Goal: Transaction & Acquisition: Purchase product/service

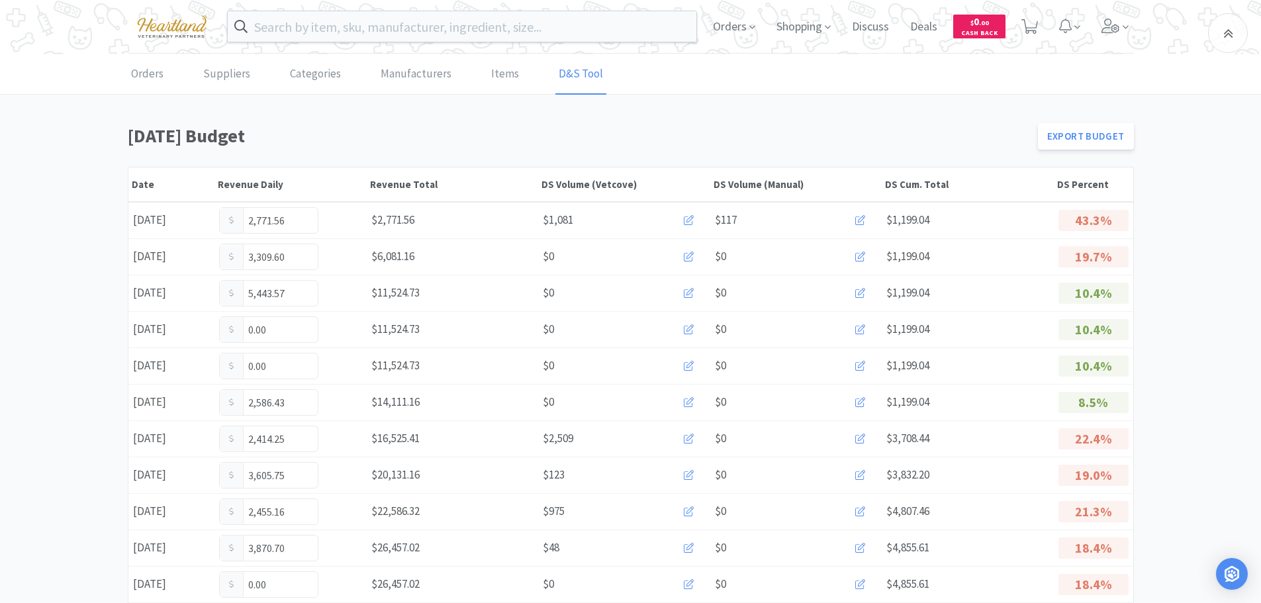
scroll to position [331, 0]
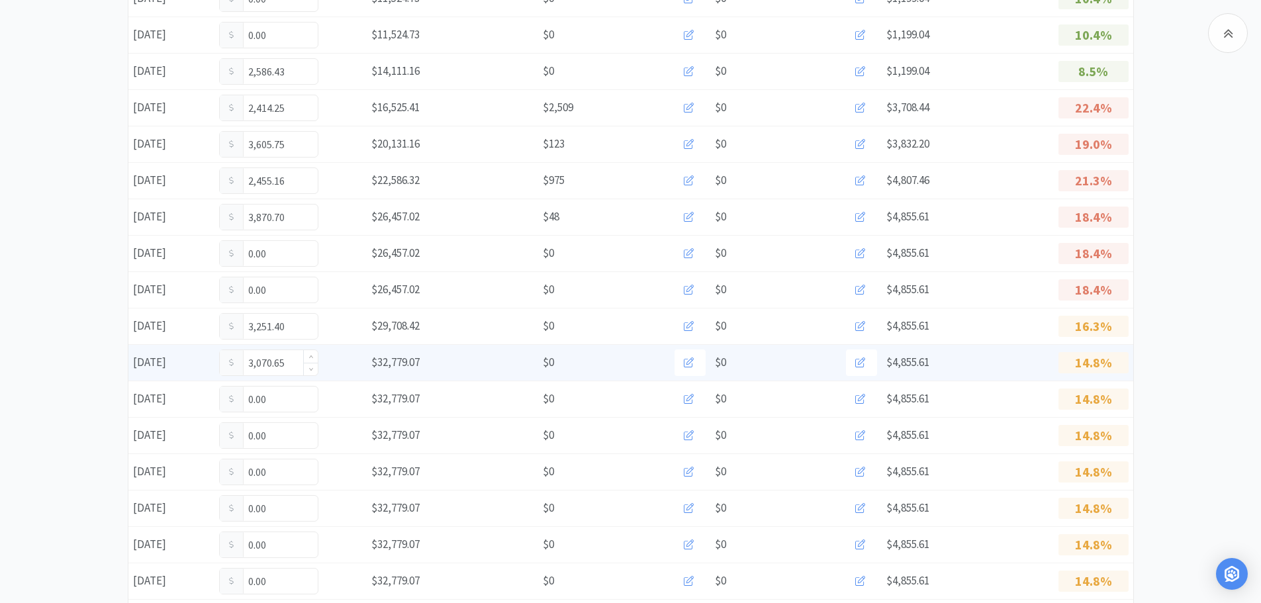
click at [297, 359] on input "3,070.65" at bounding box center [269, 362] width 98 height 25
type input "3"
type input "3,729.15"
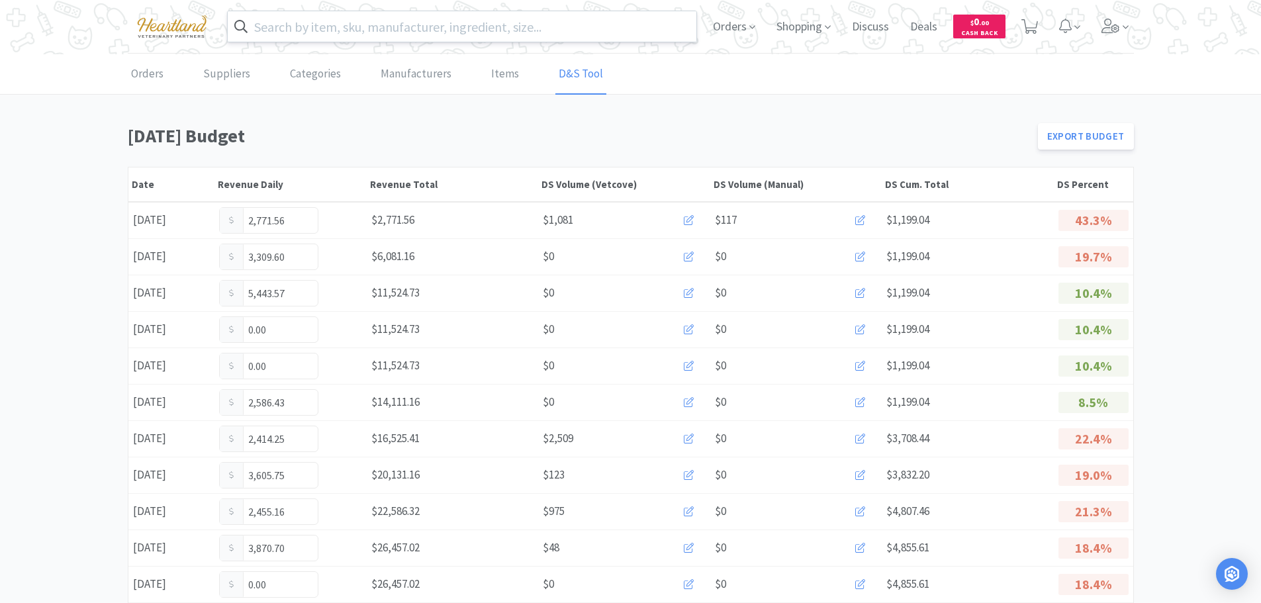
click at [412, 26] on input "text" at bounding box center [462, 26] width 469 height 30
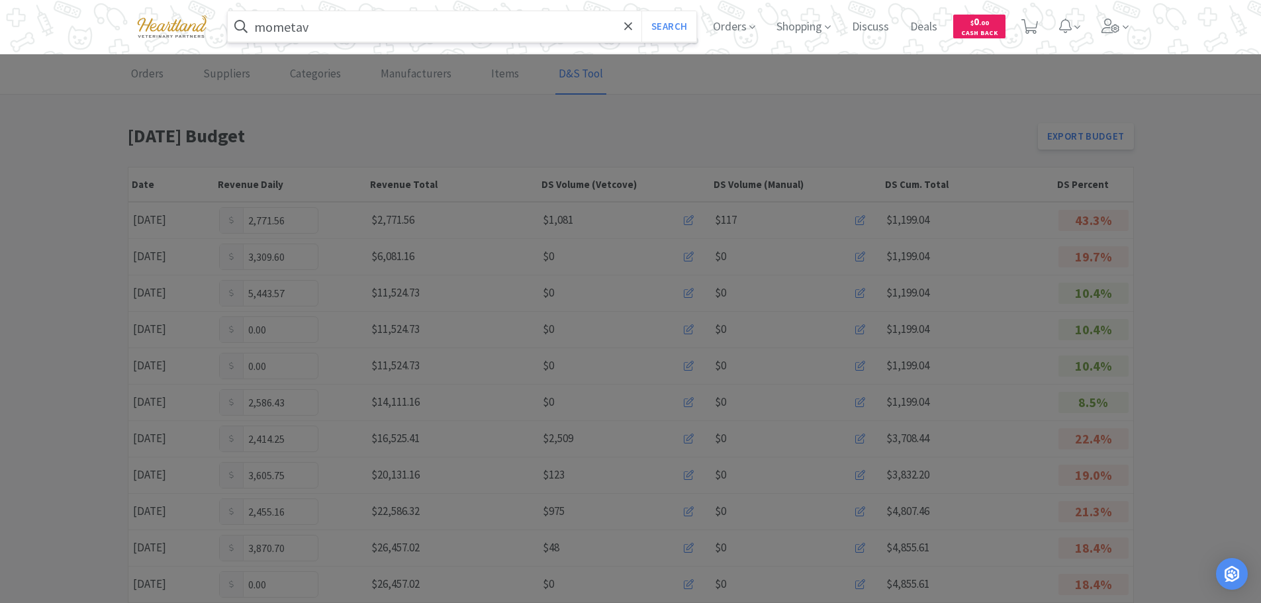
click at [412, 26] on input "mometav" at bounding box center [462, 26] width 469 height 30
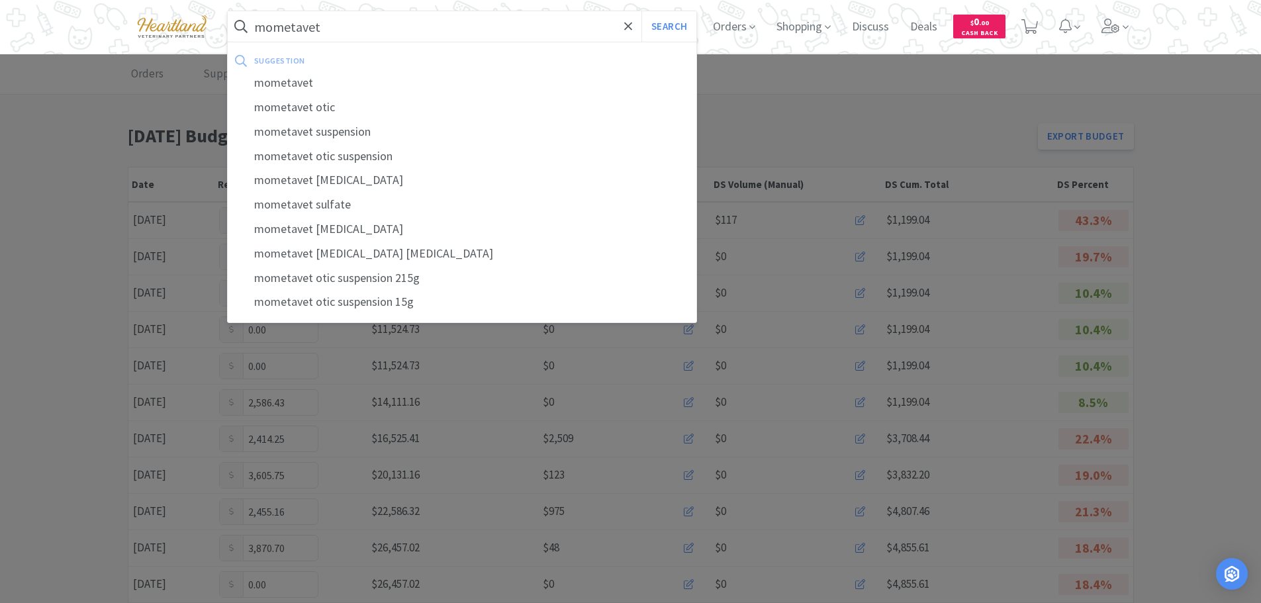
type input "mometavet"
click at [641, 11] on button "Search" at bounding box center [668, 26] width 55 height 30
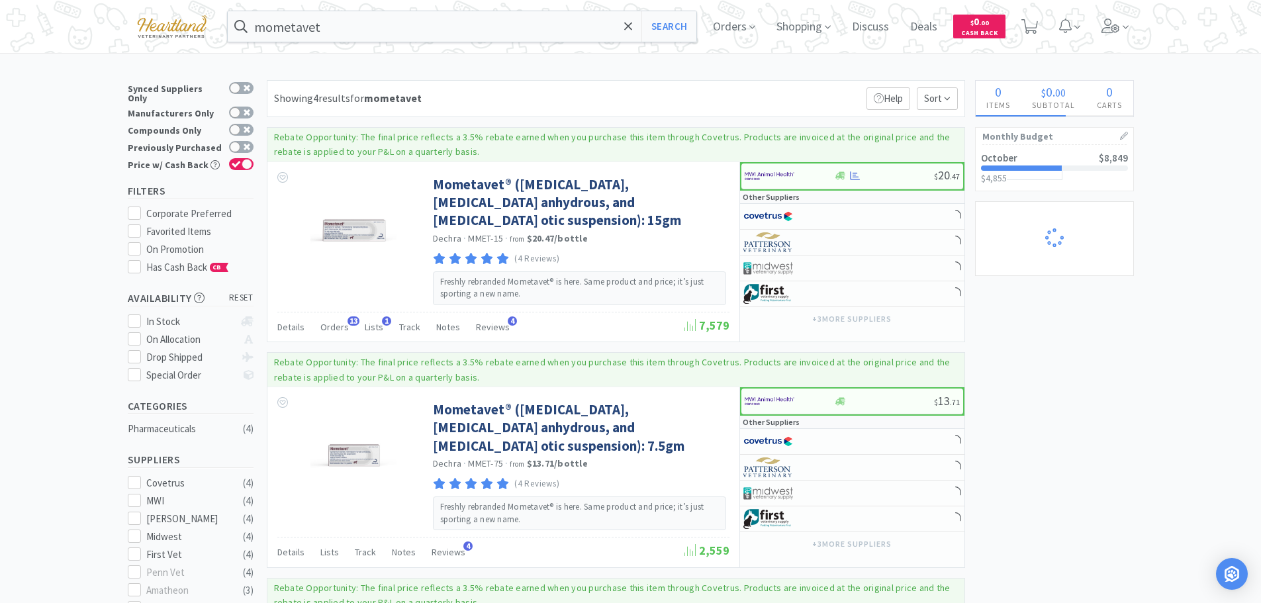
select select "1"
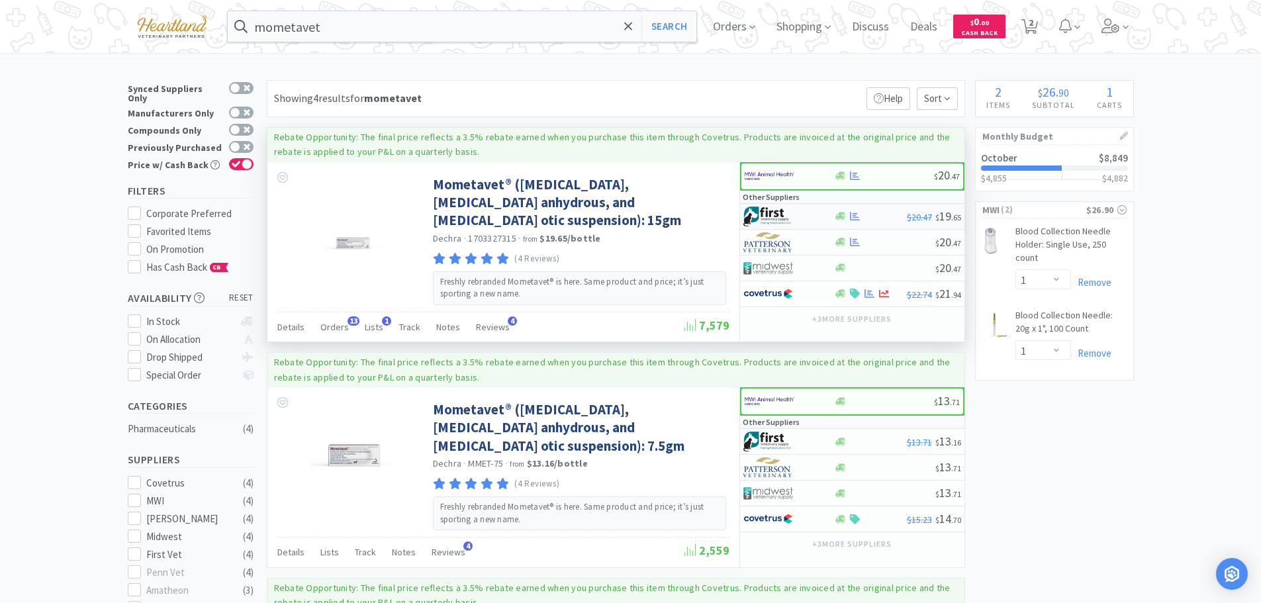
click at [806, 216] on div at bounding box center [779, 216] width 73 height 23
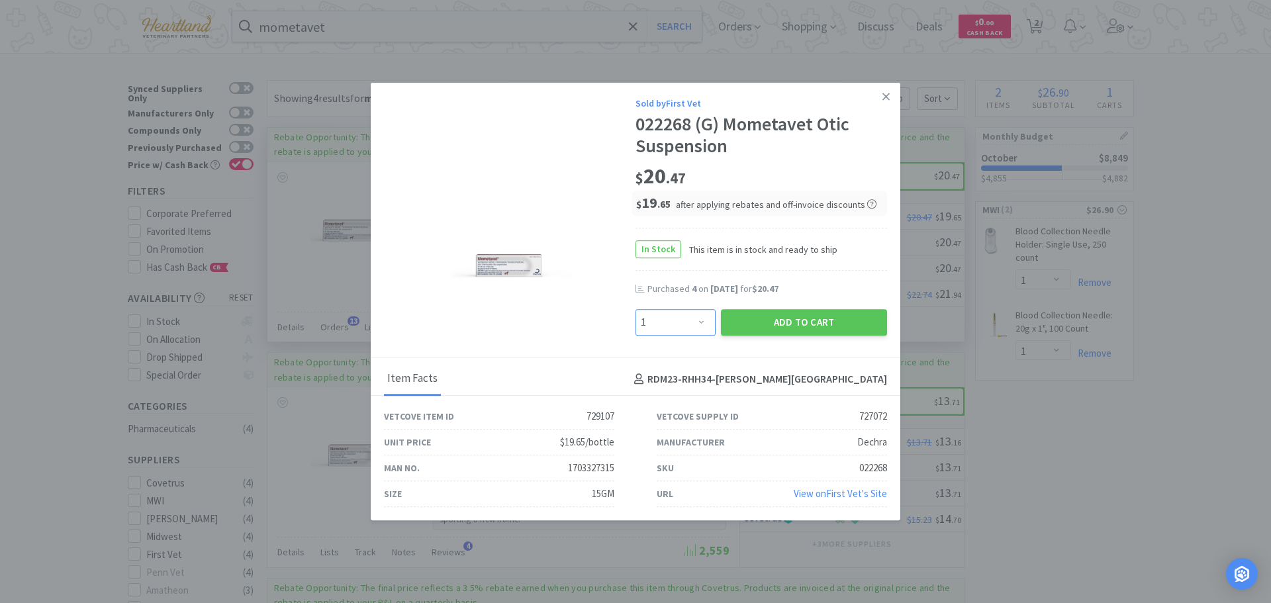
click at [704, 319] on select "Enter Quantity 1 2 3 4 5 6 7 8 9 10 11 12 13 14 15 16 17 18 19 20 Enter Quantity" at bounding box center [675, 322] width 80 height 26
select select "3"
click at [635, 309] on select "Enter Quantity 1 2 3 4 5 6 7 8 9 10 11 12 13 14 15 16 17 18 19 20 Enter Quantity" at bounding box center [675, 322] width 80 height 26
click at [786, 321] on button "Add to Cart" at bounding box center [804, 322] width 166 height 26
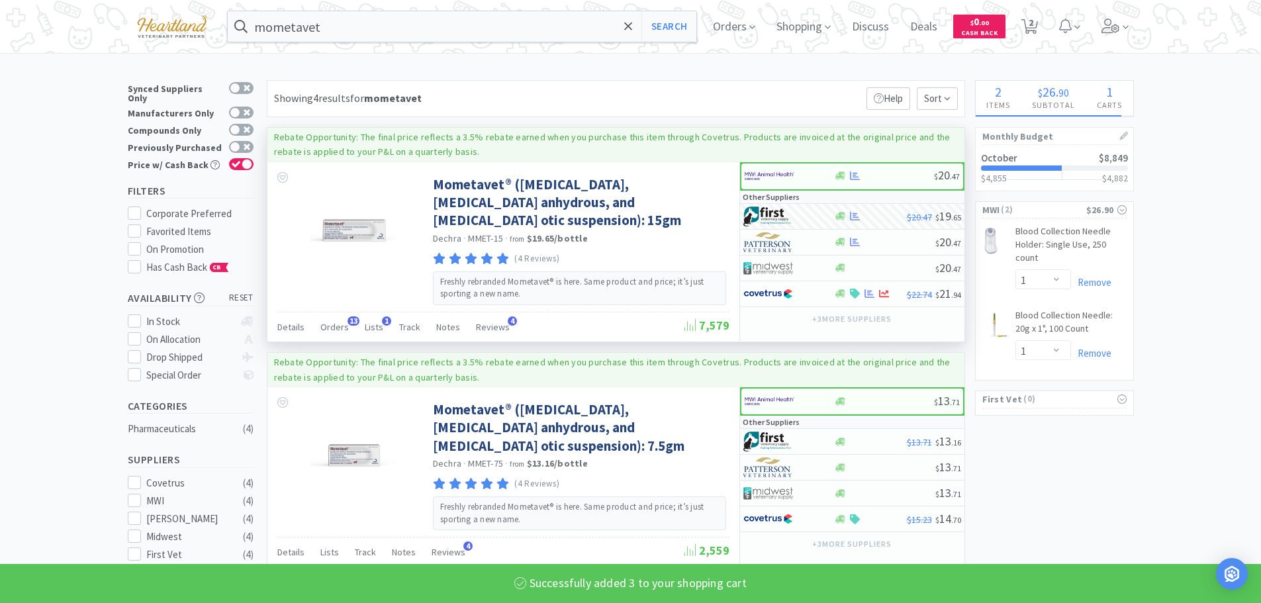
select select "3"
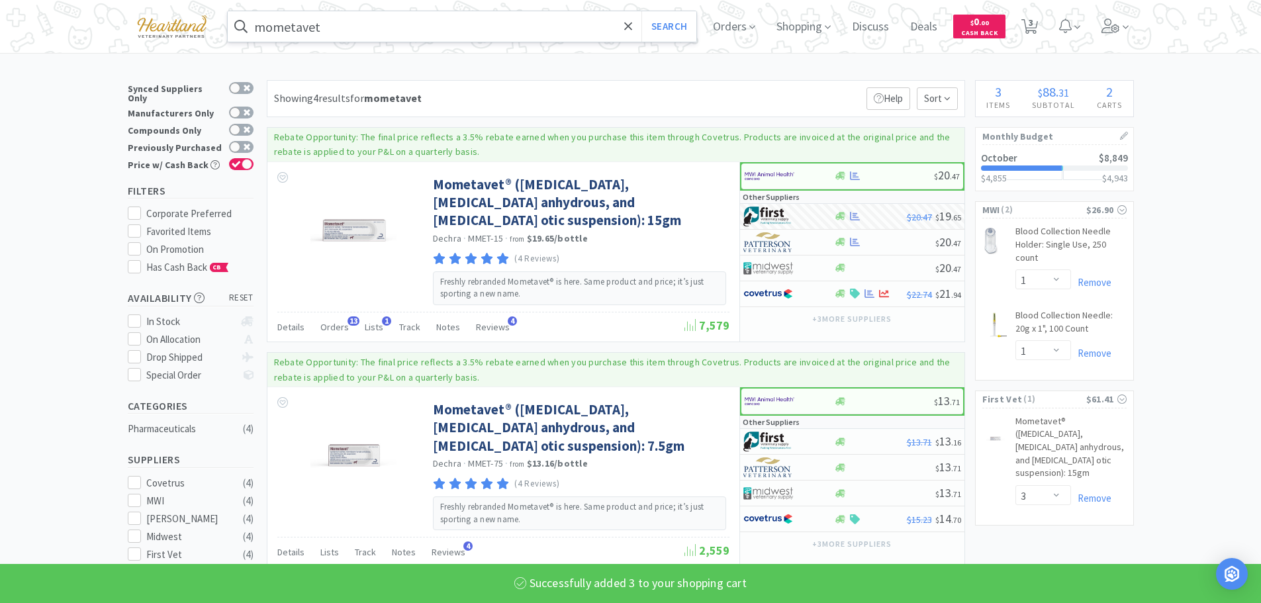
click at [440, 31] on input "mometavet" at bounding box center [462, 26] width 469 height 30
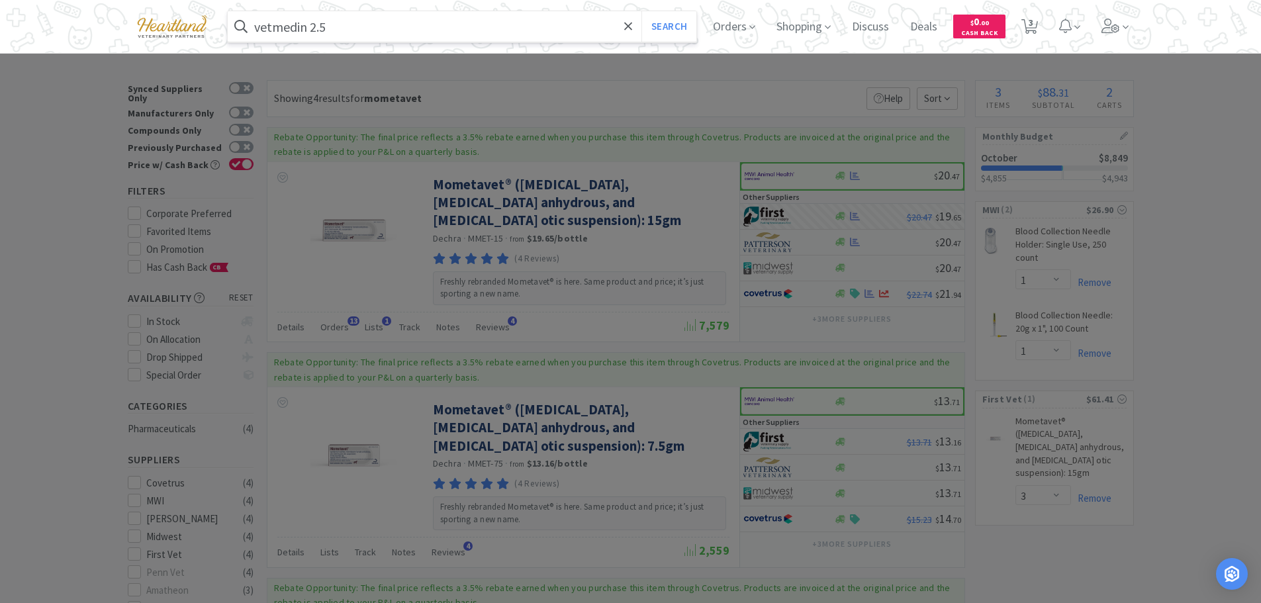
type input "vetmedin 2.5"
click at [641, 11] on button "Search" at bounding box center [668, 26] width 55 height 30
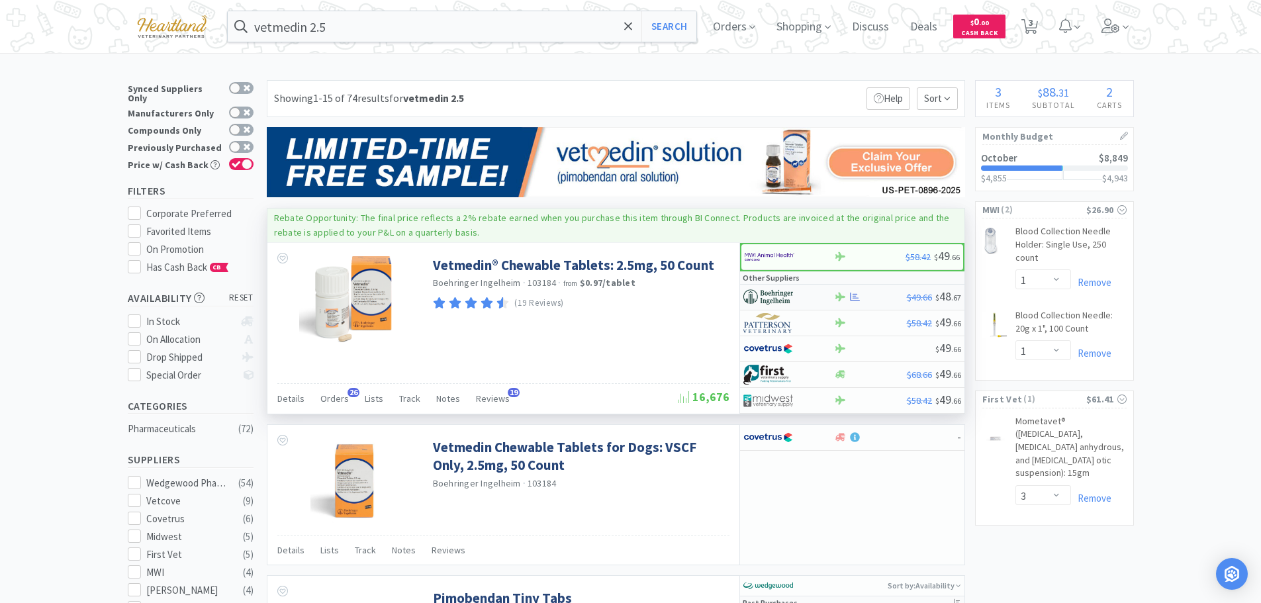
click at [821, 295] on div at bounding box center [788, 297] width 91 height 23
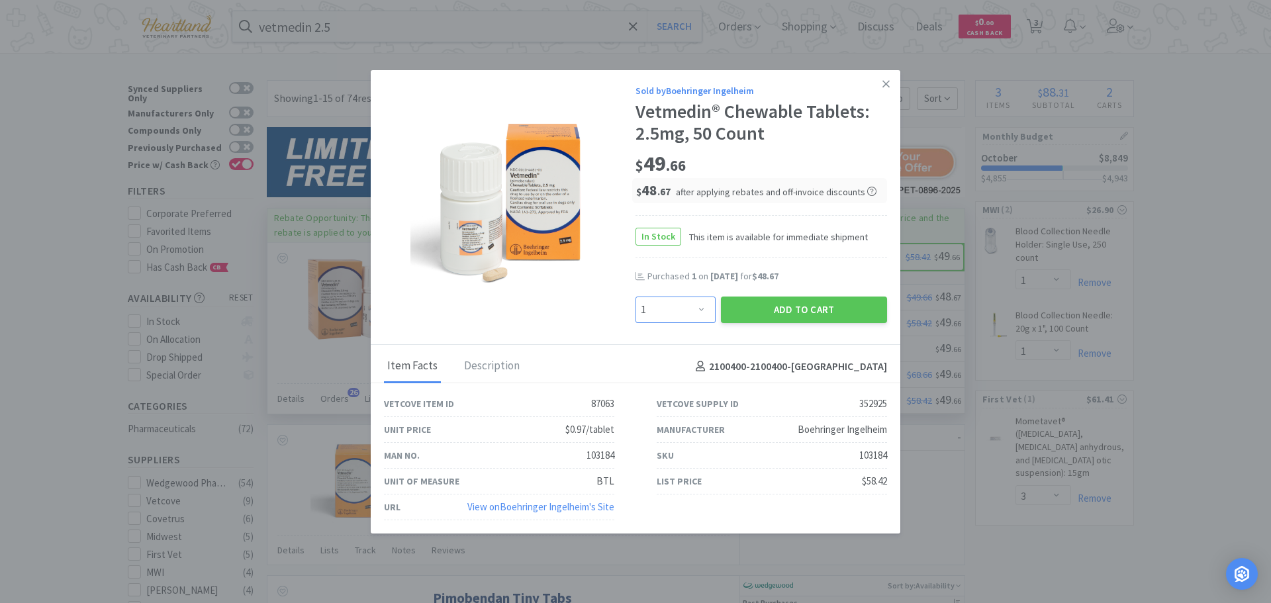
click at [694, 303] on select "Enter Quantity 1 2 3 4 5 6 7 8 9 10 11 12 13 14 15 16 17 18 19 20 Enter Quantity" at bounding box center [675, 310] width 80 height 26
select select "2"
click at [635, 297] on select "Enter Quantity 1 2 3 4 5 6 7 8 9 10 11 12 13 14 15 16 17 18 19 20 Enter Quantity" at bounding box center [675, 310] width 80 height 26
click at [767, 312] on button "Add to Cart" at bounding box center [804, 310] width 166 height 26
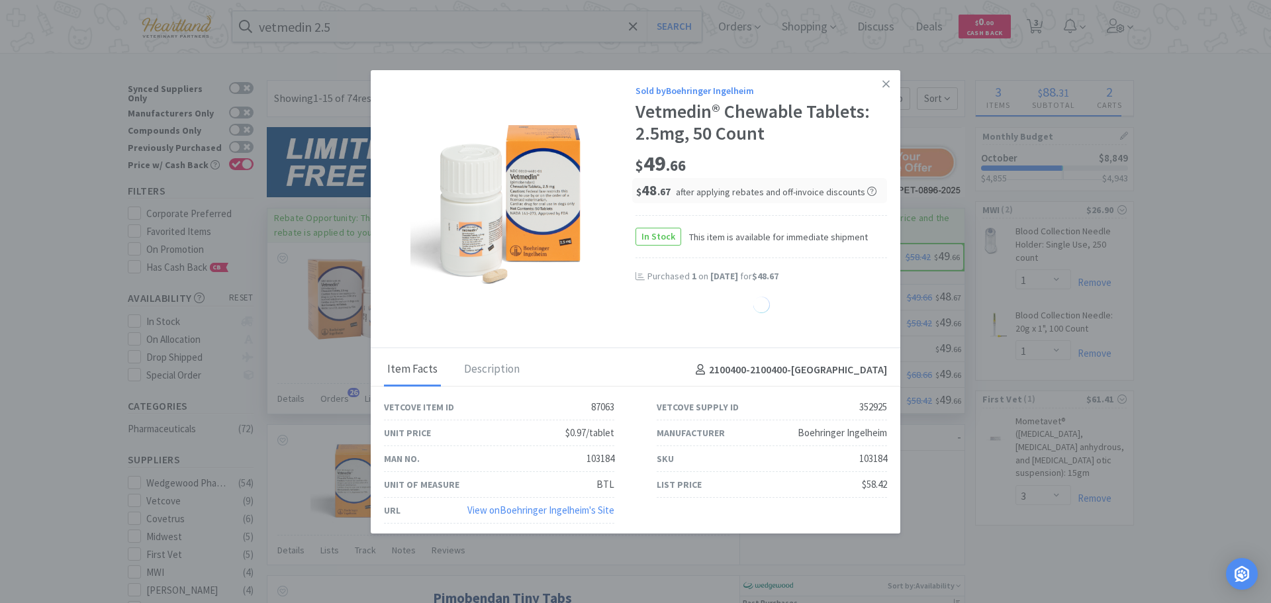
select select "2"
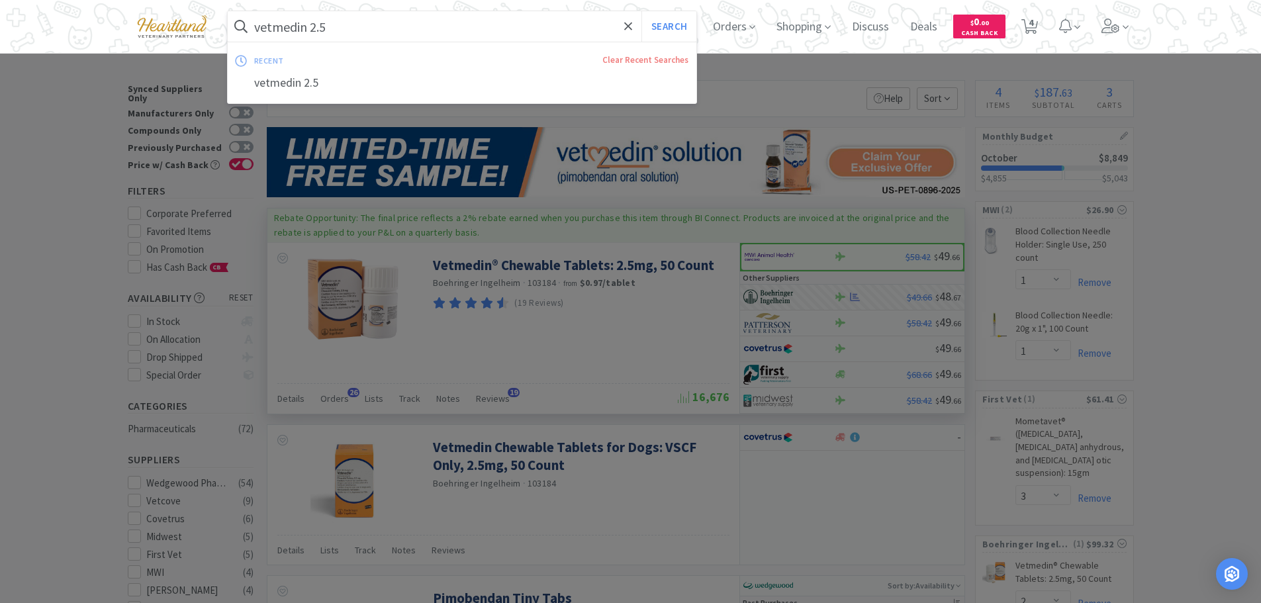
click at [432, 25] on input "vetmedin 2.5" at bounding box center [462, 26] width 469 height 30
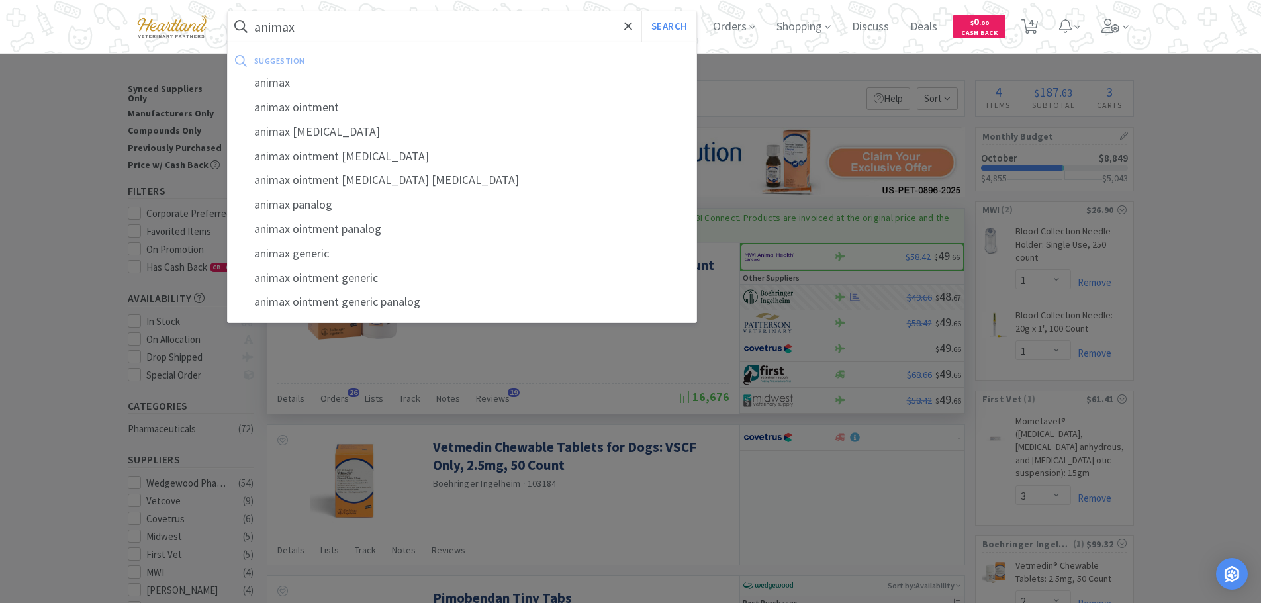
type input "animax"
click at [349, 31] on input "animax" at bounding box center [462, 26] width 469 height 30
click at [349, 32] on input "animax" at bounding box center [462, 26] width 469 height 30
click at [641, 11] on button "Search" at bounding box center [668, 26] width 55 height 30
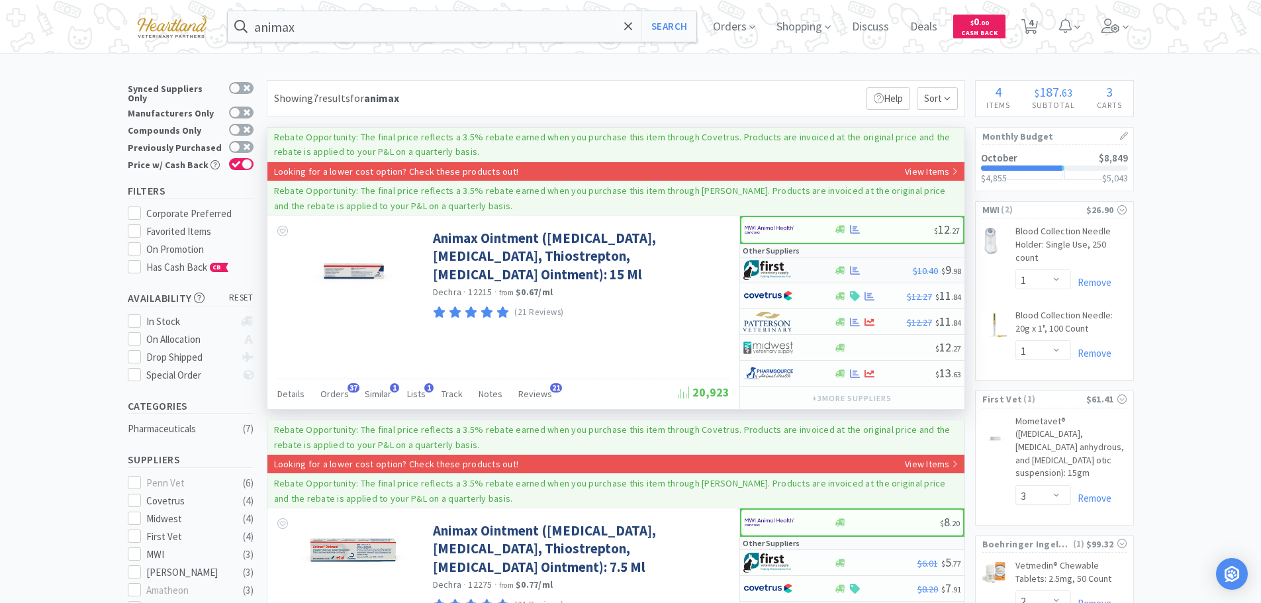
click at [823, 266] on div at bounding box center [788, 270] width 91 height 23
select select "1"
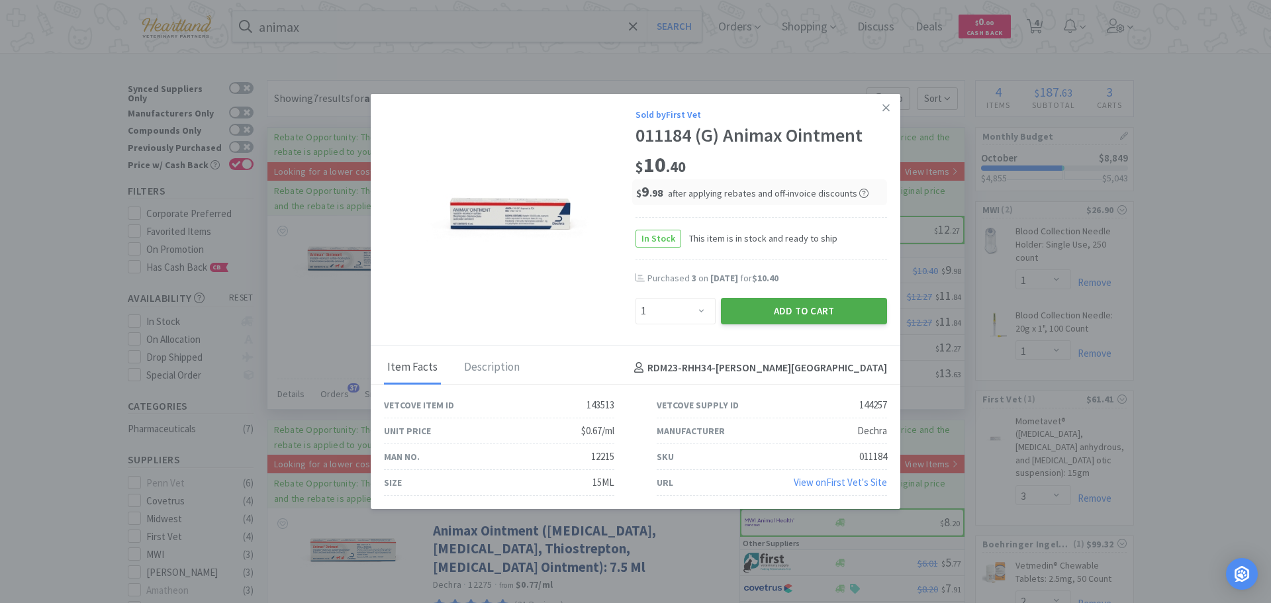
click at [790, 316] on button "Add to Cart" at bounding box center [804, 311] width 166 height 26
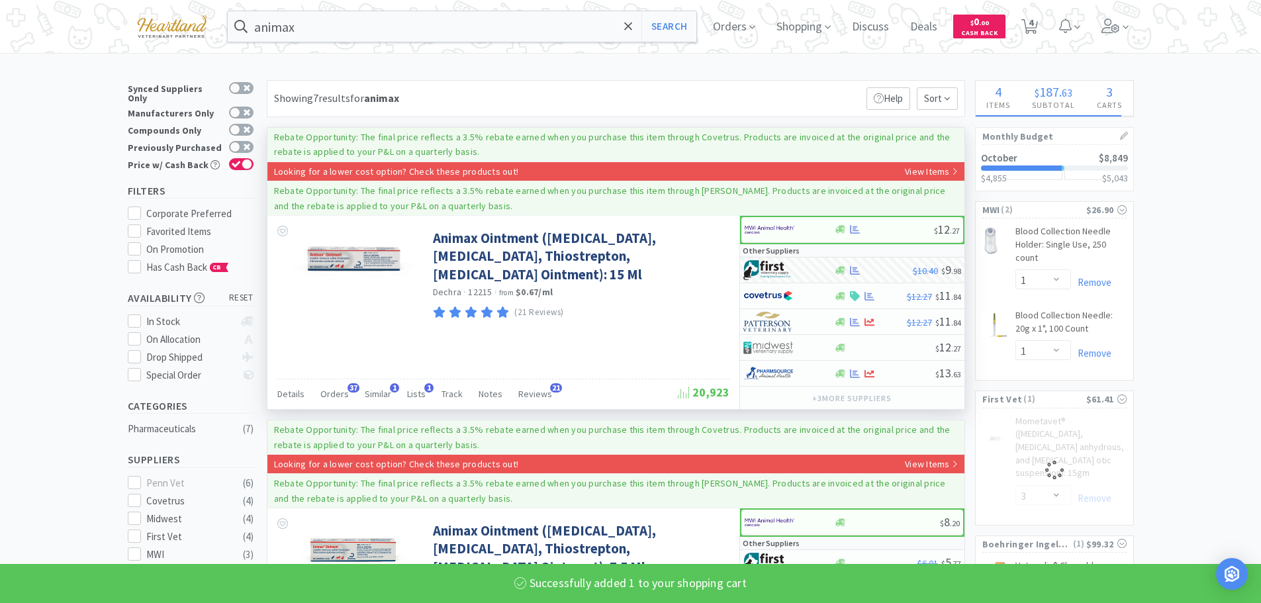
select select "1"
select select "3"
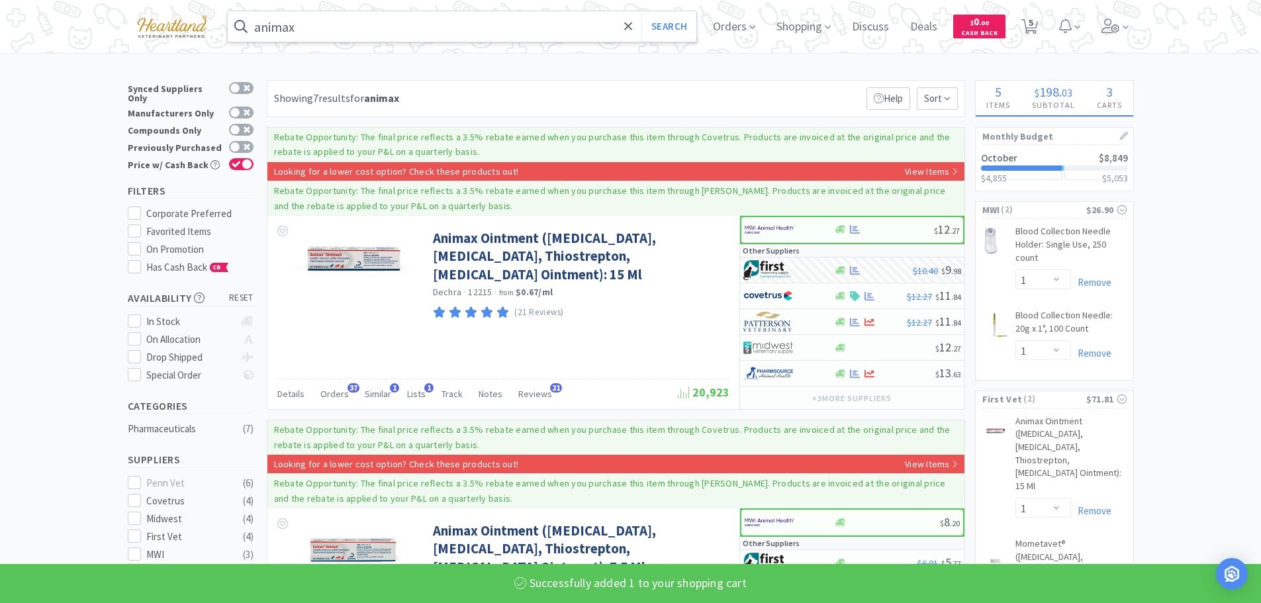
click at [330, 32] on input "animax" at bounding box center [462, 26] width 469 height 30
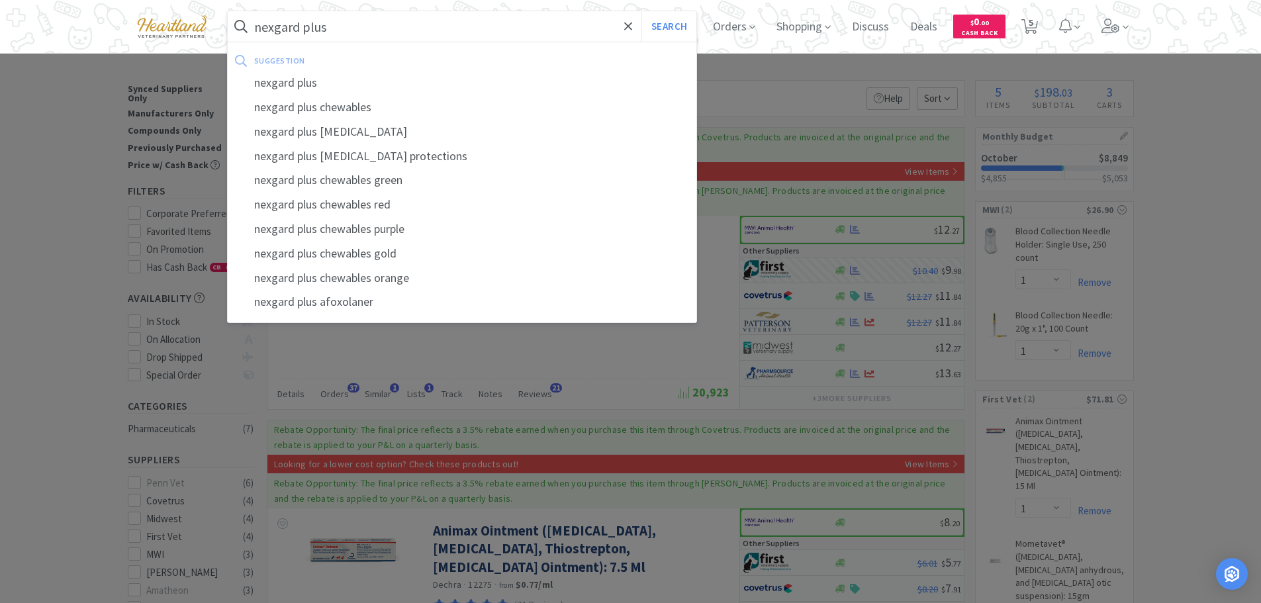
type input "nexgard plus"
click at [641, 11] on button "Search" at bounding box center [668, 26] width 55 height 30
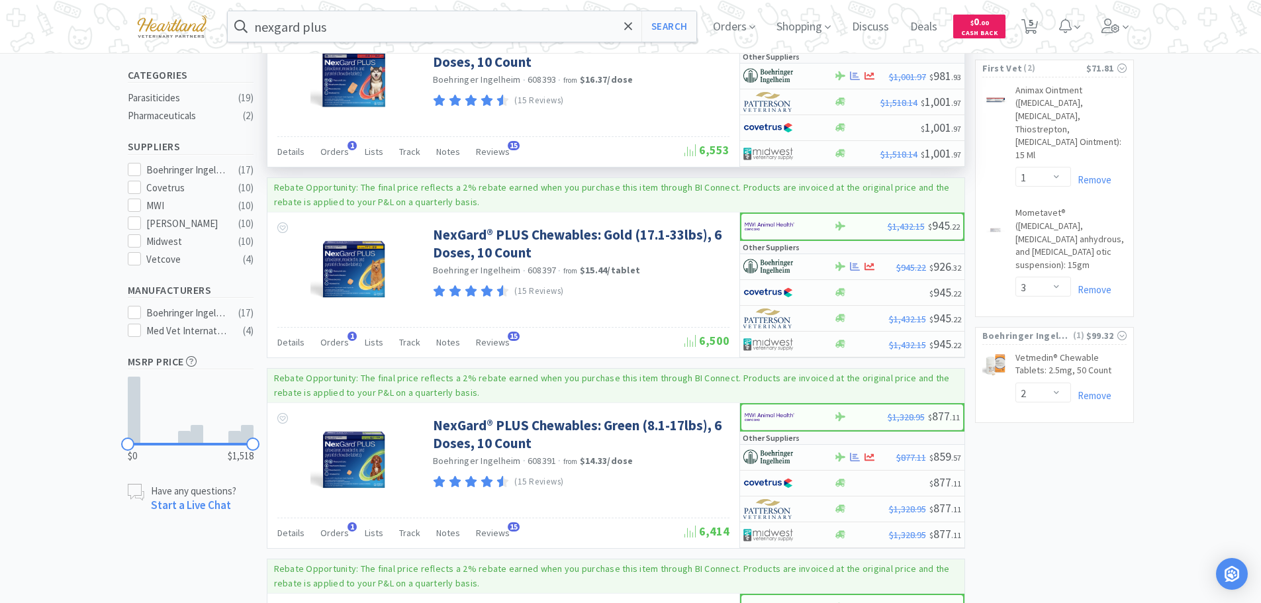
scroll to position [397, 0]
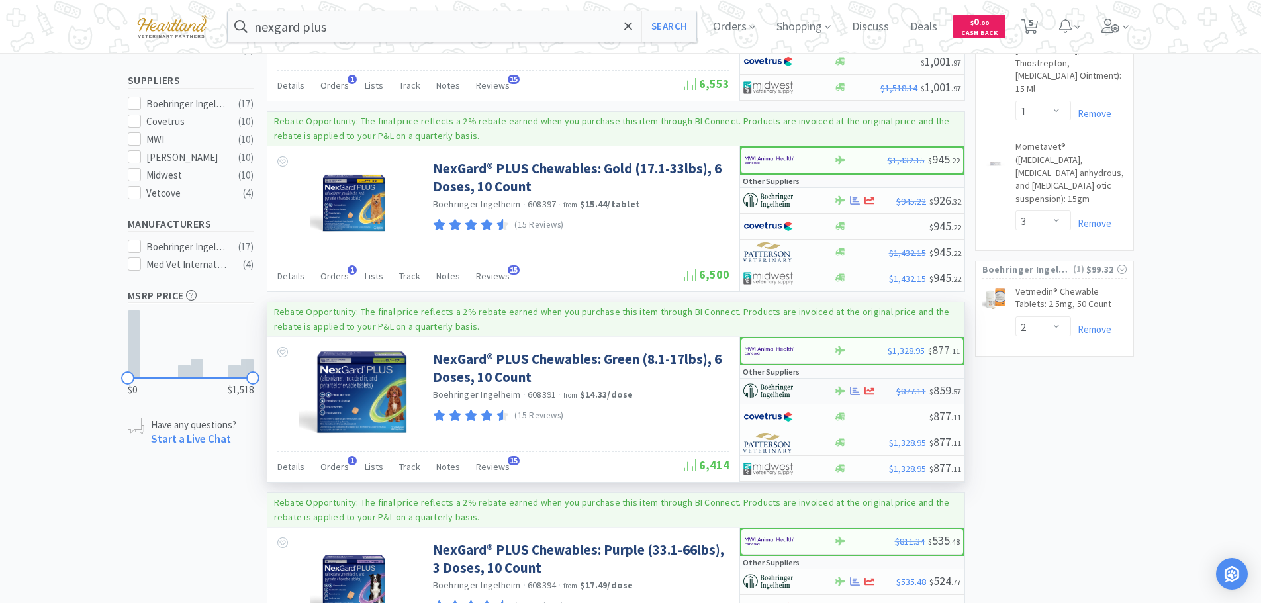
click at [812, 389] on div at bounding box center [779, 391] width 73 height 23
select select "1"
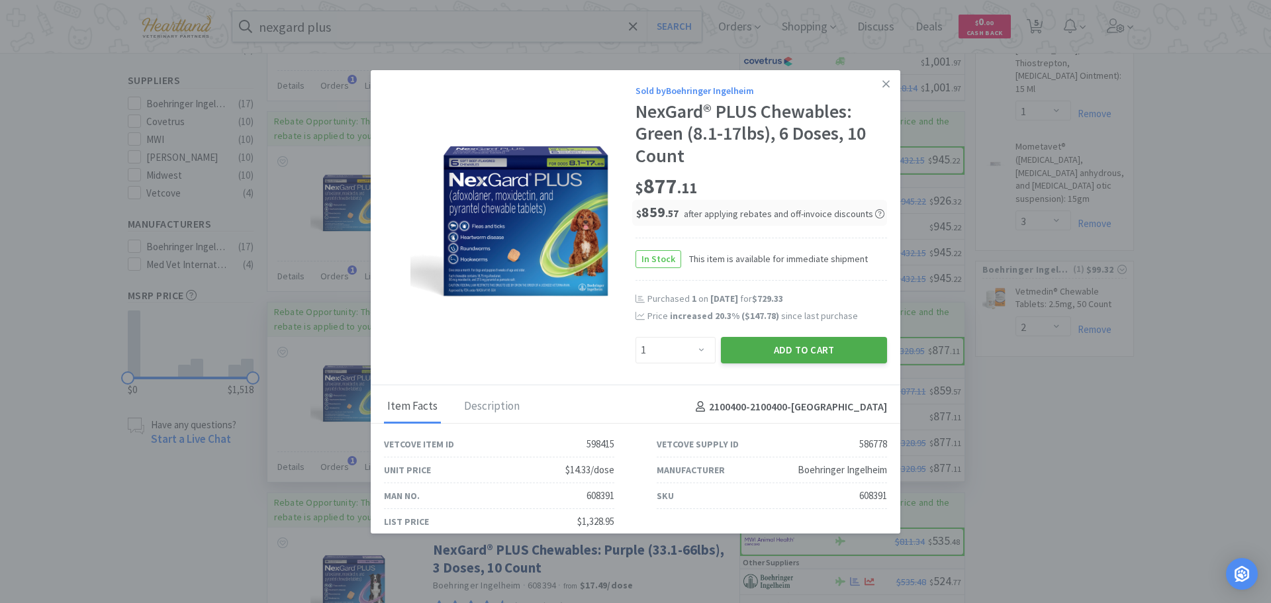
click at [811, 343] on button "Add to Cart" at bounding box center [804, 350] width 166 height 26
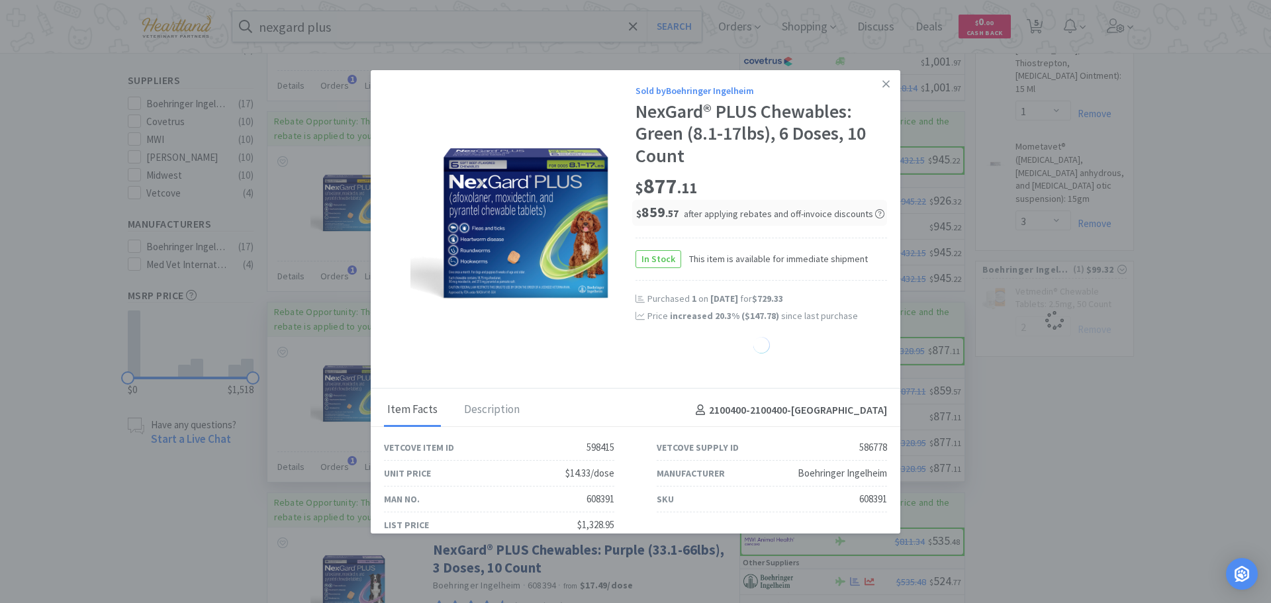
select select "1"
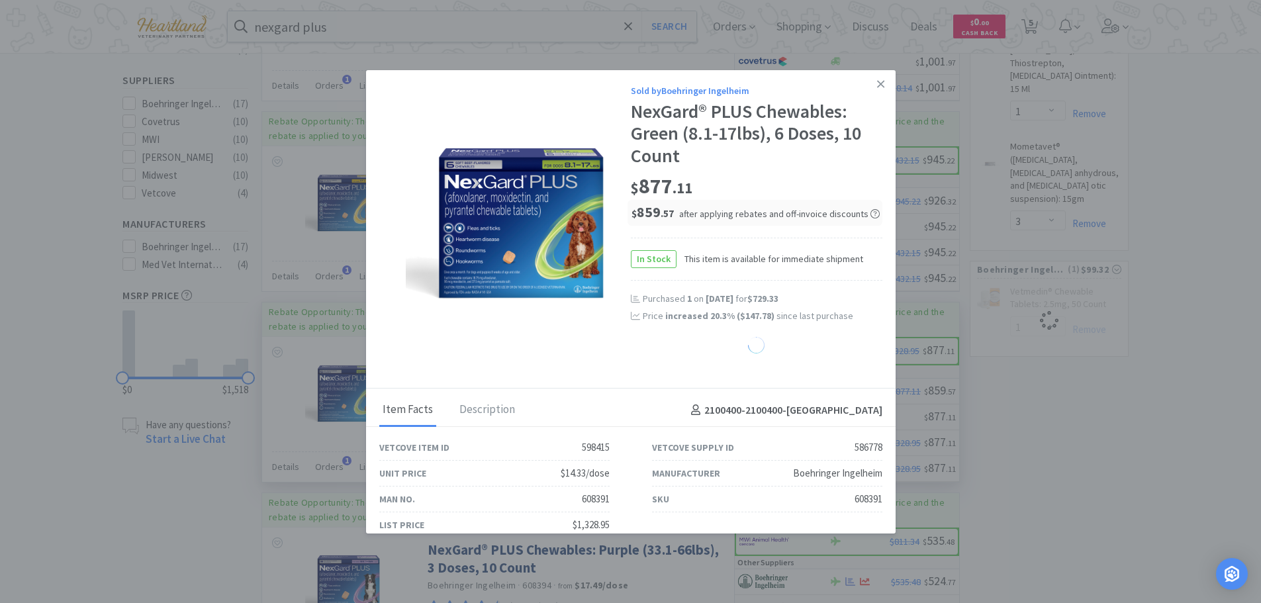
select select "2"
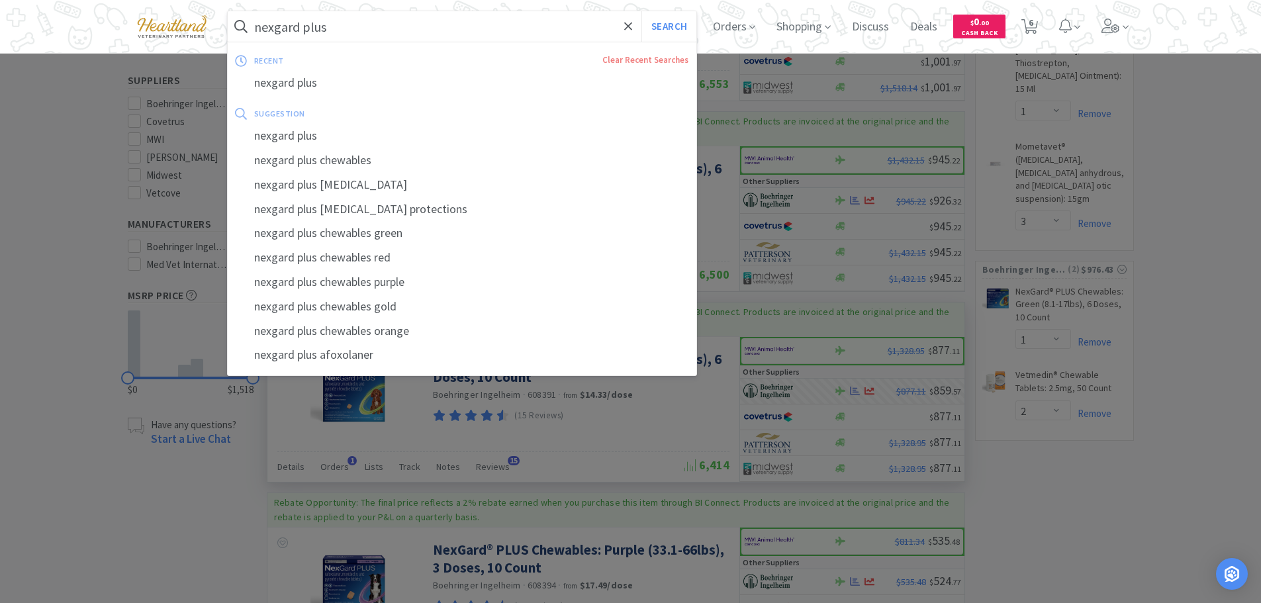
click at [404, 20] on input "nexgard plus" at bounding box center [462, 26] width 469 height 30
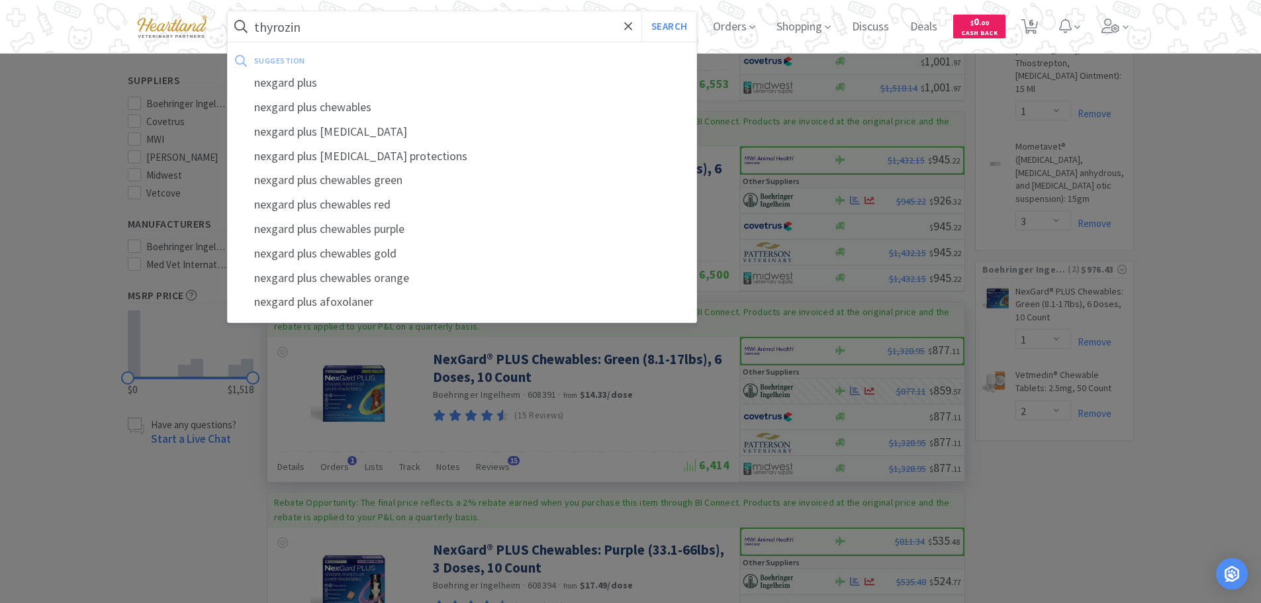
click at [641, 11] on button "Search" at bounding box center [668, 26] width 55 height 30
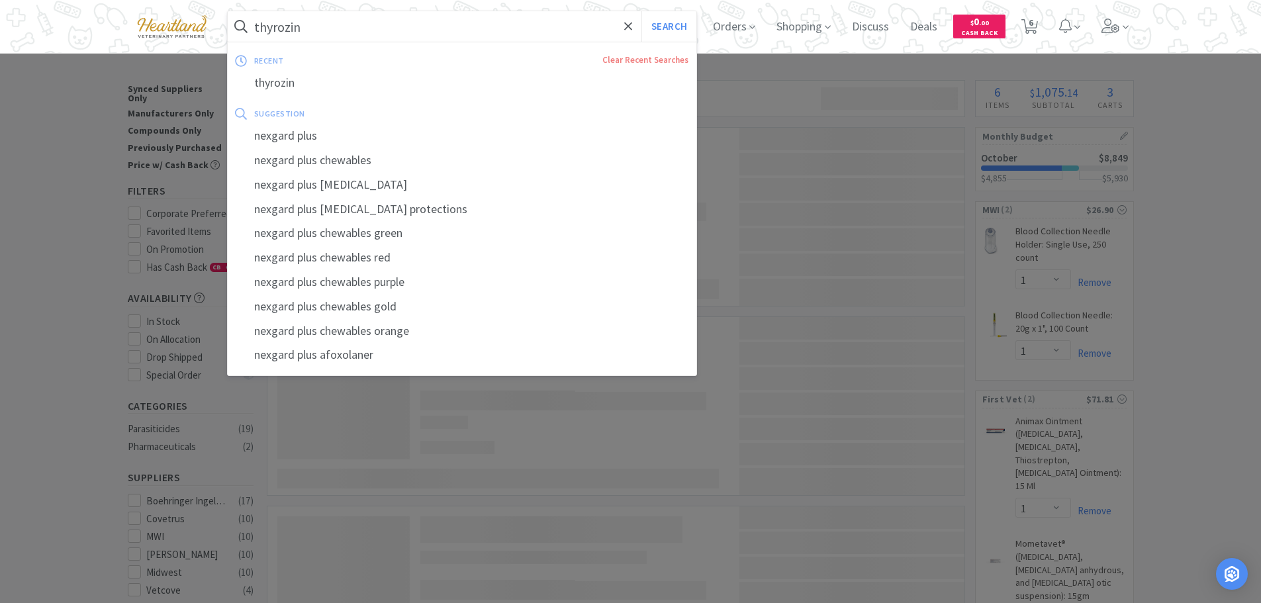
click at [388, 36] on input "thyrozin" at bounding box center [462, 26] width 469 height 30
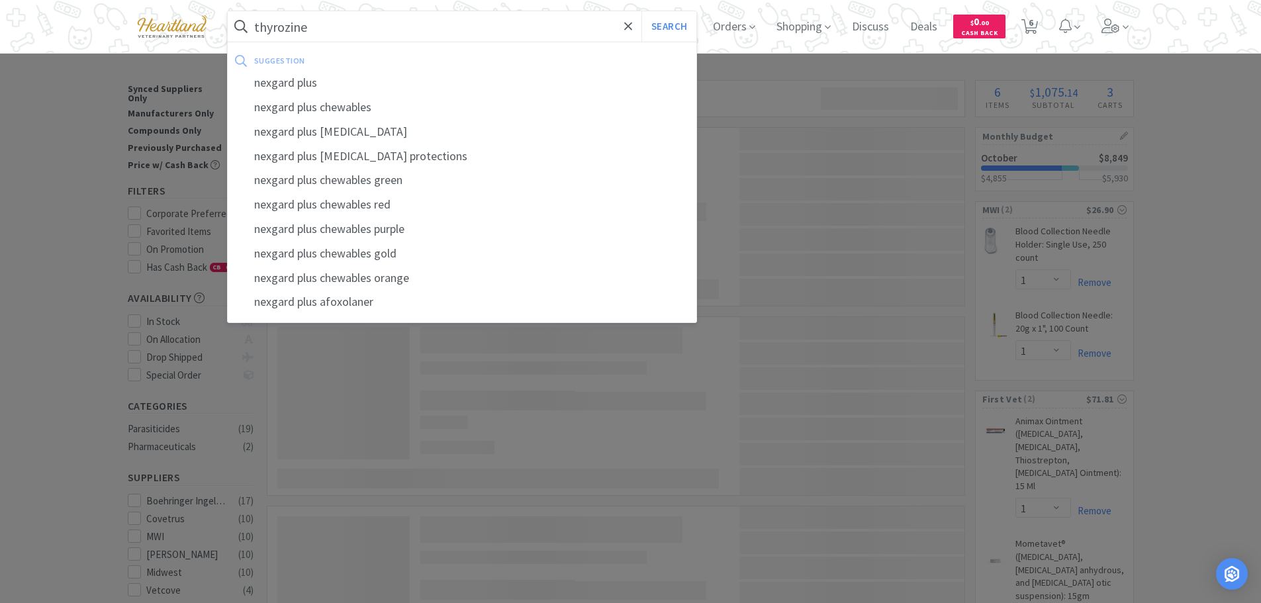
click at [641, 11] on button "Search" at bounding box center [668, 26] width 55 height 30
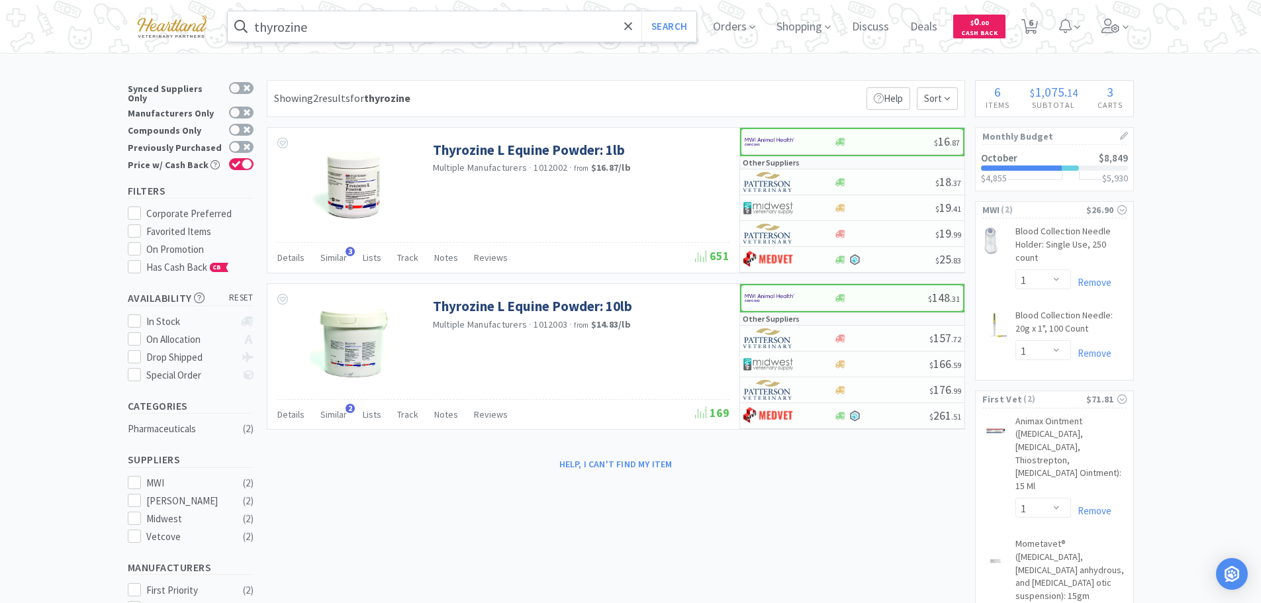
click at [318, 27] on input "thyrozine" at bounding box center [462, 26] width 469 height 30
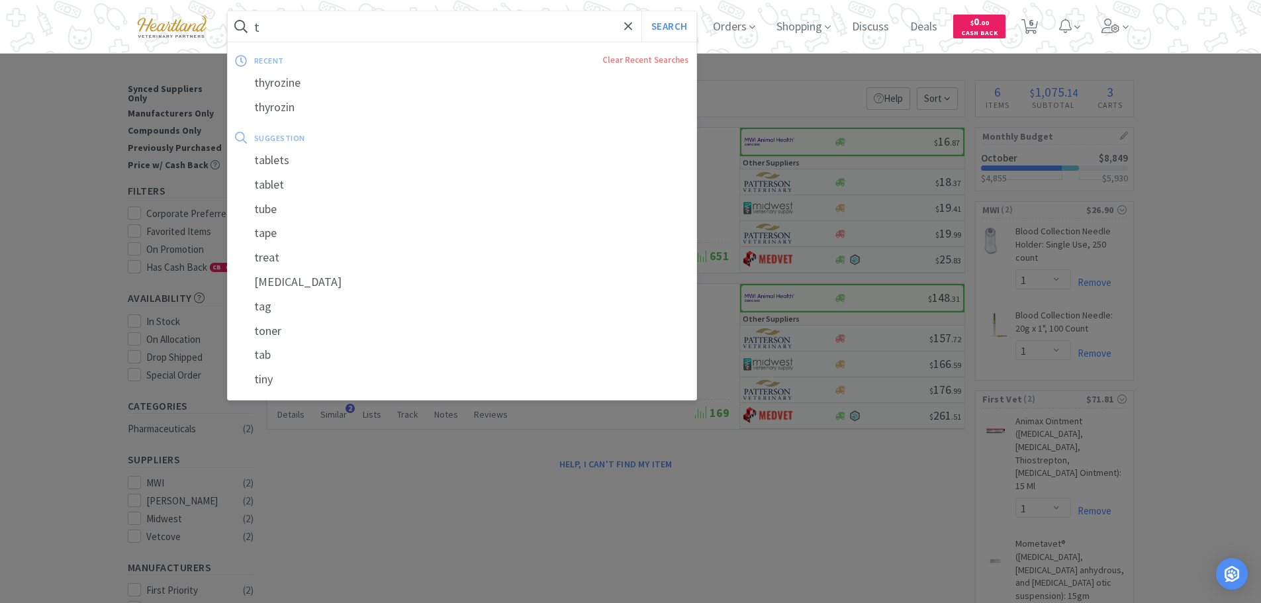
click at [306, 34] on input "t" at bounding box center [462, 26] width 469 height 30
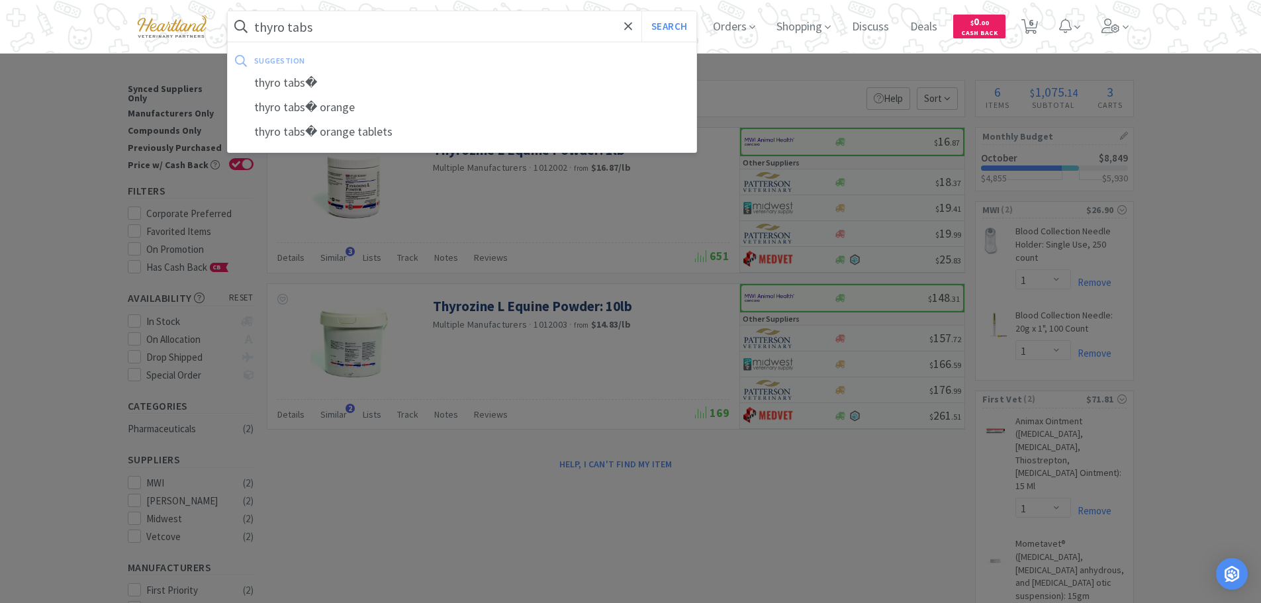
type input "thyro tabs"
click at [641, 11] on button "Search" at bounding box center [668, 26] width 55 height 30
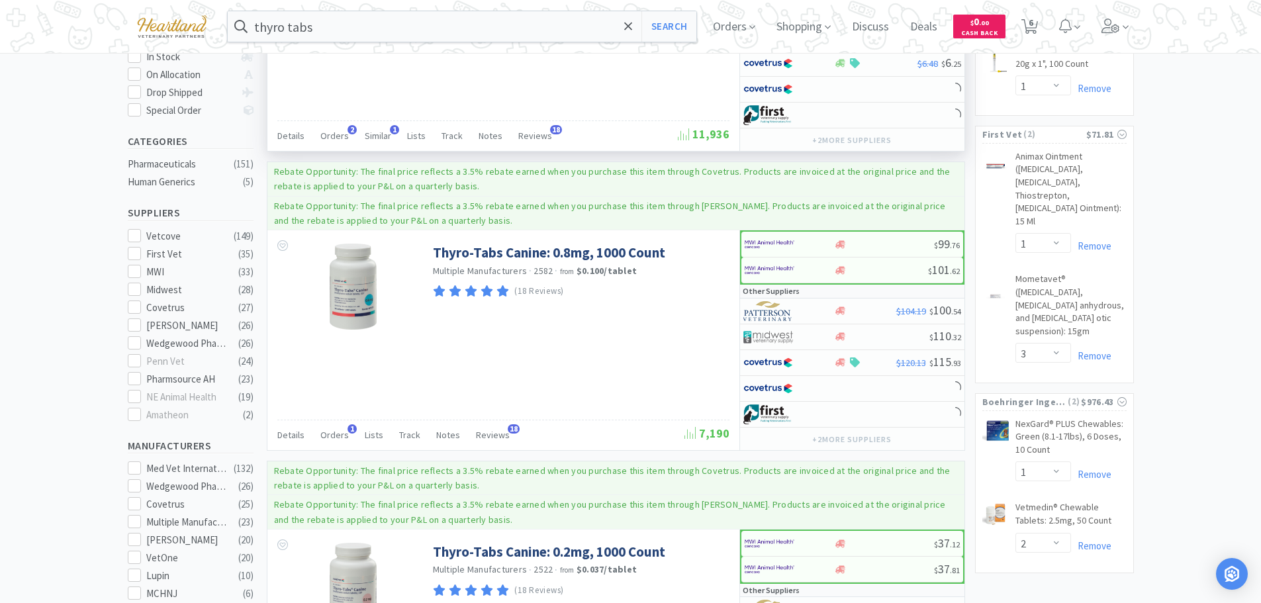
scroll to position [132, 0]
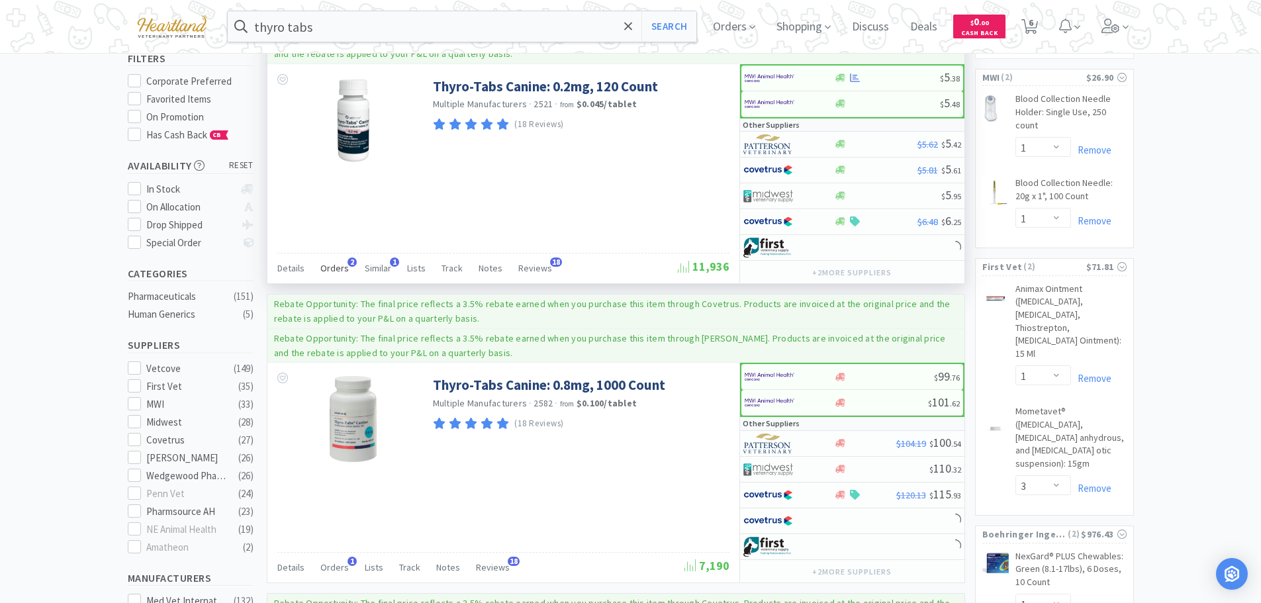
click at [334, 269] on span "Orders" at bounding box center [334, 268] width 28 height 12
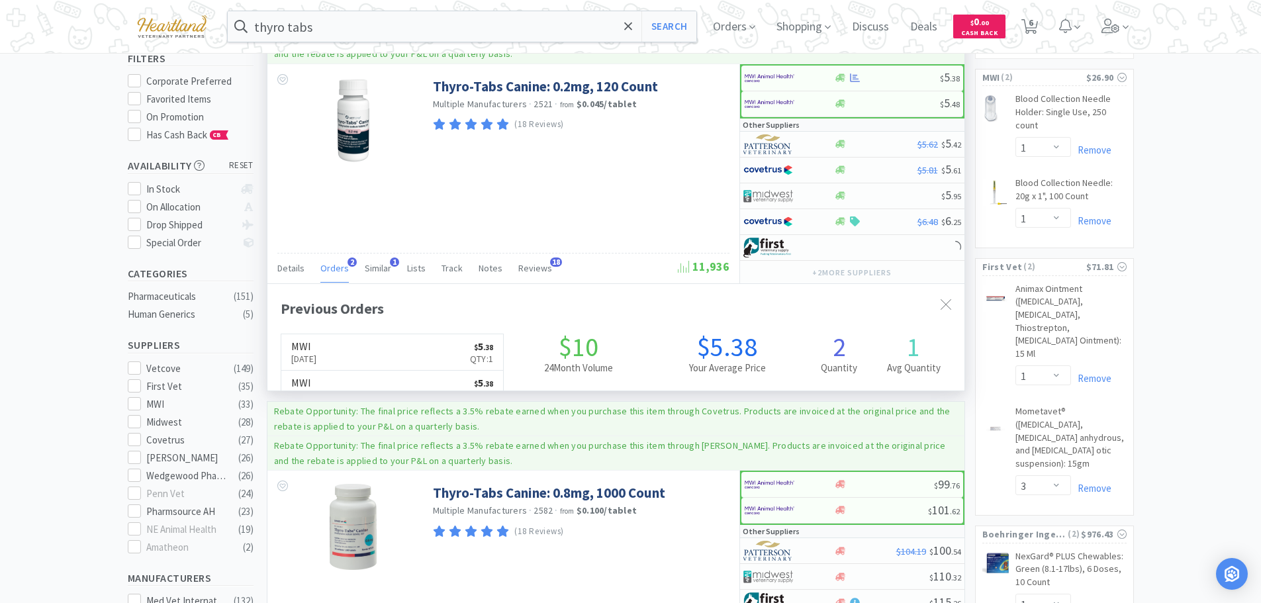
scroll to position [343, 697]
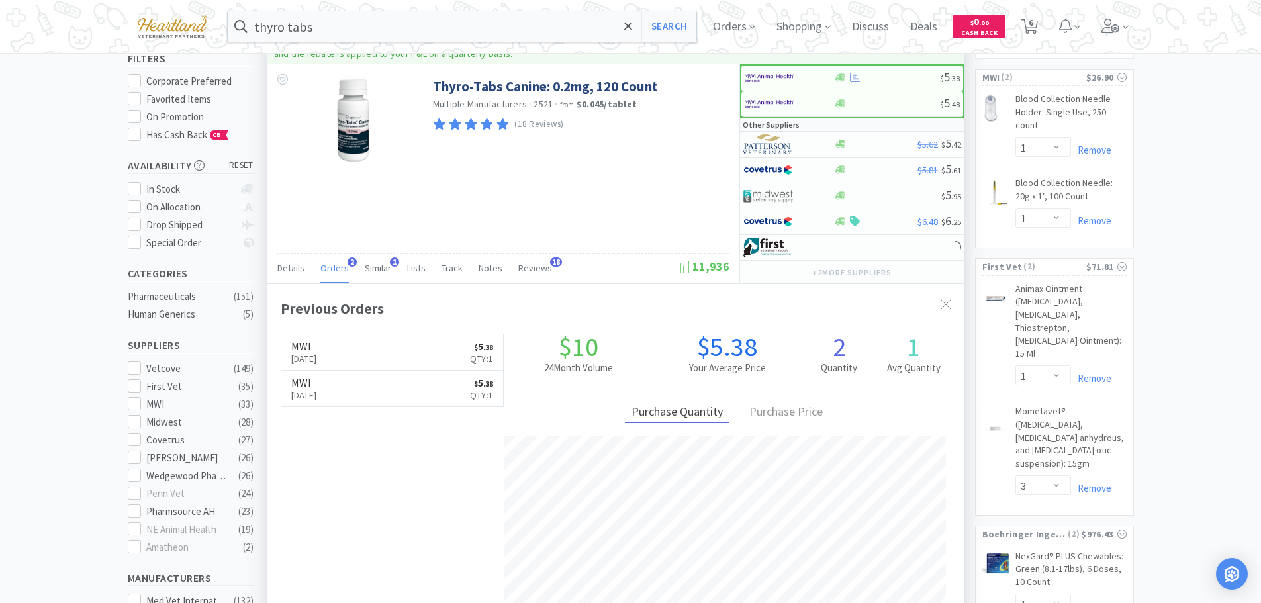
click at [334, 269] on span "Orders" at bounding box center [334, 268] width 28 height 12
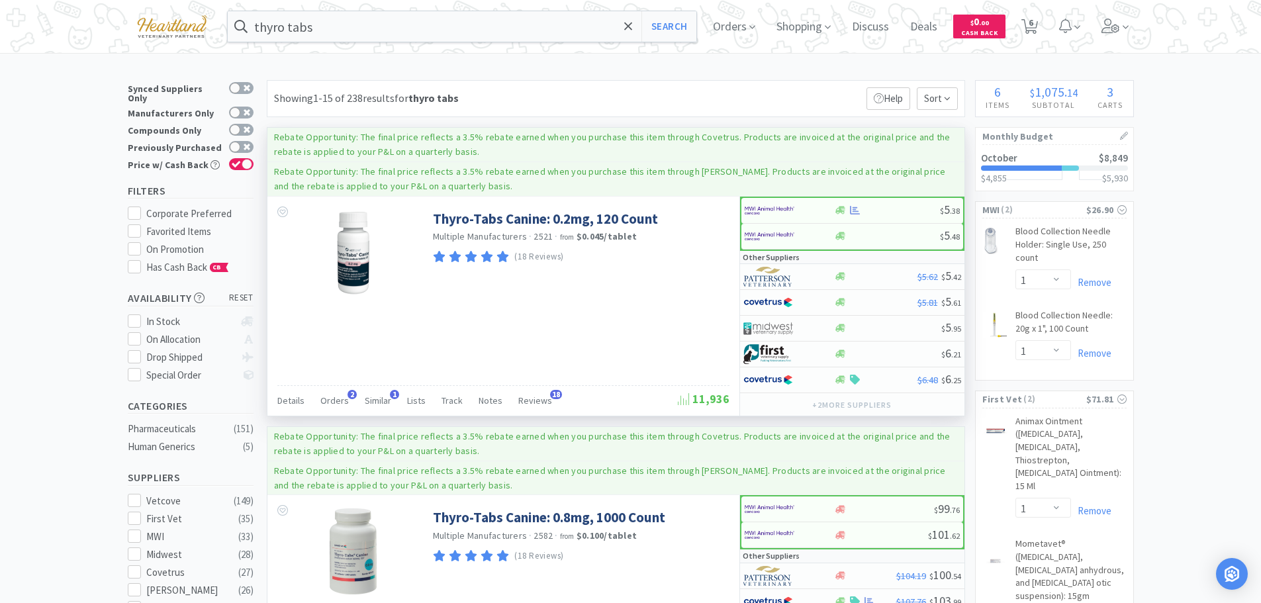
scroll to position [66, 0]
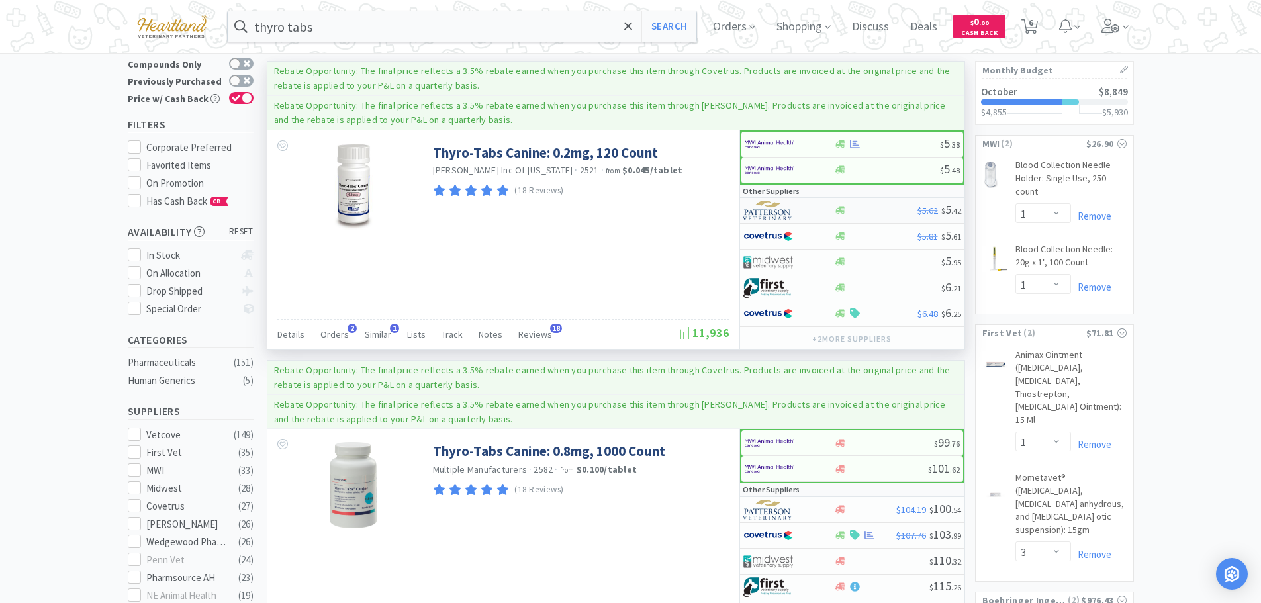
click at [813, 210] on div at bounding box center [779, 210] width 73 height 23
select select "1"
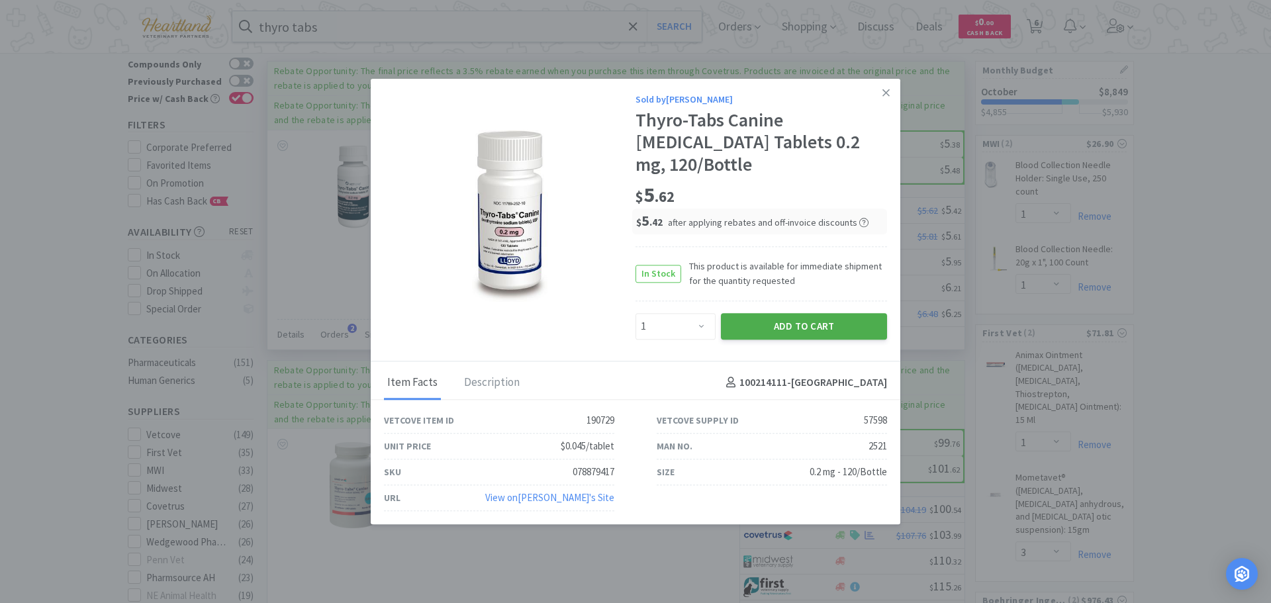
click at [819, 324] on button "Add to Cart" at bounding box center [804, 326] width 166 height 26
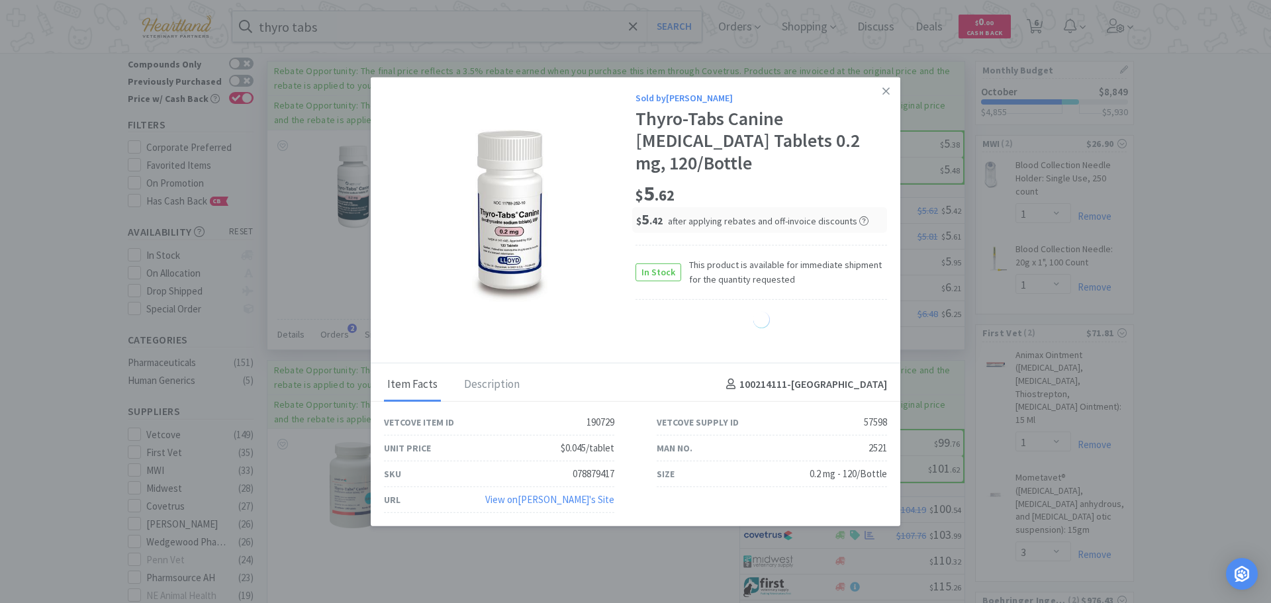
select select "1"
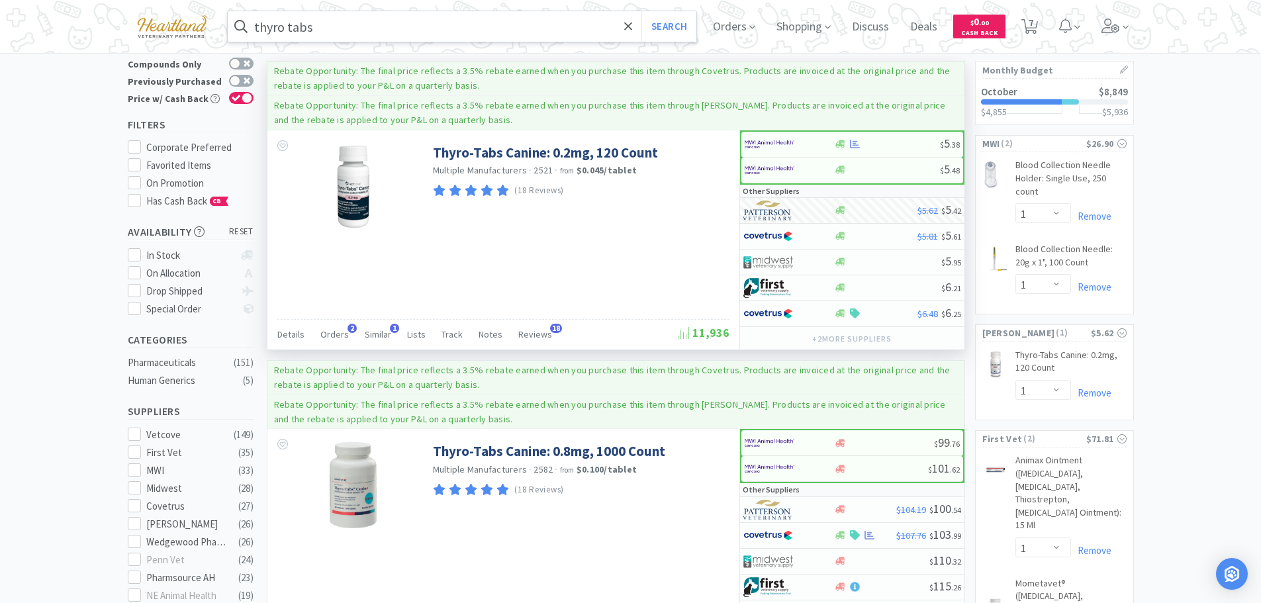
click at [463, 28] on input "thyro tabs" at bounding box center [462, 26] width 469 height 30
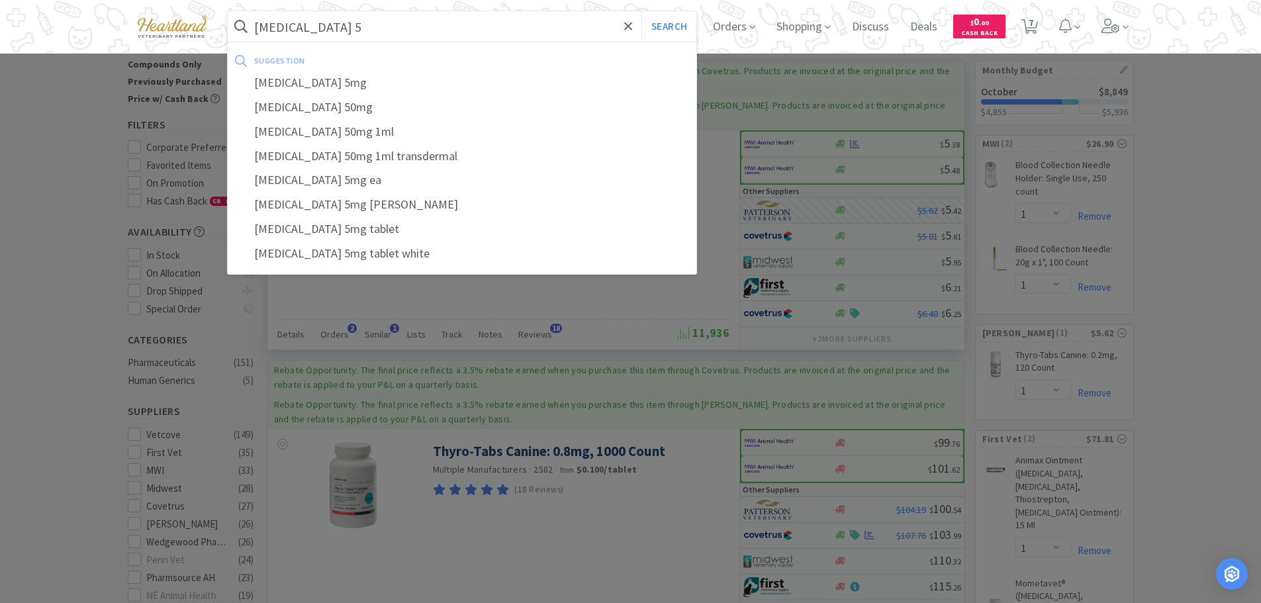
click at [641, 11] on button "Search" at bounding box center [668, 26] width 55 height 30
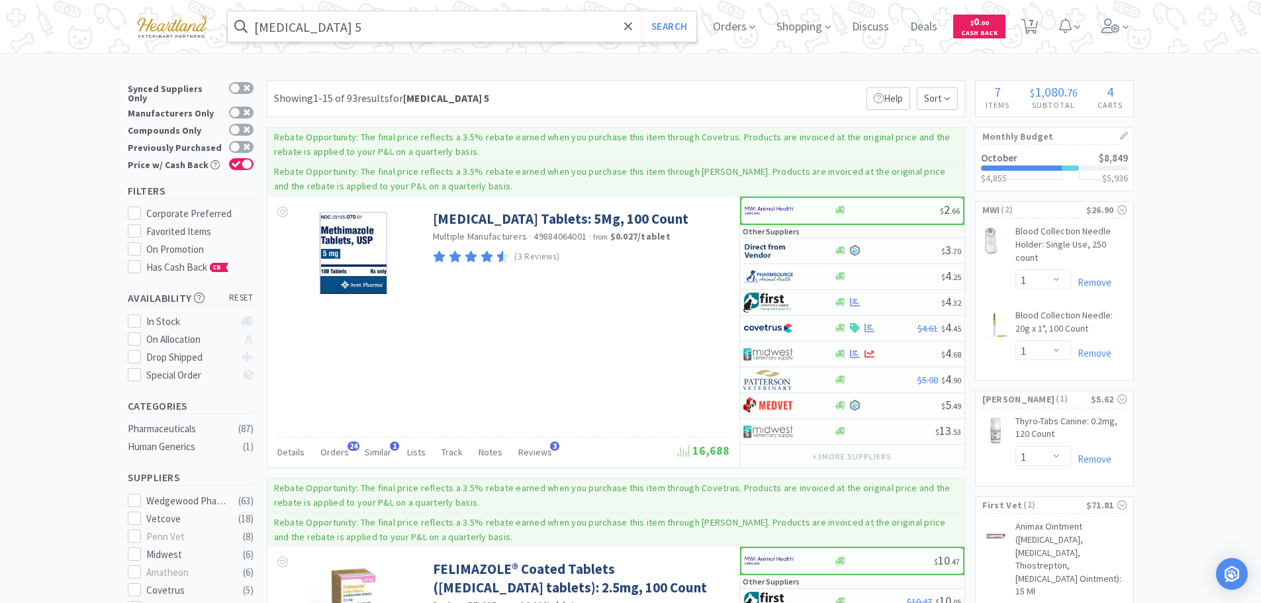
click at [392, 24] on input "[MEDICAL_DATA] 5" at bounding box center [462, 26] width 469 height 30
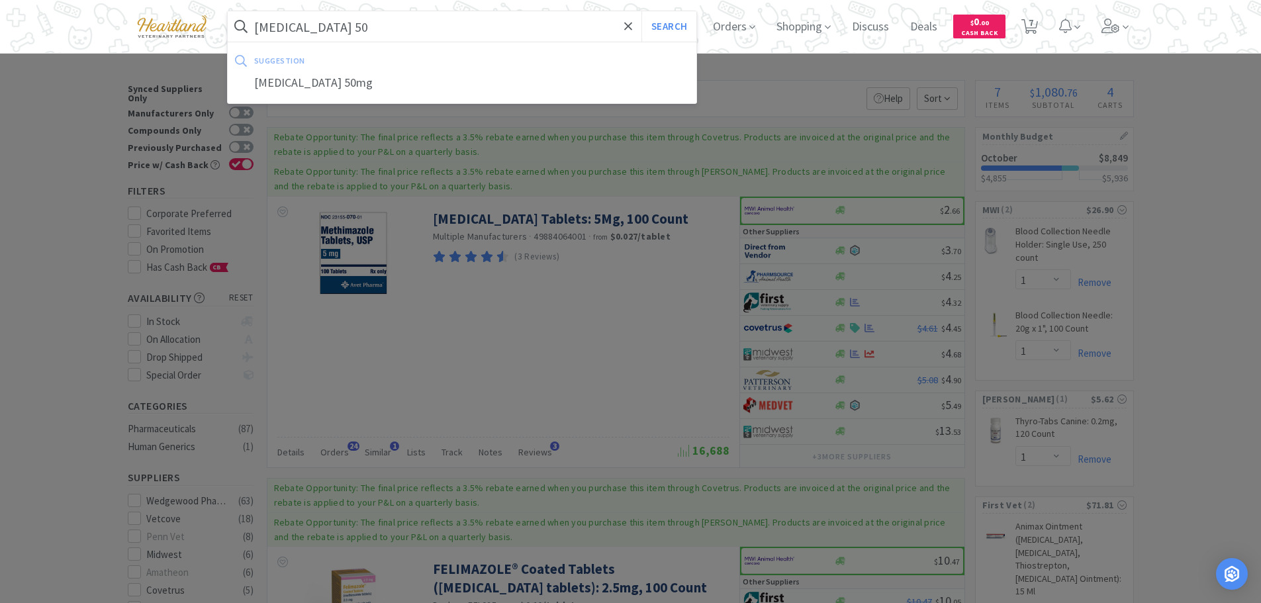
type input "[MEDICAL_DATA] 50"
click at [641, 11] on button "Search" at bounding box center [668, 26] width 55 height 30
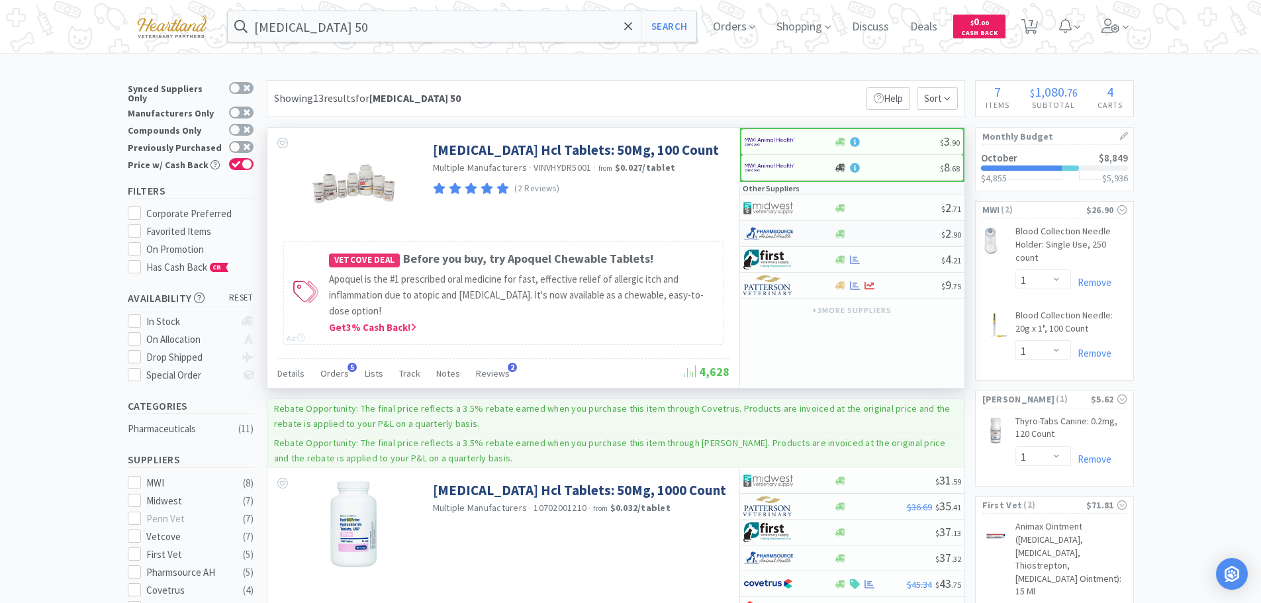
click at [813, 235] on div at bounding box center [779, 233] width 73 height 23
select select "1"
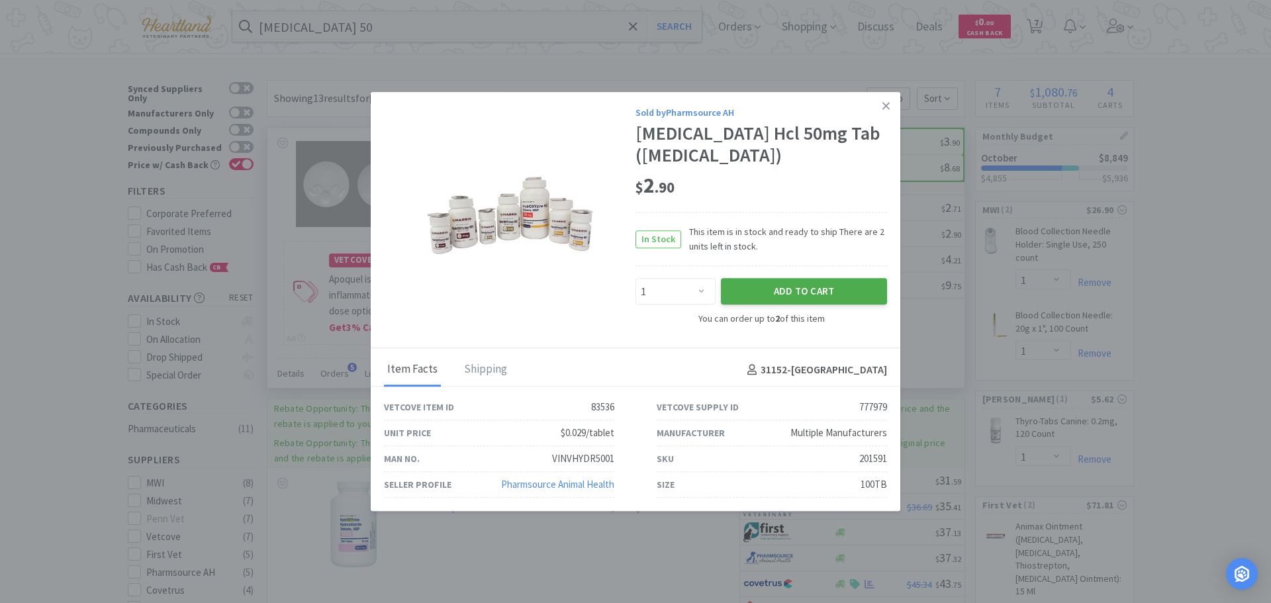
click at [812, 297] on button "Add to Cart" at bounding box center [804, 292] width 166 height 26
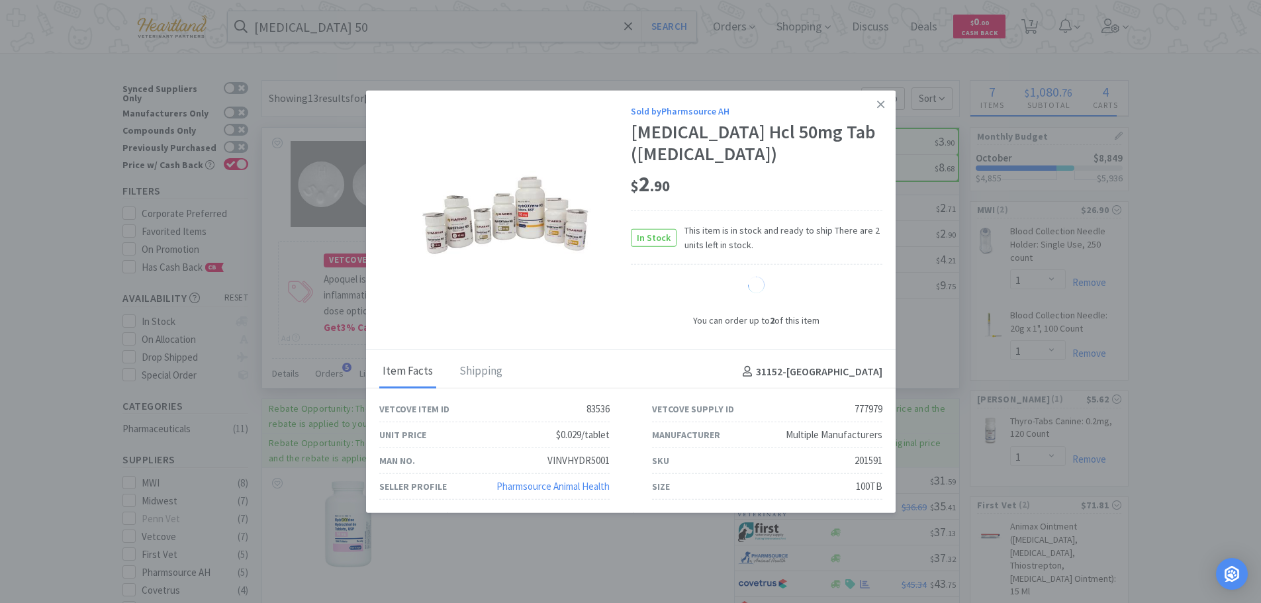
select select "1"
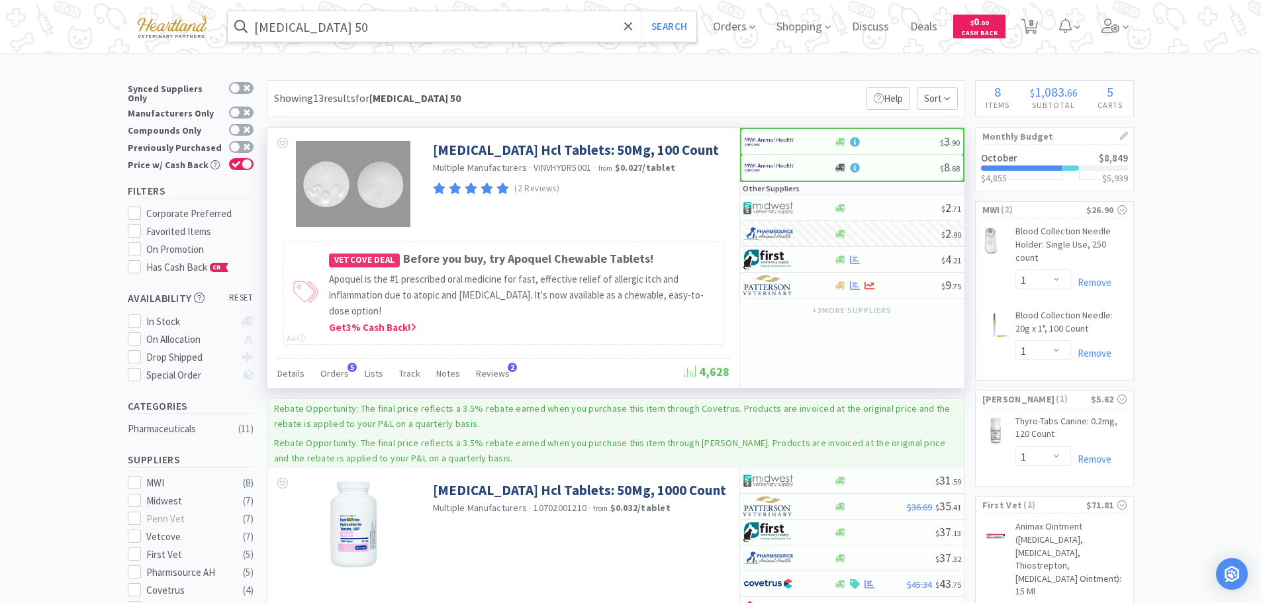
click at [421, 32] on input "[MEDICAL_DATA] 50" at bounding box center [462, 26] width 469 height 30
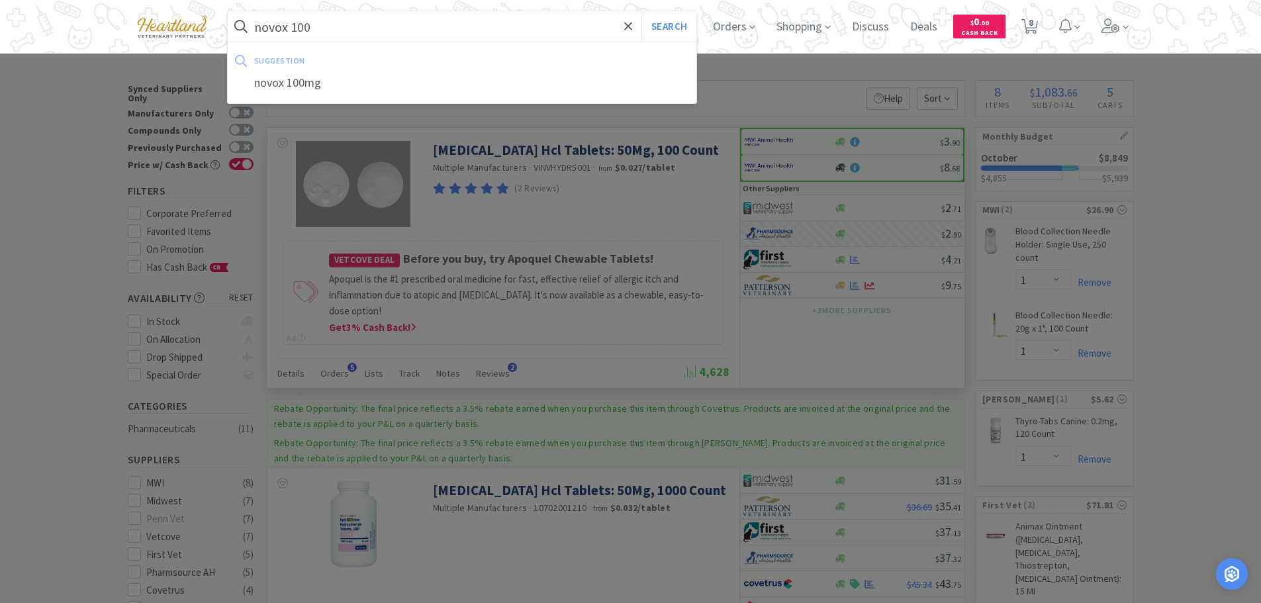
type input "novox 100"
click at [641, 11] on button "Search" at bounding box center [668, 26] width 55 height 30
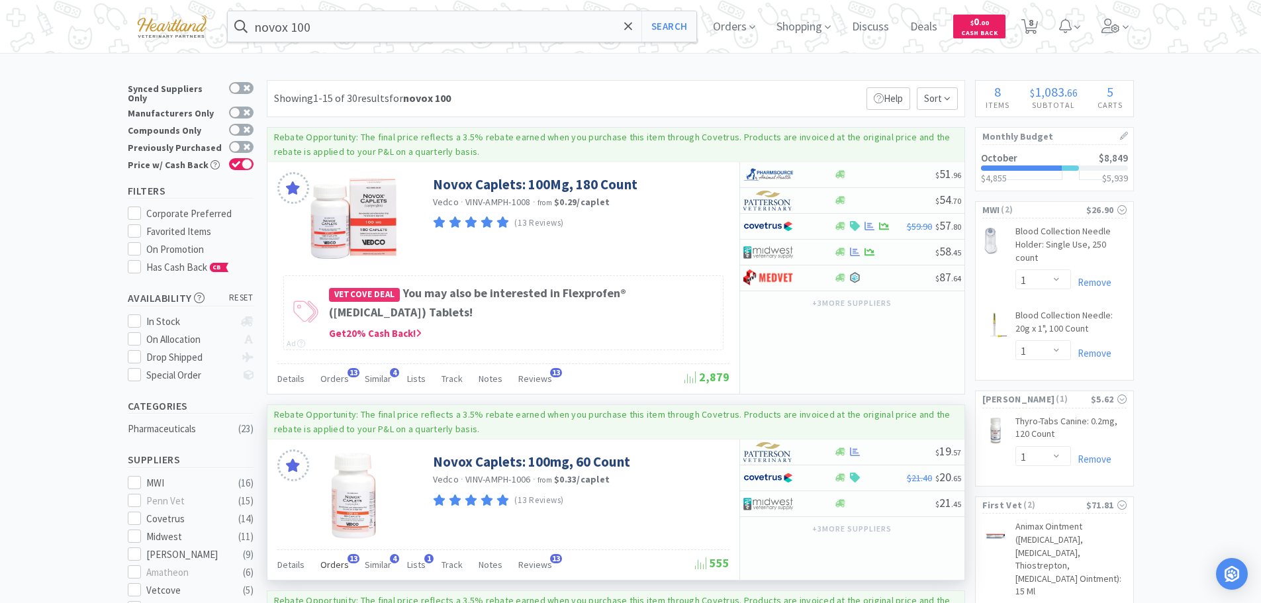
click at [331, 563] on span "Orders" at bounding box center [334, 565] width 28 height 12
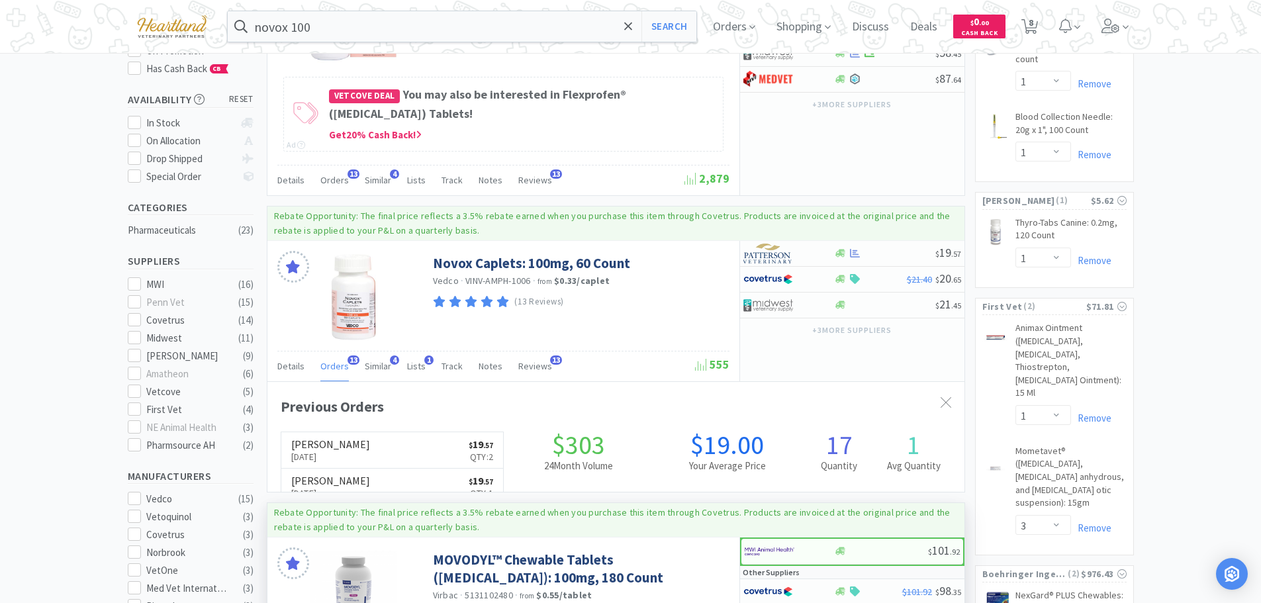
scroll to position [355, 697]
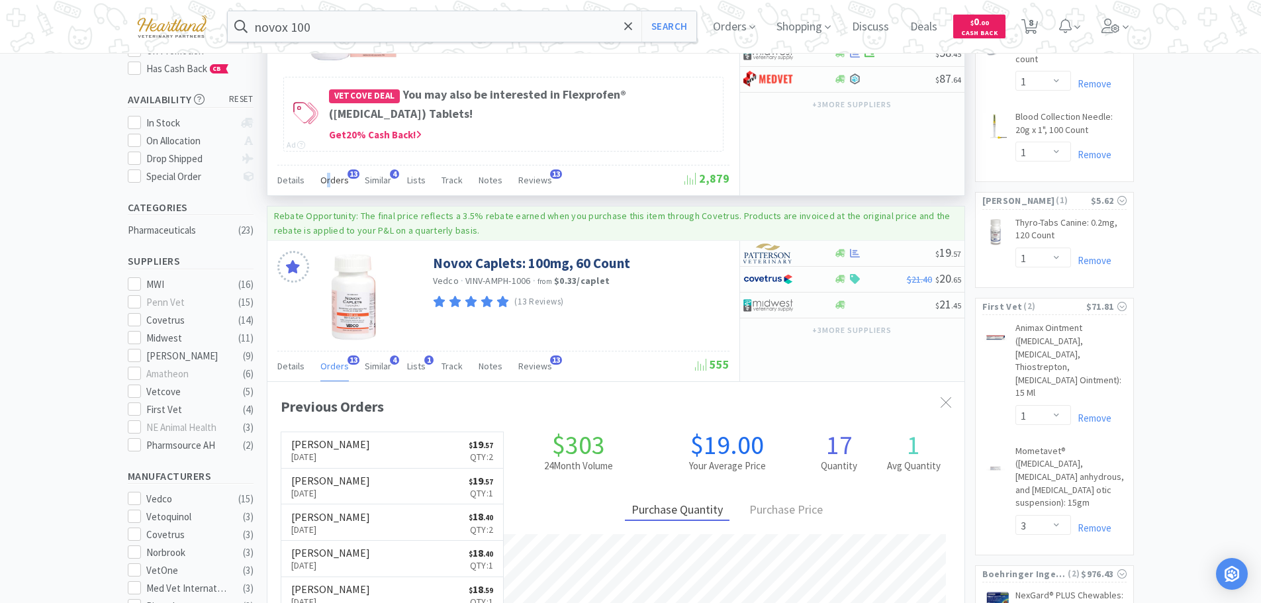
click at [327, 176] on span "Orders" at bounding box center [334, 180] width 28 height 12
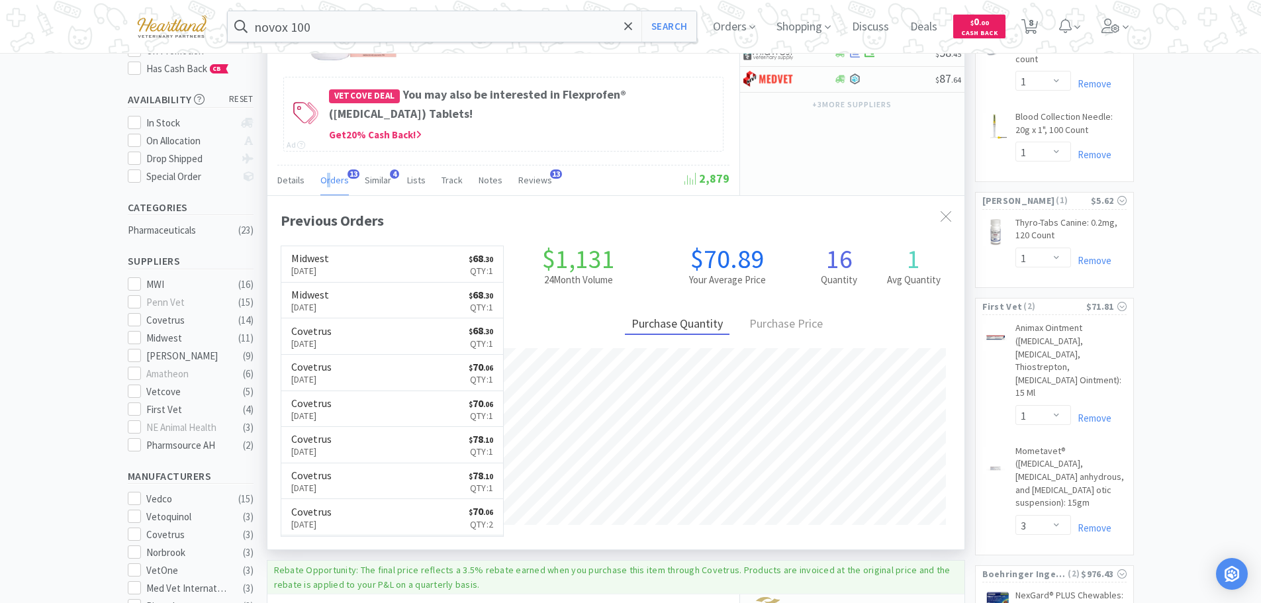
click at [327, 176] on span "Orders" at bounding box center [334, 180] width 28 height 12
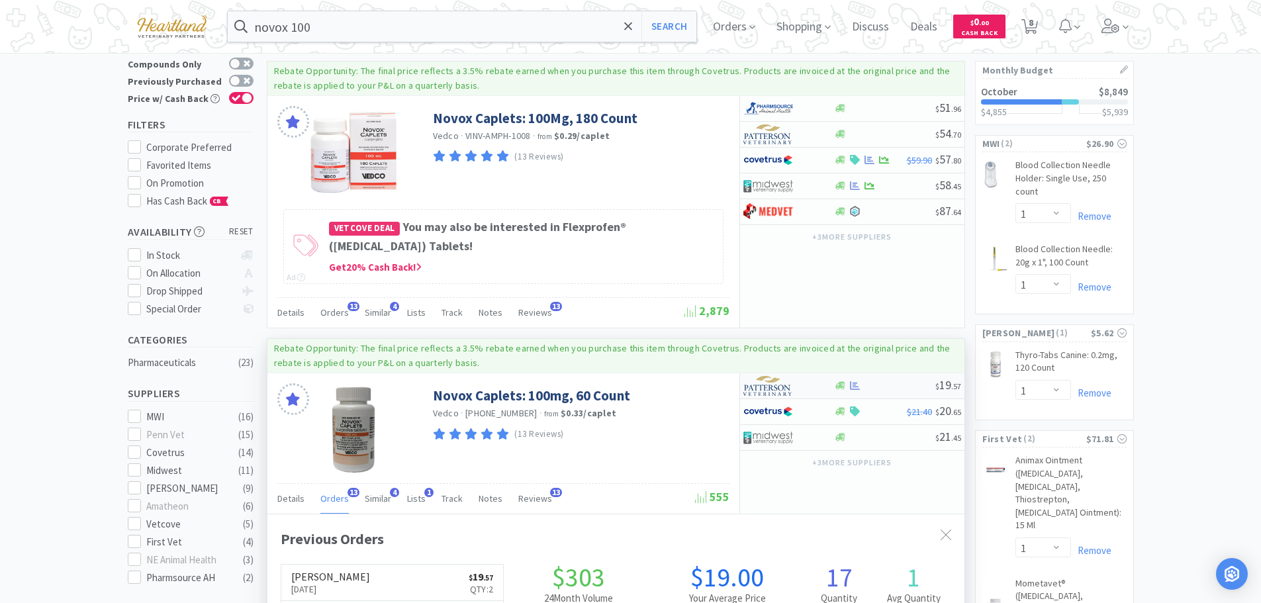
click at [806, 387] on div at bounding box center [779, 386] width 73 height 23
select select "1"
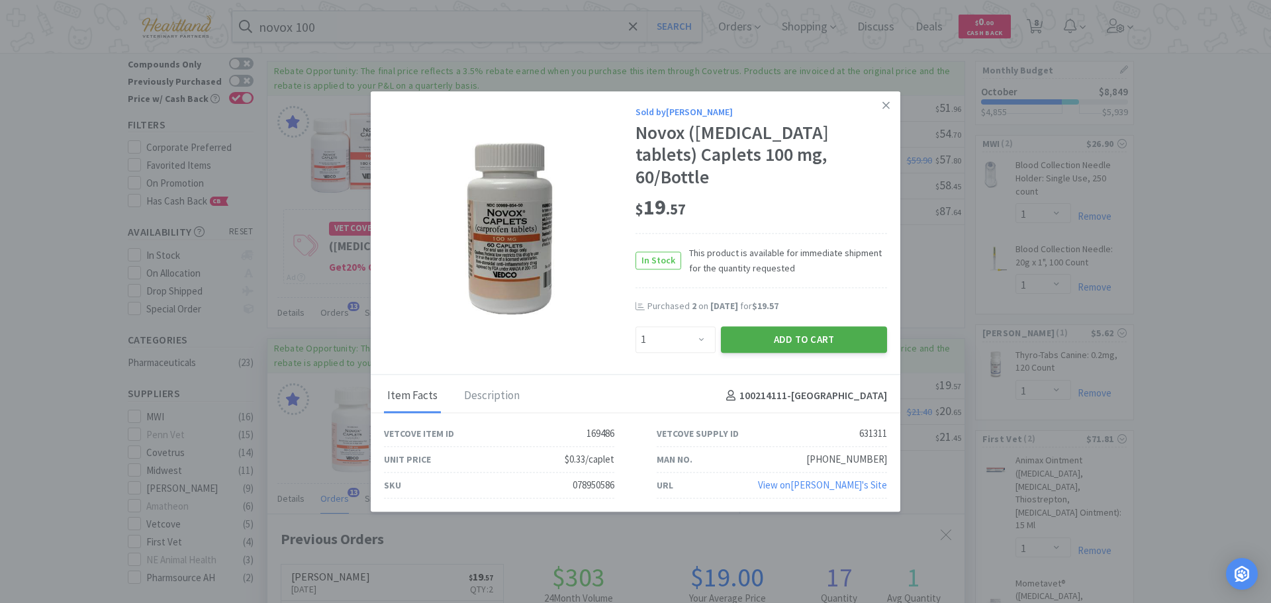
click at [822, 331] on button "Add to Cart" at bounding box center [804, 339] width 166 height 26
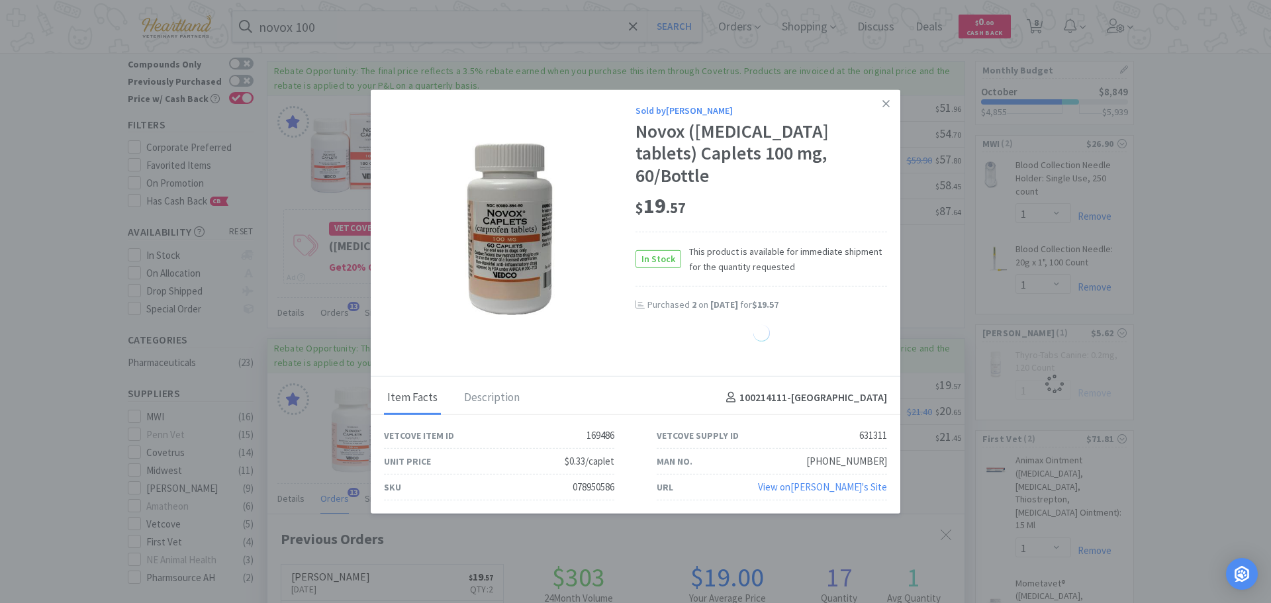
select select "1"
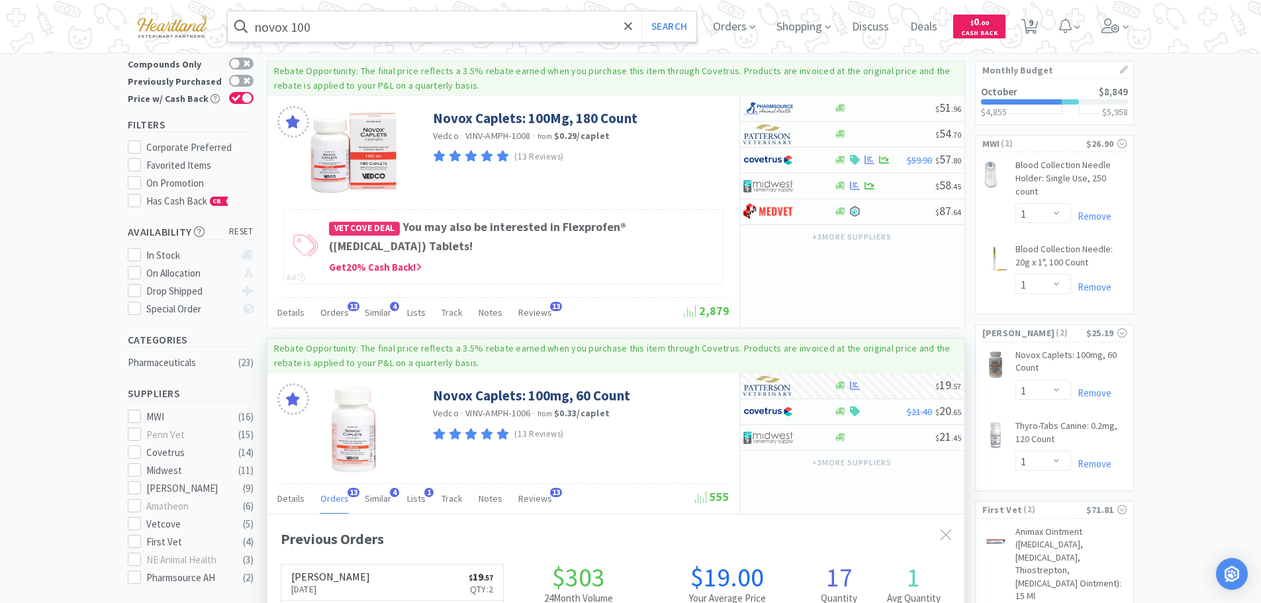
click at [394, 34] on input "novox 100" at bounding box center [462, 26] width 469 height 30
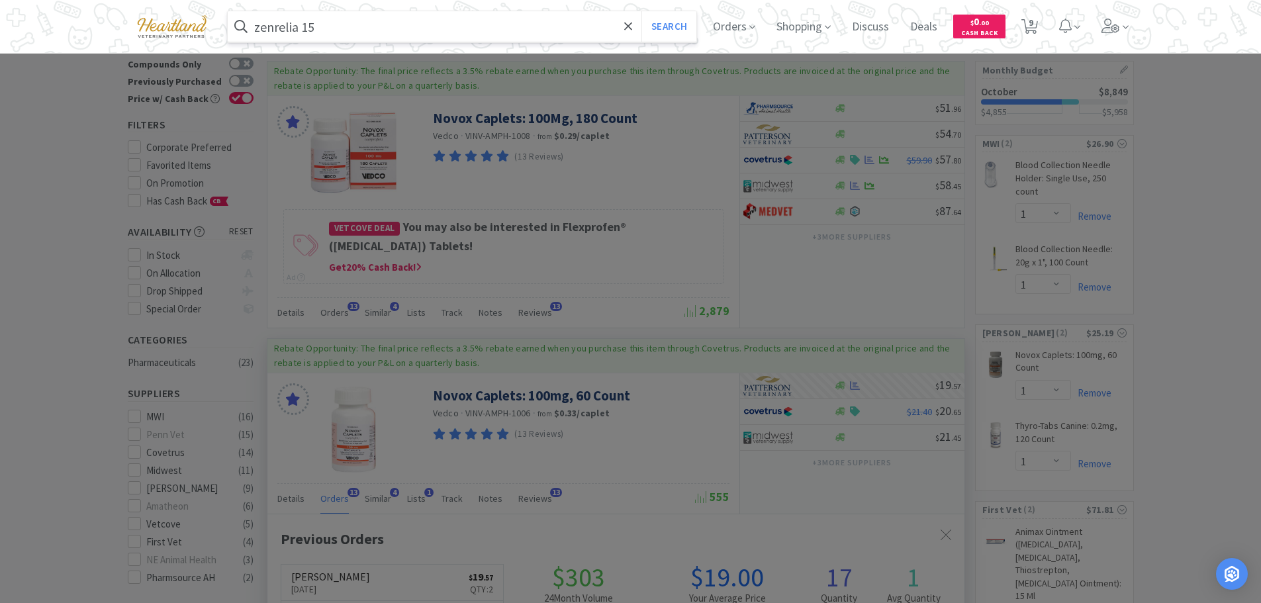
type input "zenrelia 15"
click at [641, 11] on button "Search" at bounding box center [668, 26] width 55 height 30
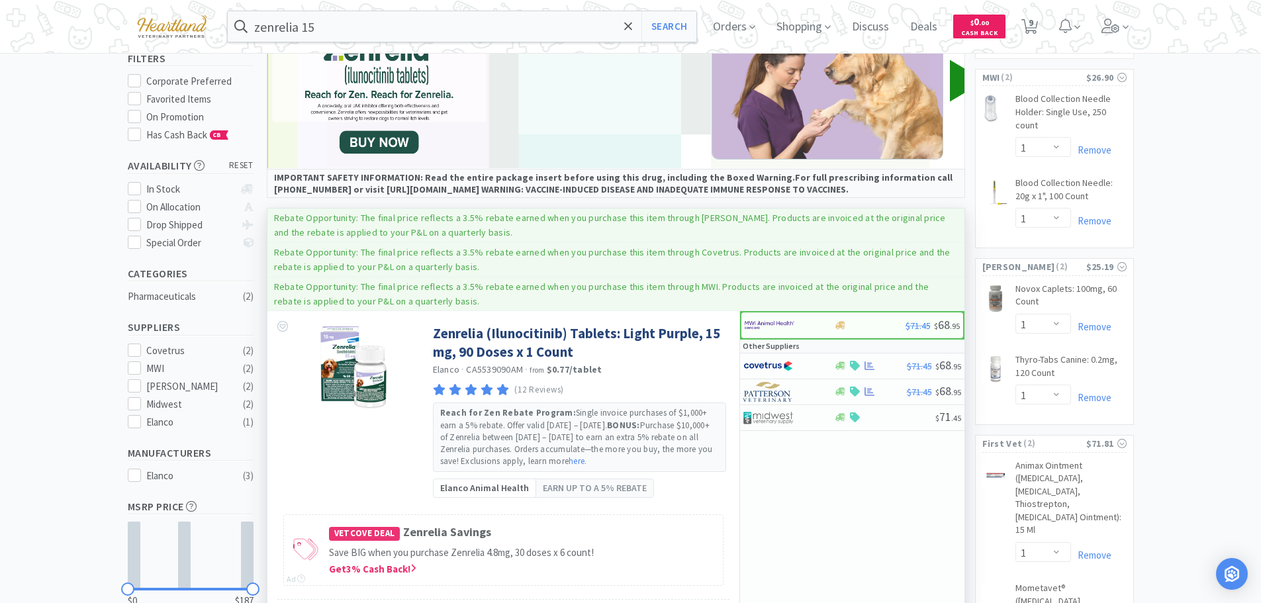
scroll to position [265, 0]
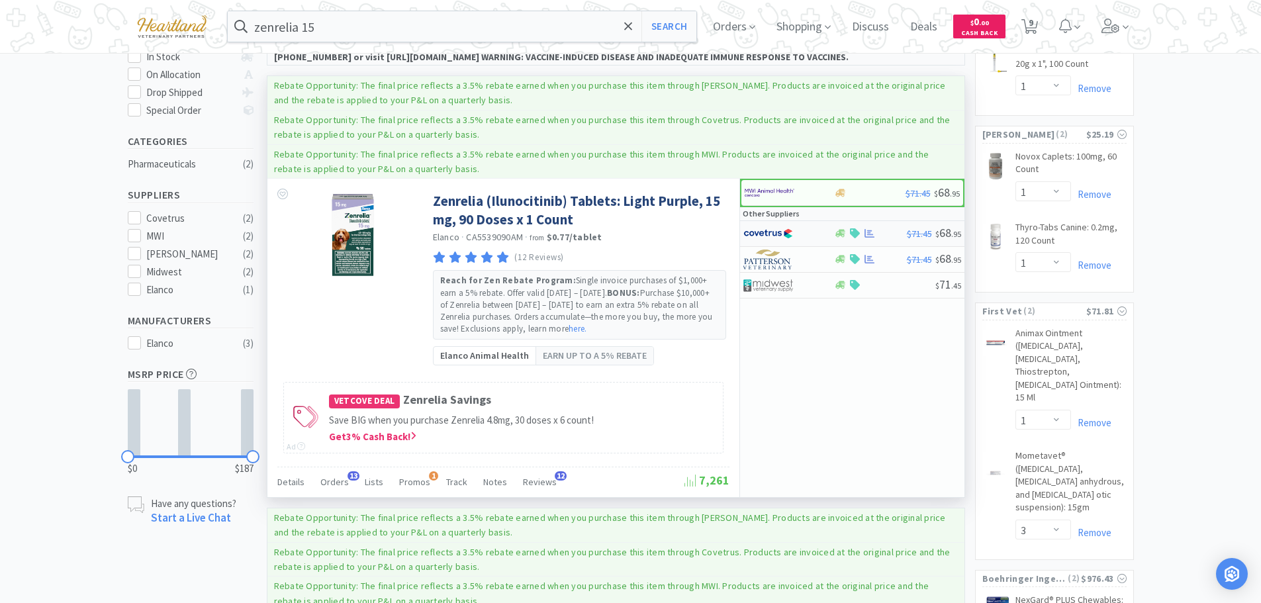
click at [805, 232] on div at bounding box center [779, 233] width 73 height 23
select select "1"
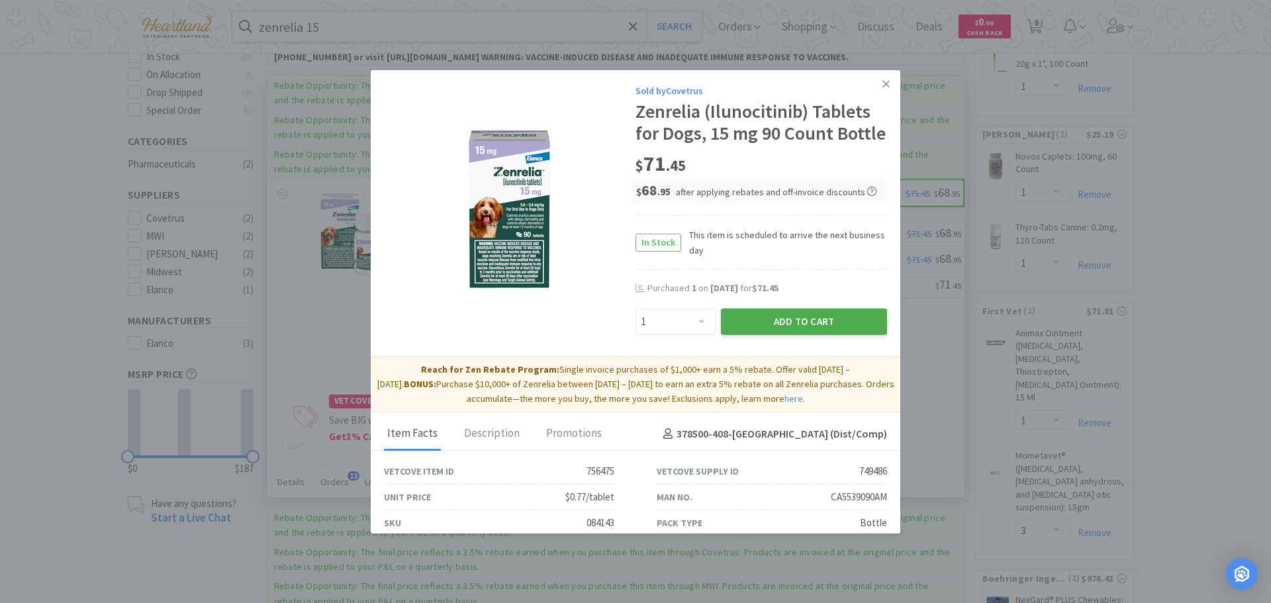
click at [806, 335] on button "Add to Cart" at bounding box center [804, 321] width 166 height 26
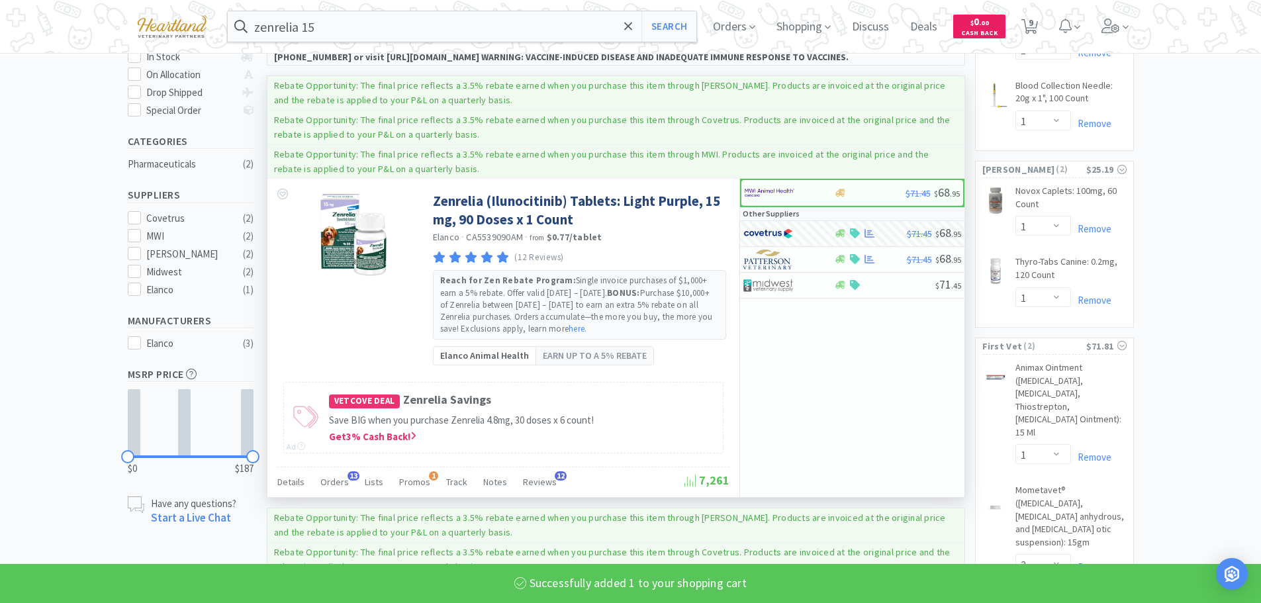
select select "1"
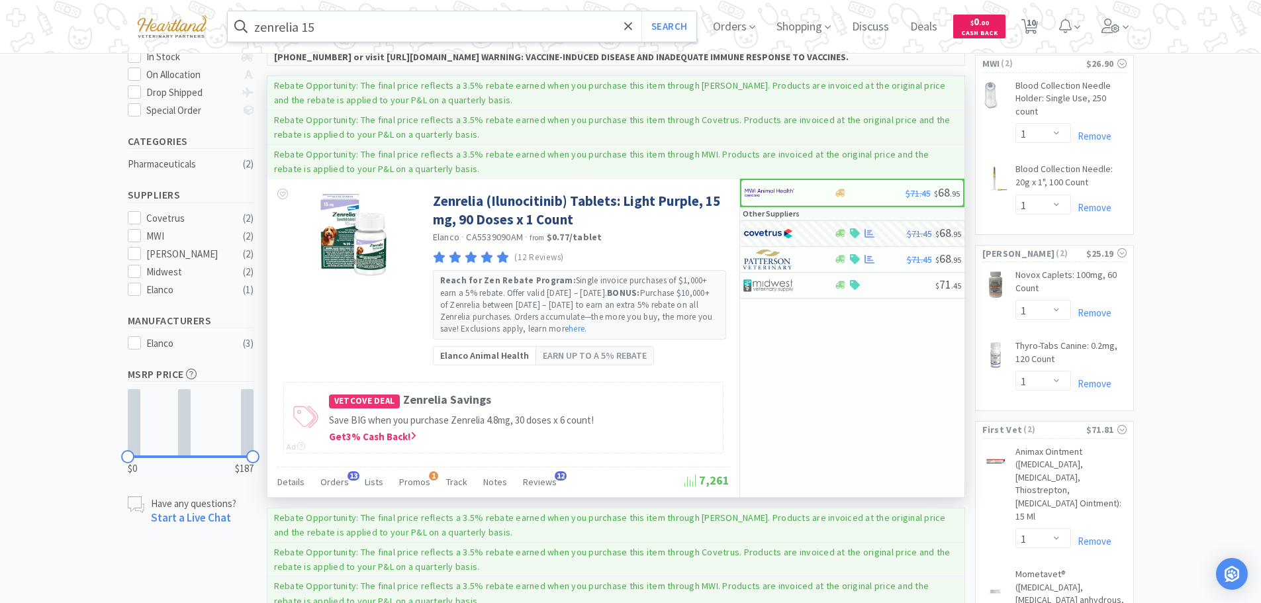
click at [381, 31] on input "zenrelia 15" at bounding box center [462, 26] width 469 height 30
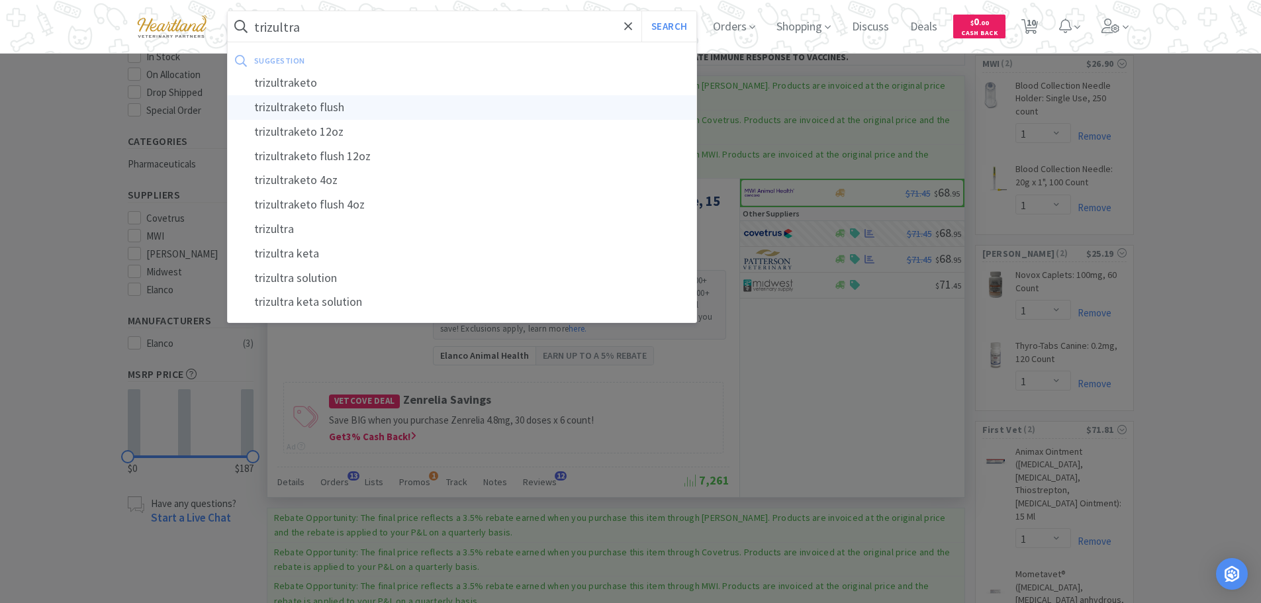
click at [325, 102] on div "trizultraketo flush" at bounding box center [462, 107] width 469 height 24
type input "trizultraketo flush"
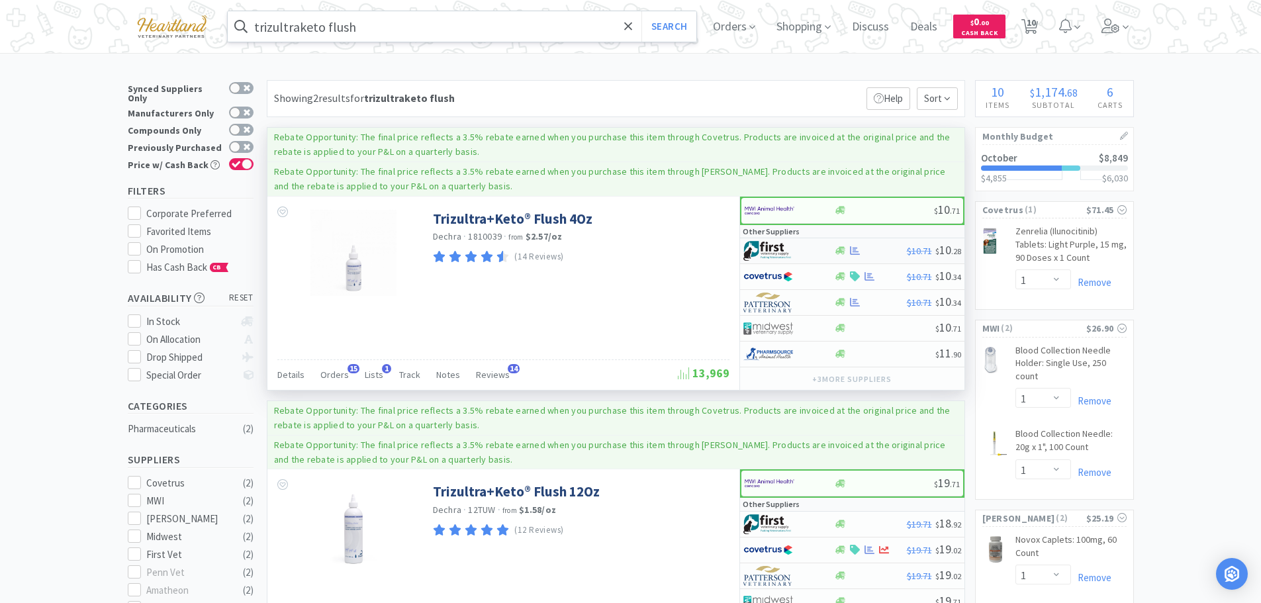
click at [810, 244] on div at bounding box center [779, 251] width 73 height 23
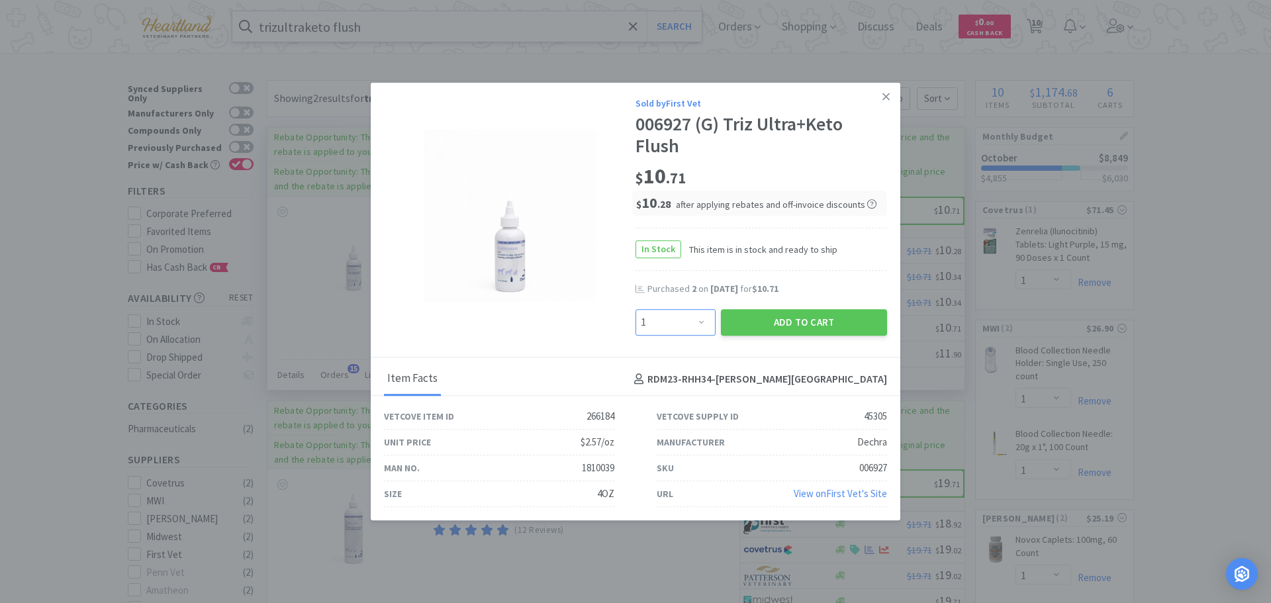
click at [700, 326] on select "Enter Quantity 1 2 3 4 5 6 7 8 9 10 11 12 13 14 15 16 17 18 19 20 Enter Quantity" at bounding box center [675, 322] width 80 height 26
select select "2"
click at [635, 309] on select "Enter Quantity 1 2 3 4 5 6 7 8 9 10 11 12 13 14 15 16 17 18 19 20 Enter Quantity" at bounding box center [675, 322] width 80 height 26
click at [802, 312] on button "Add to Cart" at bounding box center [804, 322] width 166 height 26
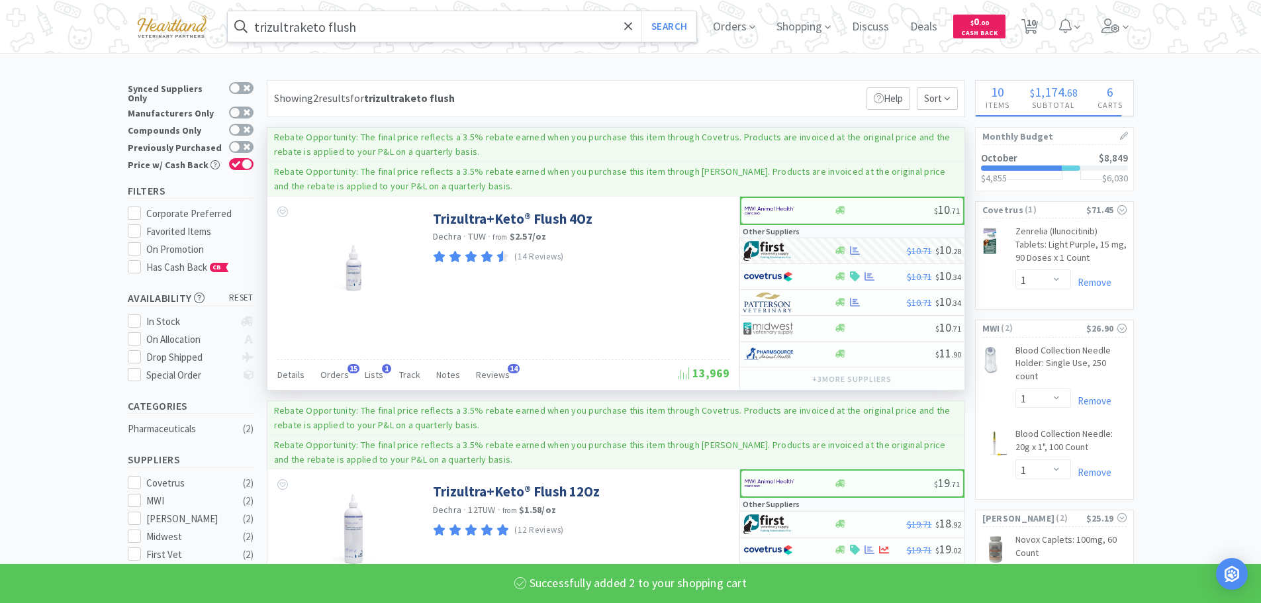
select select "2"
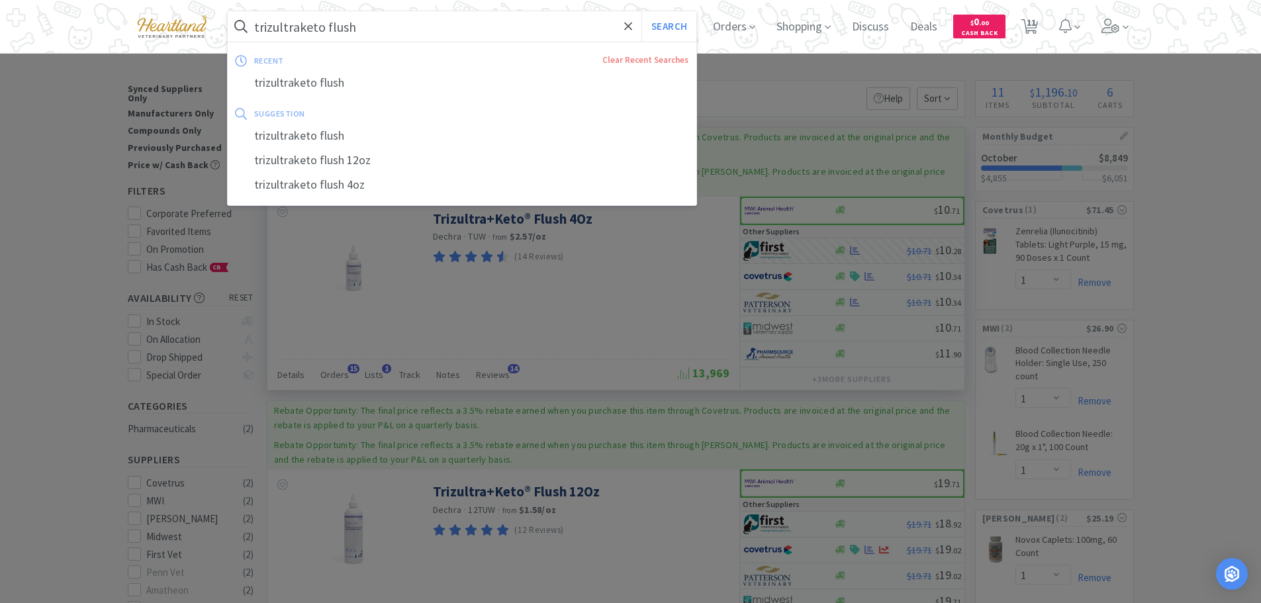
click at [447, 25] on input "trizultraketo flush" at bounding box center [462, 26] width 469 height 30
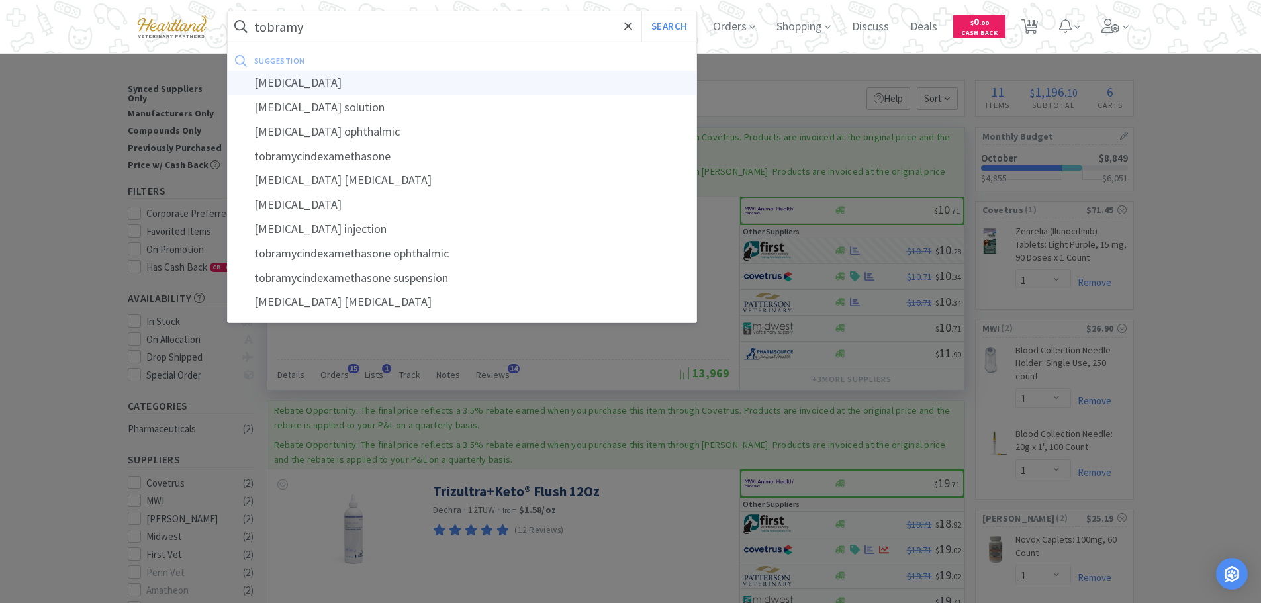
click at [297, 85] on div "[MEDICAL_DATA]" at bounding box center [462, 83] width 469 height 24
type input "[MEDICAL_DATA]"
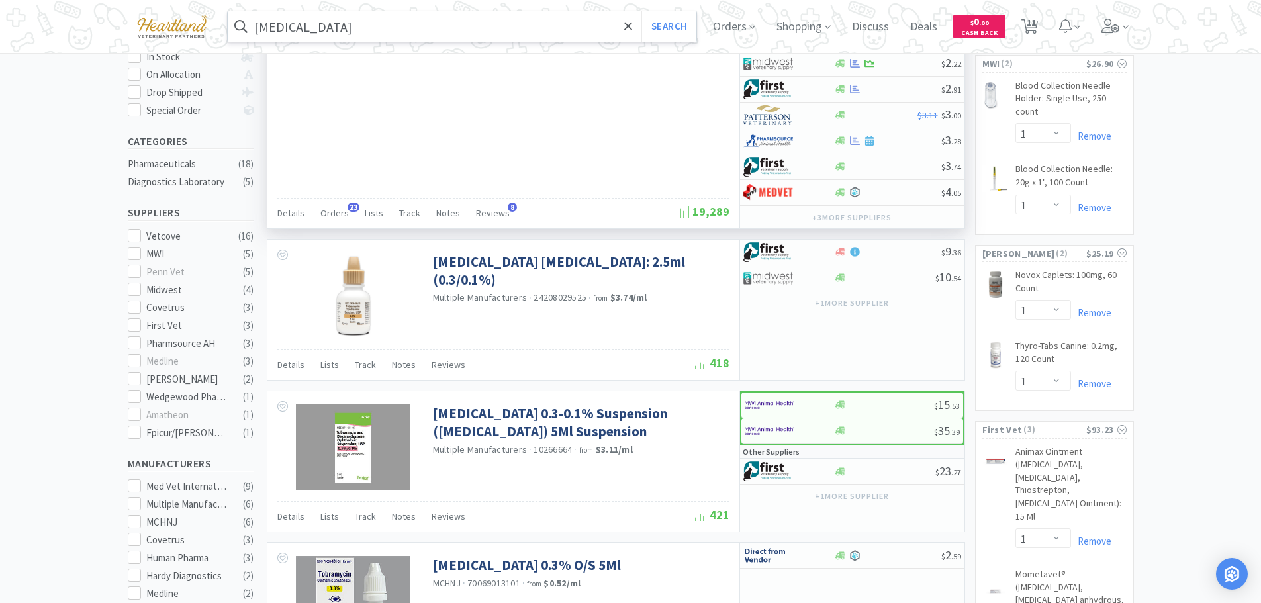
scroll to position [66, 0]
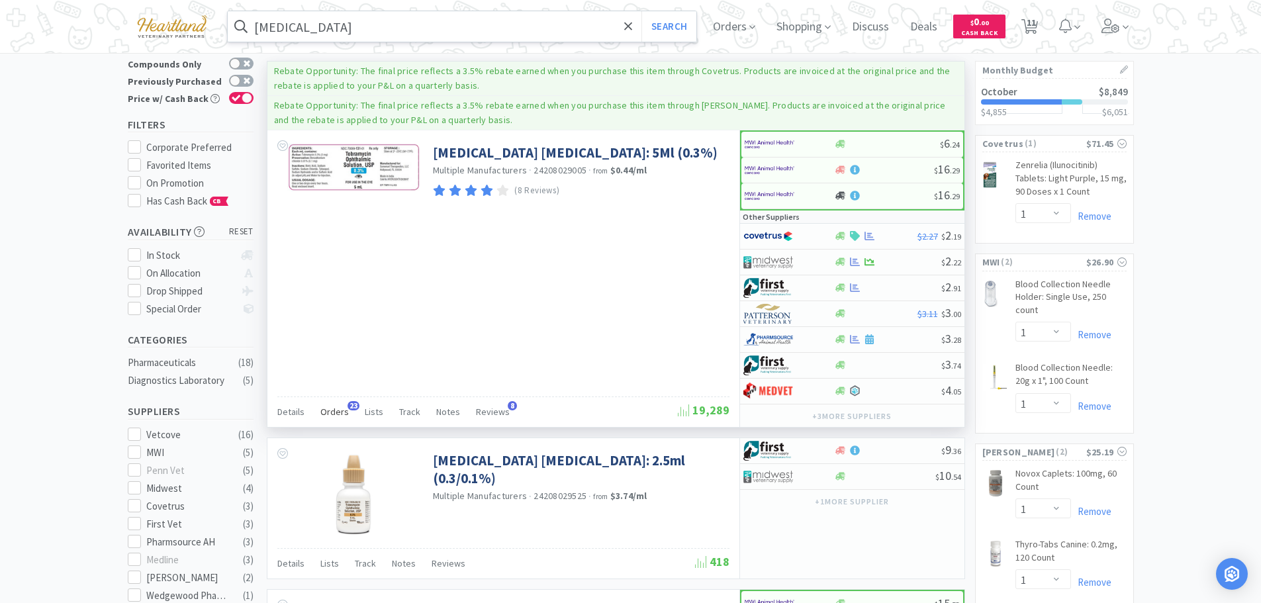
click at [330, 416] on span "Orders" at bounding box center [334, 412] width 28 height 12
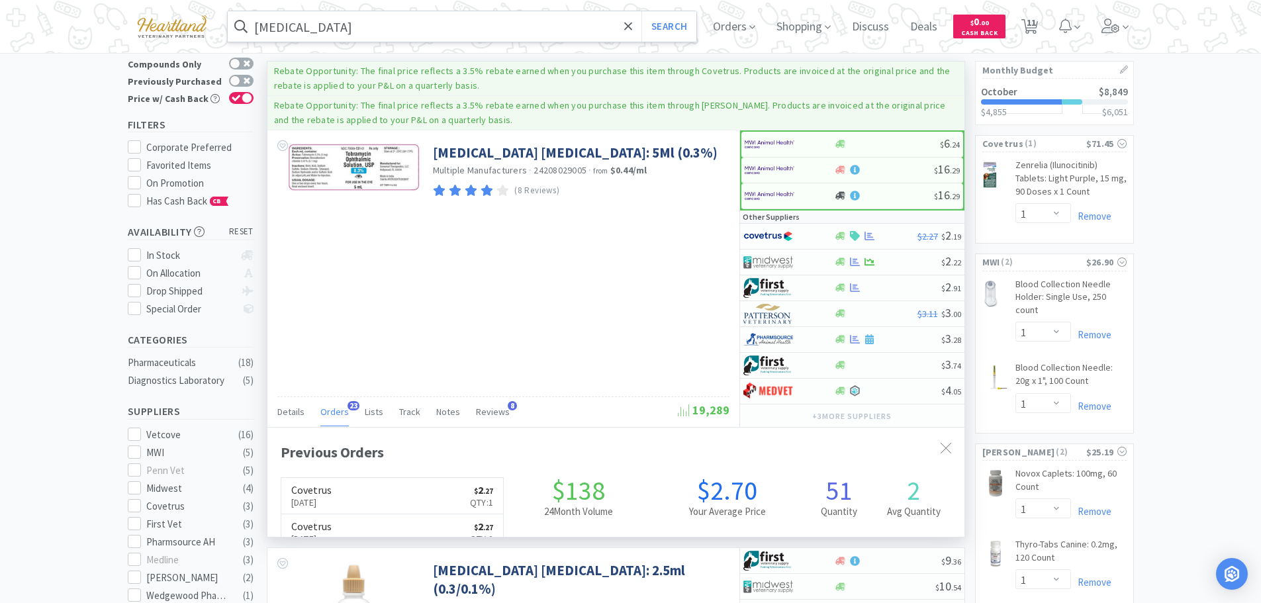
scroll to position [355, 697]
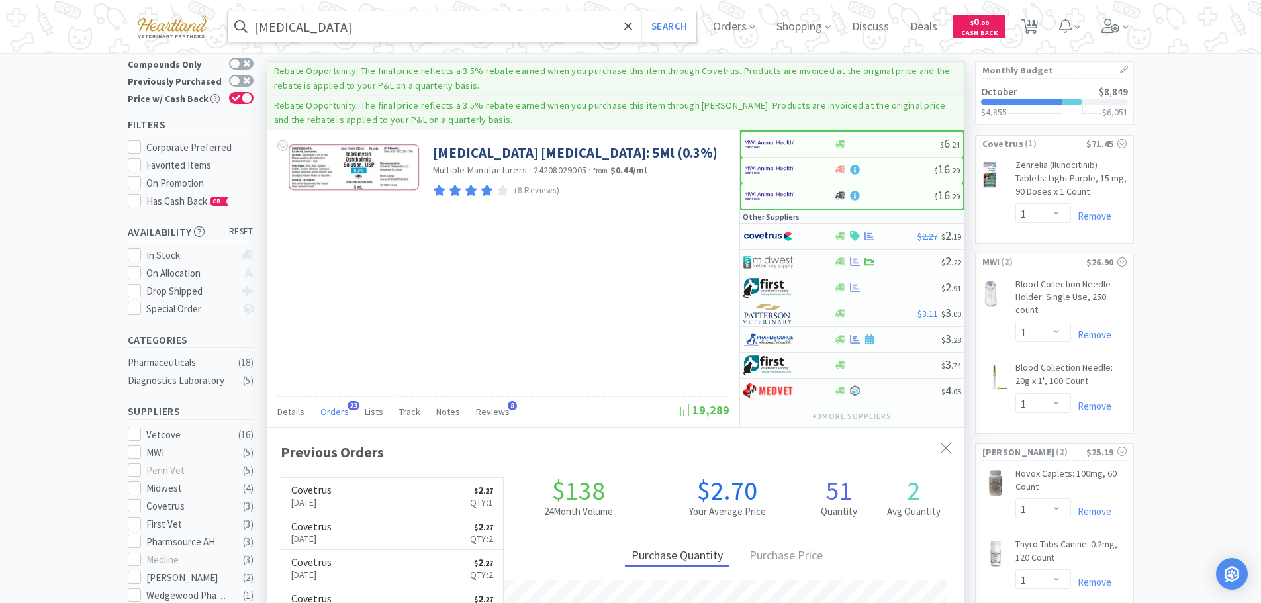
click at [330, 416] on span "Orders" at bounding box center [334, 412] width 28 height 12
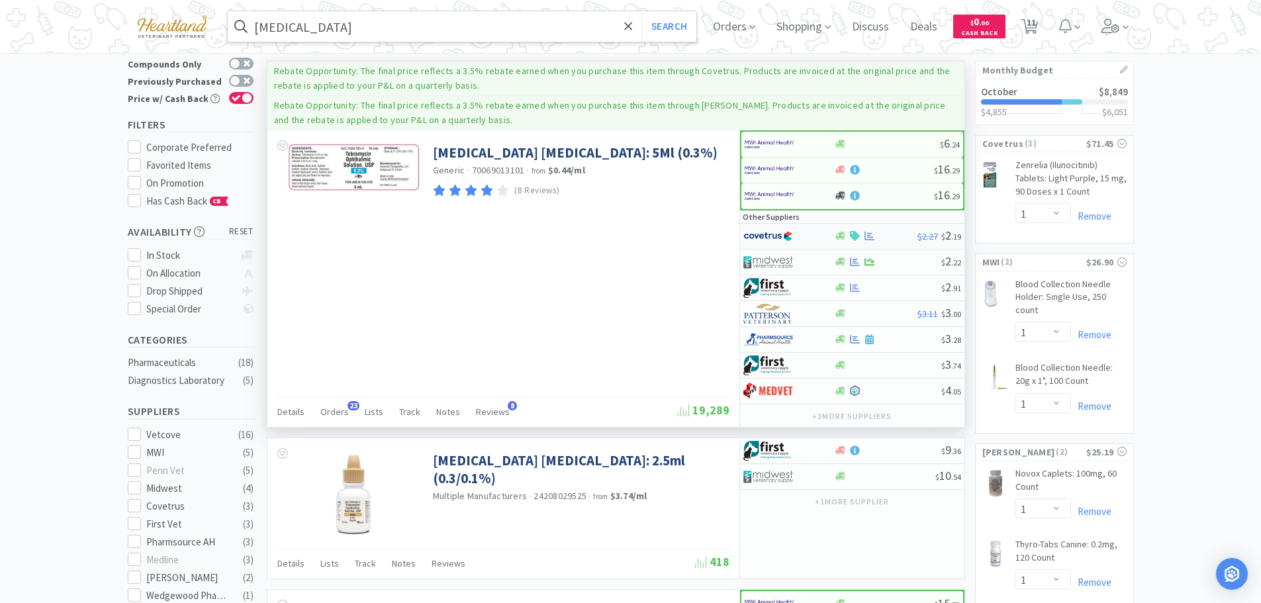
click at [812, 236] on div at bounding box center [779, 236] width 73 height 23
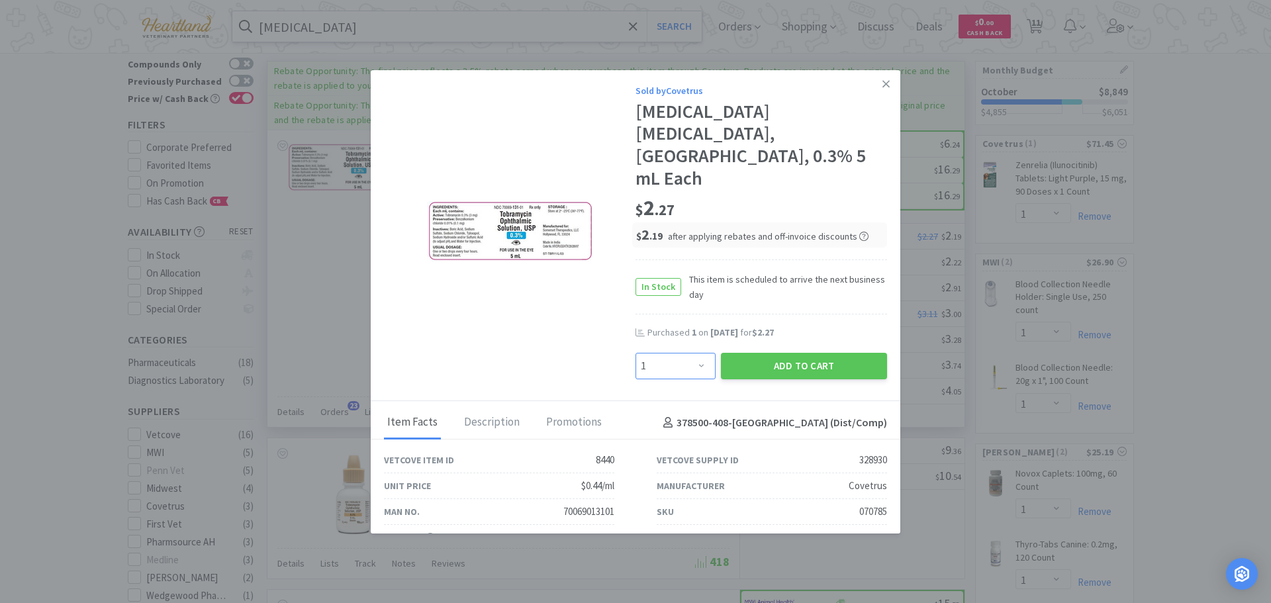
click at [703, 353] on select "Enter Quantity 1 2 3 4 5 6 7 8 9 10 11 12 13 14 15 16 17 18 19 20 Enter Quantity" at bounding box center [675, 366] width 80 height 26
select select "3"
click at [635, 353] on select "Enter Quantity 1 2 3 4 5 6 7 8 9 10 11 12 13 14 15 16 17 18 19 20 Enter Quantity" at bounding box center [675, 366] width 80 height 26
click at [786, 353] on button "Add to Cart" at bounding box center [804, 366] width 166 height 26
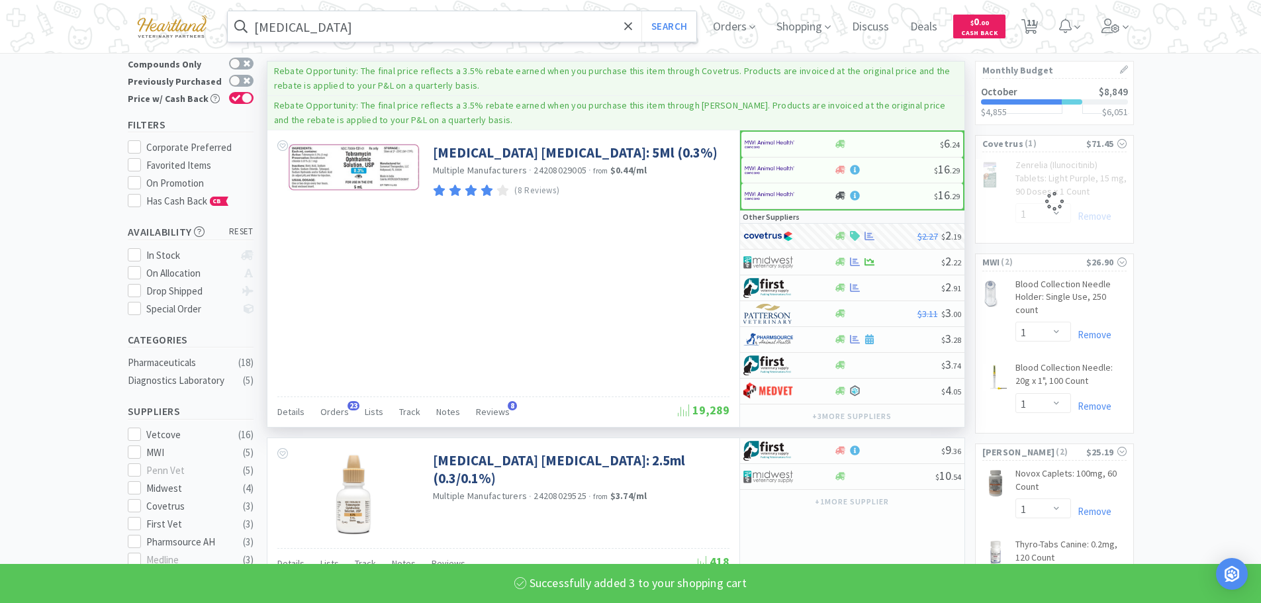
select select "3"
select select "1"
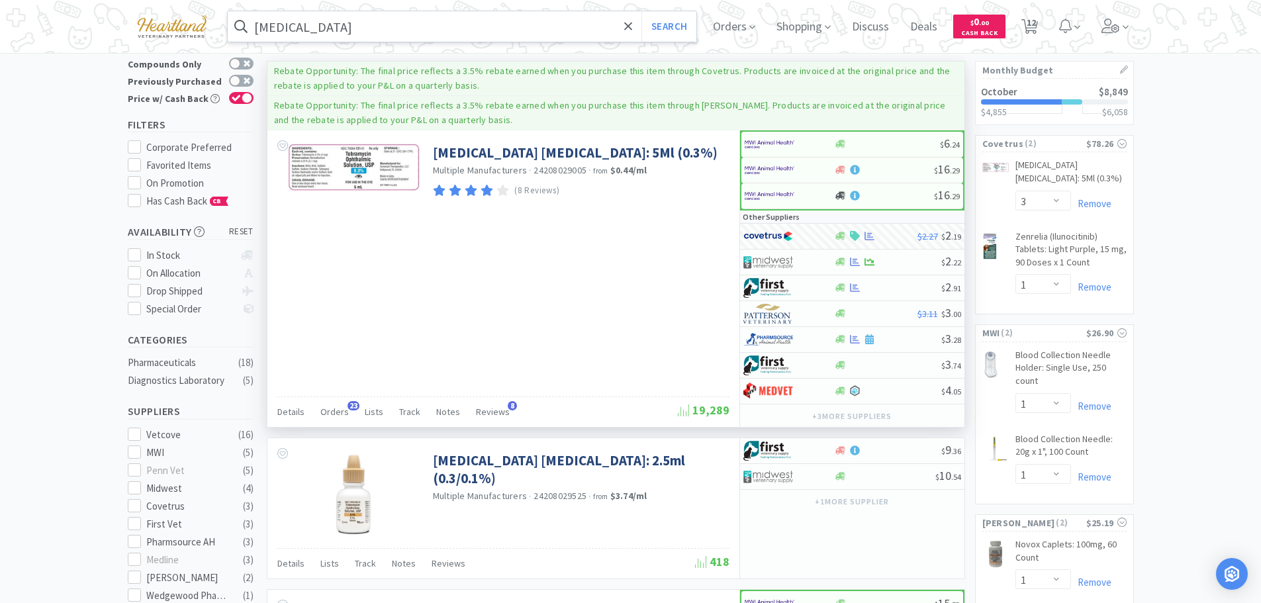
click at [383, 31] on input "[MEDICAL_DATA]" at bounding box center [462, 26] width 469 height 30
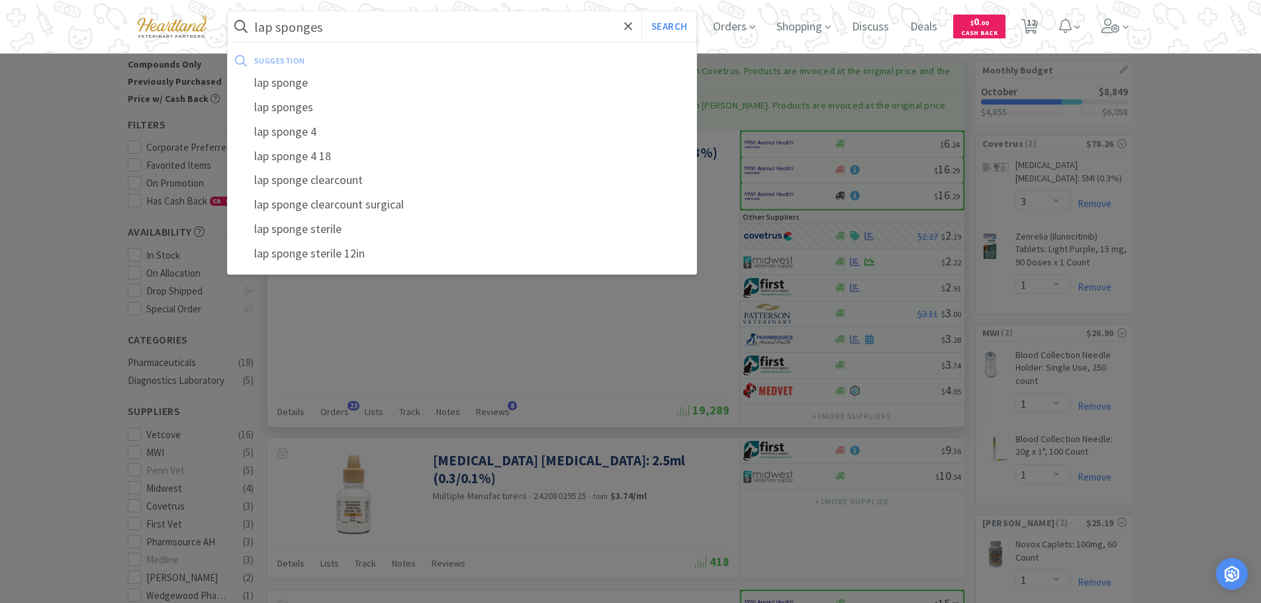
type input "lap sponges"
click at [641, 11] on button "Search" at bounding box center [668, 26] width 55 height 30
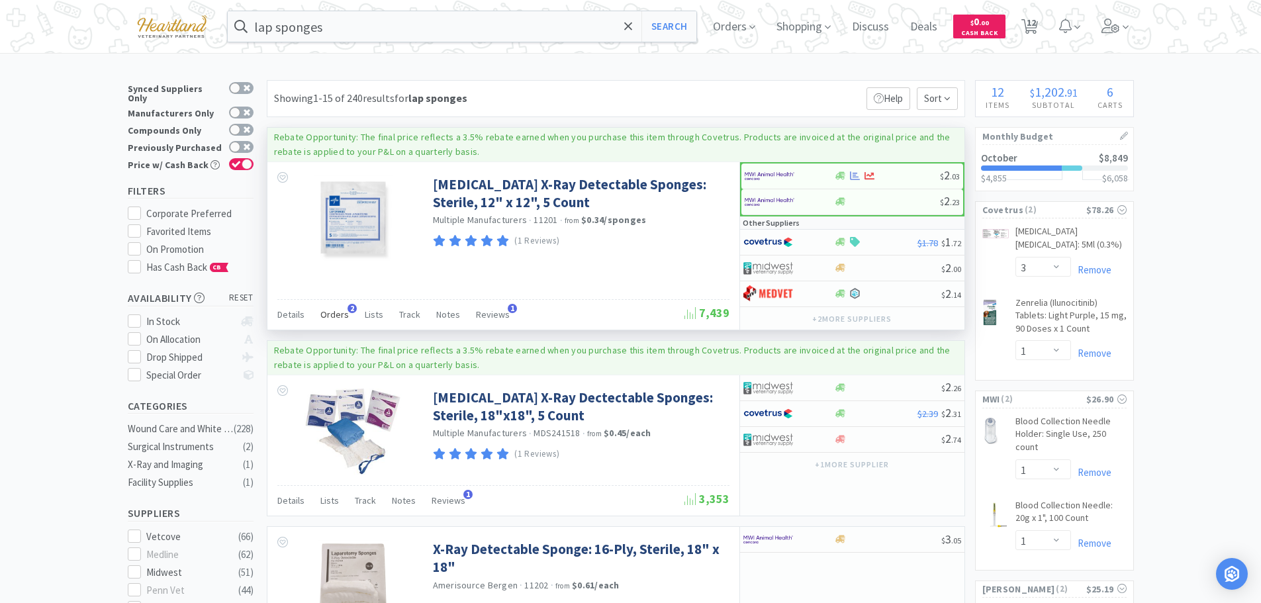
click at [332, 318] on span "Orders" at bounding box center [334, 314] width 28 height 12
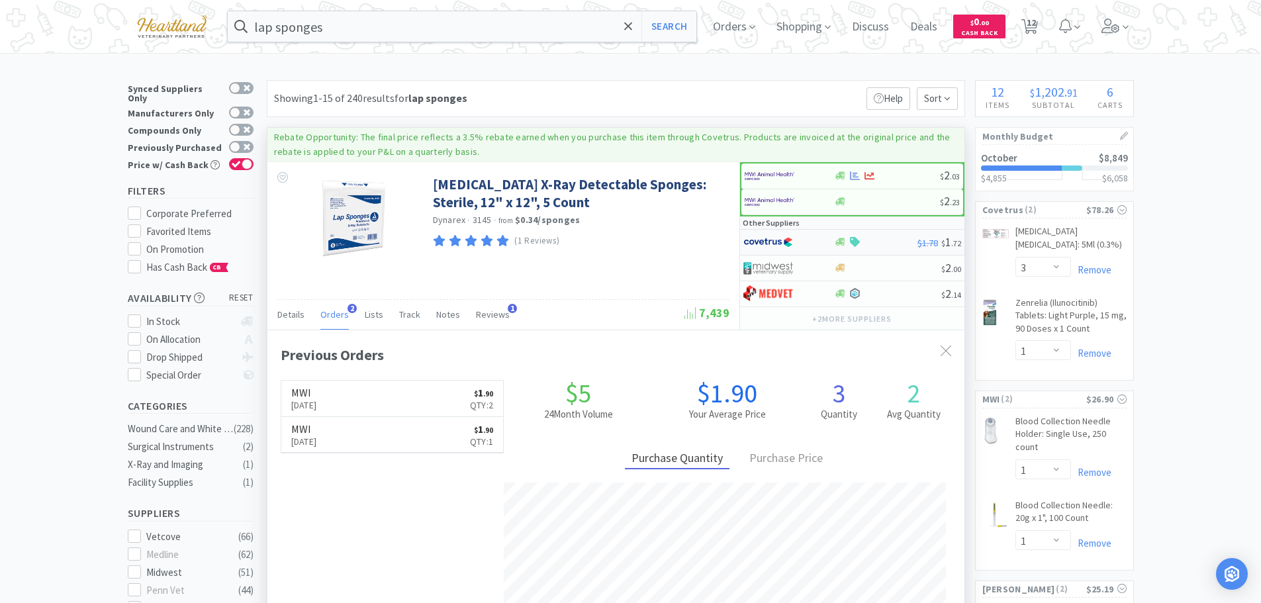
click at [804, 238] on div at bounding box center [779, 242] width 73 height 23
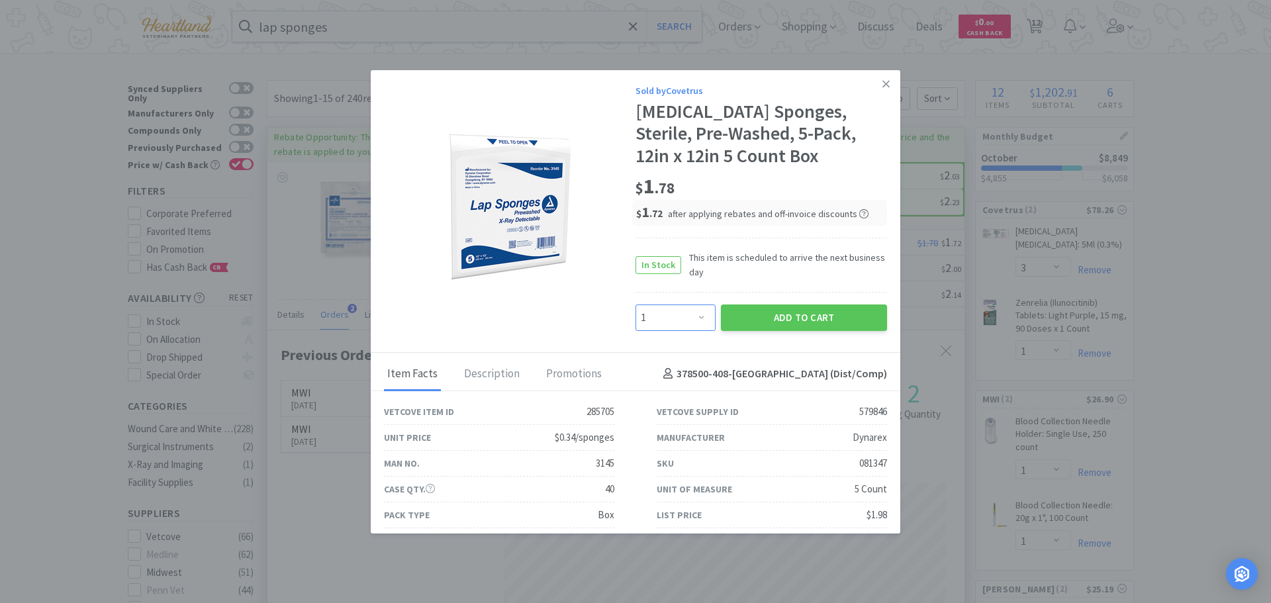
click at [690, 321] on select "Enter Quantity 1 2 3 4 5 6 7 8 9 10 11 12 13 14 15 16 17 18 19 20 Enter Quantity" at bounding box center [675, 317] width 80 height 26
select select "2"
click at [635, 304] on select "Enter Quantity 1 2 3 4 5 6 7 8 9 10 11 12 13 14 15 16 17 18 19 20 Enter Quantity" at bounding box center [675, 317] width 80 height 26
click at [815, 322] on button "Add to Cart" at bounding box center [804, 317] width 166 height 26
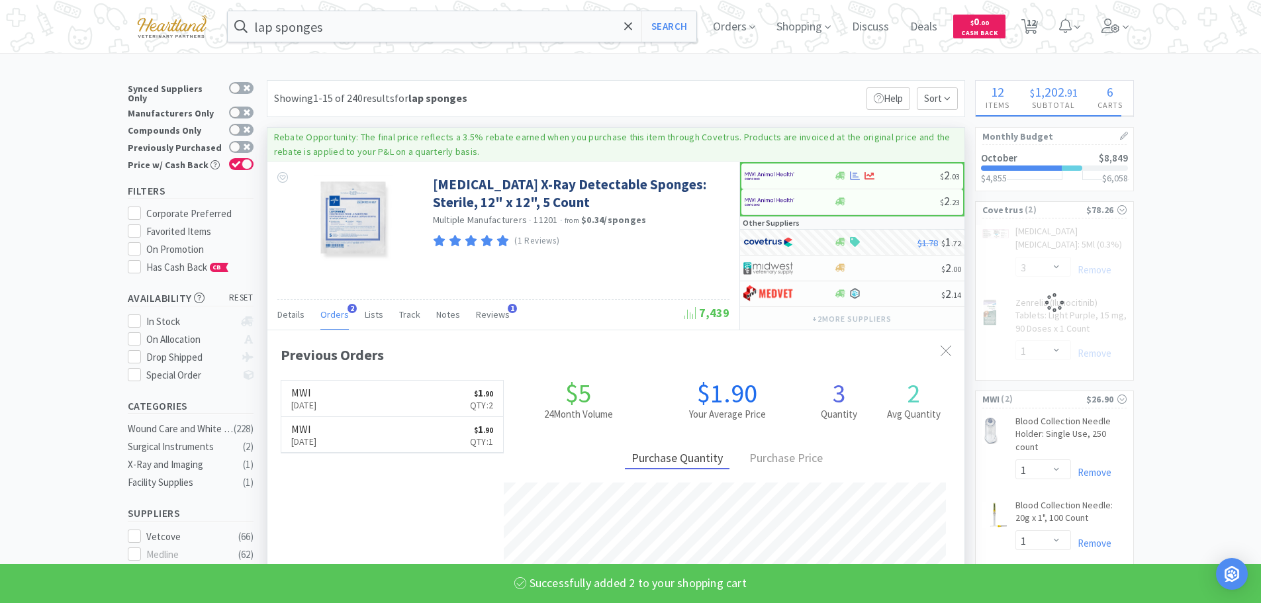
select select "2"
select select "3"
select select "1"
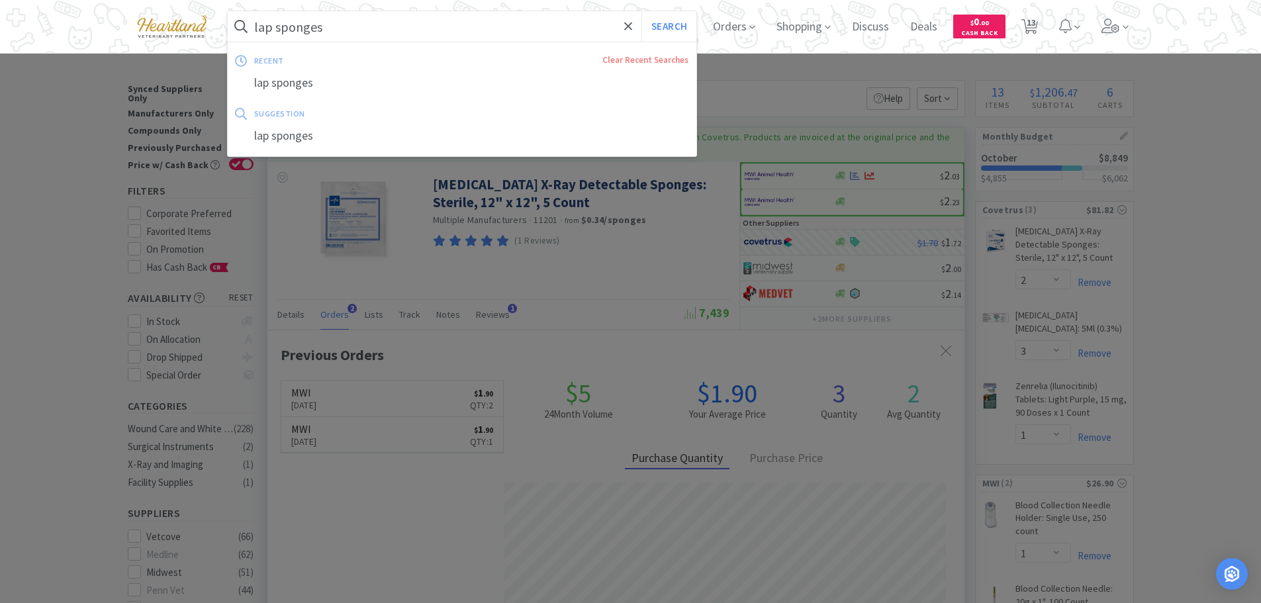
click at [419, 25] on input "lap sponges" at bounding box center [462, 26] width 469 height 30
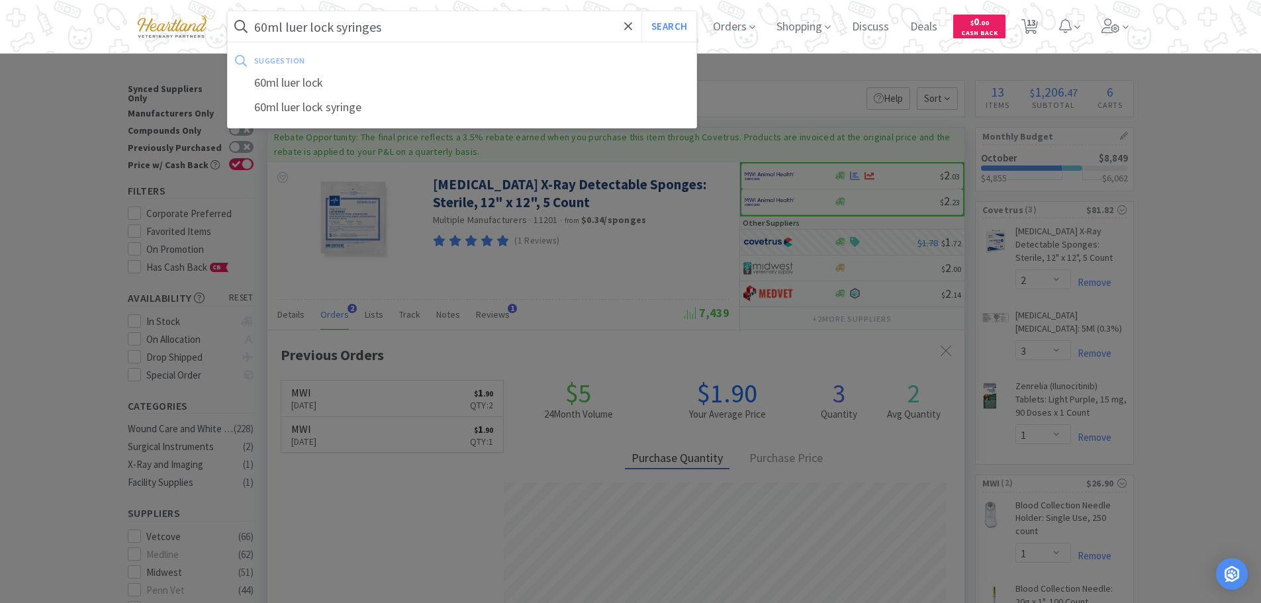
type input "60ml luer lock syringes"
click at [641, 11] on button "Search" at bounding box center [668, 26] width 55 height 30
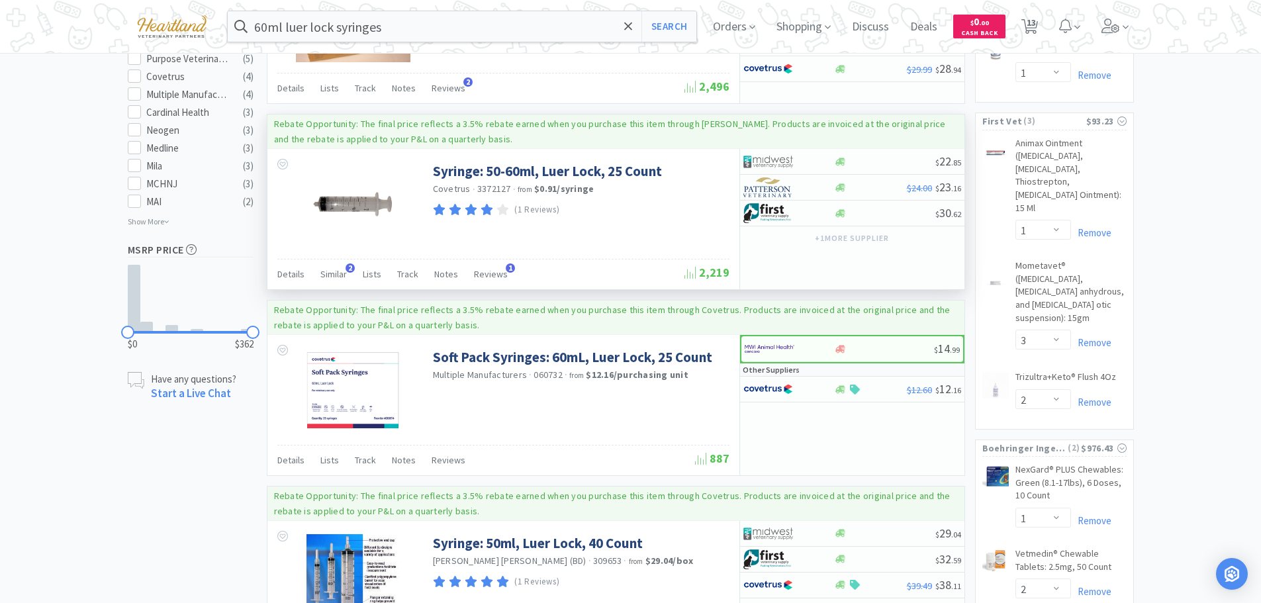
scroll to position [794, 0]
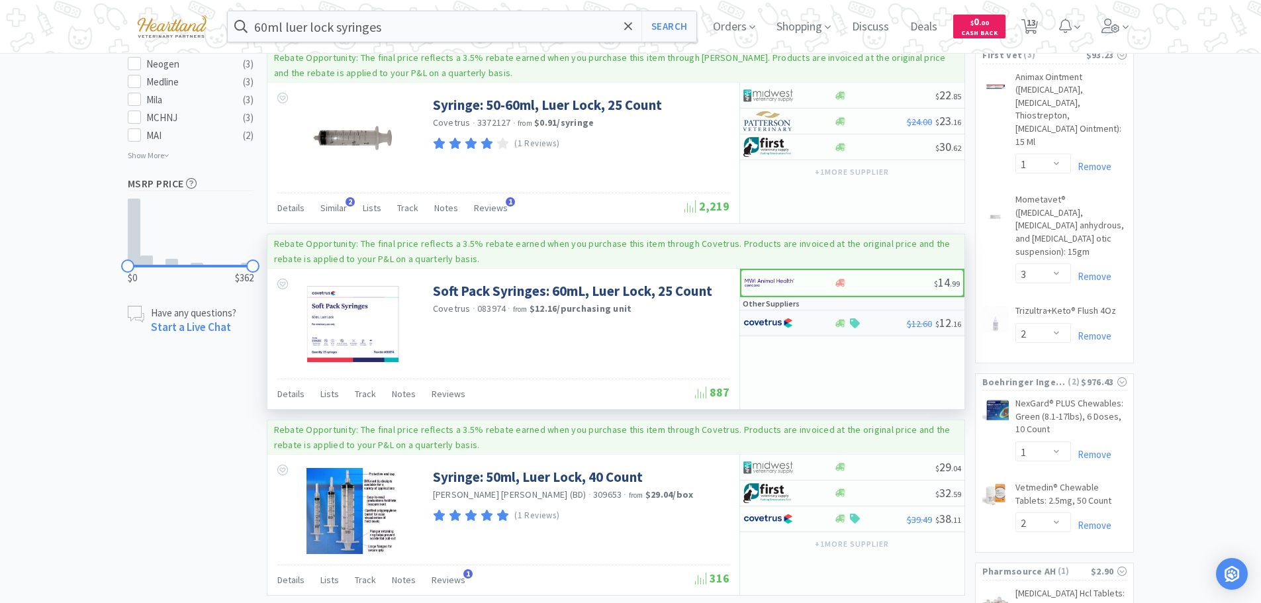
click at [809, 325] on div at bounding box center [779, 323] width 73 height 23
select select "1"
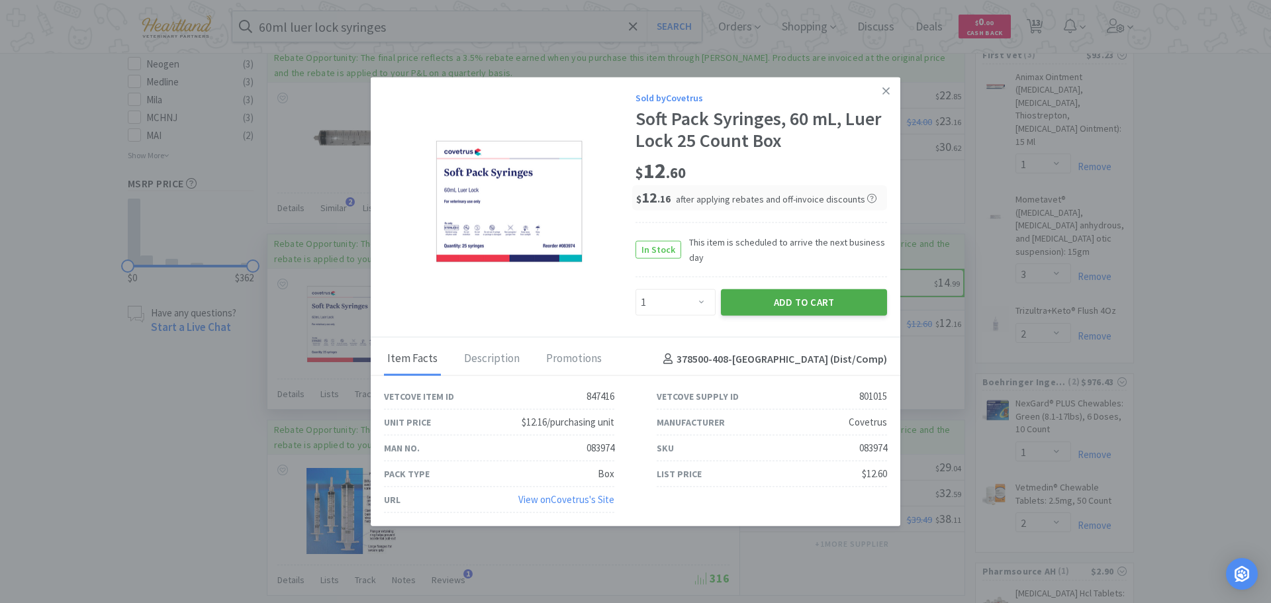
click at [811, 302] on button "Add to Cart" at bounding box center [804, 302] width 166 height 26
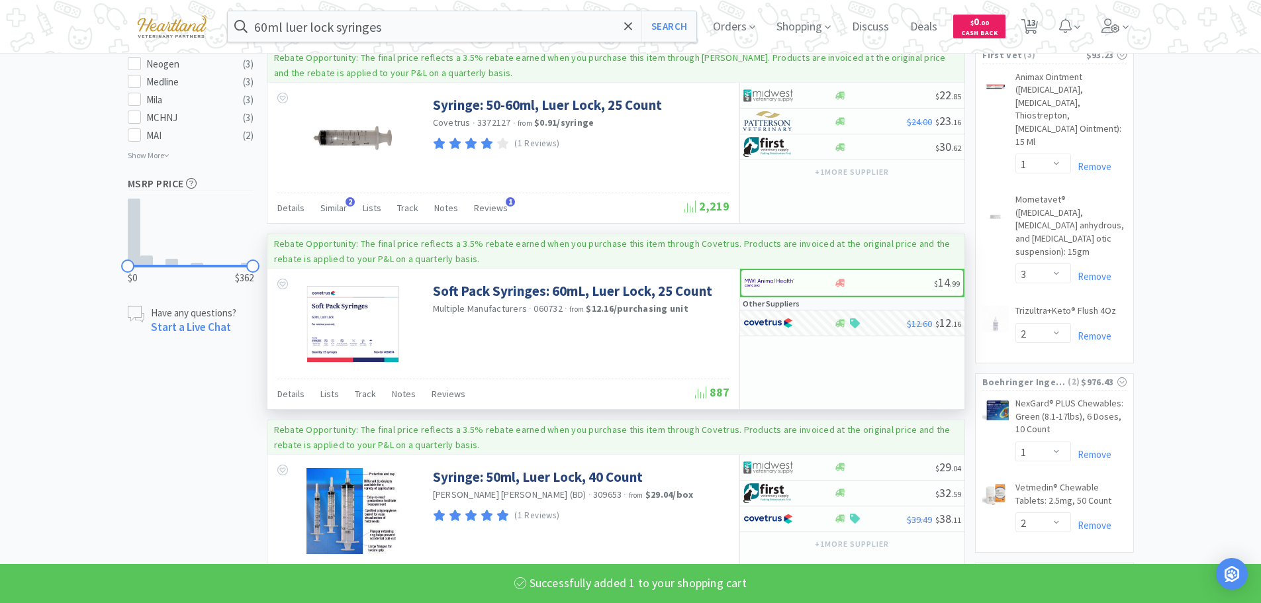
select select "1"
select select "3"
select select "1"
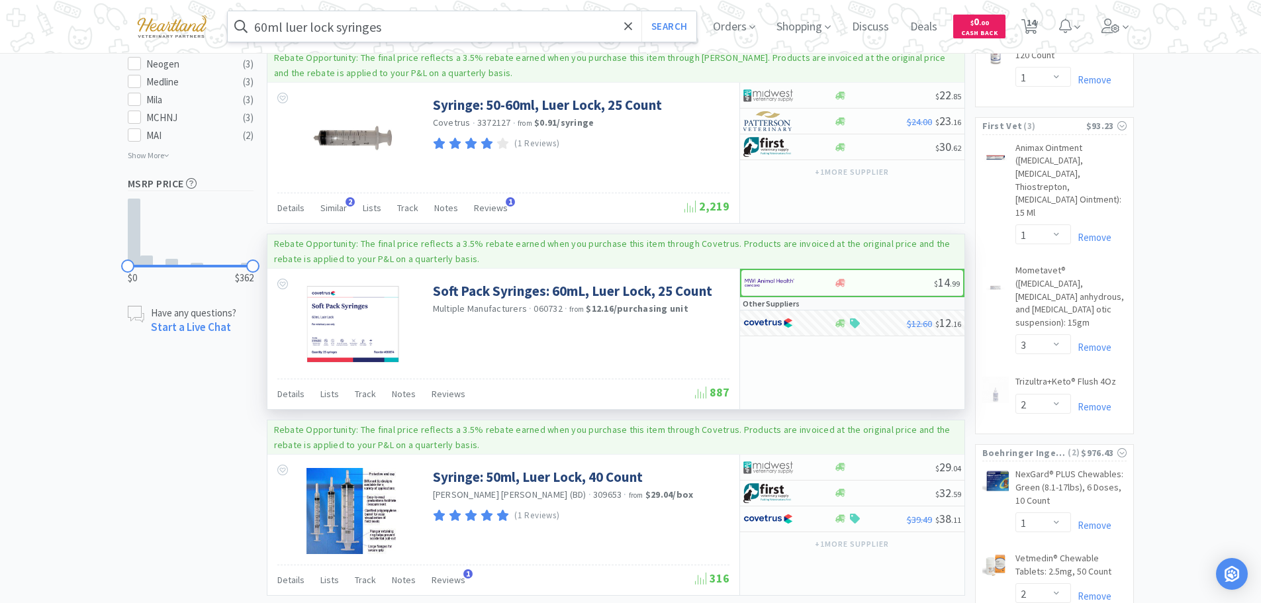
click at [423, 28] on input "60ml luer lock syringes" at bounding box center [462, 26] width 469 height 30
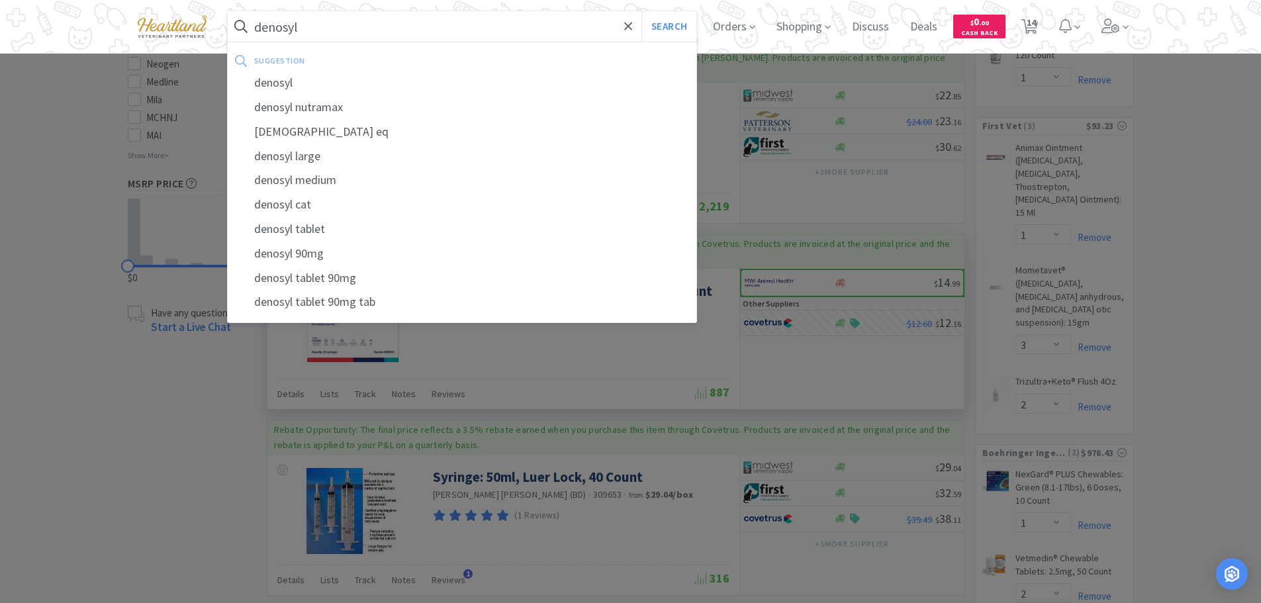
type input "denosyl"
click at [641, 11] on button "Search" at bounding box center [668, 26] width 55 height 30
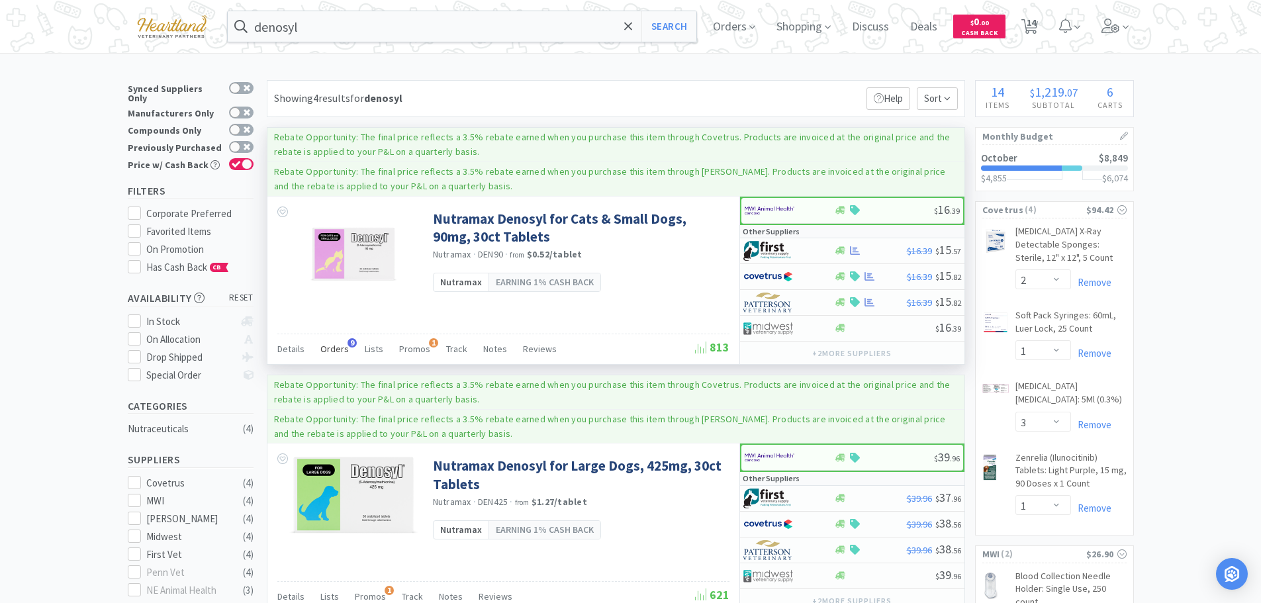
click at [332, 346] on span "Orders" at bounding box center [334, 349] width 28 height 12
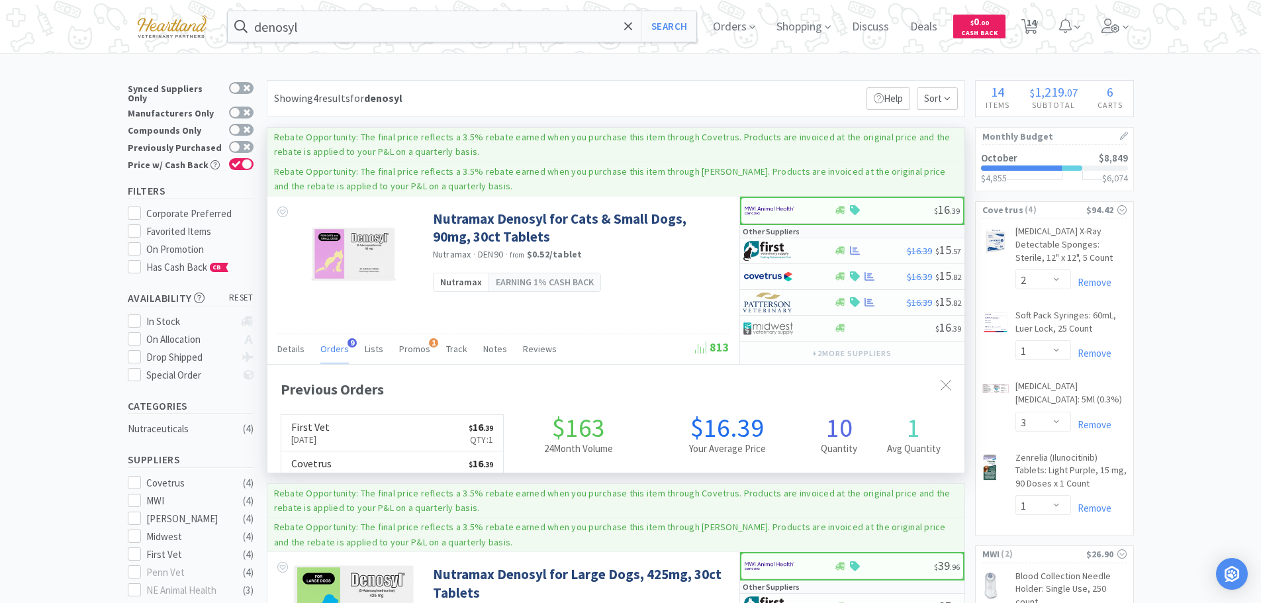
scroll to position [355, 697]
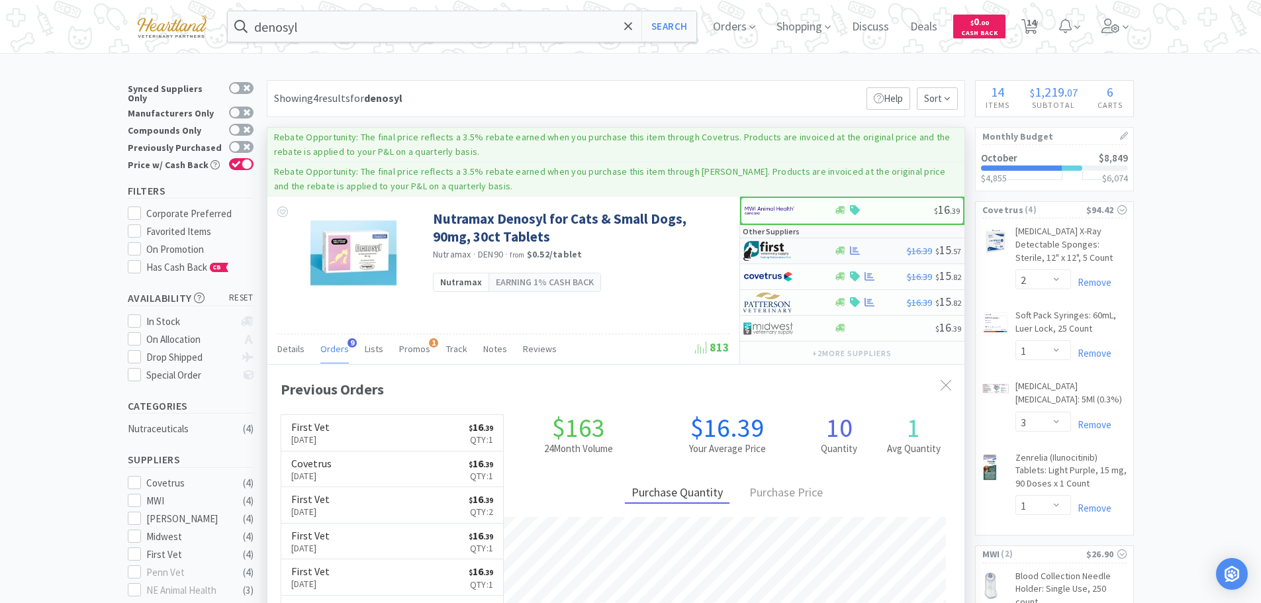
click at [810, 248] on div at bounding box center [779, 251] width 73 height 23
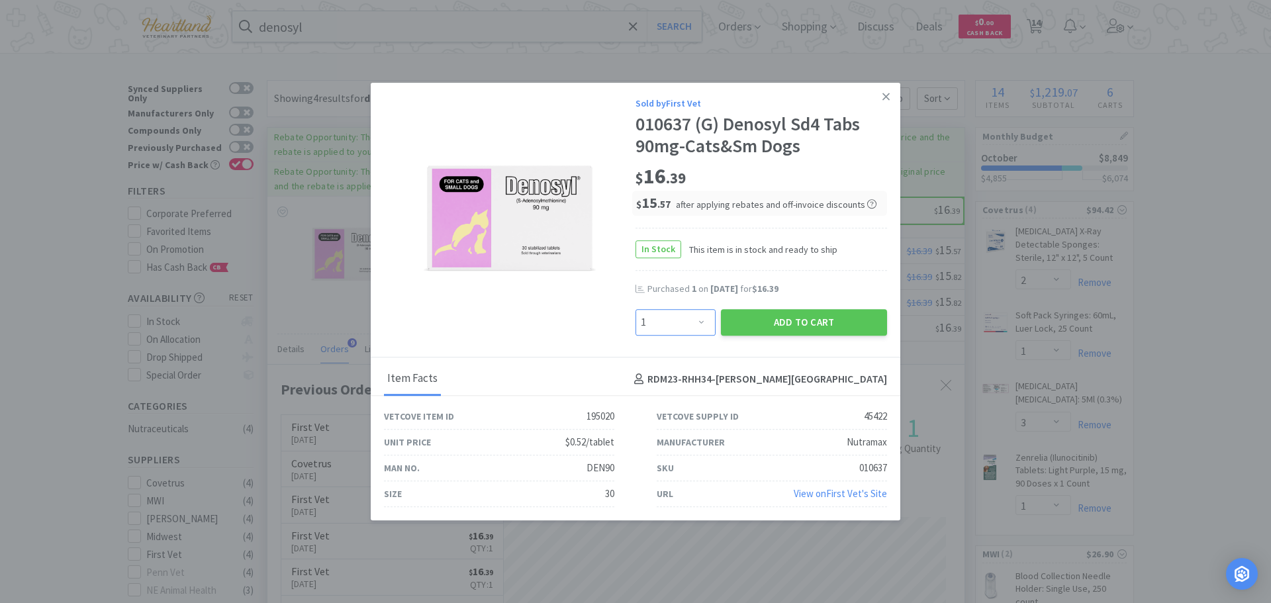
click at [700, 326] on select "Enter Quantity 1 2 3 4 5 6 7 8 9 10 11 12 13 14 15 16 17 18 19 20 Enter Quantity" at bounding box center [675, 322] width 80 height 26
select select "2"
click at [635, 309] on select "Enter Quantity 1 2 3 4 5 6 7 8 9 10 11 12 13 14 15 16 17 18 19 20 Enter Quantity" at bounding box center [675, 322] width 80 height 26
click at [819, 314] on button "Add to Cart" at bounding box center [804, 322] width 166 height 26
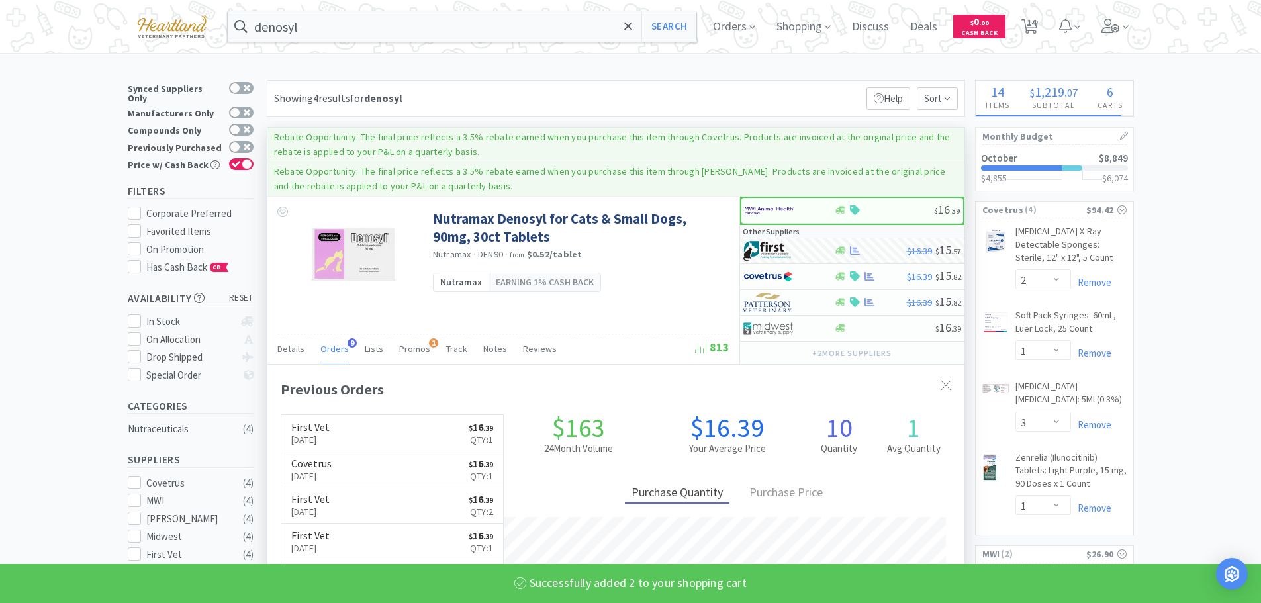
select select "2"
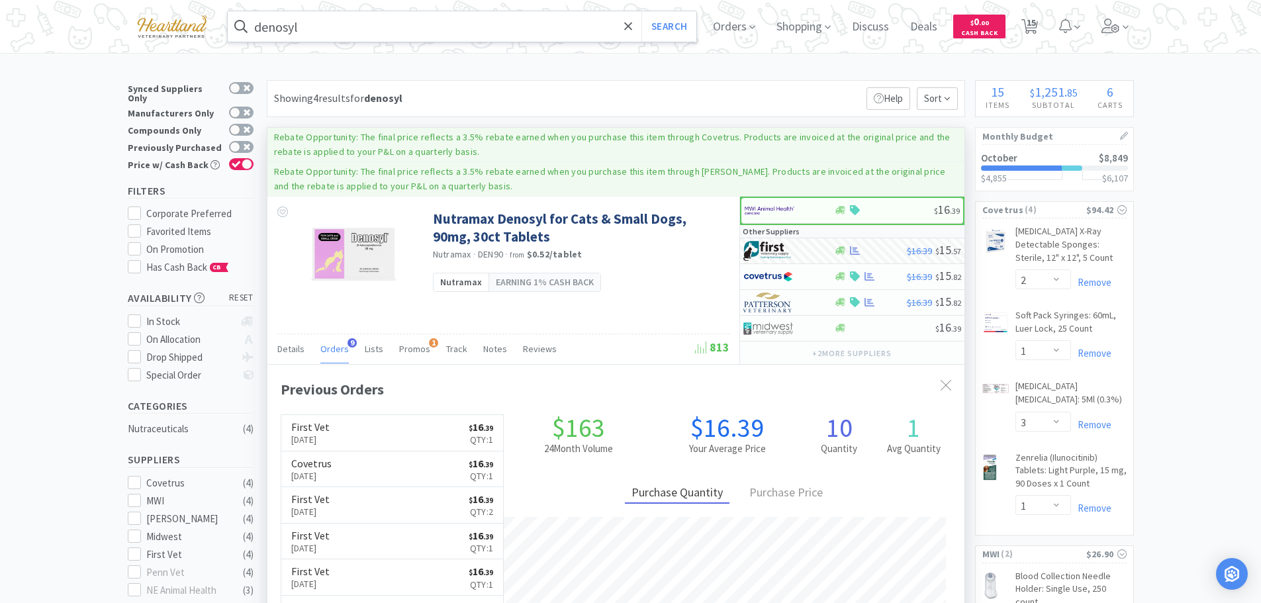
click at [442, 30] on input "denosyl" at bounding box center [462, 26] width 469 height 30
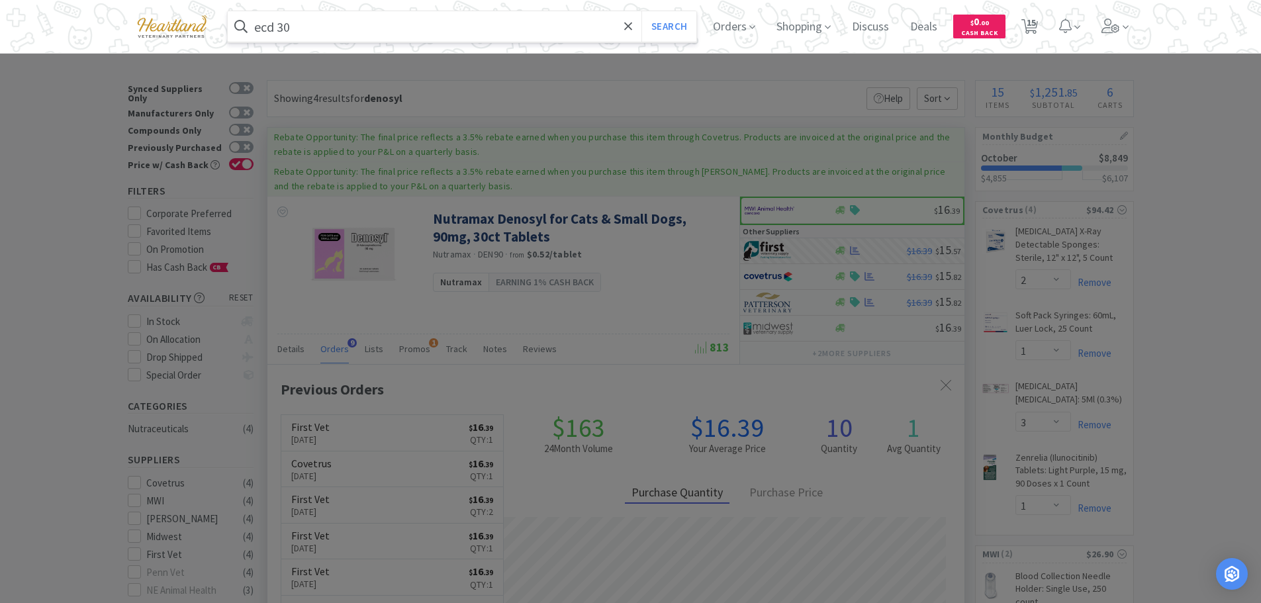
type input "ecd 30"
click at [641, 11] on button "Search" at bounding box center [668, 26] width 55 height 30
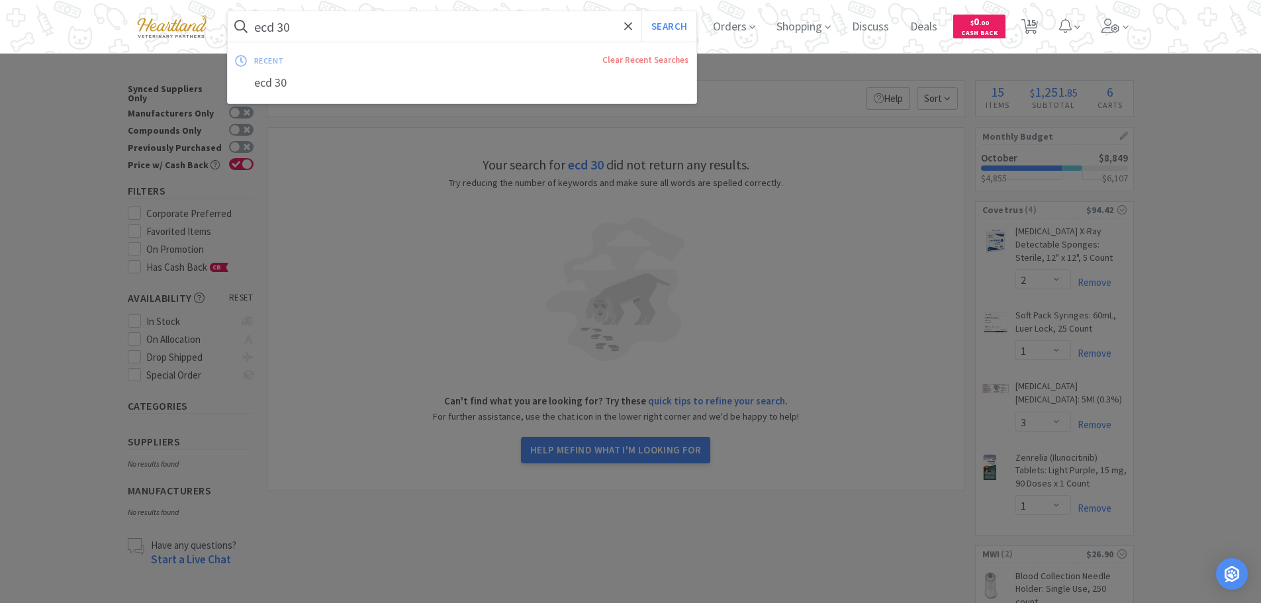
click at [347, 30] on input "ecd 30" at bounding box center [462, 26] width 469 height 30
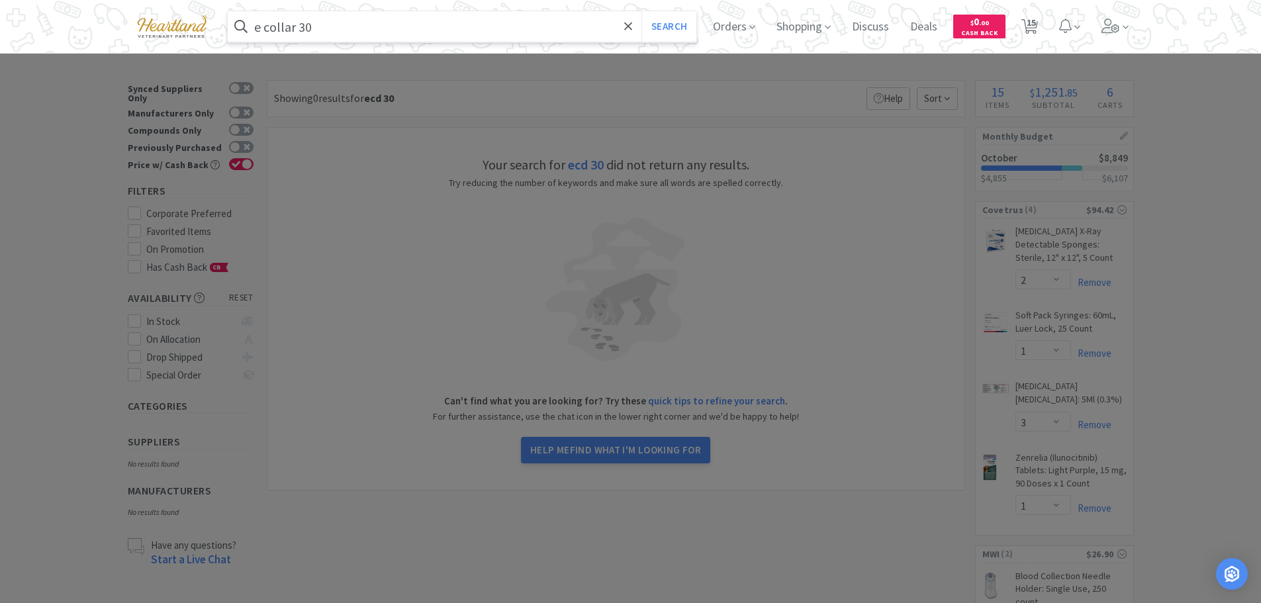
type input "e collar 30"
click at [641, 11] on button "Search" at bounding box center [668, 26] width 55 height 30
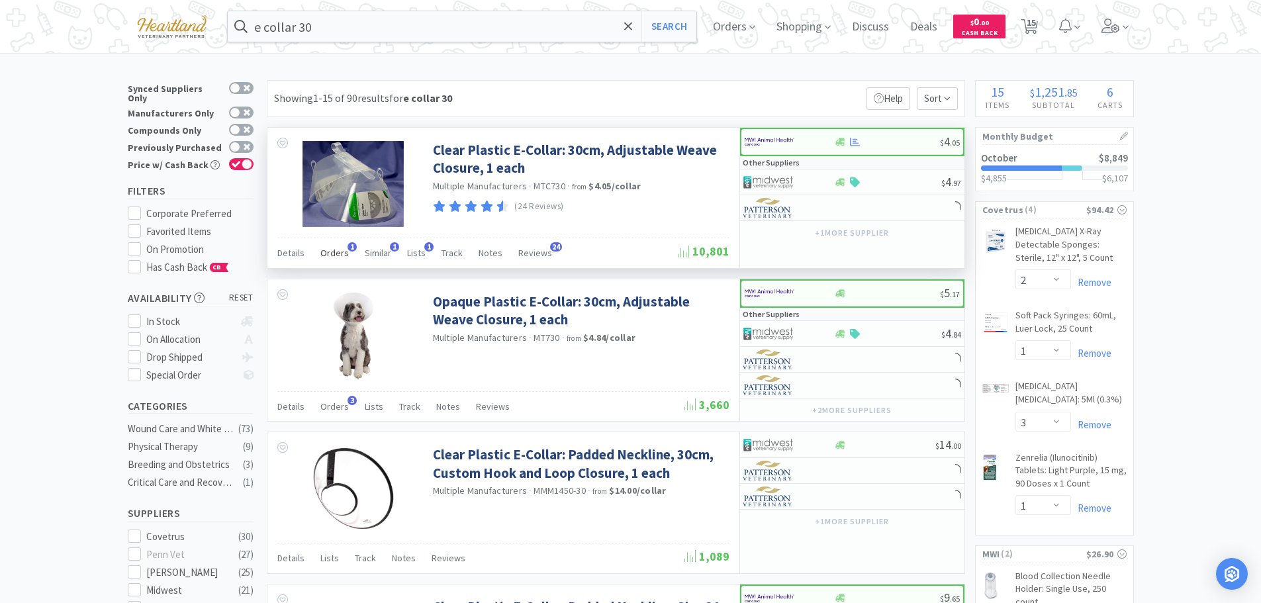
click at [336, 247] on span "Orders" at bounding box center [334, 253] width 28 height 12
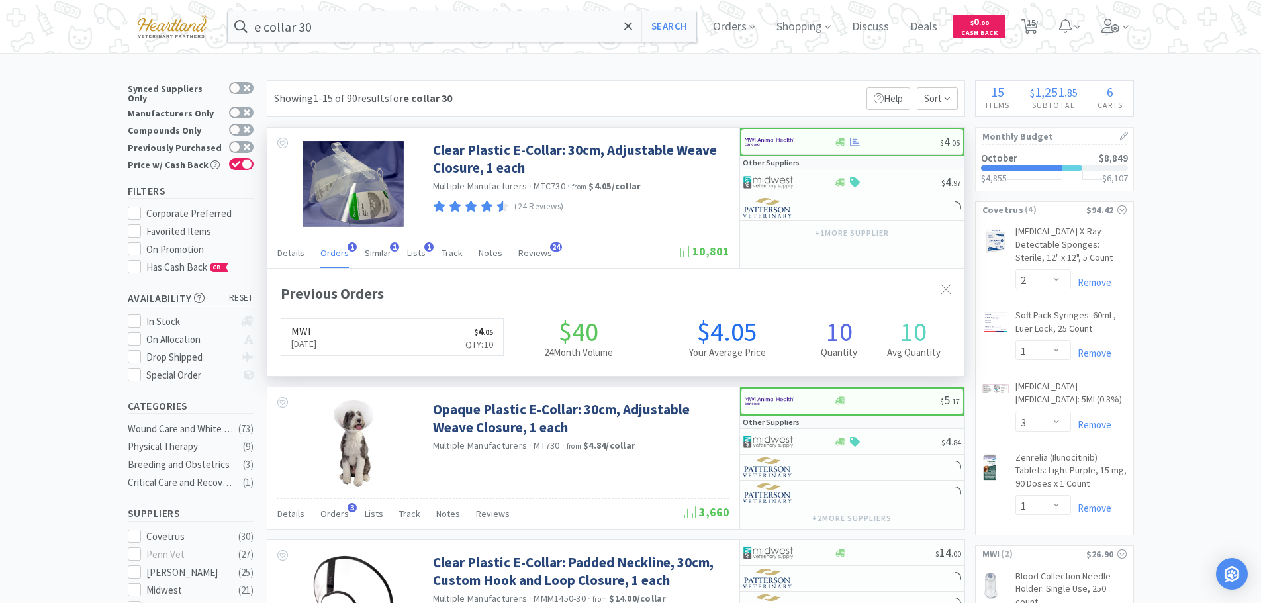
scroll to position [343, 697]
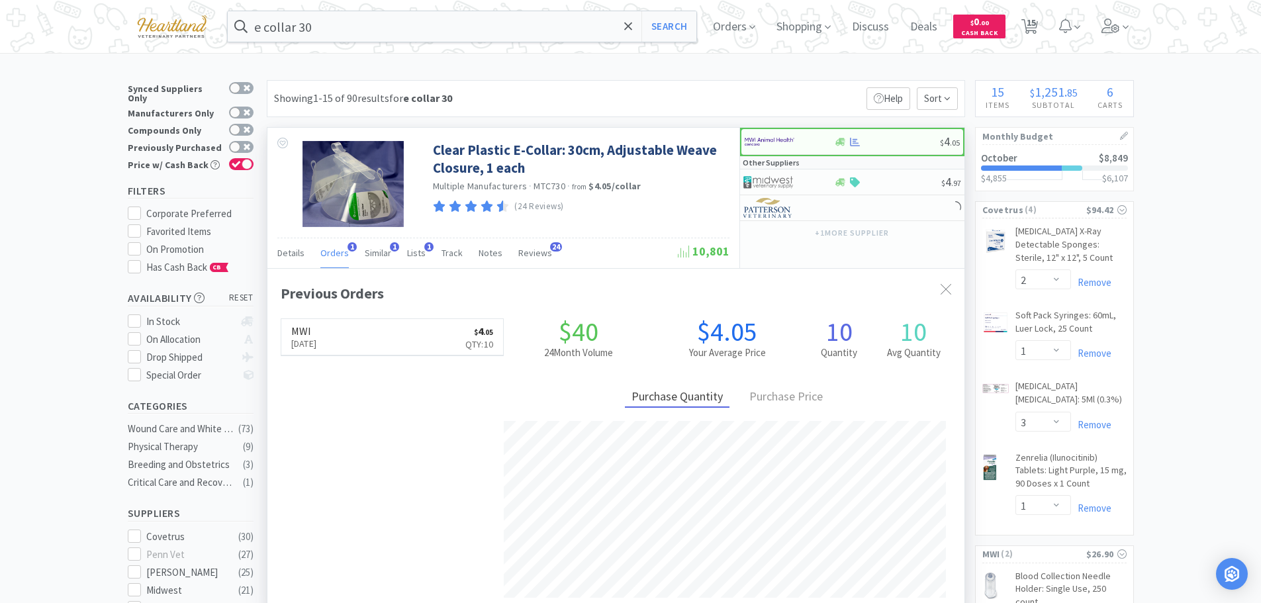
click at [336, 247] on span "Orders" at bounding box center [334, 253] width 28 height 12
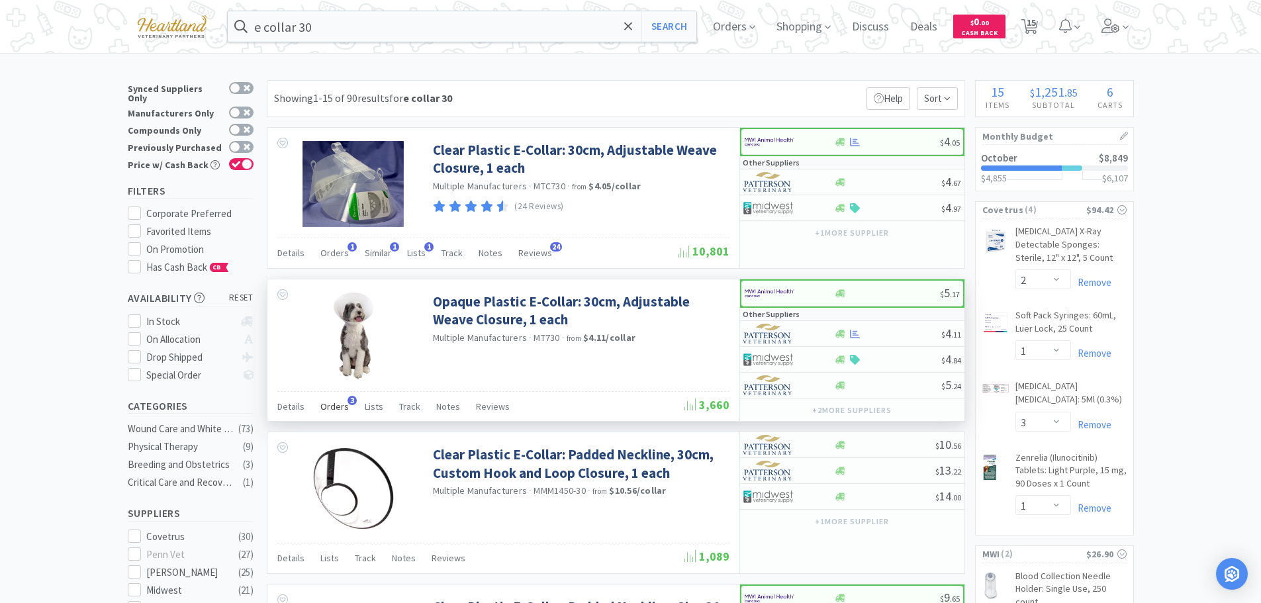
click at [322, 403] on span "Orders" at bounding box center [334, 406] width 28 height 12
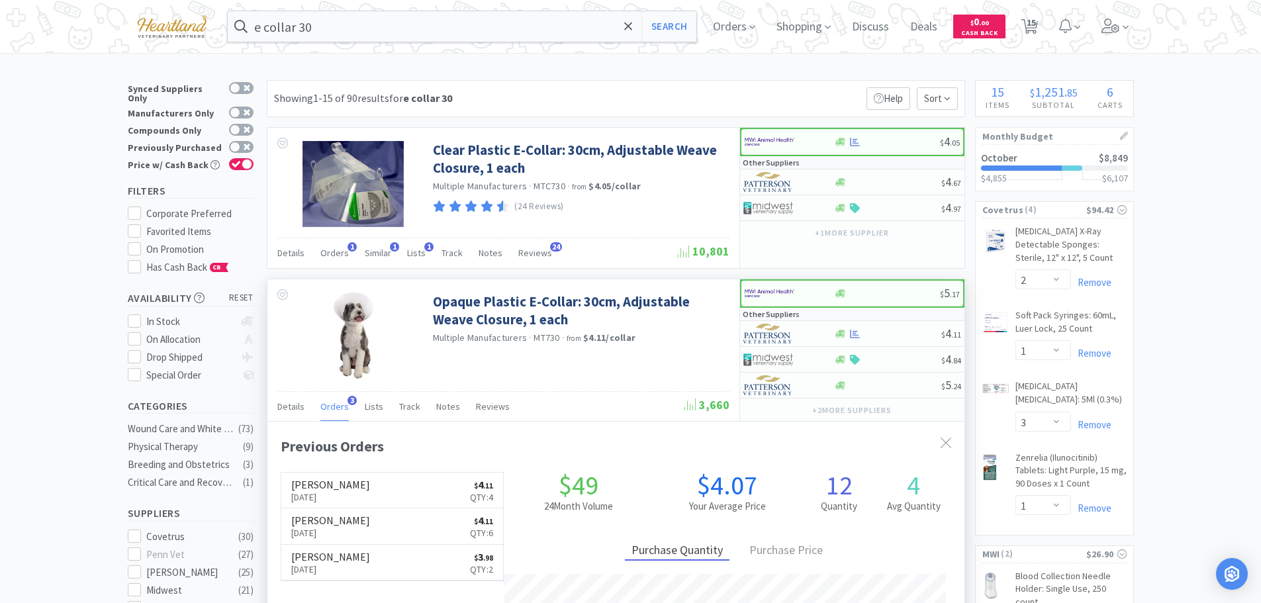
click at [322, 403] on span "Orders" at bounding box center [334, 406] width 28 height 12
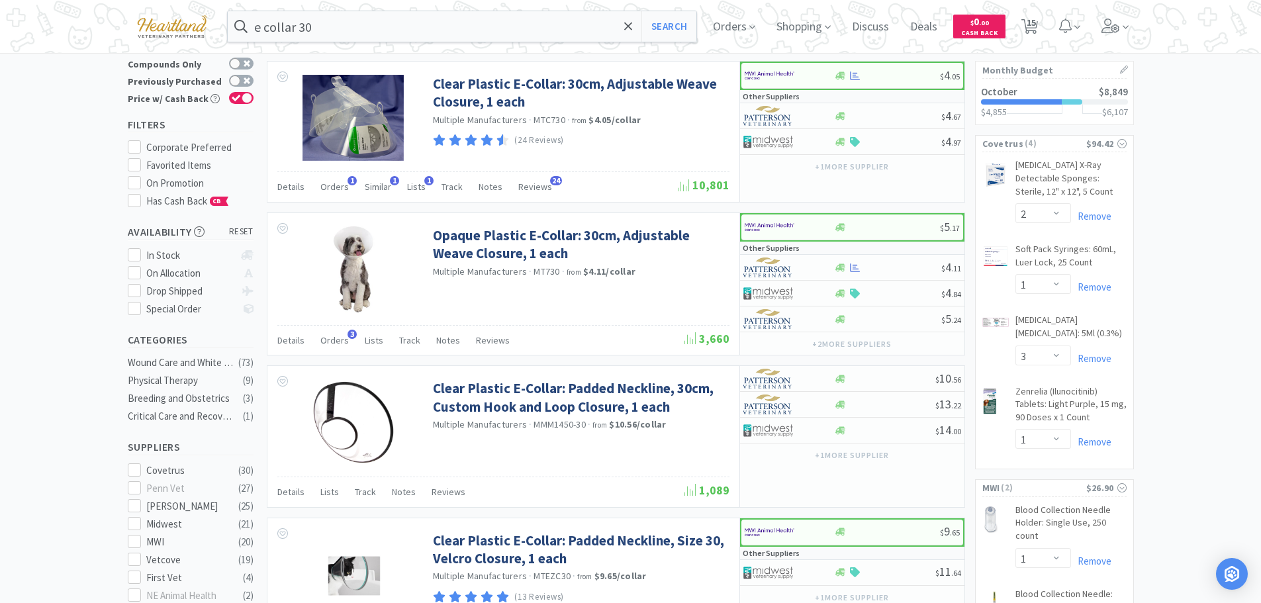
scroll to position [0, 0]
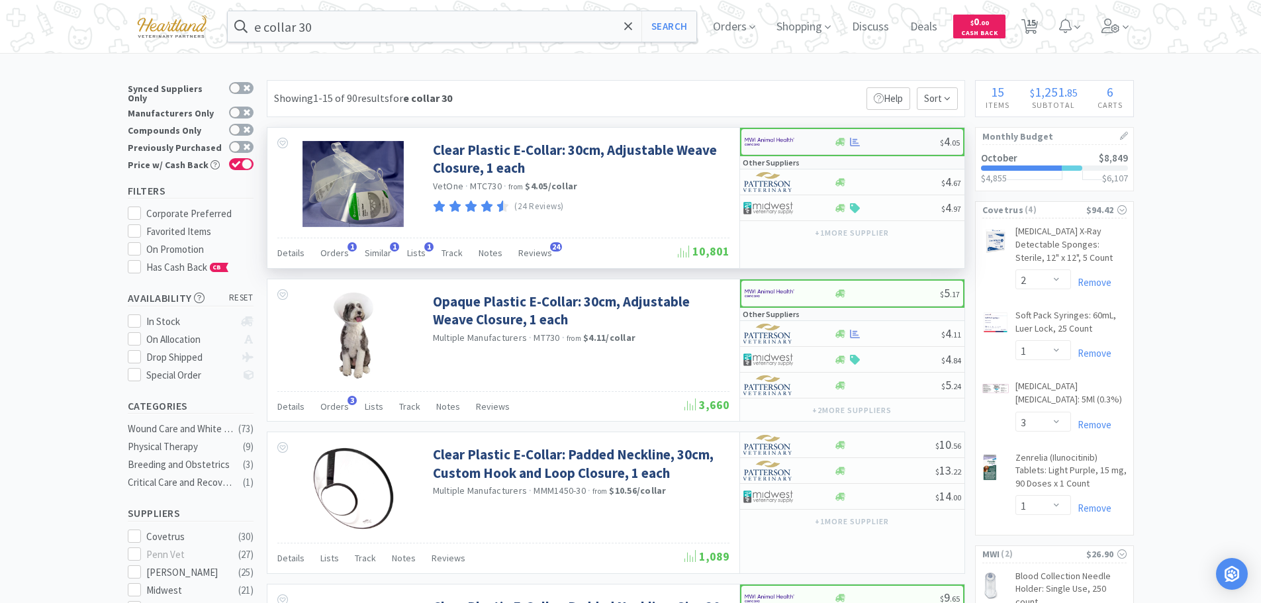
click at [817, 138] on div at bounding box center [789, 141] width 89 height 23
select select "10"
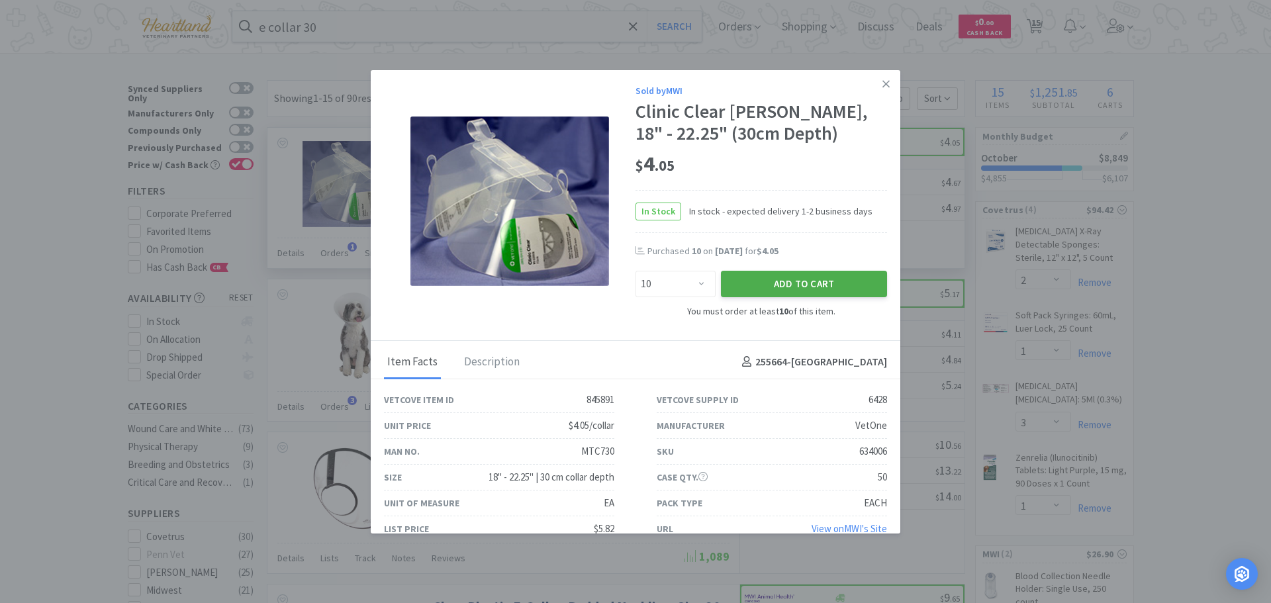
click at [784, 282] on button "Add to Cart" at bounding box center [804, 284] width 166 height 26
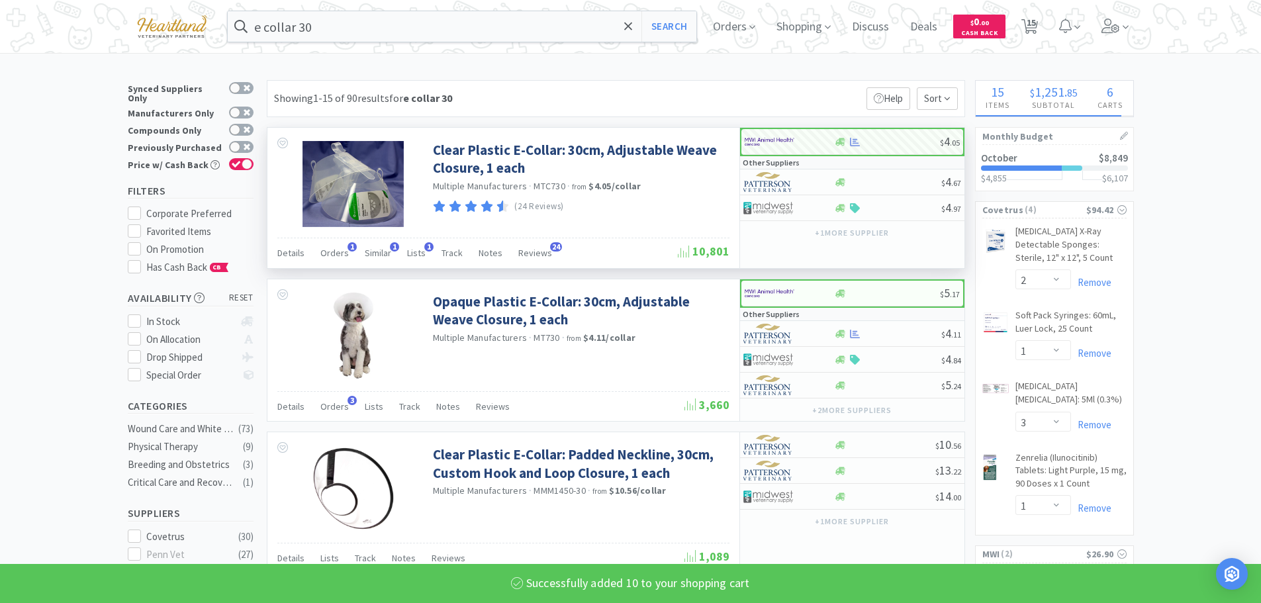
select select "10"
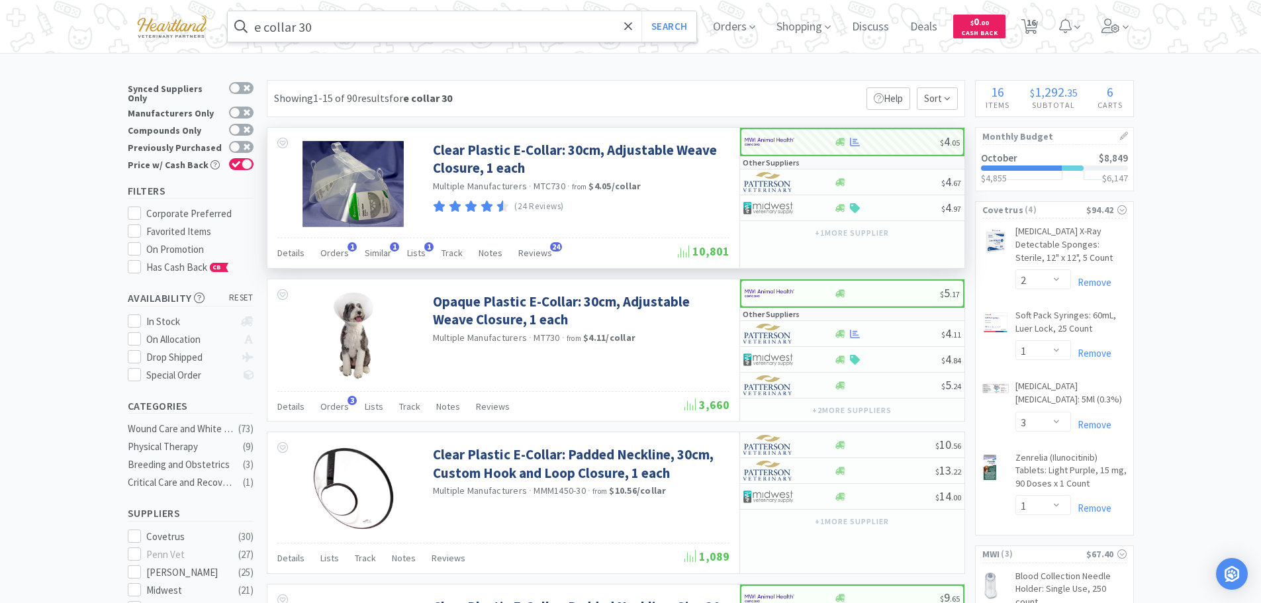
click at [479, 30] on input "e collar 30" at bounding box center [462, 26] width 469 height 30
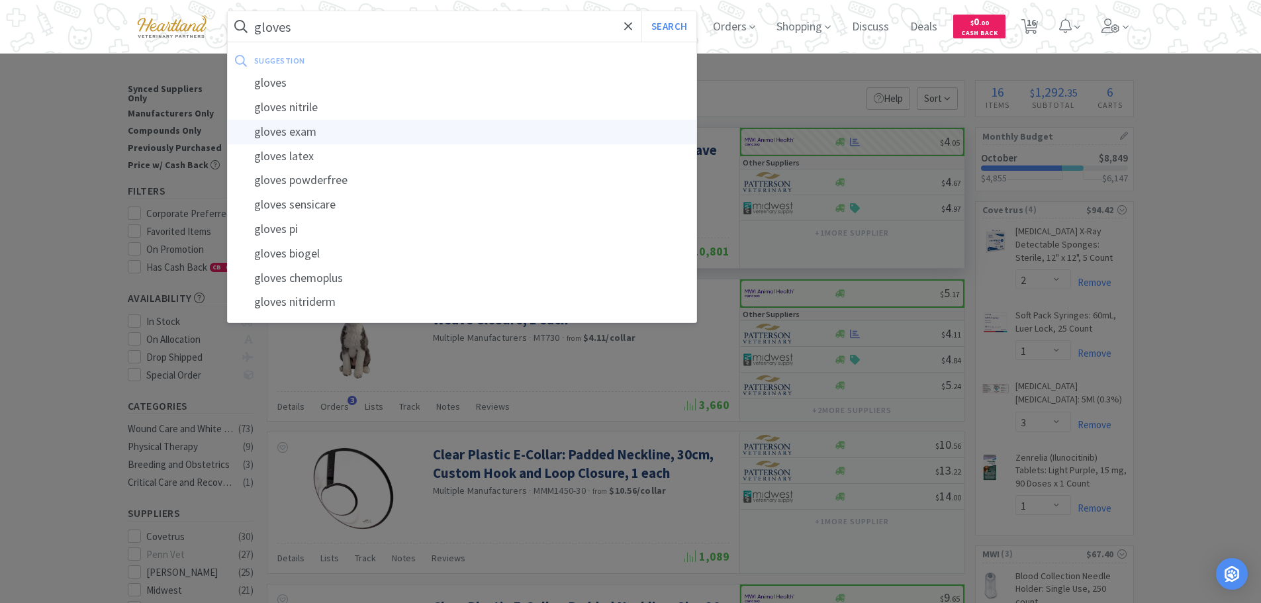
click at [316, 124] on div "gloves exam" at bounding box center [462, 132] width 469 height 24
type input "gloves exam"
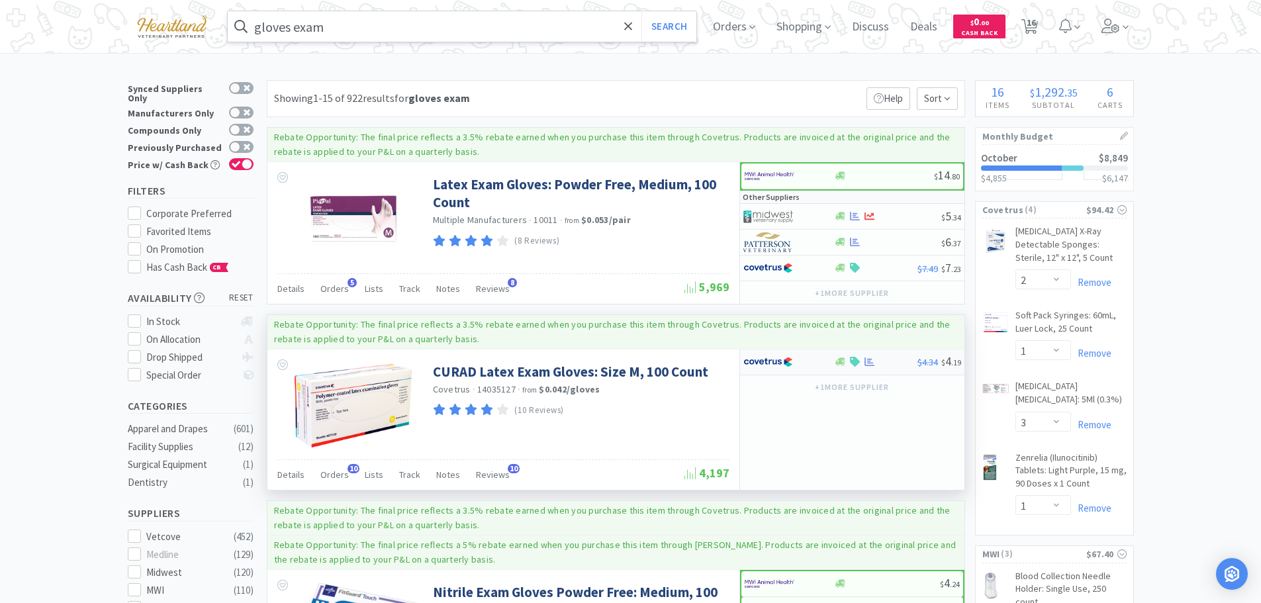
click at [802, 358] on div at bounding box center [779, 362] width 73 height 23
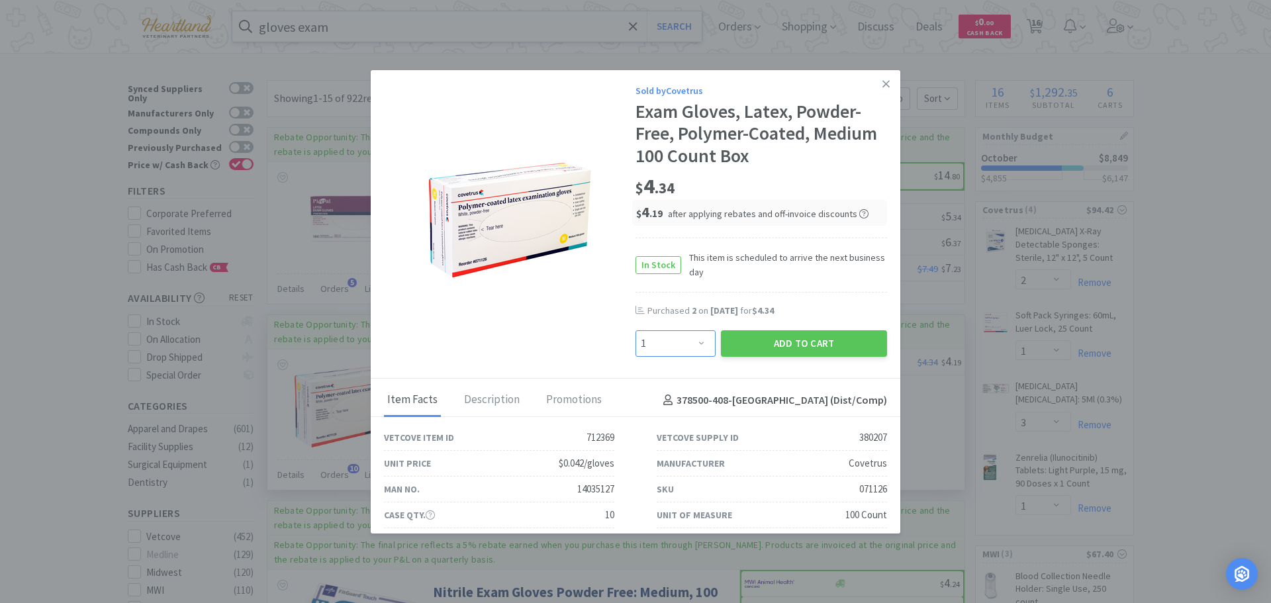
click at [695, 342] on select "Enter Quantity 1 2 3 4 5 6 7 8 9 10 11 12 13 14 15 16 17 18 19 20 Enter Quantity" at bounding box center [675, 343] width 80 height 26
select select "2"
click at [635, 330] on select "Enter Quantity 1 2 3 4 5 6 7 8 9 10 11 12 13 14 15 16 17 18 19 20 Enter Quantity" at bounding box center [675, 343] width 80 height 26
click at [796, 342] on button "Add to Cart" at bounding box center [804, 343] width 166 height 26
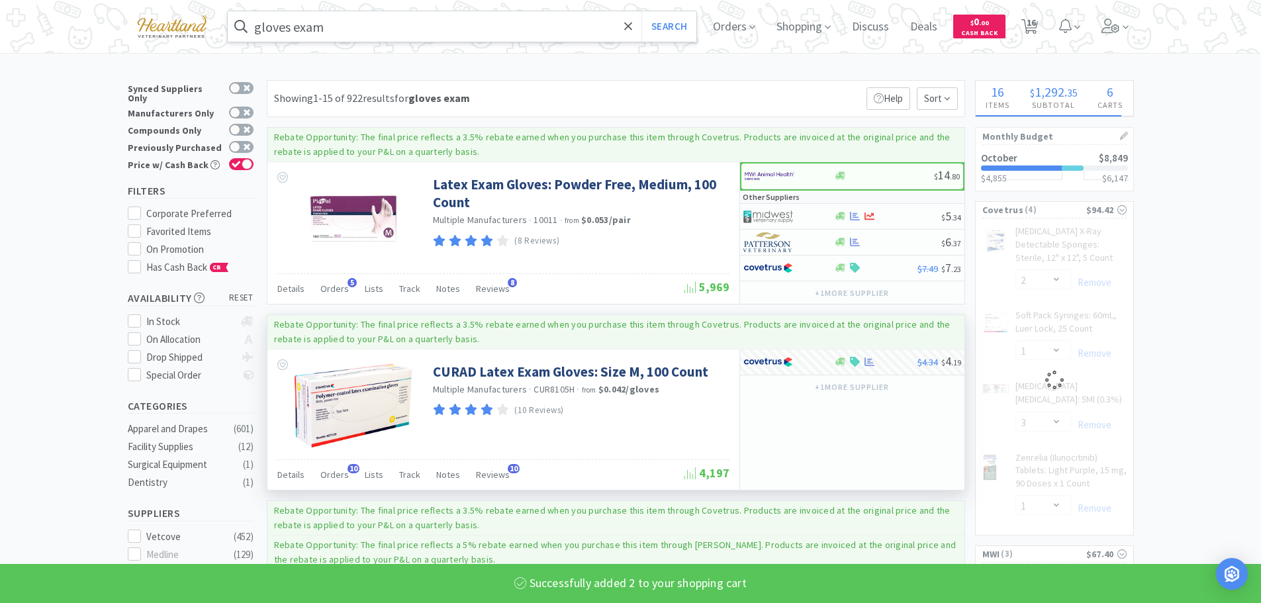
select select "2"
select select "1"
select select "3"
select select "1"
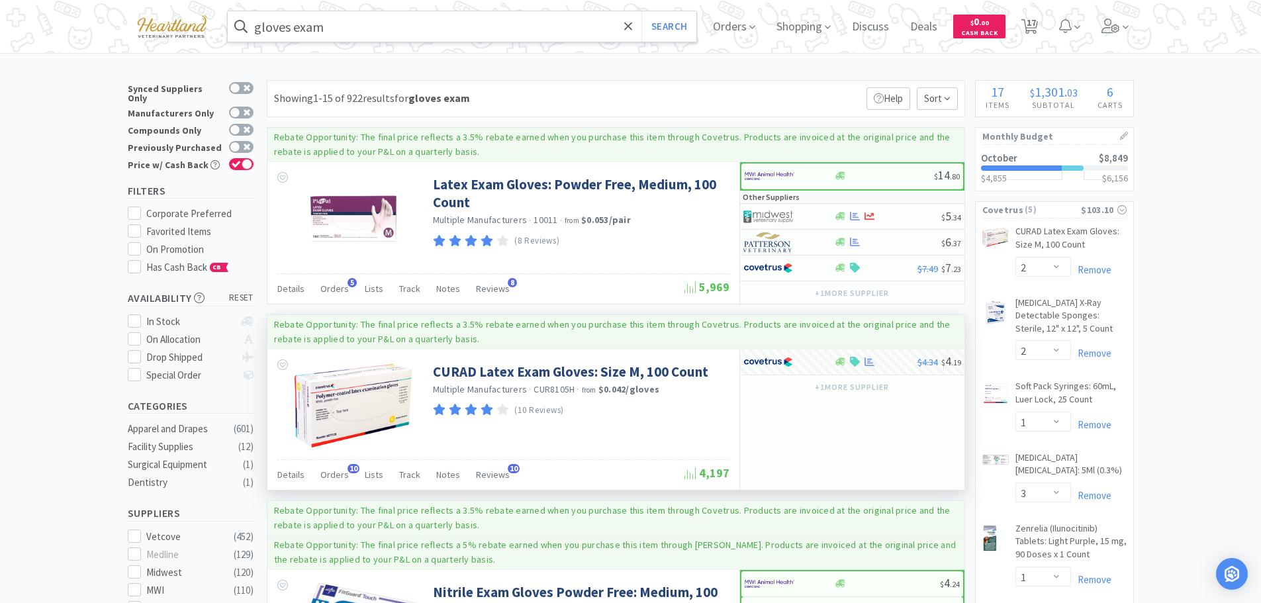
drag, startPoint x: 434, startPoint y: 29, endPoint x: 455, endPoint y: 36, distance: 21.8
click at [434, 29] on input "gloves exam" at bounding box center [462, 26] width 469 height 30
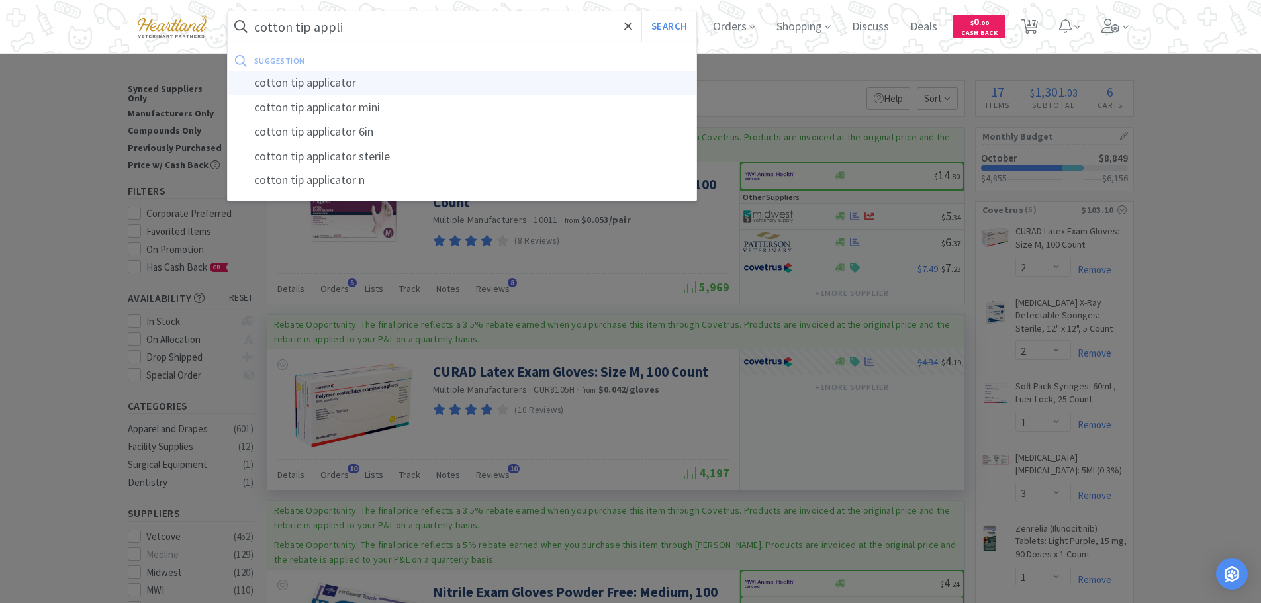
click at [306, 77] on div "cotton tip applicator" at bounding box center [462, 83] width 469 height 24
type input "cotton tip applicator"
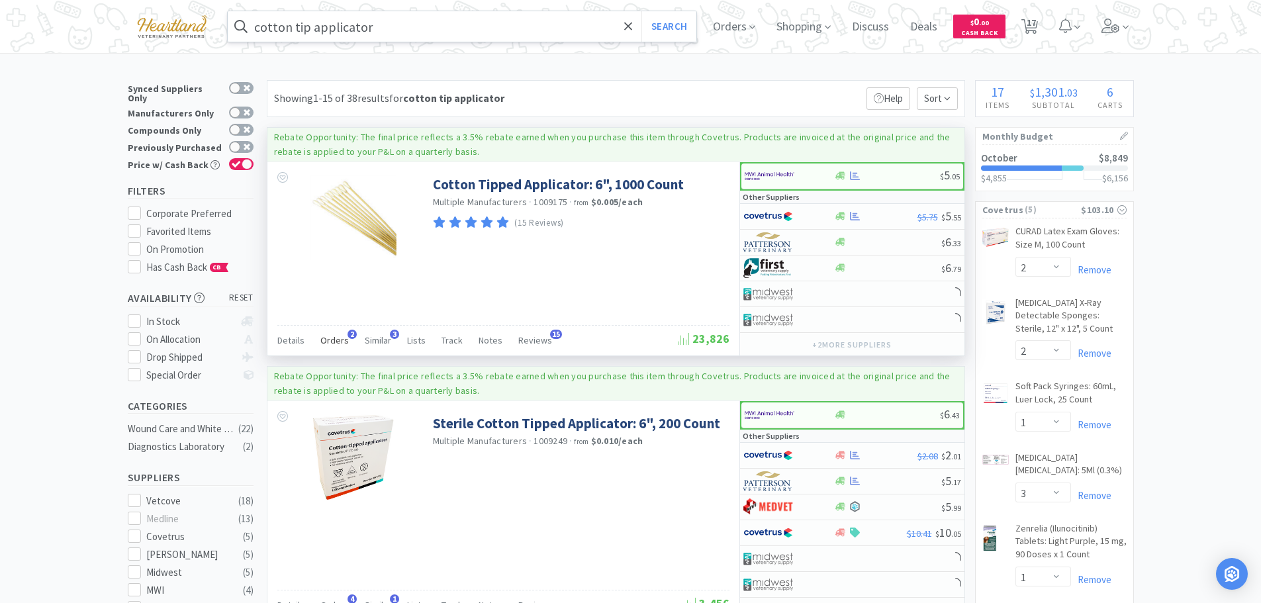
click at [327, 346] on span "Orders" at bounding box center [334, 340] width 28 height 12
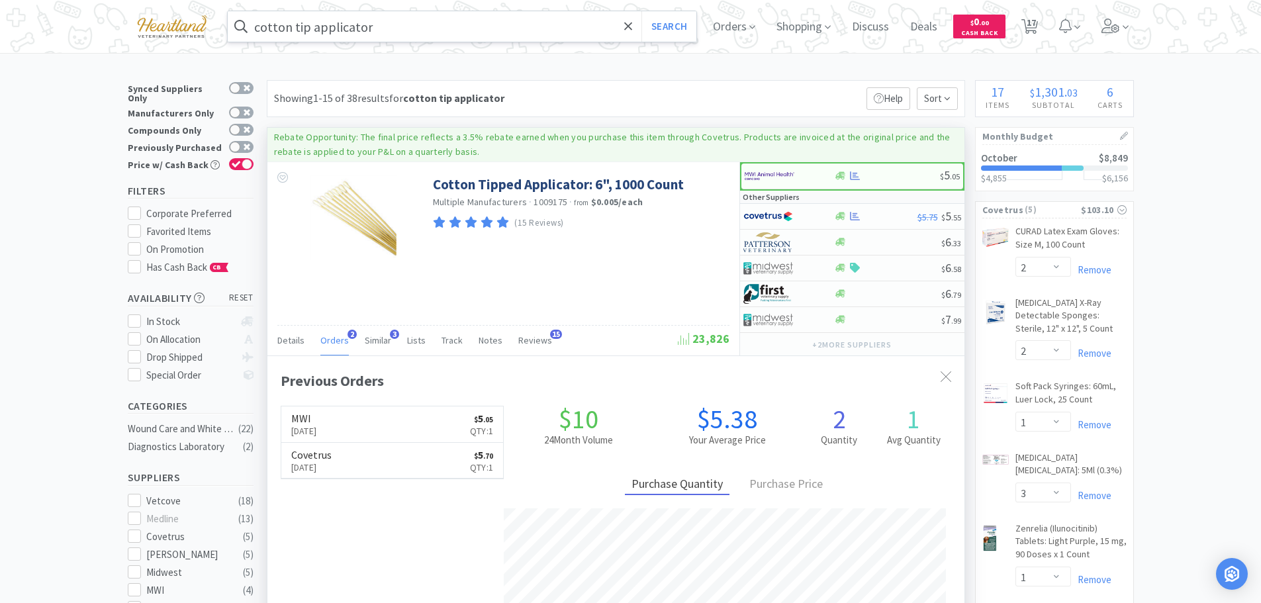
scroll to position [343, 697]
click at [327, 346] on span "Orders" at bounding box center [334, 340] width 28 height 12
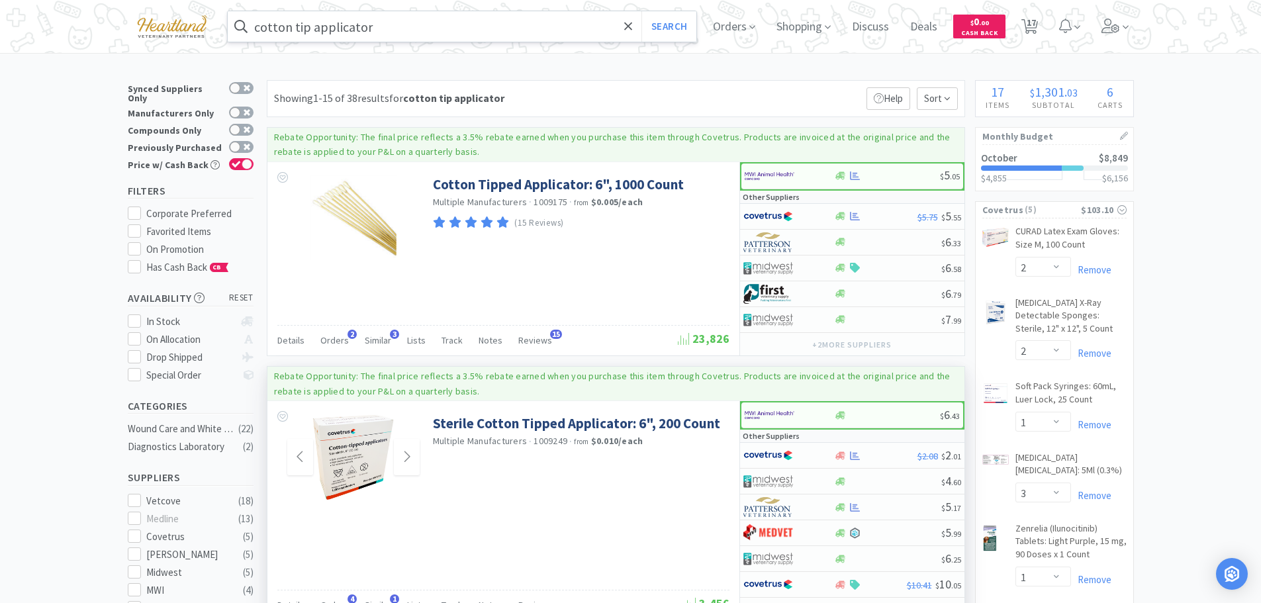
scroll to position [66, 0]
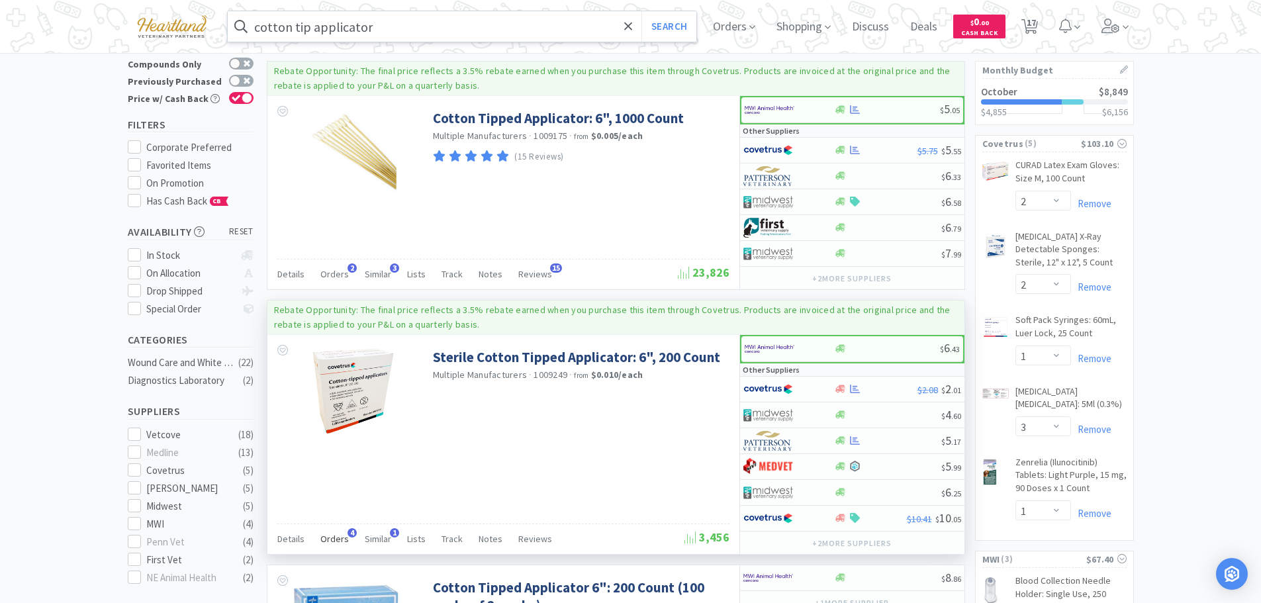
click at [333, 532] on div "Orders 4" at bounding box center [334, 540] width 28 height 25
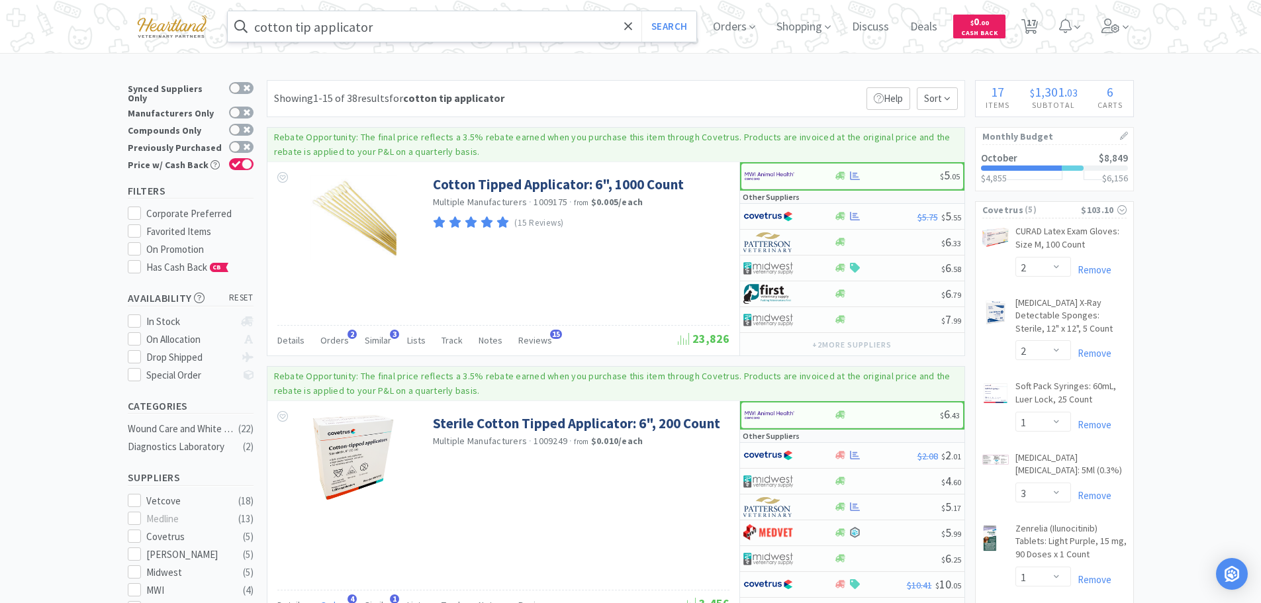
scroll to position [132, 0]
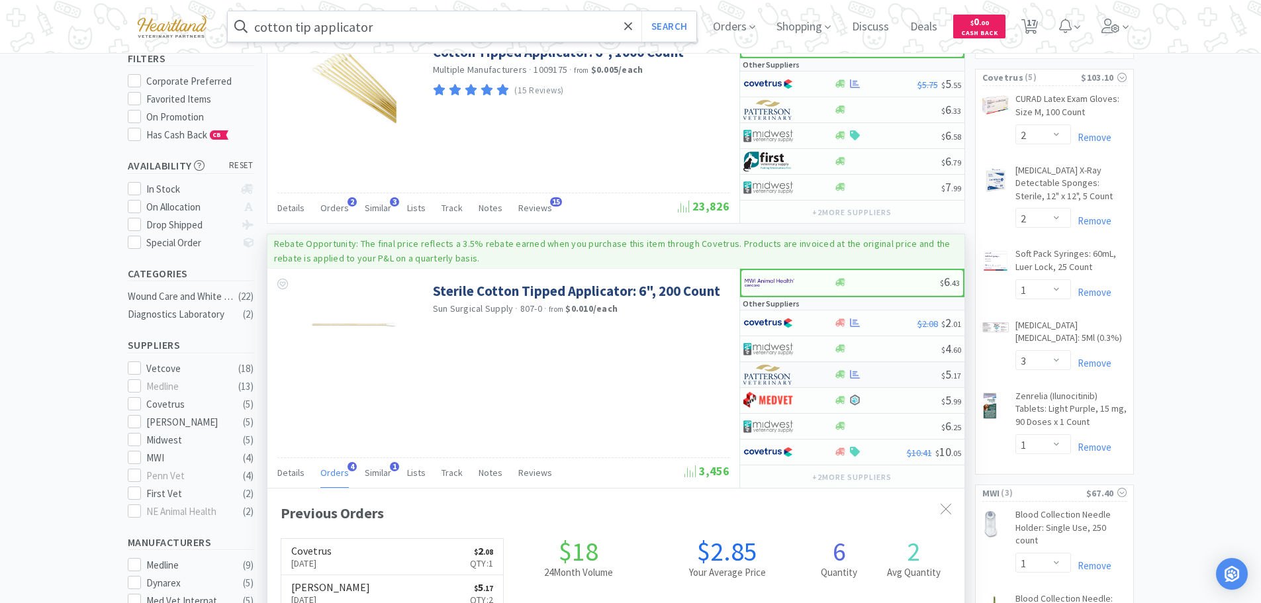
click at [810, 374] on div at bounding box center [779, 374] width 73 height 23
select select "1"
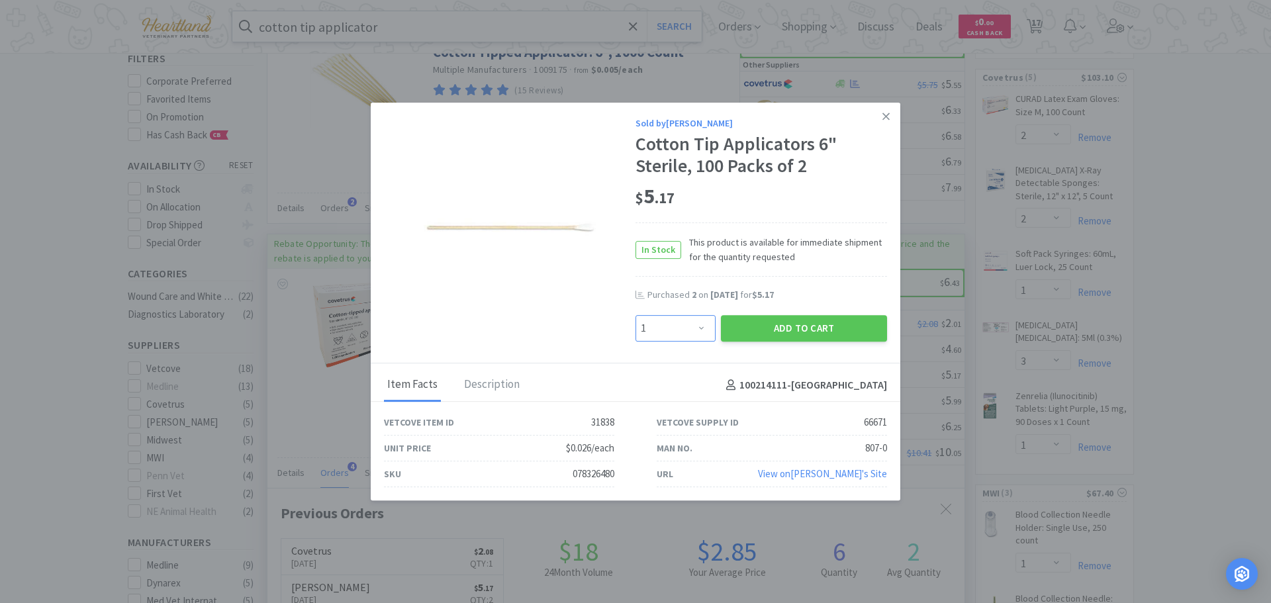
click at [702, 324] on select "Enter Quantity 1 2 3 4 5 6 7 8 9 10 11 12 13 14 15 16 17 18 19 20 Enter Quantity" at bounding box center [675, 328] width 80 height 26
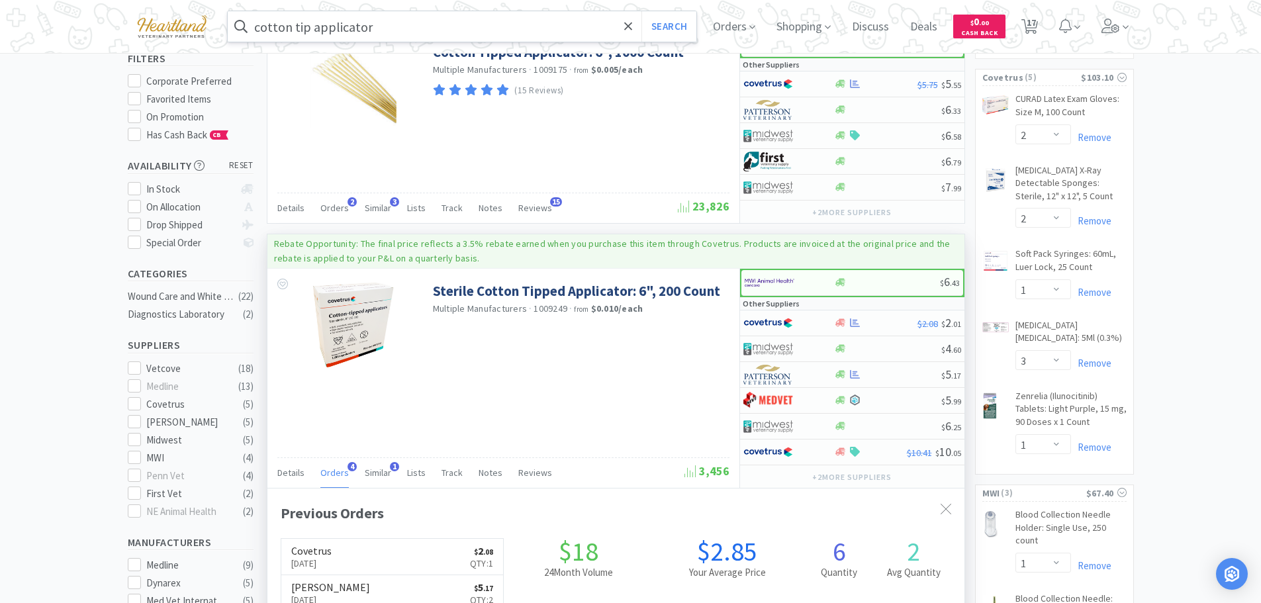
scroll to position [66, 0]
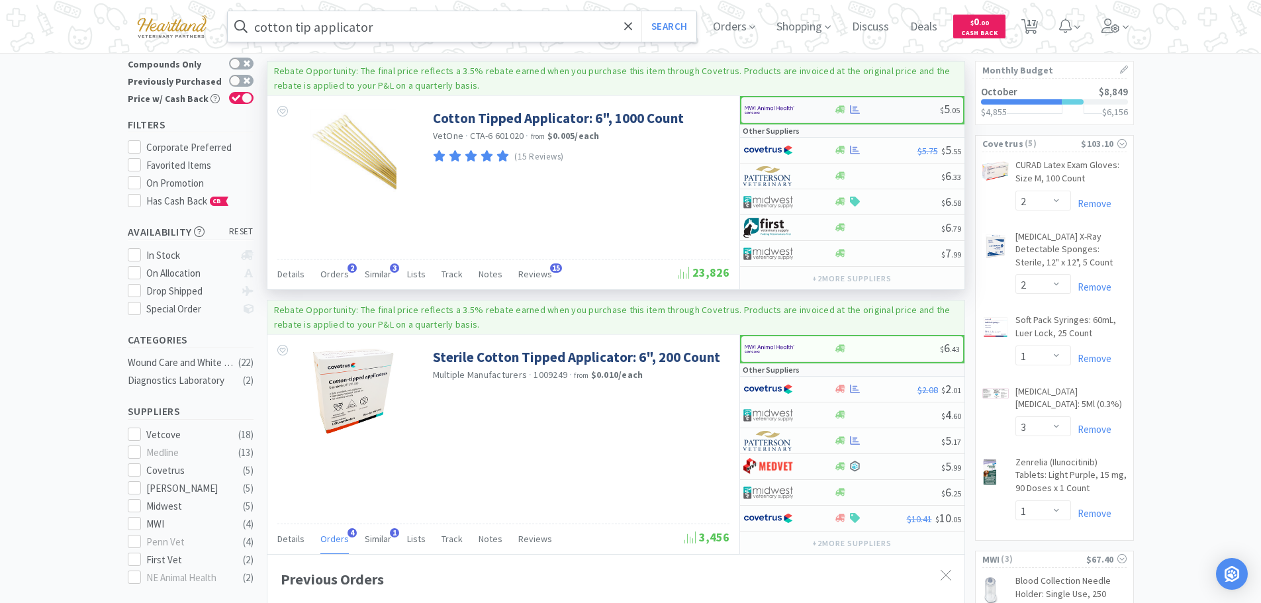
click at [817, 106] on div at bounding box center [781, 110] width 73 height 23
select select "1"
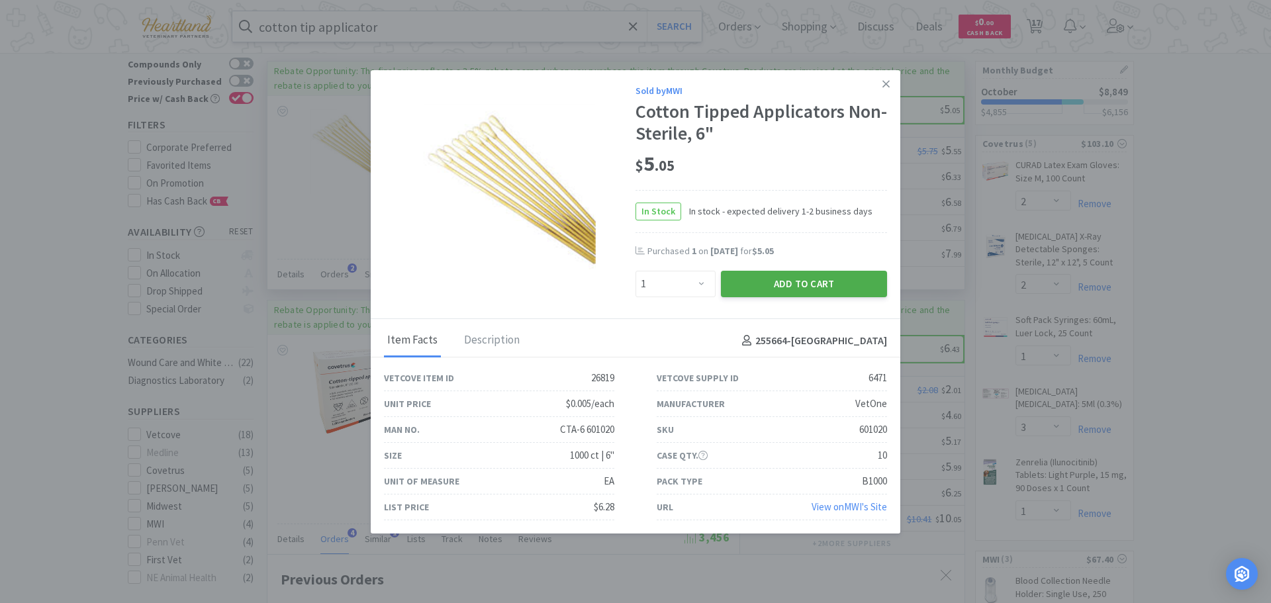
click at [815, 276] on button "Add to Cart" at bounding box center [804, 284] width 166 height 26
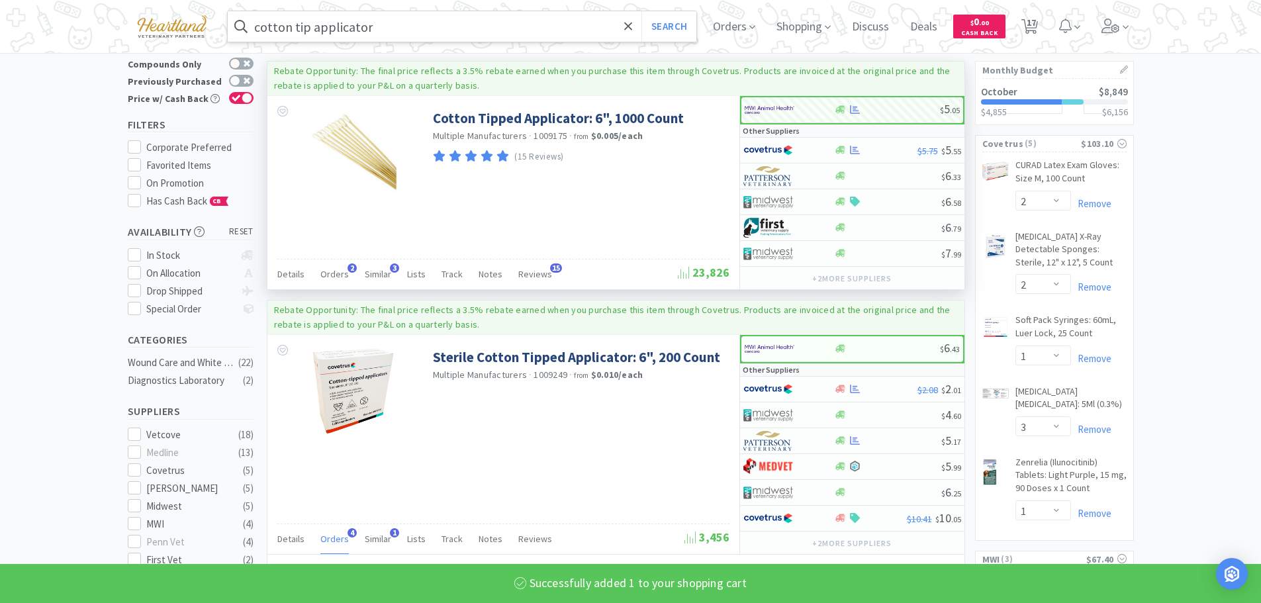
select select "1"
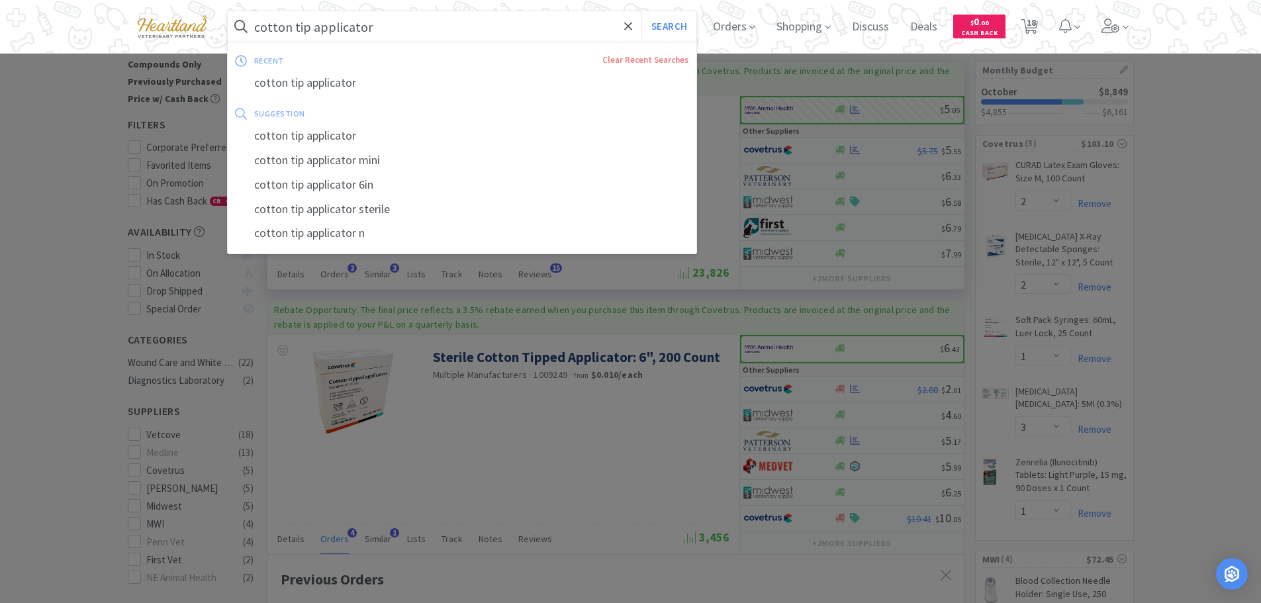
click at [445, 30] on input "cotton tip applicator" at bounding box center [462, 26] width 469 height 30
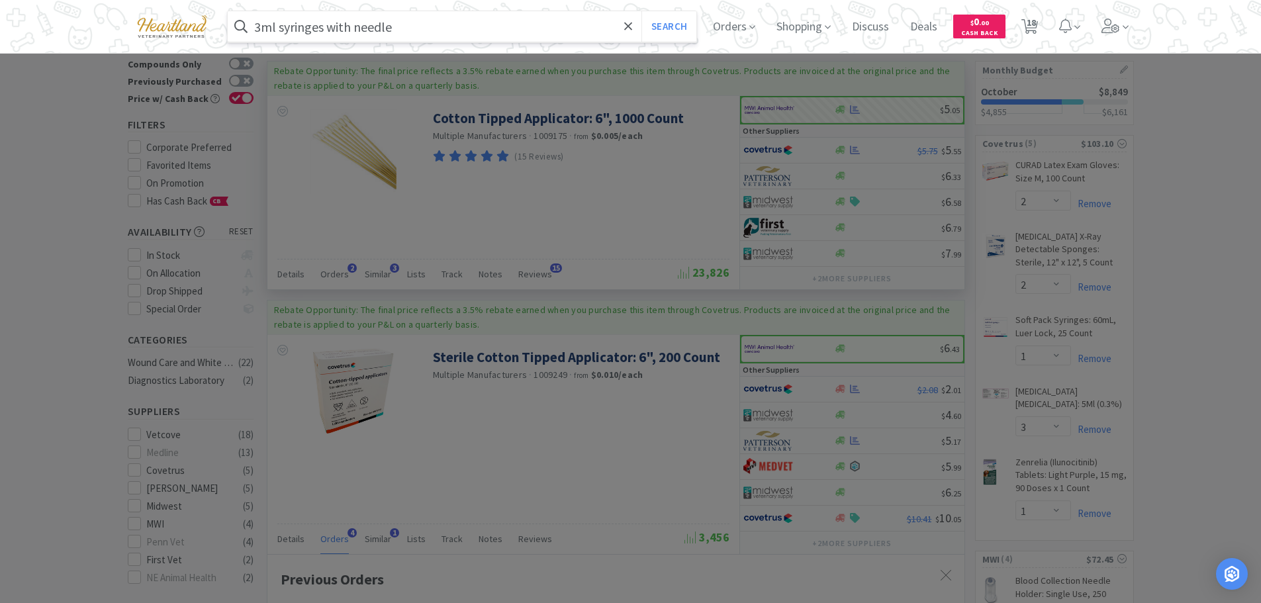
type input "3ml syringes with needle"
click at [641, 11] on button "Search" at bounding box center [668, 26] width 55 height 30
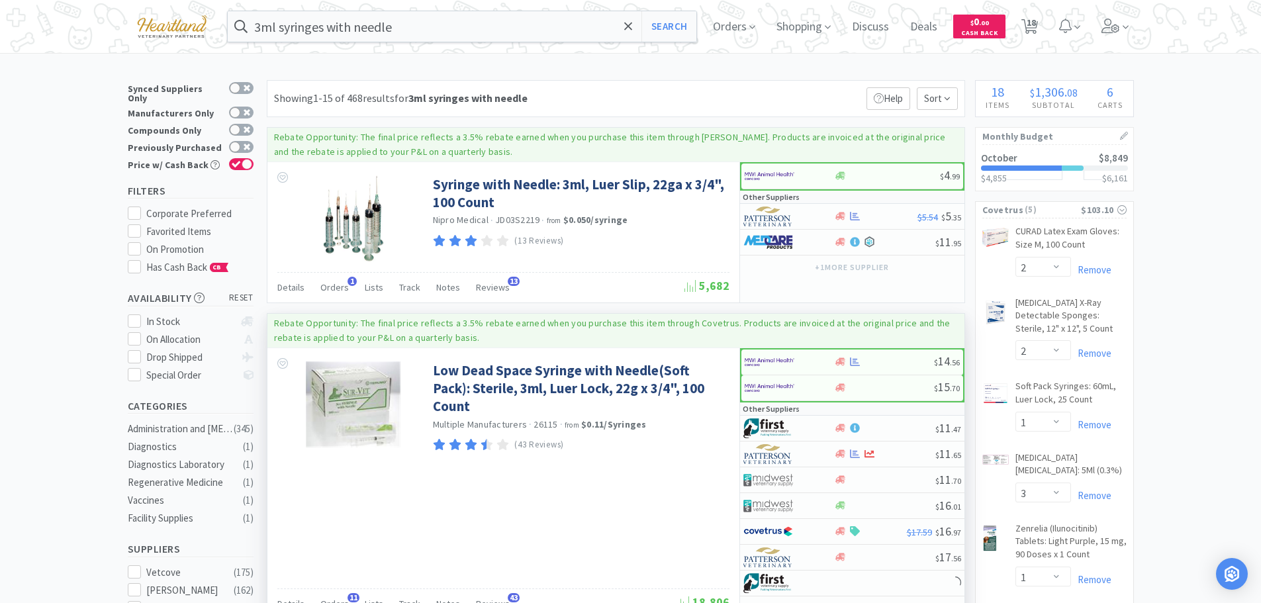
scroll to position [66, 0]
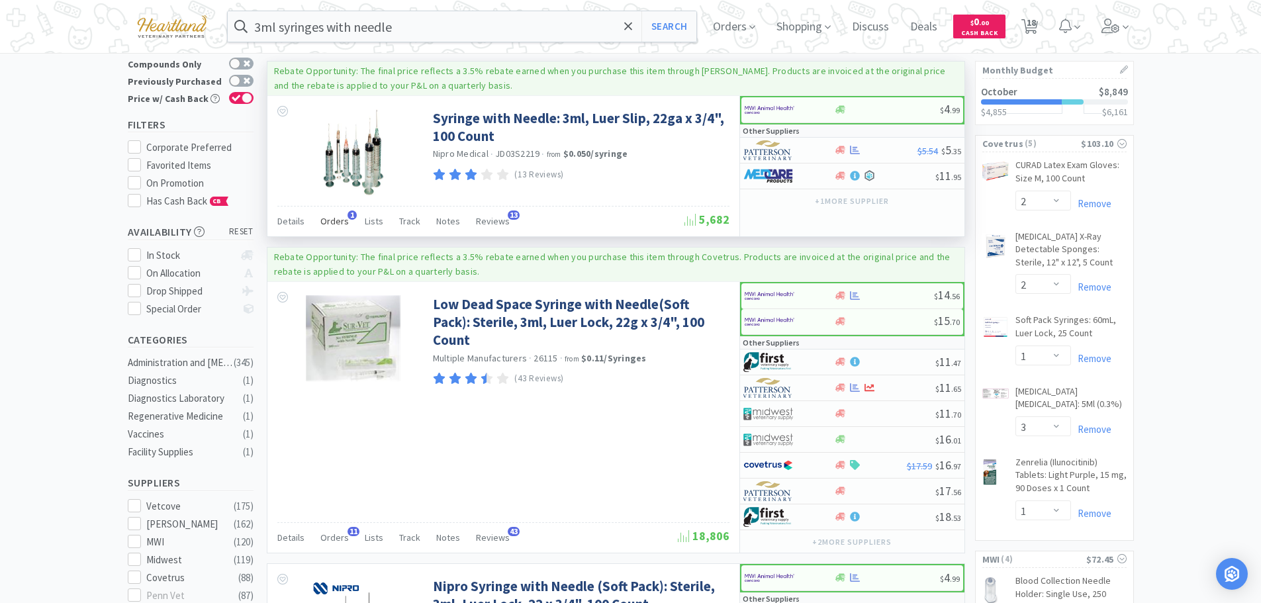
click at [335, 222] on span "Orders" at bounding box center [334, 221] width 28 height 12
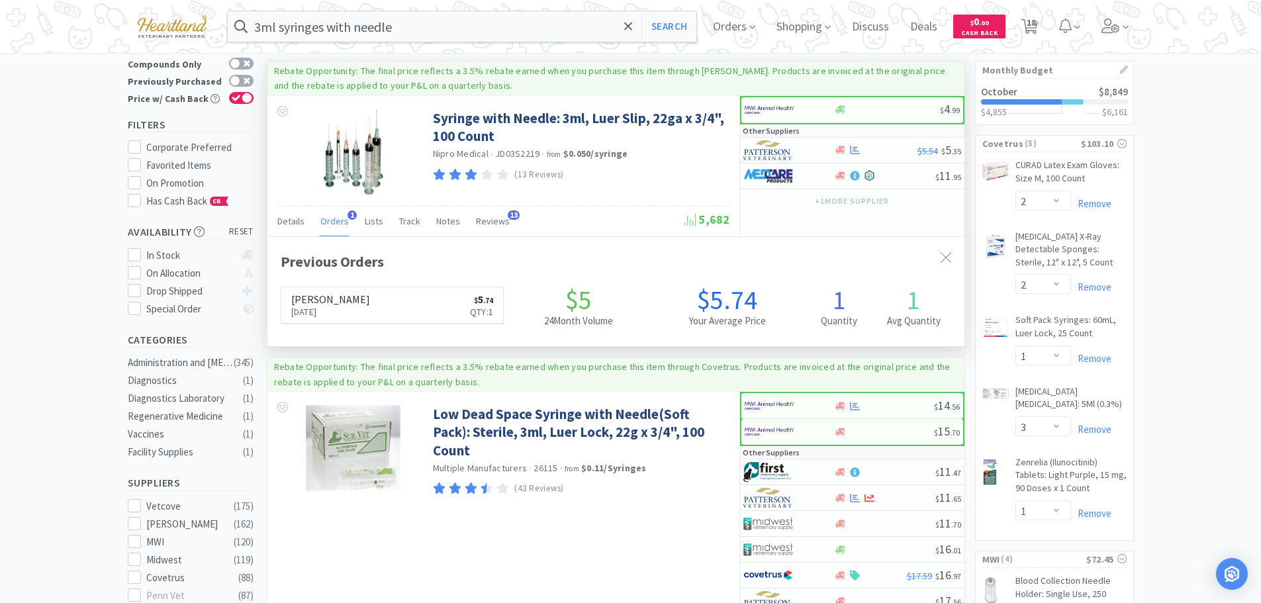
scroll to position [343, 697]
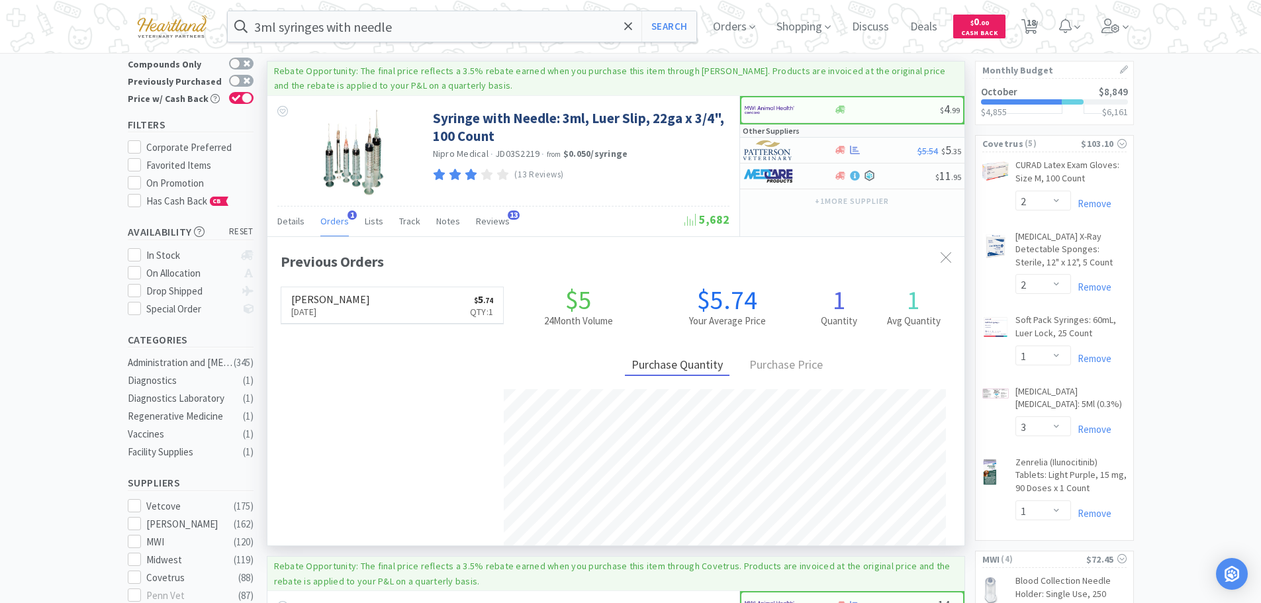
click at [335, 222] on span "Orders" at bounding box center [334, 221] width 28 height 12
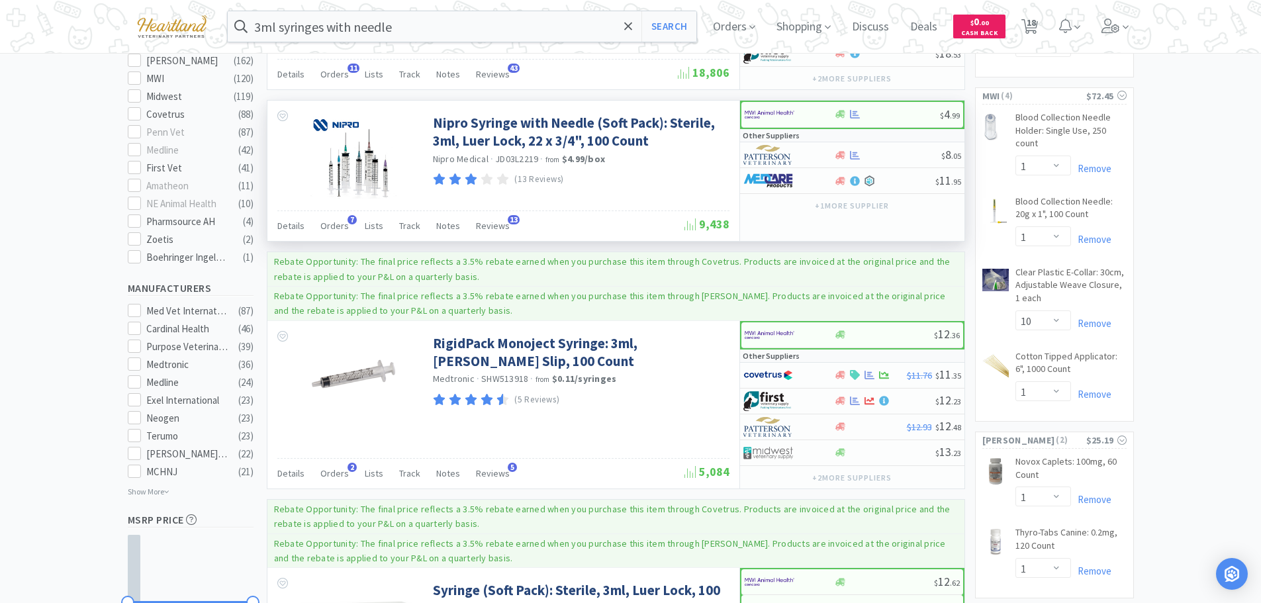
scroll to position [397, 0]
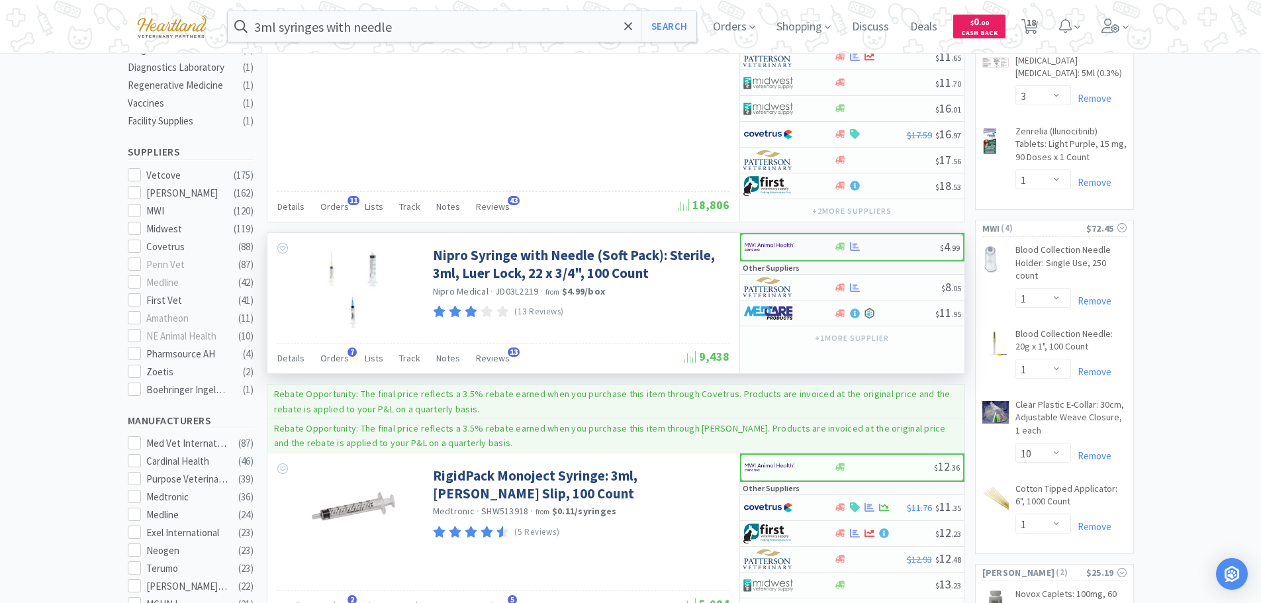
click at [800, 246] on div at bounding box center [781, 247] width 73 height 23
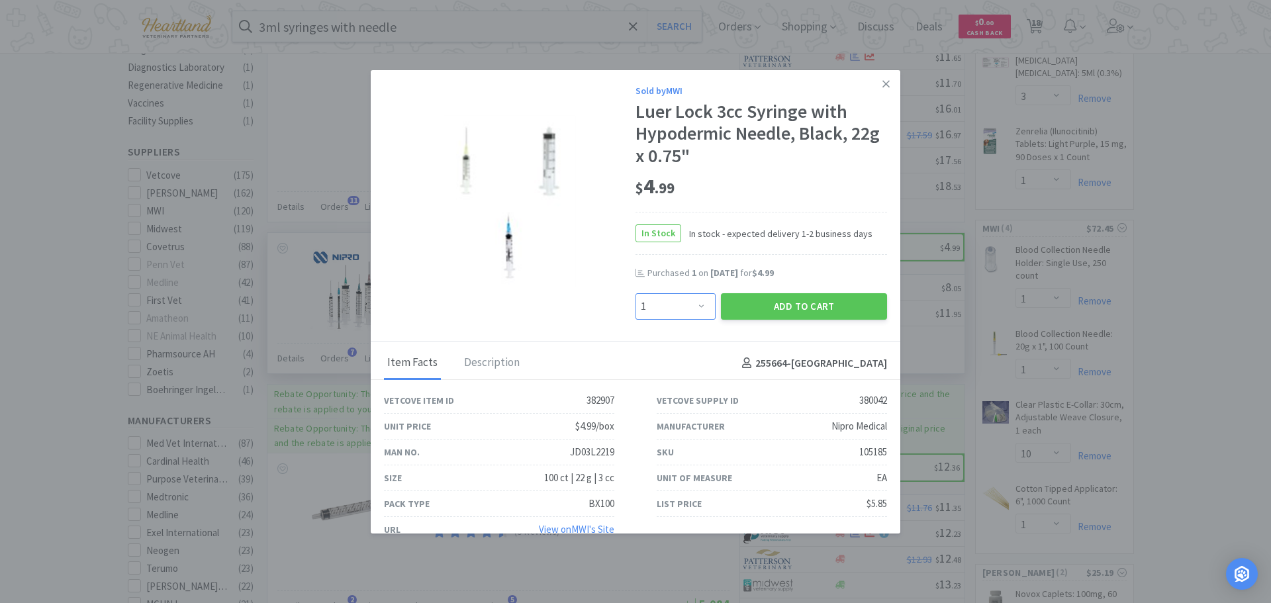
click at [695, 305] on select "Enter Quantity 1 2 3 4 5 6 7 8 9 10 11 12 13 14 15 16 17 18 19 20 Enter Quantity" at bounding box center [675, 306] width 80 height 26
select select "2"
click at [635, 293] on select "Enter Quantity 1 2 3 4 5 6 7 8 9 10 11 12 13 14 15 16 17 18 19 20 Enter Quantity" at bounding box center [675, 306] width 80 height 26
click at [771, 304] on button "Add to Cart" at bounding box center [804, 306] width 166 height 26
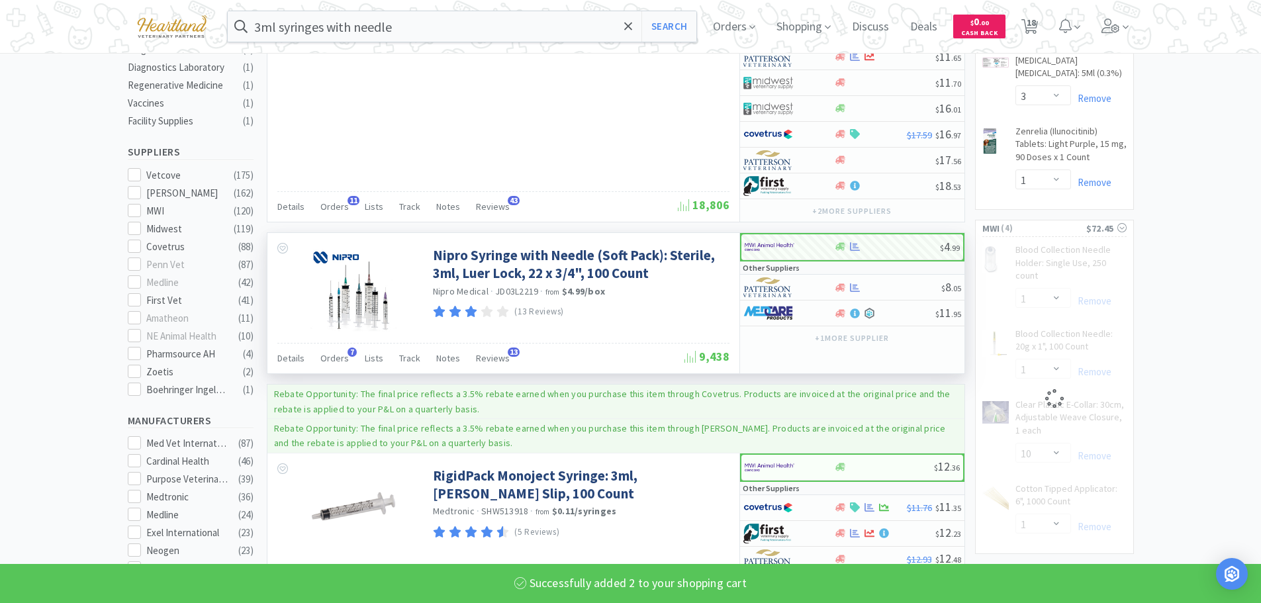
select select "2"
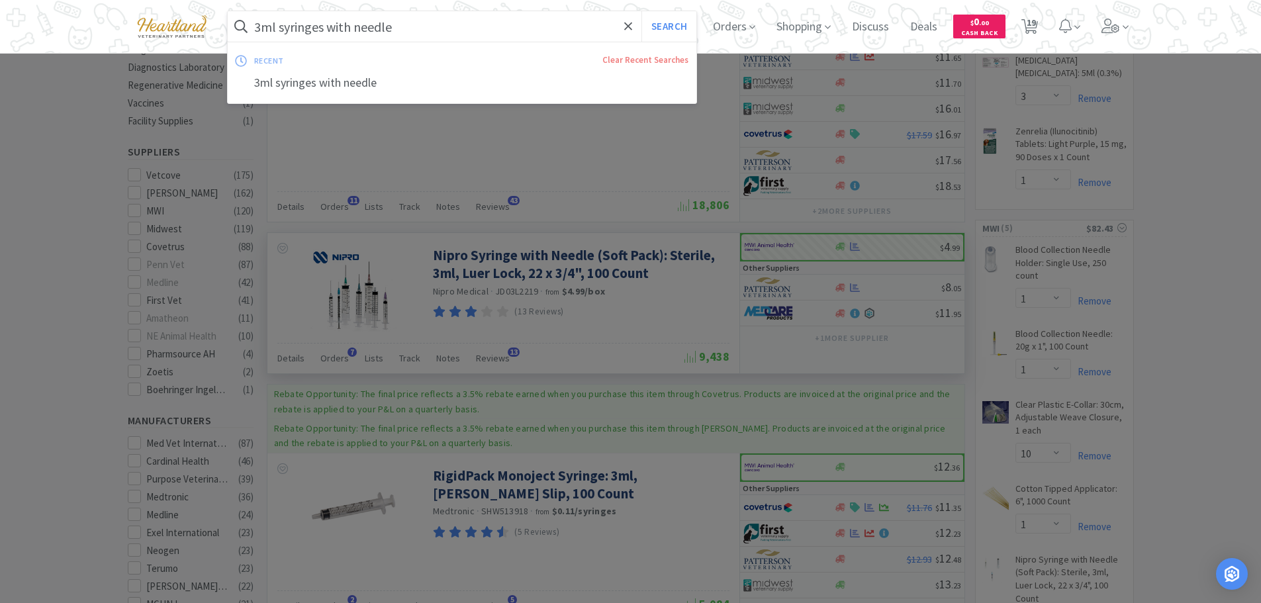
click at [476, 17] on input "3ml syringes with needle" at bounding box center [462, 26] width 469 height 30
type input "s"
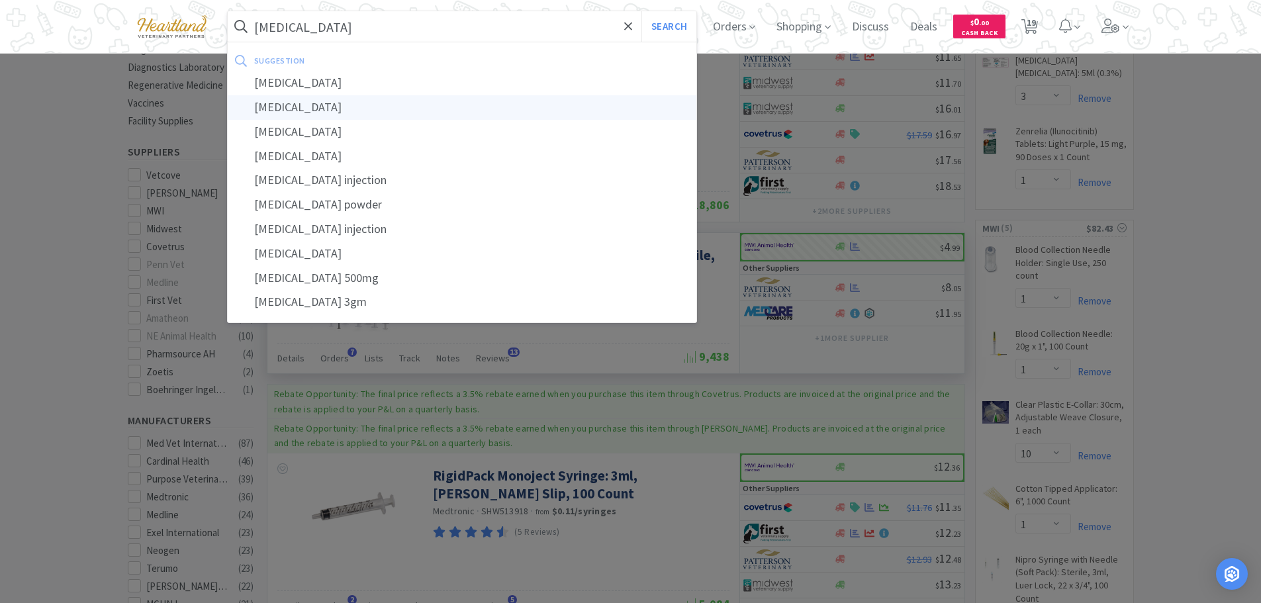
click at [337, 101] on div "[MEDICAL_DATA]" at bounding box center [462, 107] width 469 height 24
type input "[MEDICAL_DATA]"
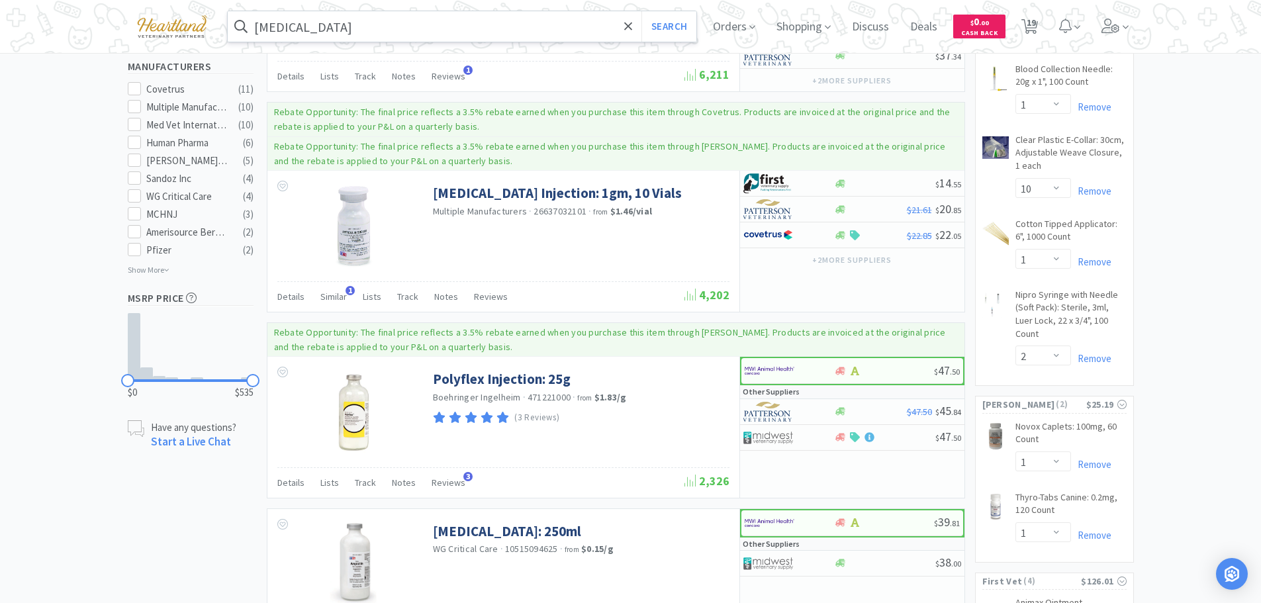
scroll to position [728, 0]
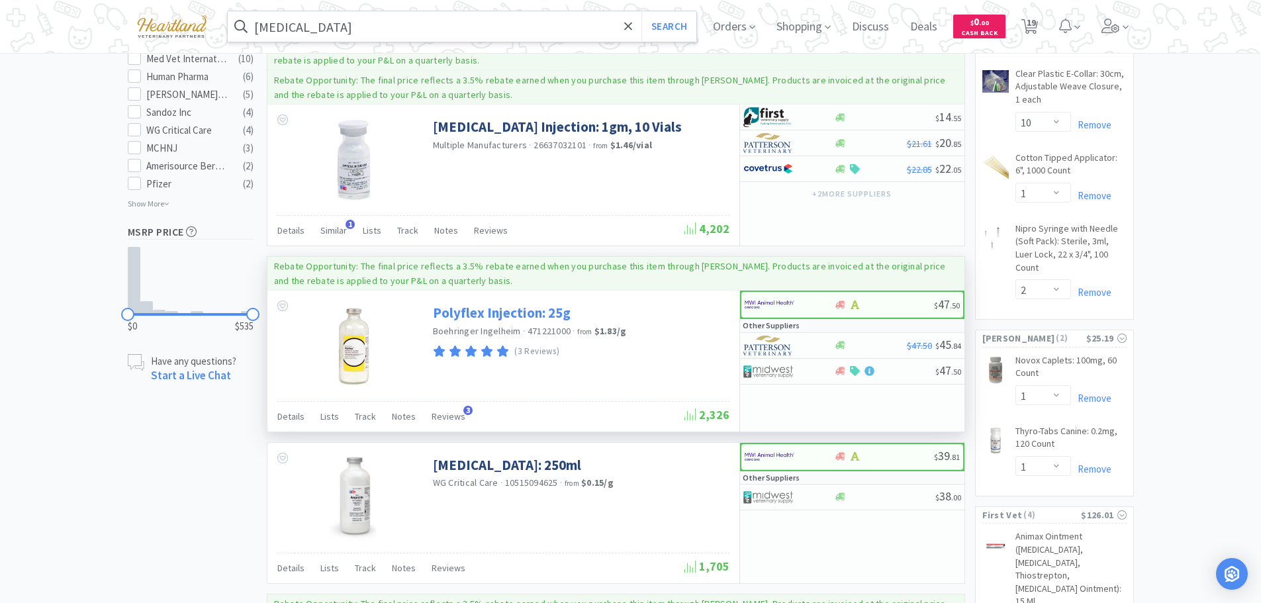
click at [466, 316] on link "Polyflex Injection: 25g" at bounding box center [502, 313] width 138 height 18
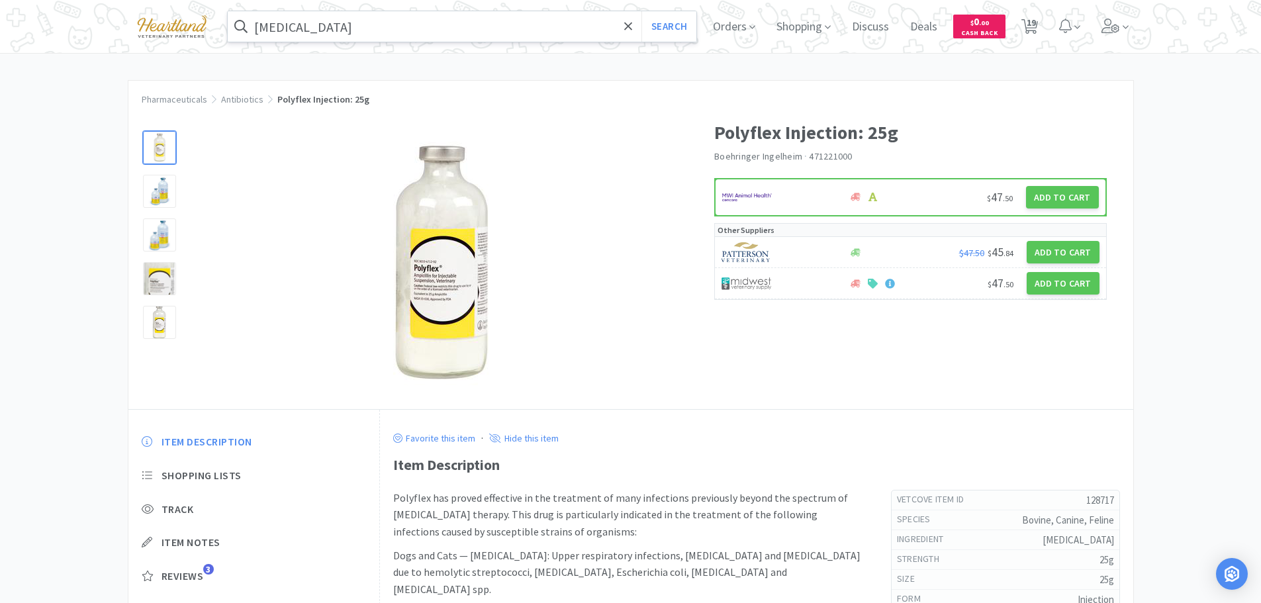
select select "2"
select select "1"
select select "3"
select select "1"
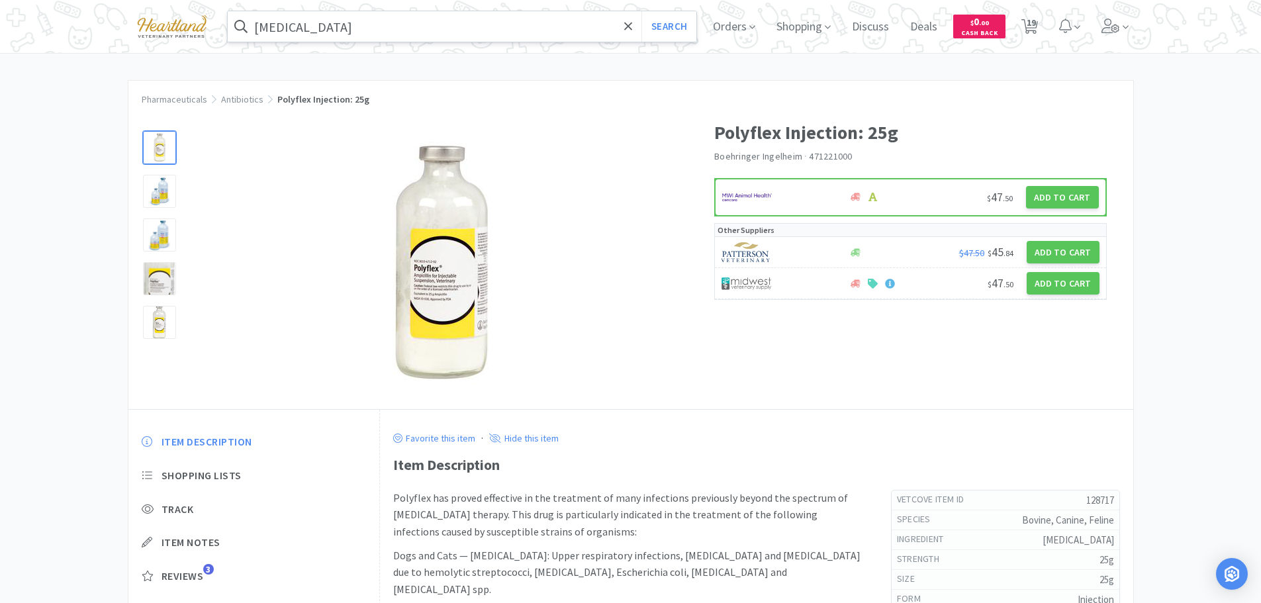
select select "1"
select select "10"
select select "1"
select select "2"
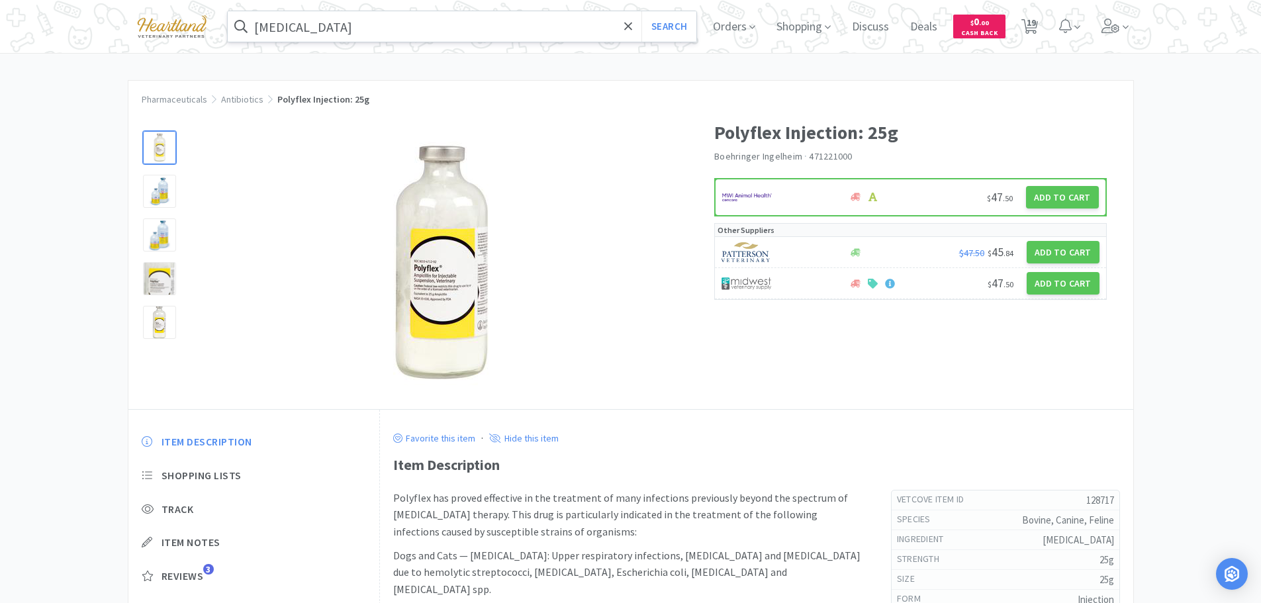
select select "1"
select select "3"
select select "2"
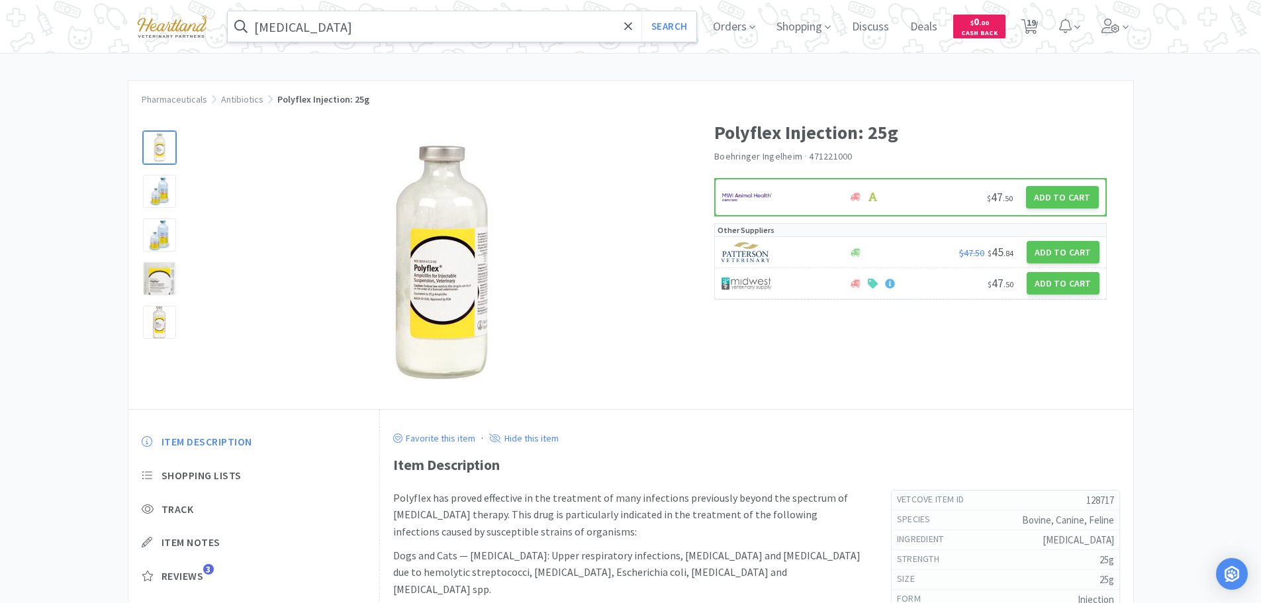
select select "2"
select select "1"
select select "2"
select select "1"
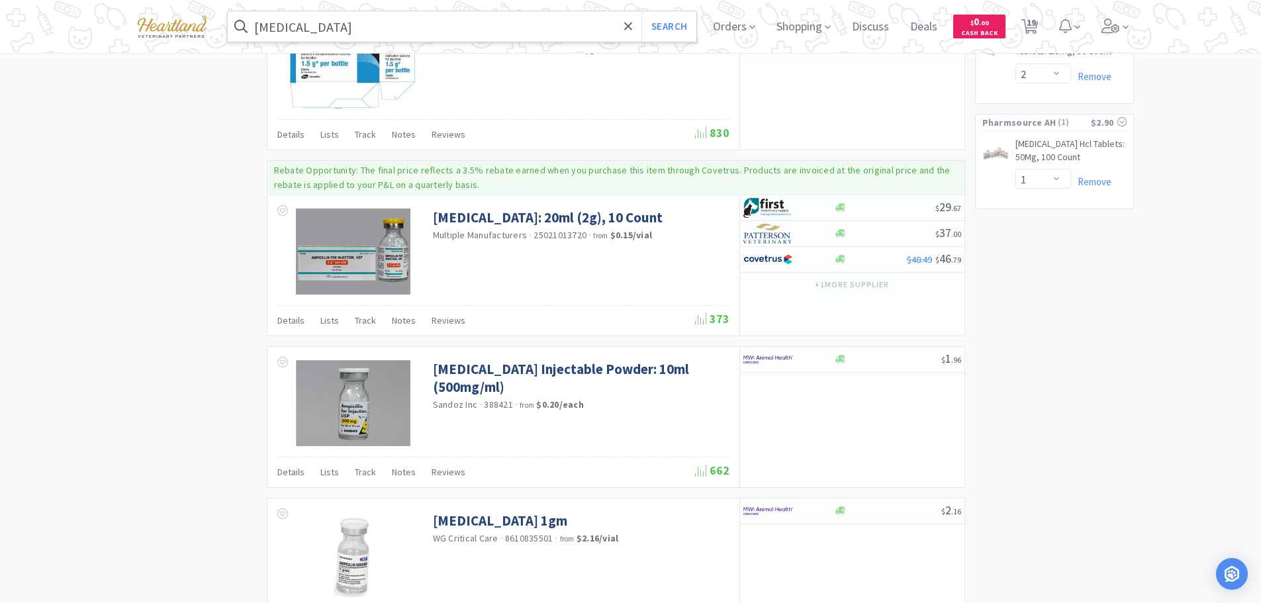
scroll to position [1787, 0]
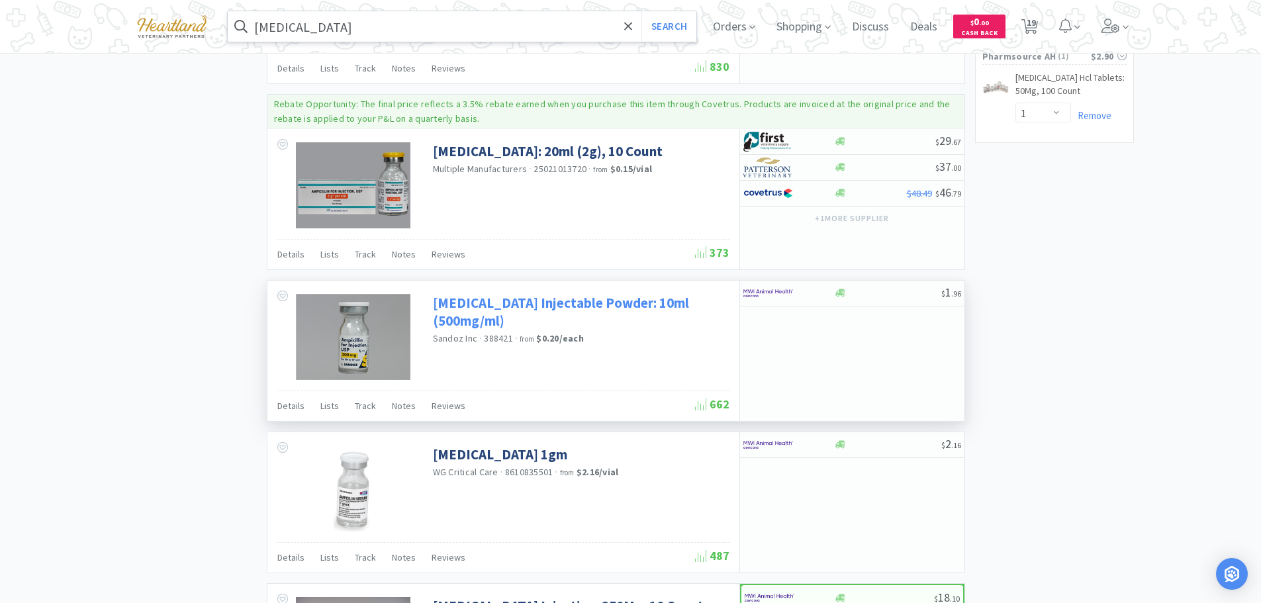
click at [512, 297] on link "[MEDICAL_DATA] Injectable Powder: 10ml (500mg/ml)" at bounding box center [579, 312] width 293 height 36
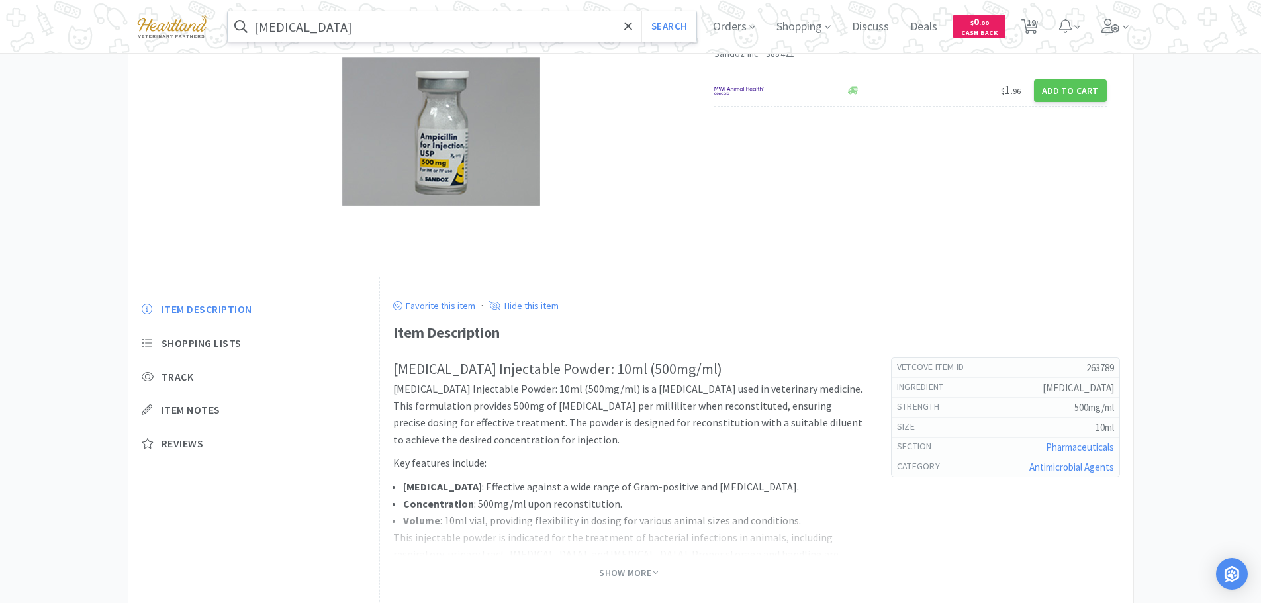
scroll to position [199, 0]
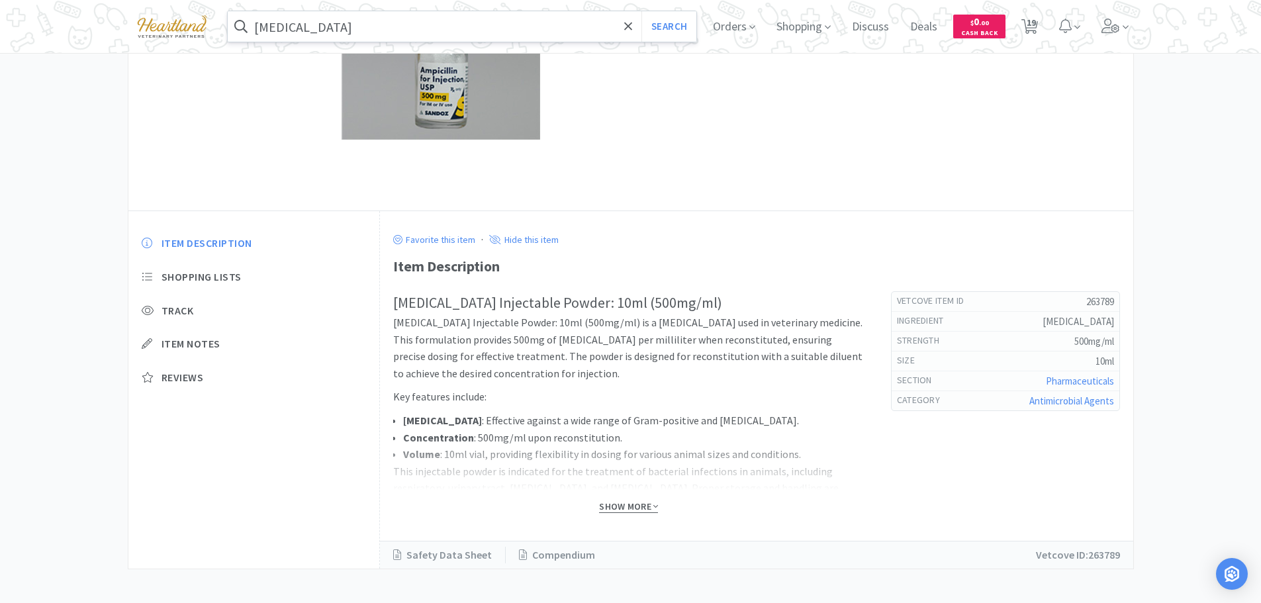
click at [625, 502] on span "Show More" at bounding box center [628, 506] width 59 height 13
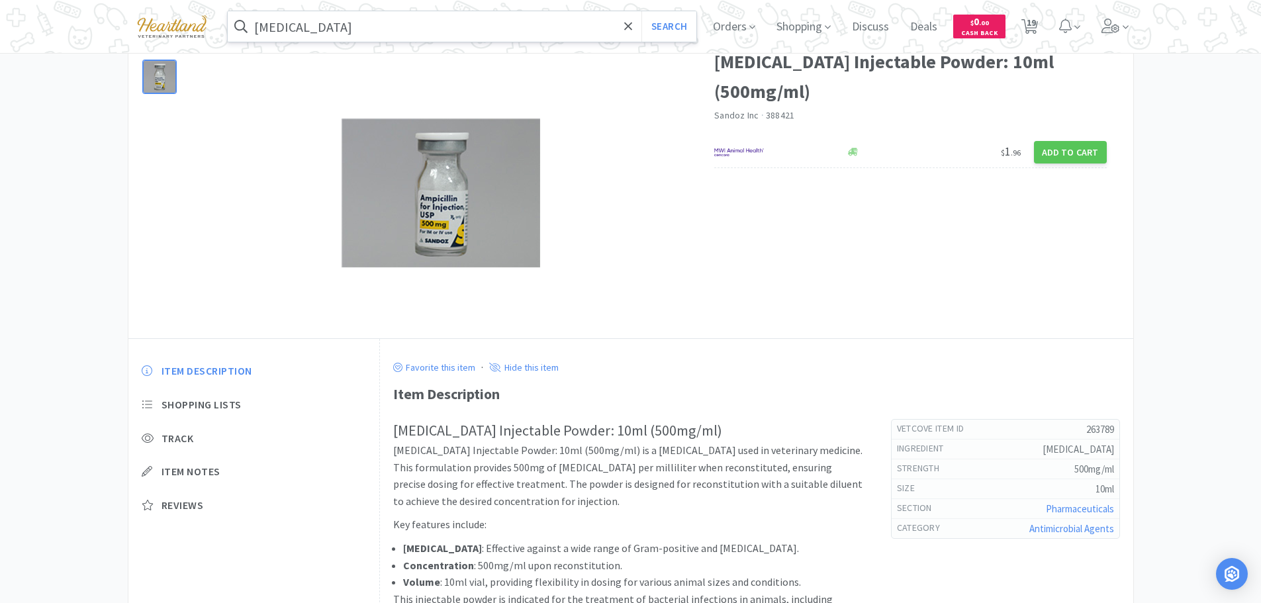
scroll to position [5, 0]
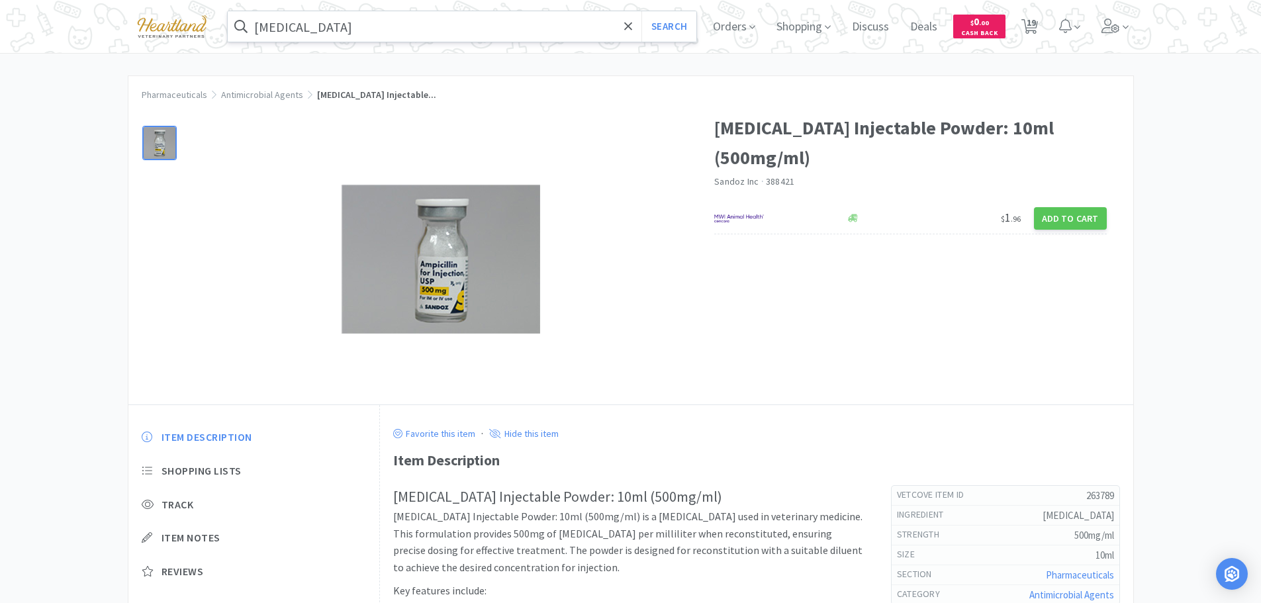
select select "2"
select select "1"
select select "3"
select select "1"
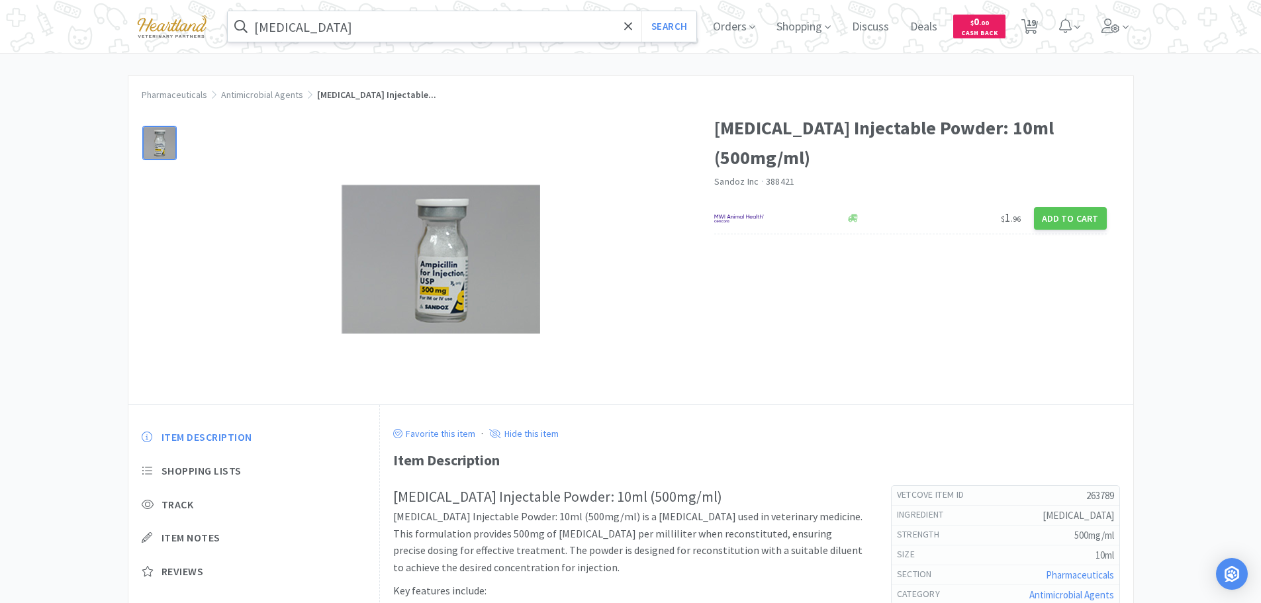
select select "1"
select select "10"
select select "1"
select select "2"
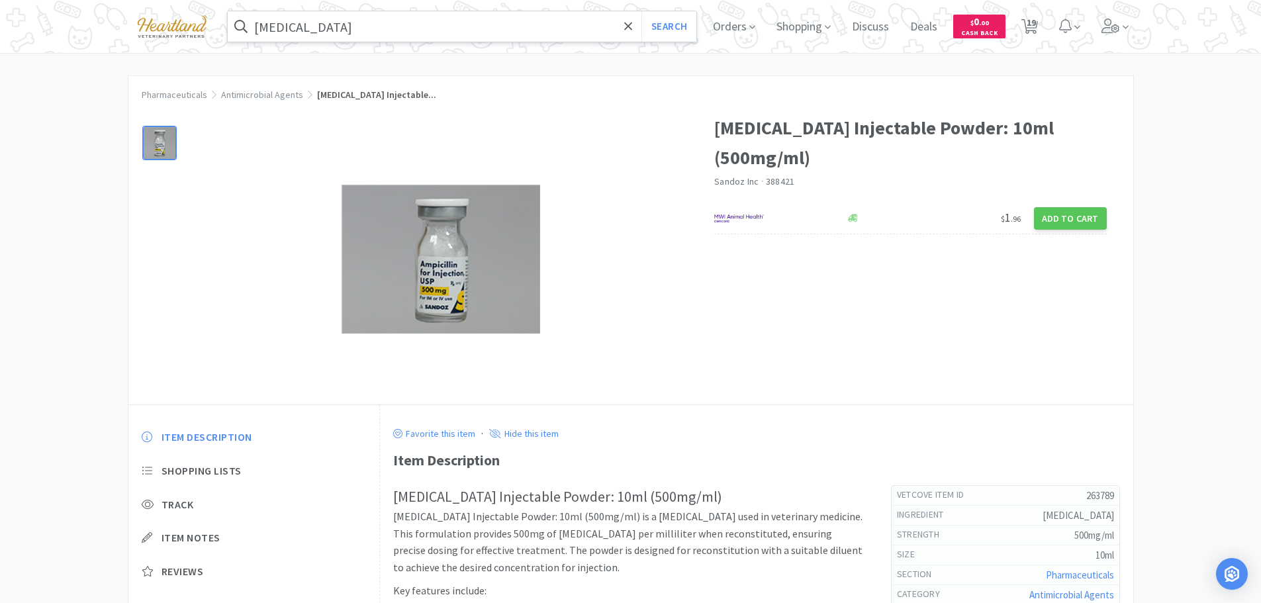
select select "1"
select select "3"
select select "2"
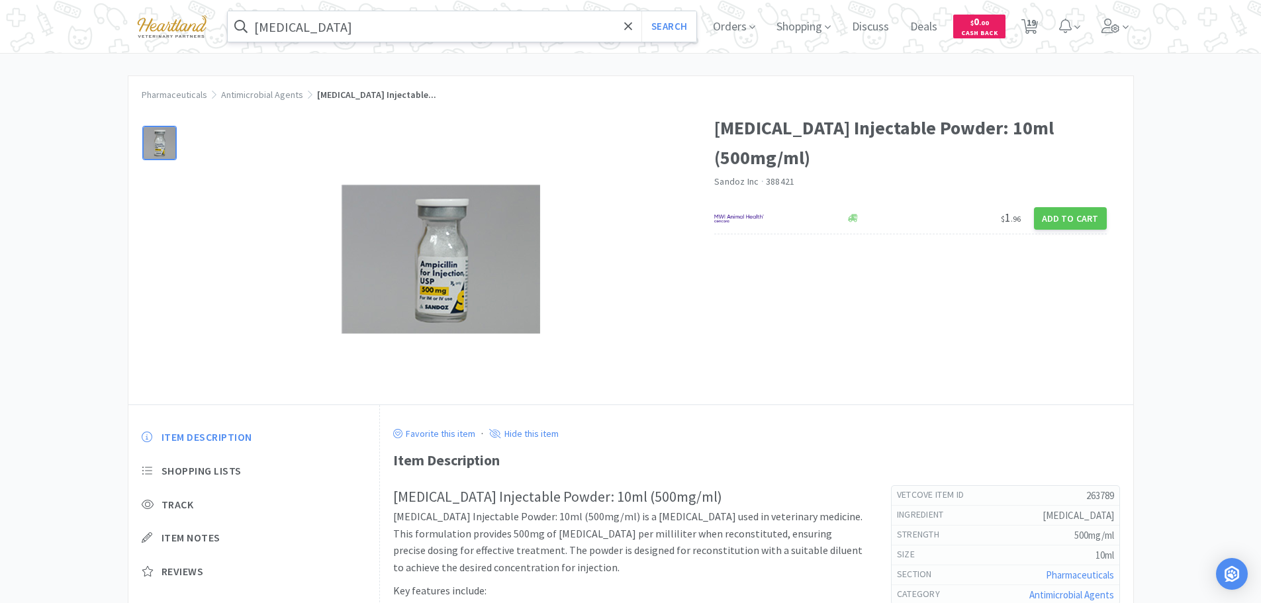
select select "2"
select select "1"
select select "2"
select select "1"
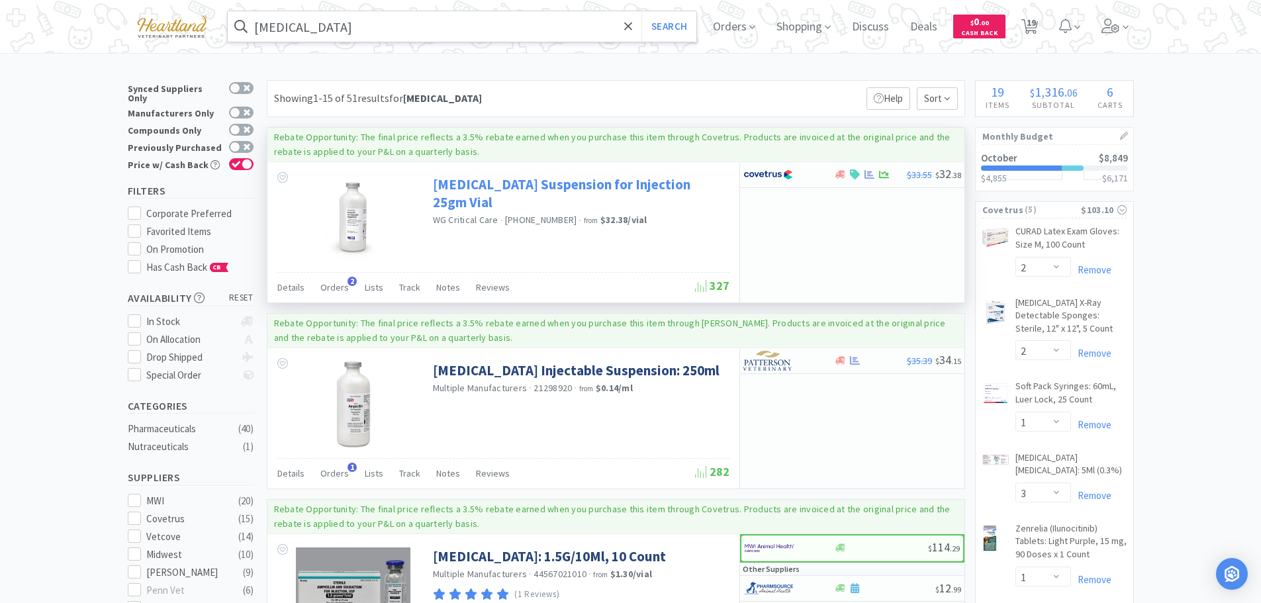
click at [541, 190] on link "[MEDICAL_DATA] Suspension for Injection 25gm Vial" at bounding box center [579, 193] width 293 height 36
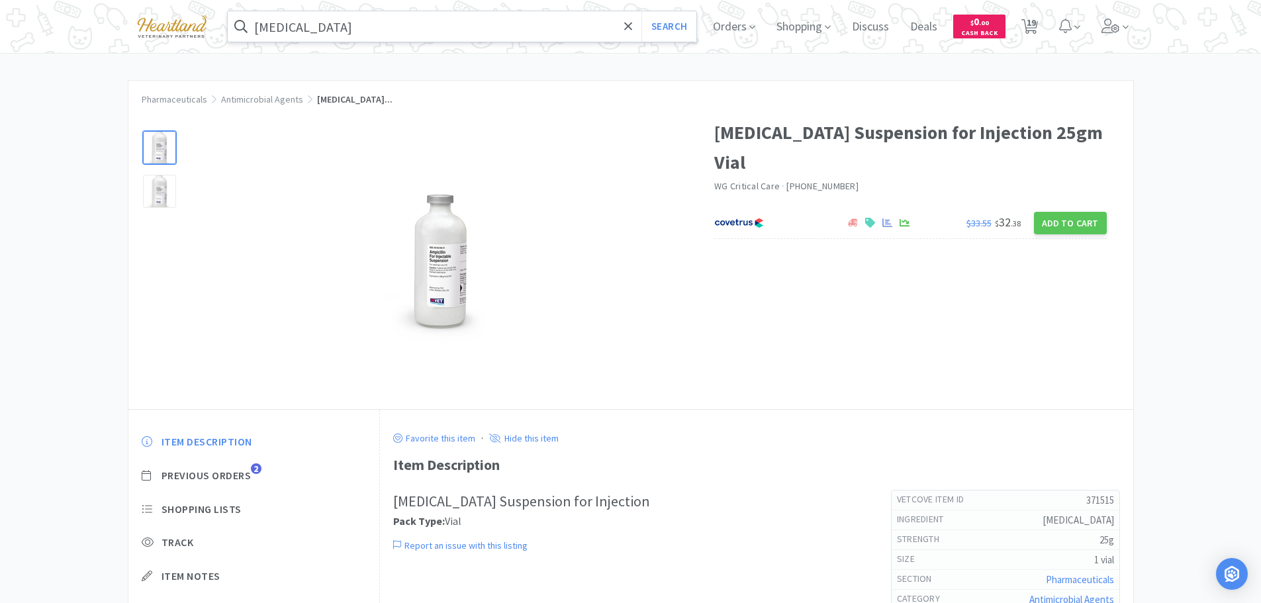
select select "2"
select select "1"
select select "3"
select select "1"
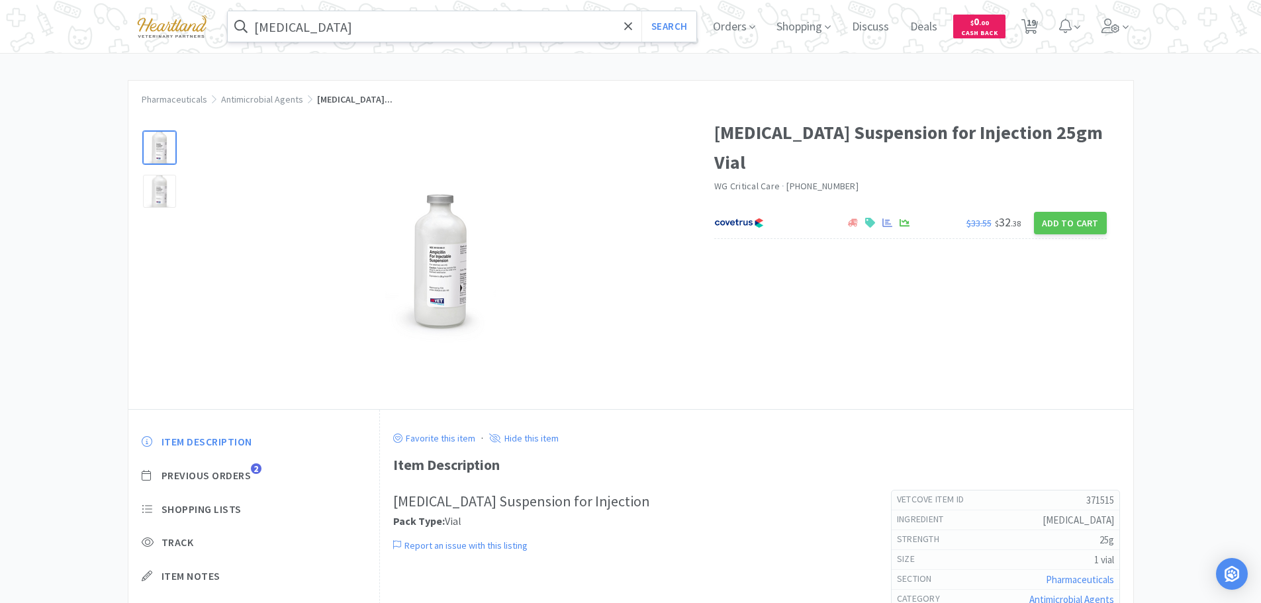
select select "1"
select select "10"
select select "1"
select select "2"
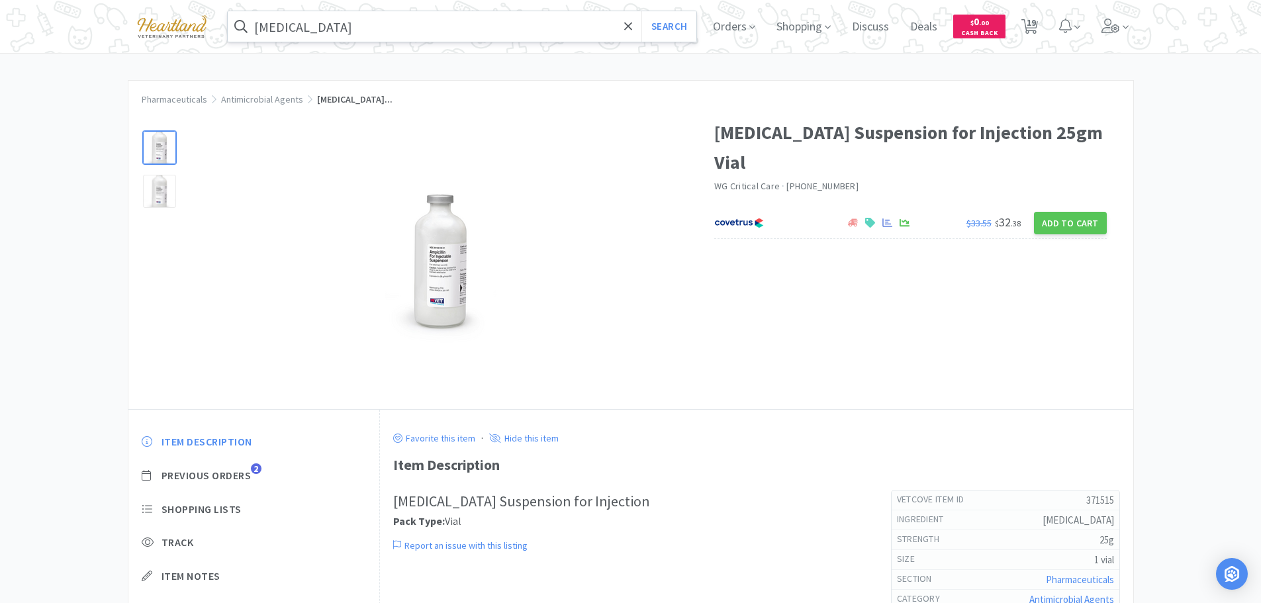
select select "1"
select select "3"
select select "2"
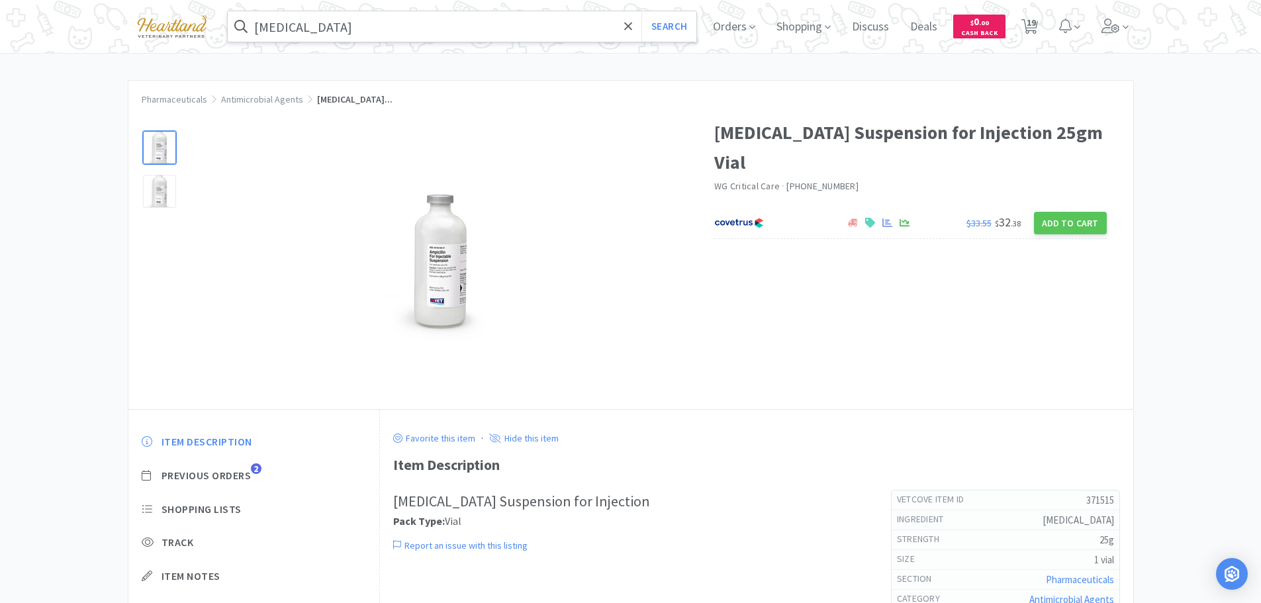
select select "2"
select select "1"
select select "2"
select select "1"
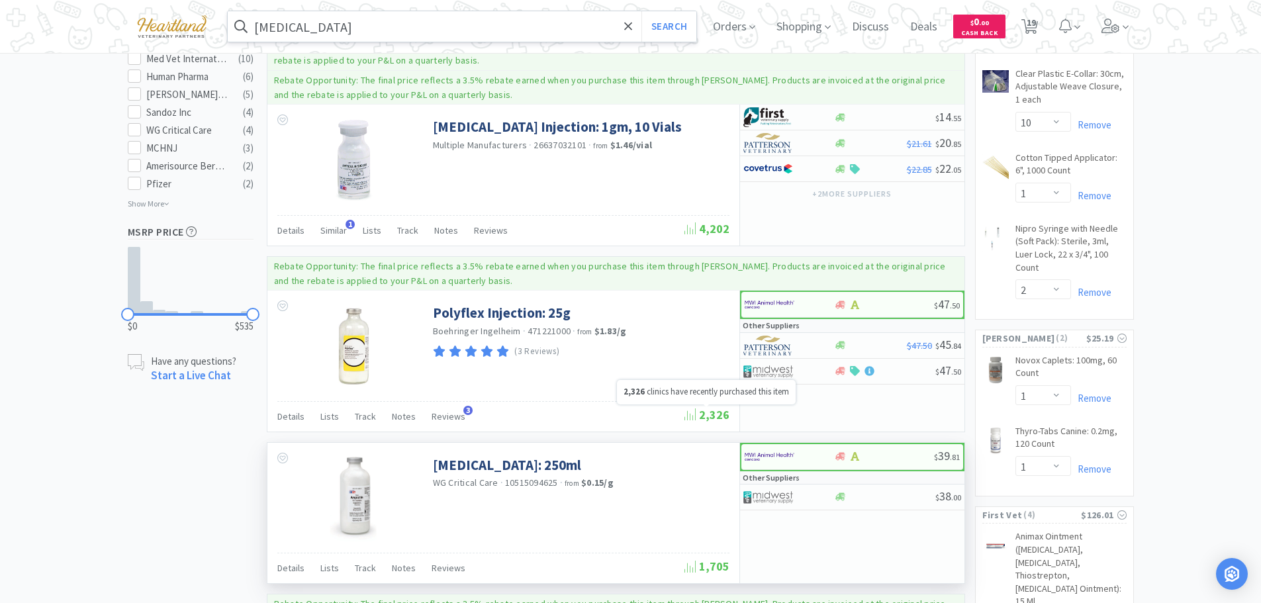
scroll to position [794, 0]
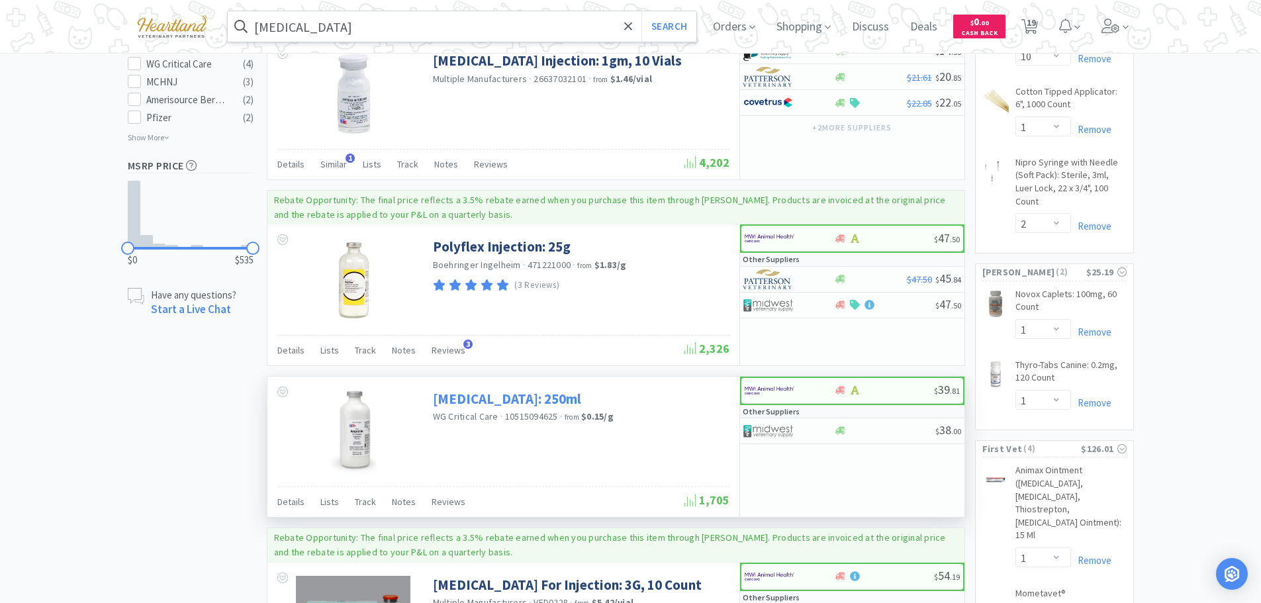
click at [512, 399] on link "[MEDICAL_DATA]: 250ml" at bounding box center [507, 399] width 148 height 18
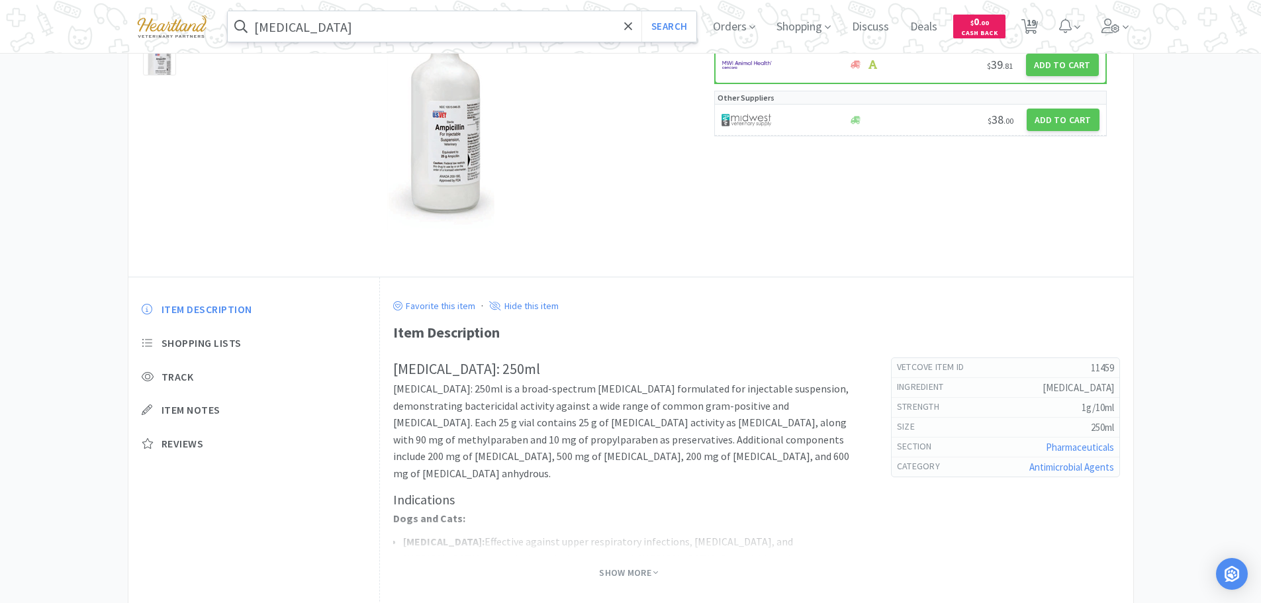
scroll to position [199, 0]
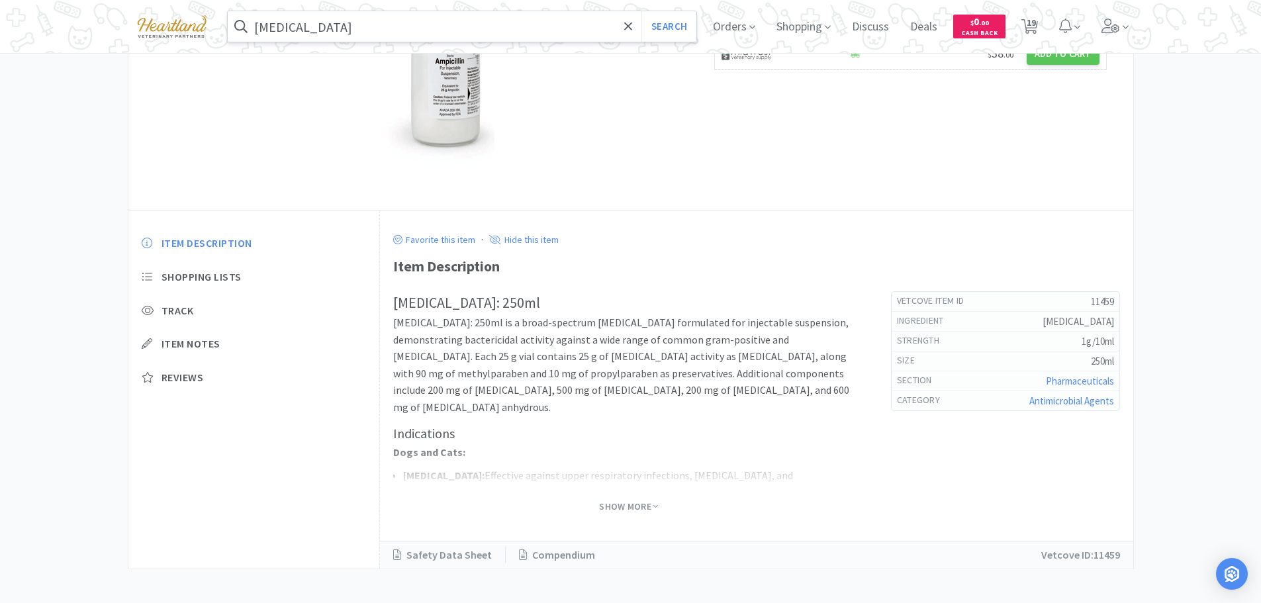
select select "2"
select select "1"
select select "3"
select select "1"
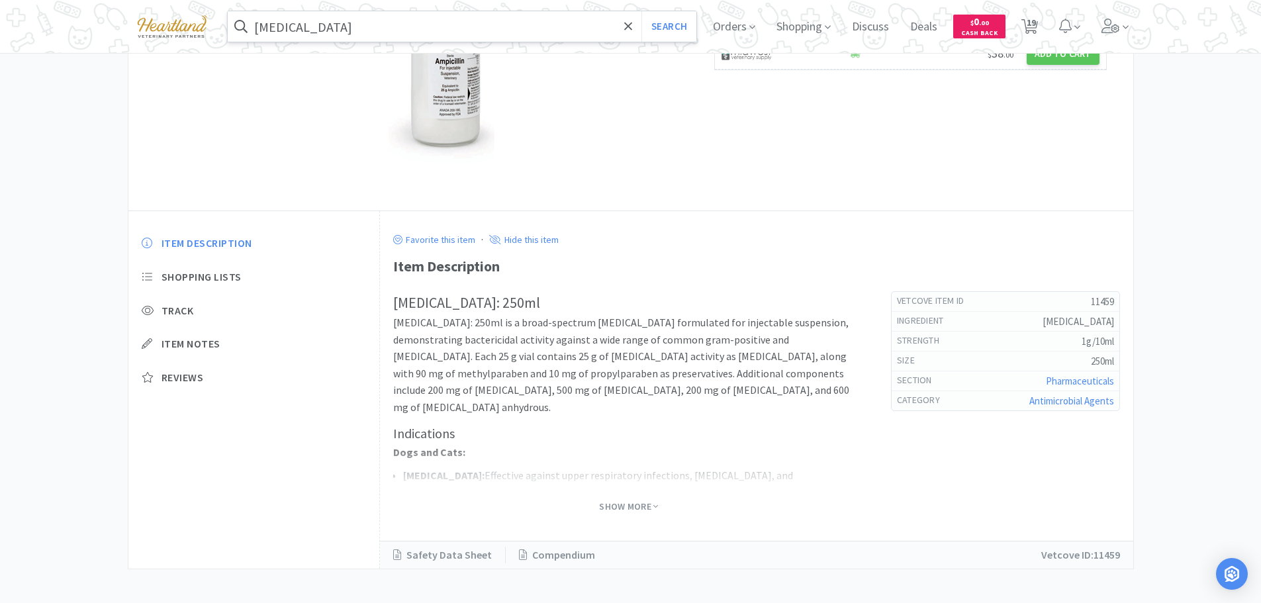
select select "1"
select select "10"
select select "1"
select select "2"
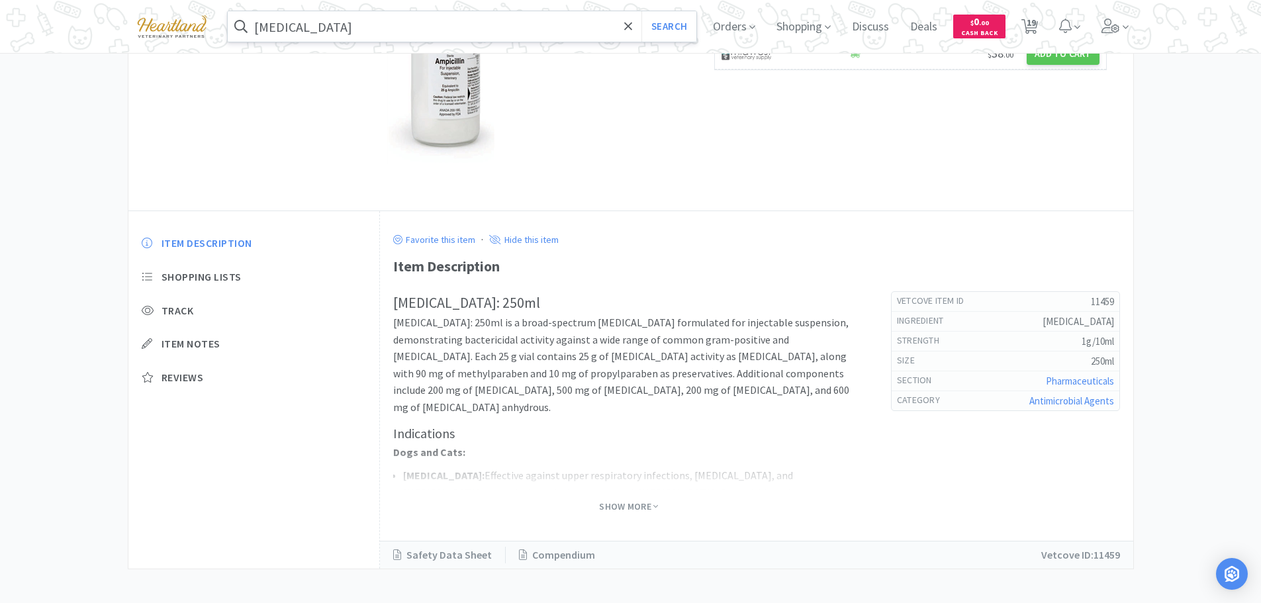
select select "1"
select select "3"
select select "2"
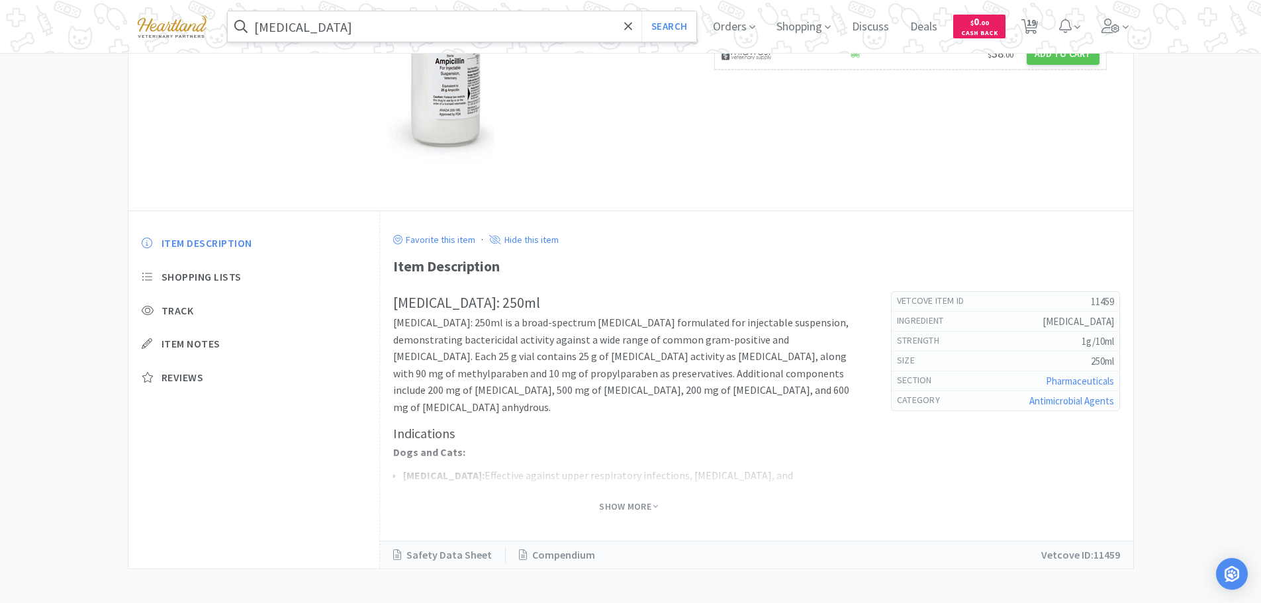
select select "2"
select select "1"
select select "2"
select select "1"
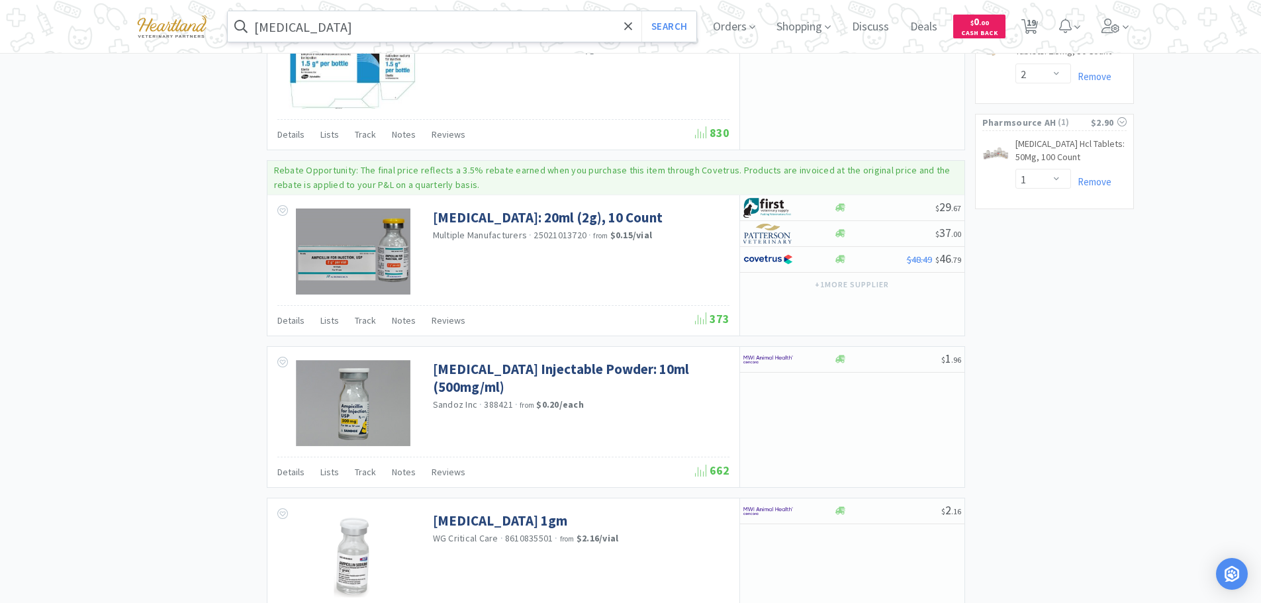
scroll to position [1853, 0]
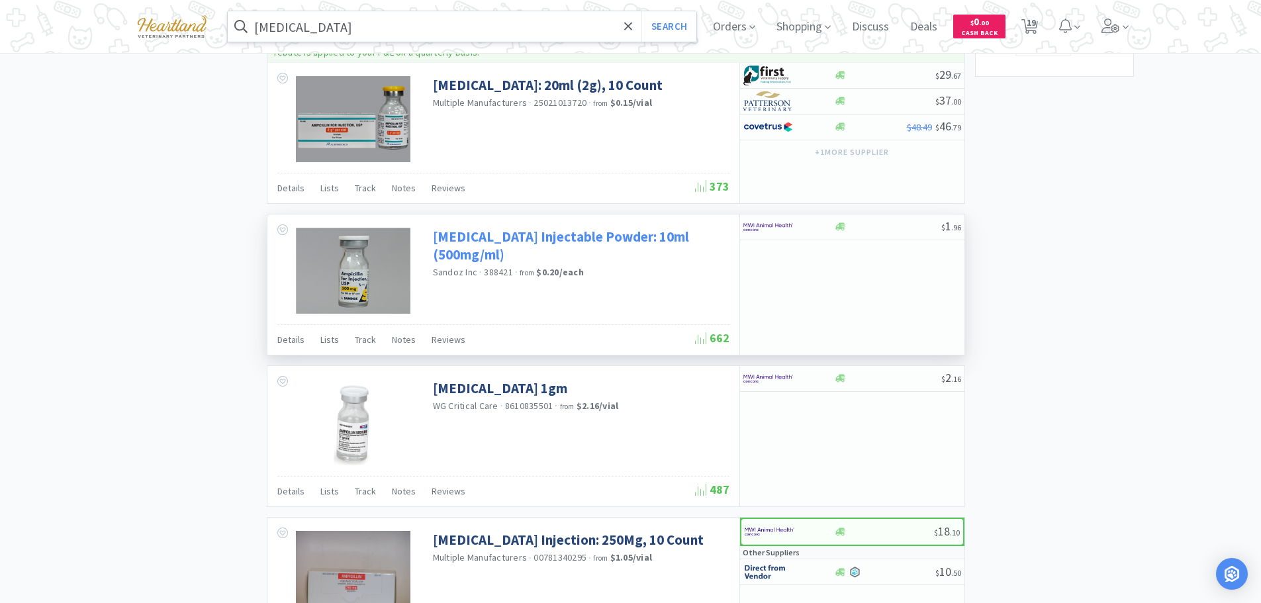
click at [506, 240] on link "[MEDICAL_DATA] Injectable Powder: 10ml (500mg/ml)" at bounding box center [579, 246] width 293 height 36
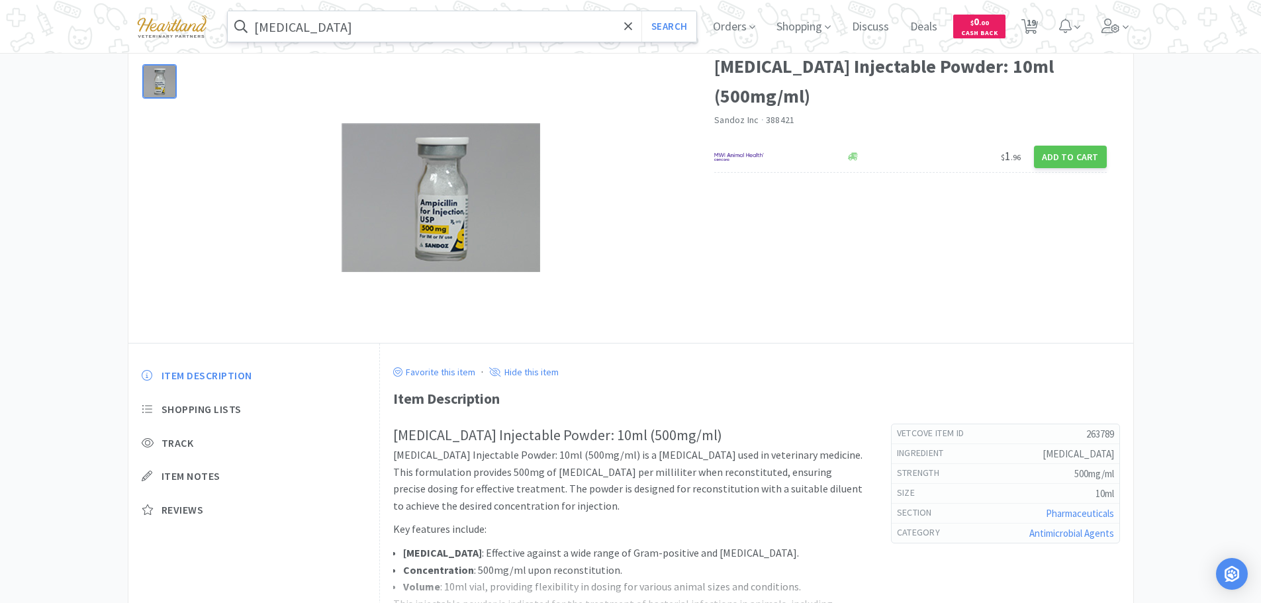
scroll to position [199, 0]
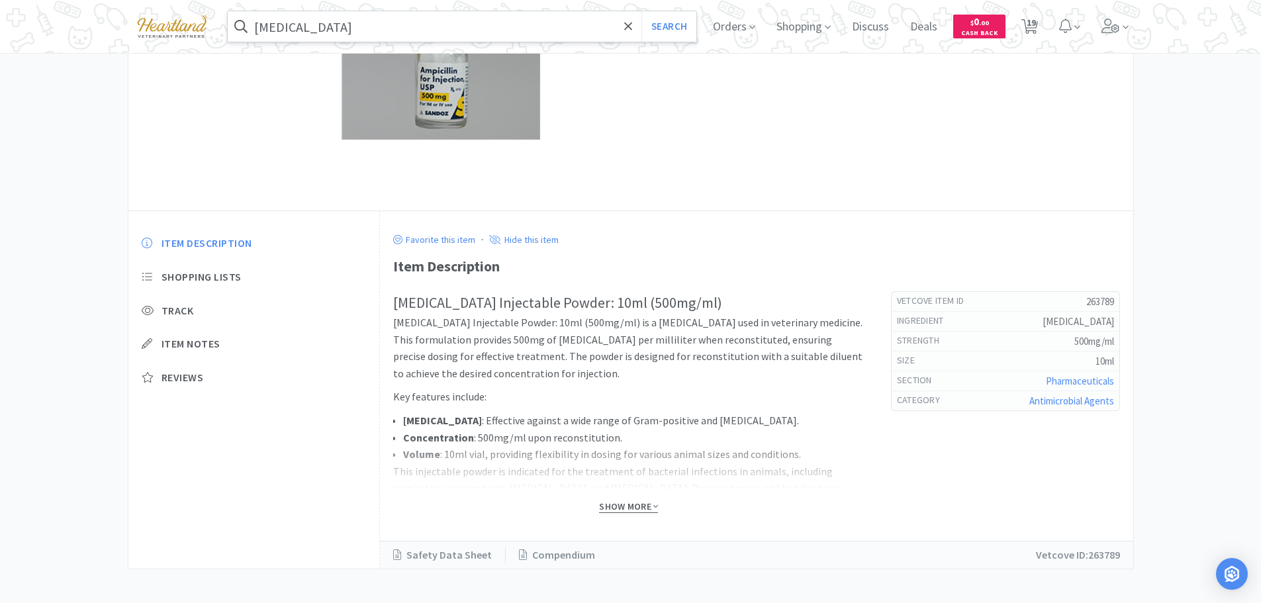
click at [633, 505] on span "Show More" at bounding box center [628, 506] width 59 height 13
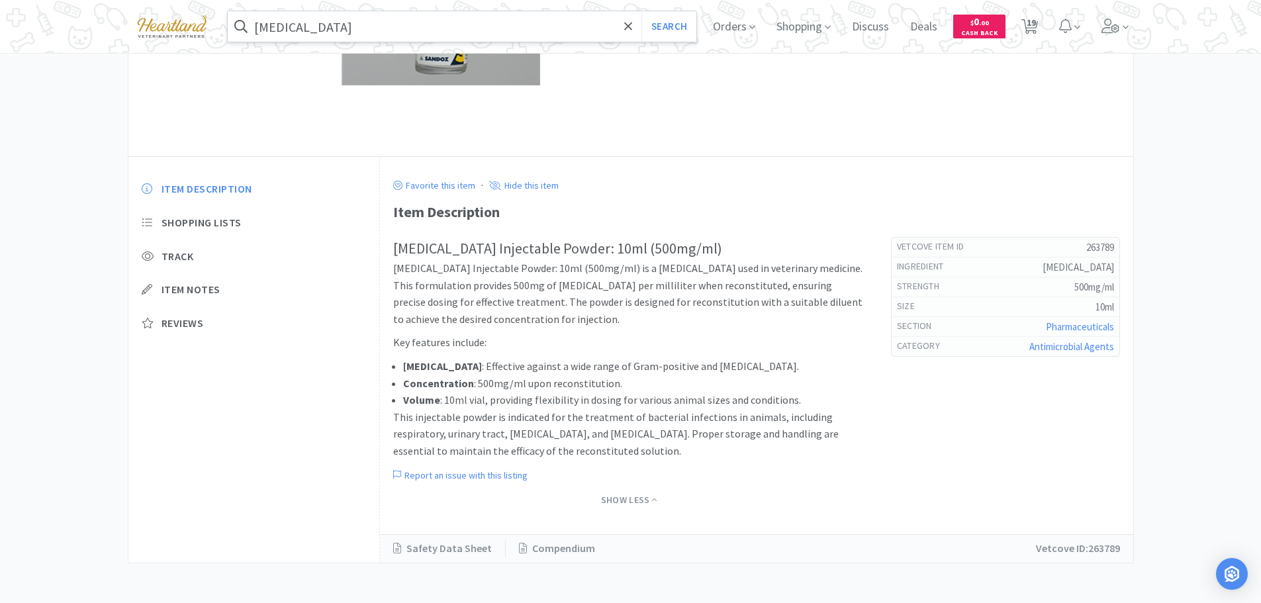
scroll to position [0, 0]
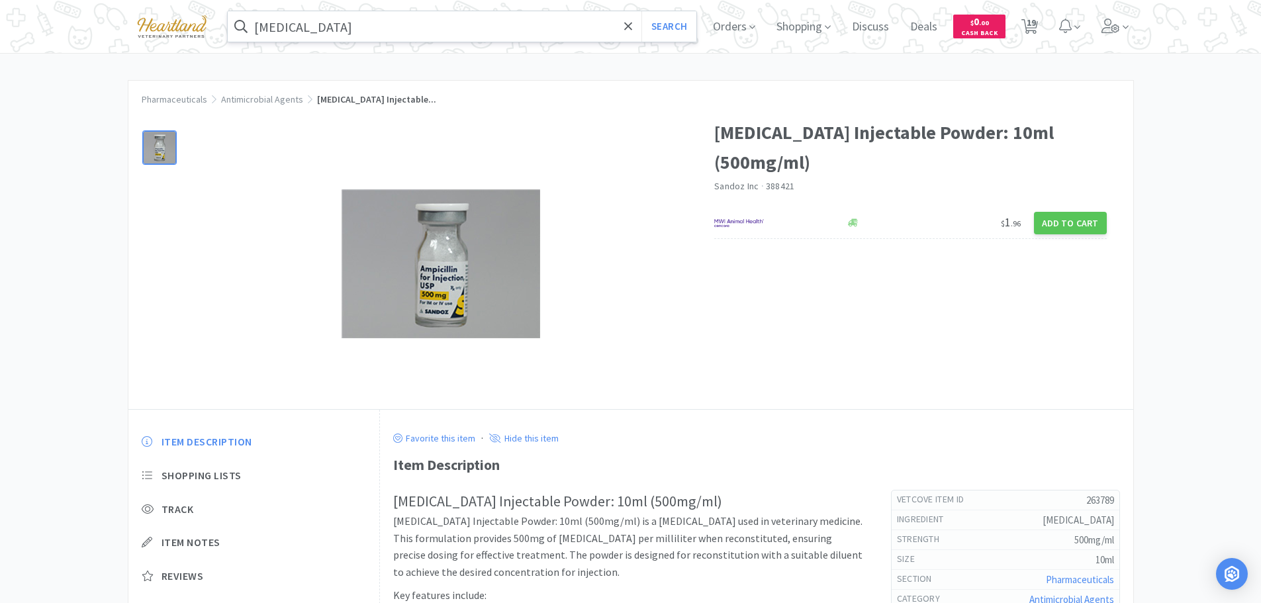
select select "2"
select select "1"
select select "3"
select select "1"
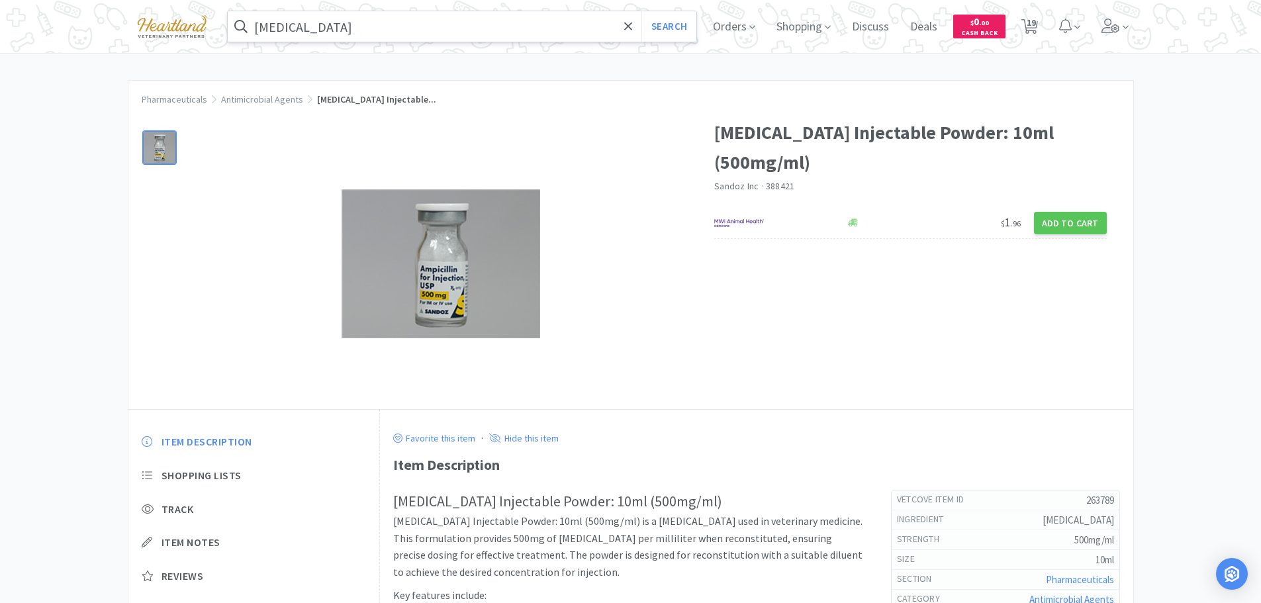
select select "1"
select select "10"
select select "1"
select select "2"
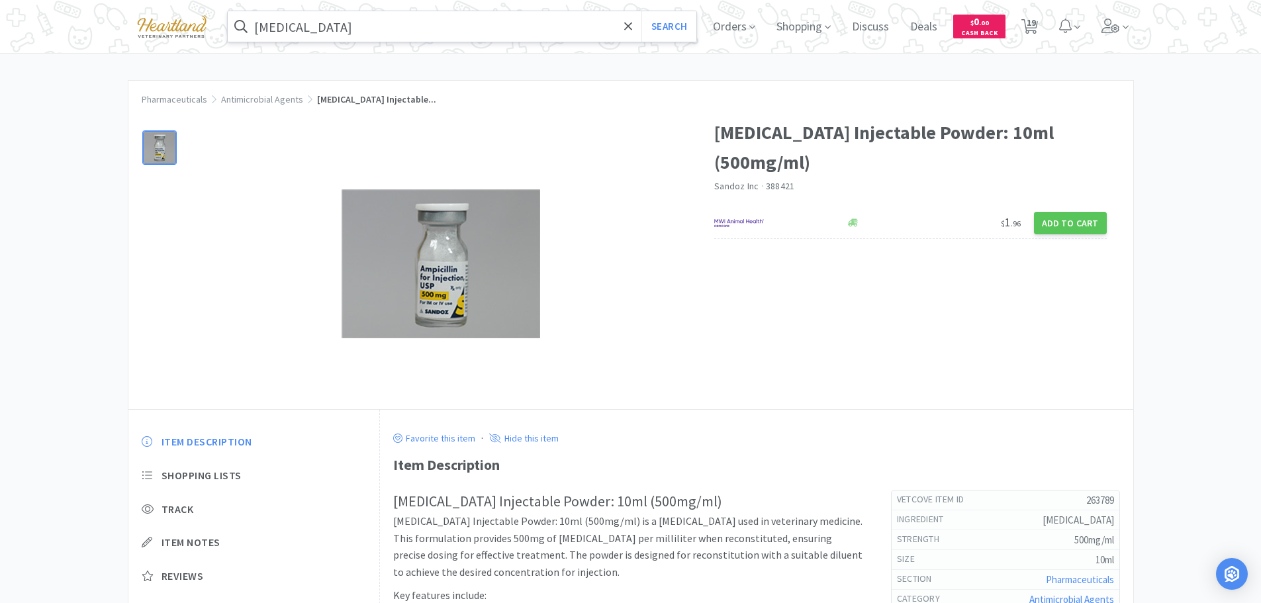
select select "1"
select select "3"
select select "2"
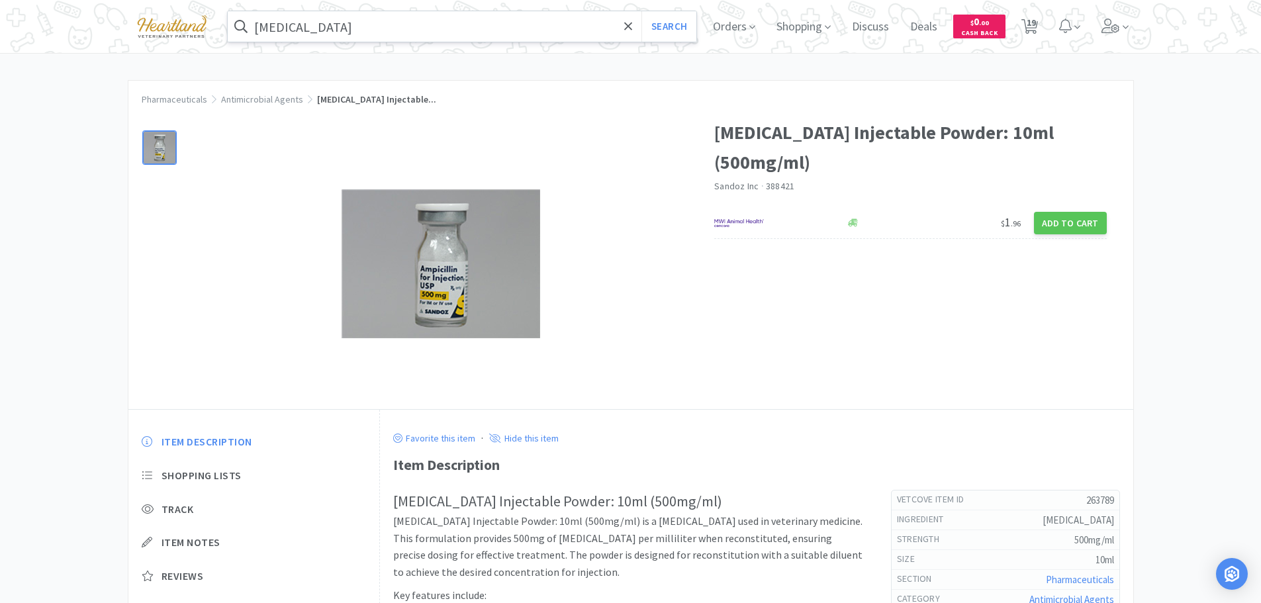
select select "2"
select select "1"
select select "2"
select select "1"
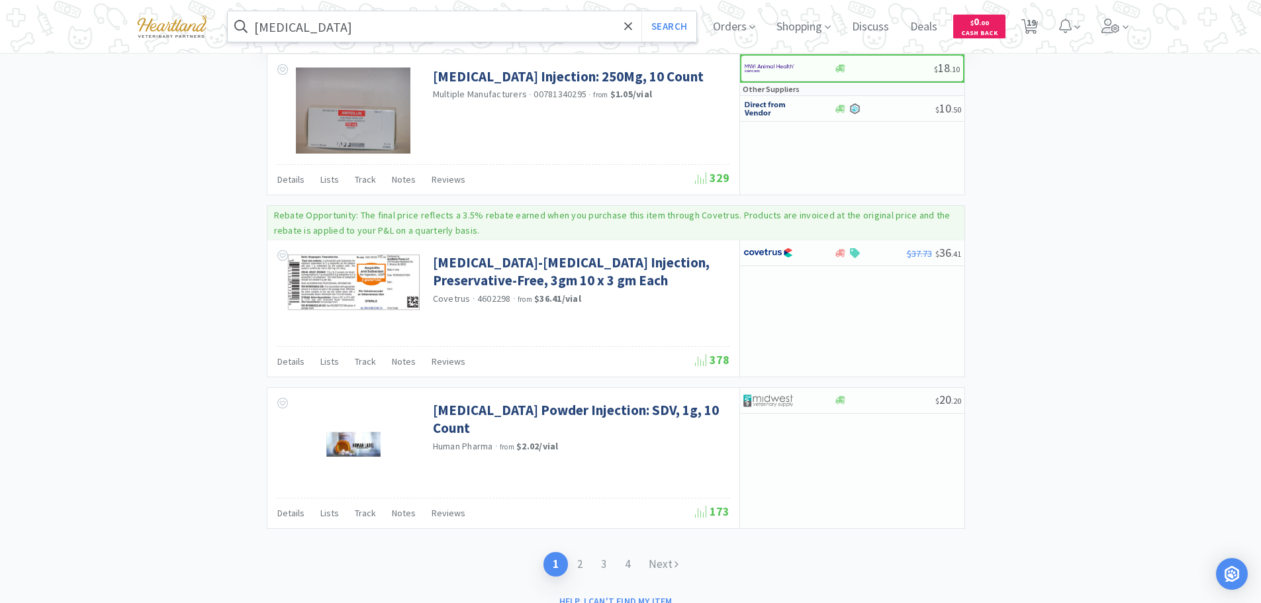
scroll to position [2366, 0]
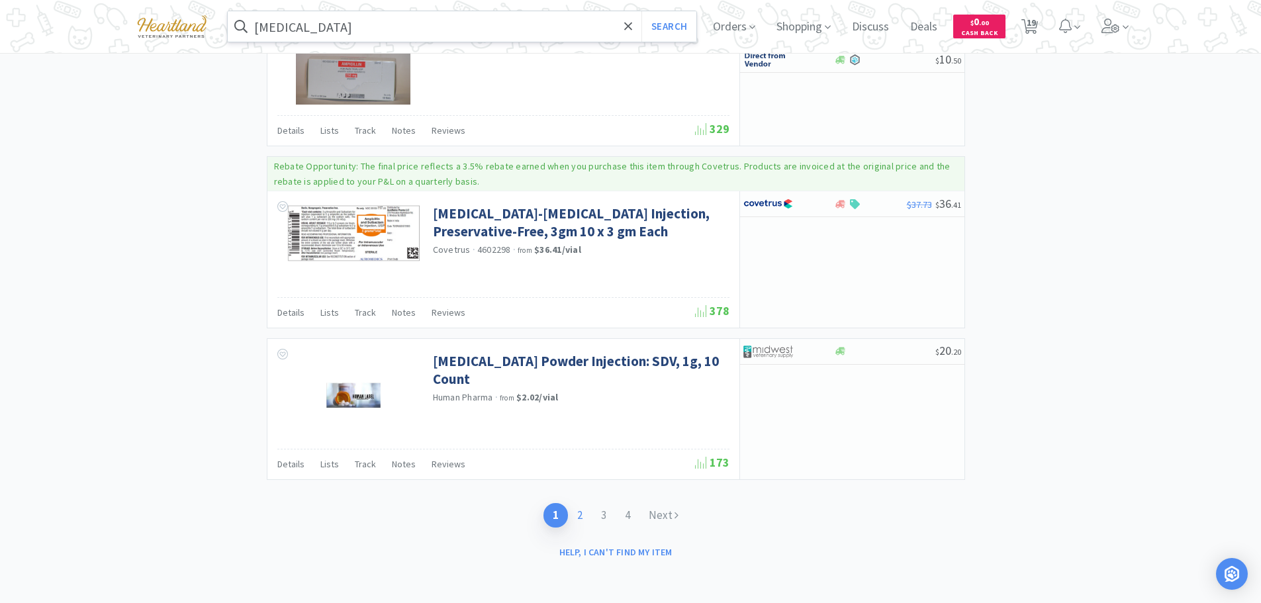
click at [580, 514] on link "2" at bounding box center [580, 515] width 24 height 24
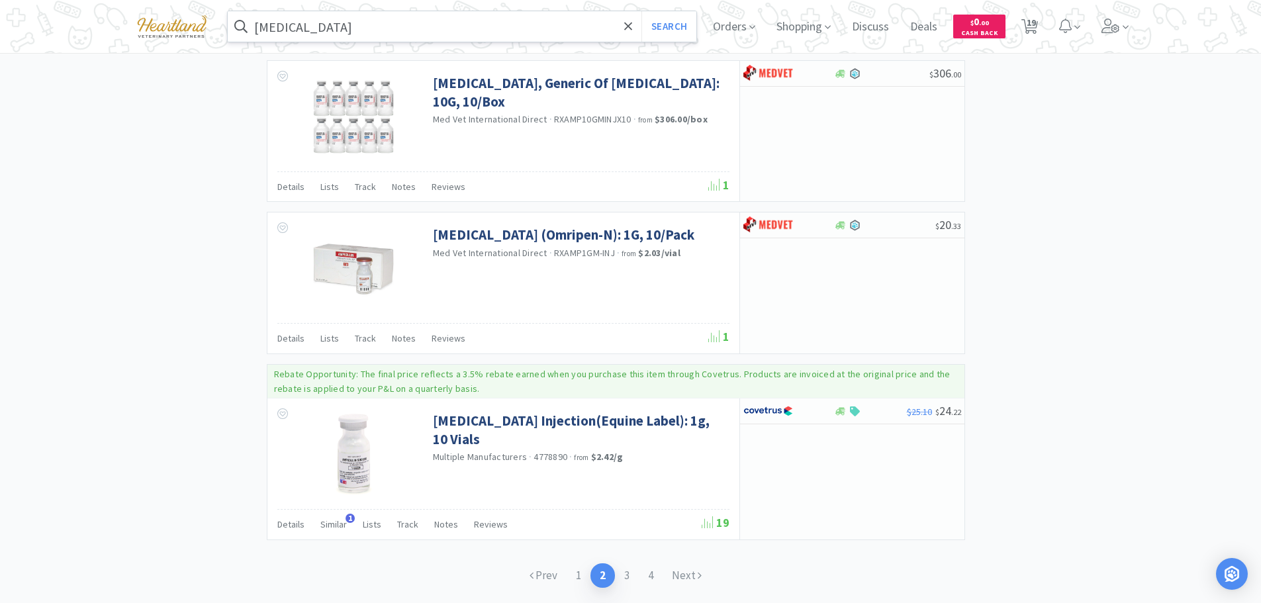
scroll to position [2046, 0]
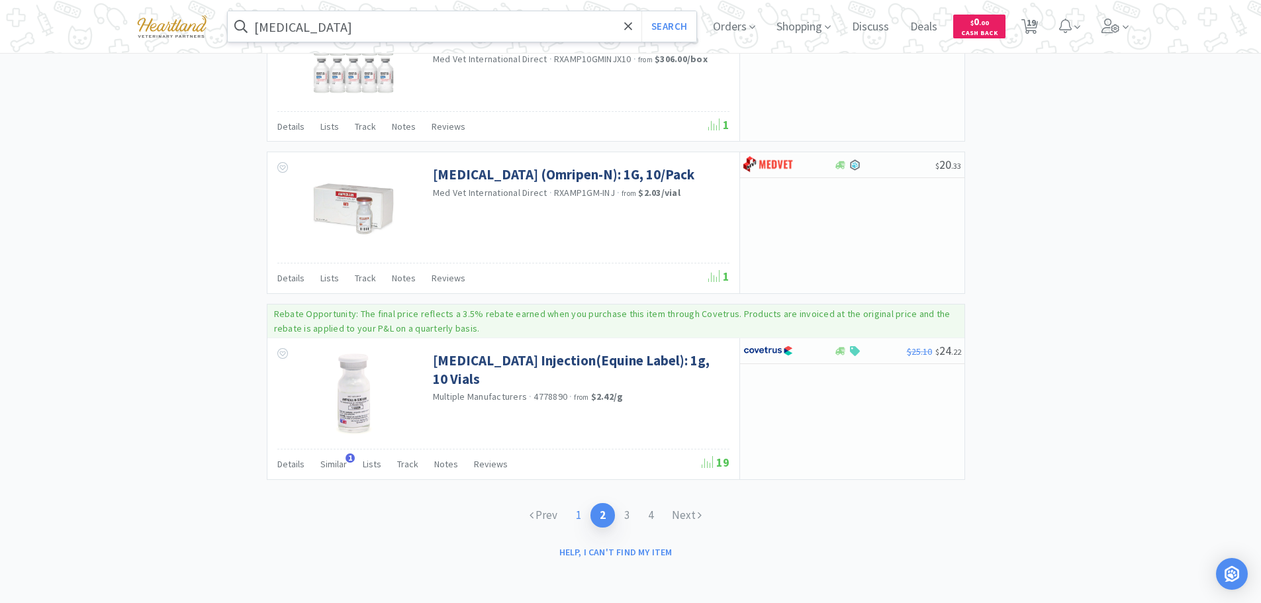
click at [581, 516] on link "1" at bounding box center [579, 515] width 24 height 24
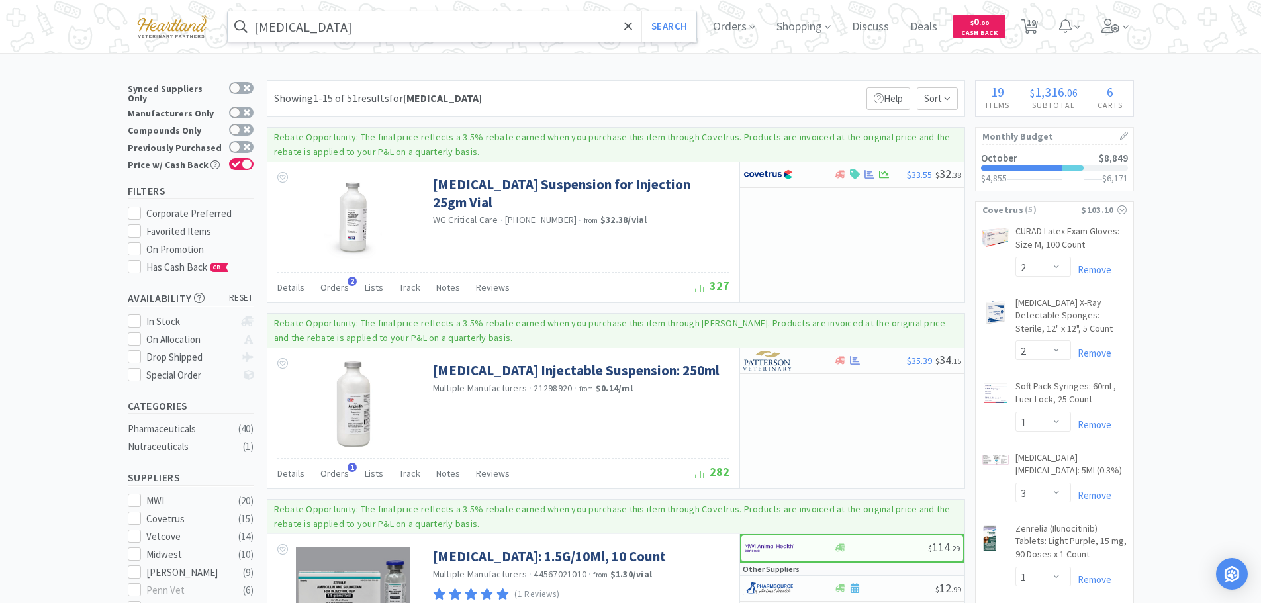
click at [403, 34] on input "[MEDICAL_DATA]" at bounding box center [462, 26] width 469 height 30
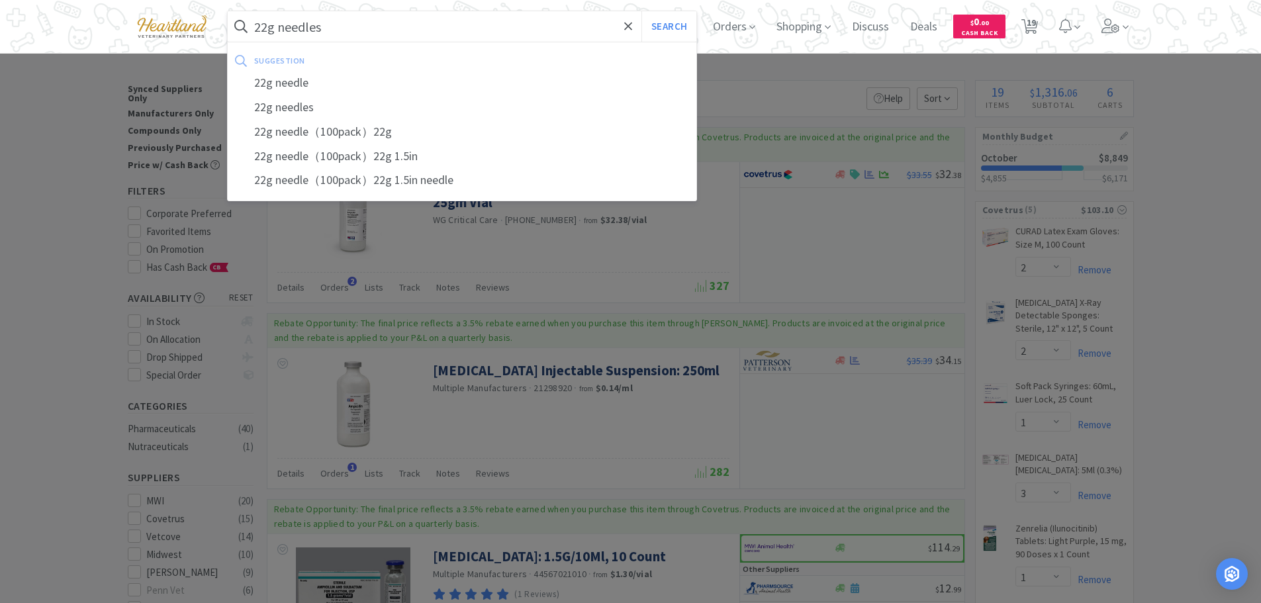
type input "22g needles"
click at [641, 11] on button "Search" at bounding box center [668, 26] width 55 height 30
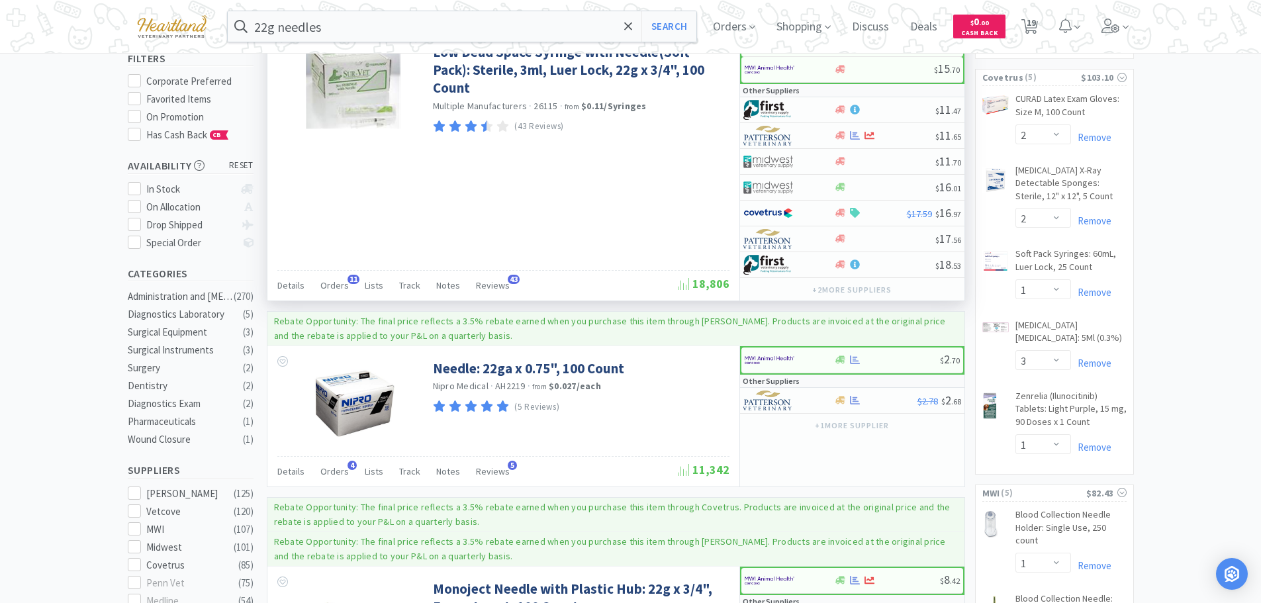
scroll to position [199, 0]
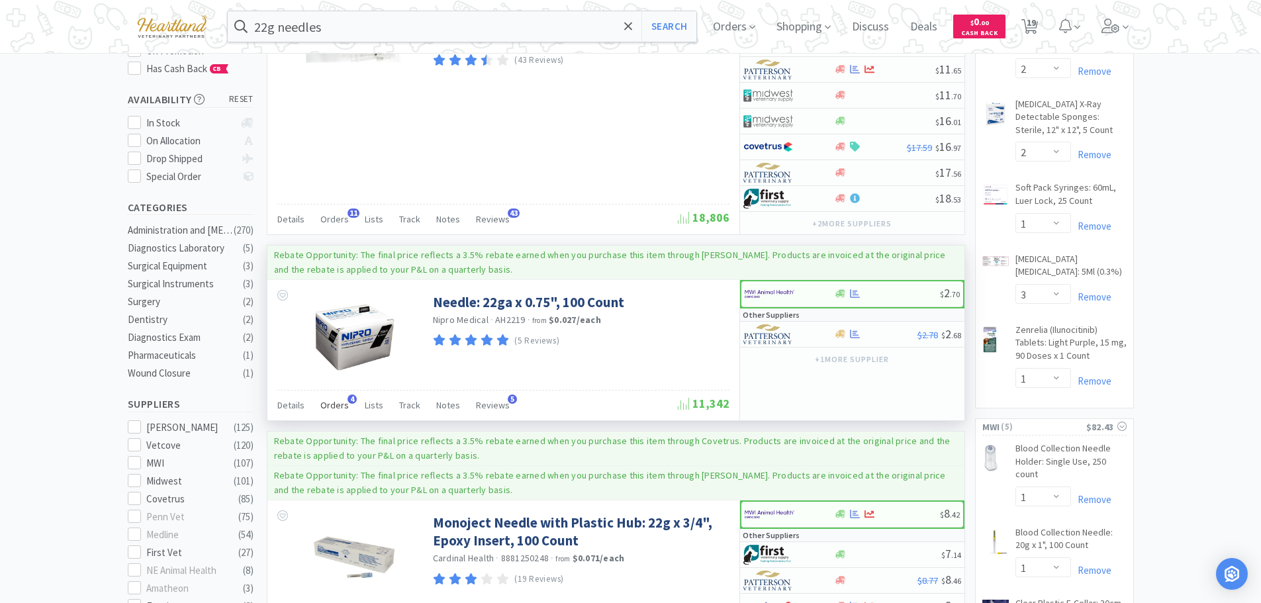
click at [334, 403] on span "Orders" at bounding box center [334, 405] width 28 height 12
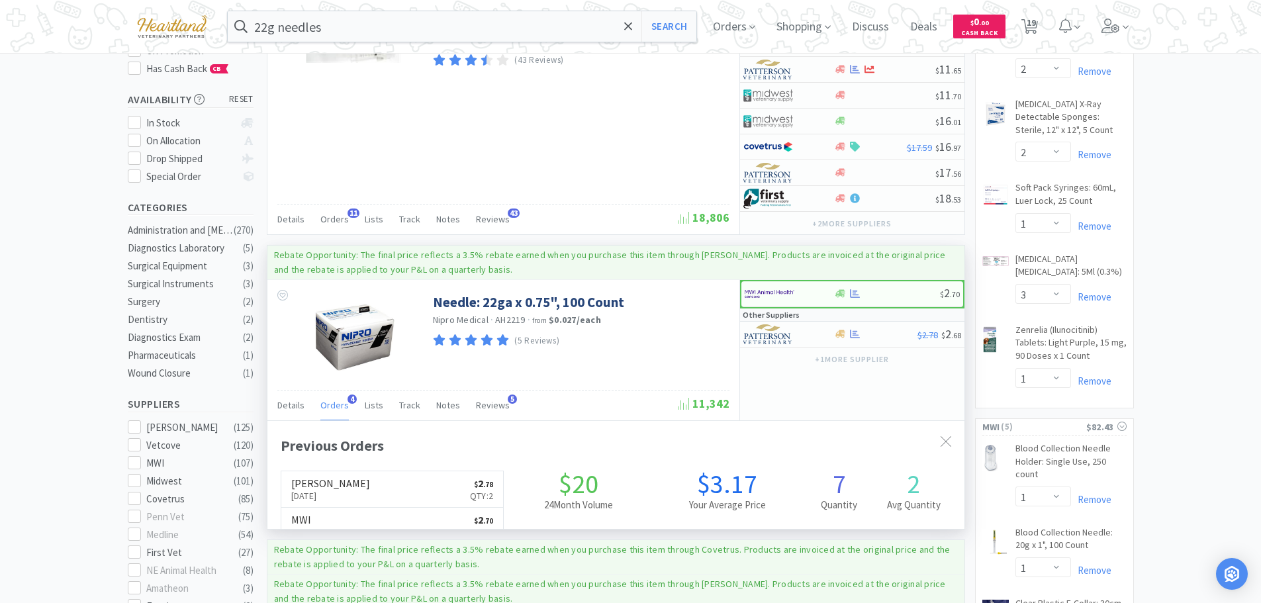
scroll to position [343, 697]
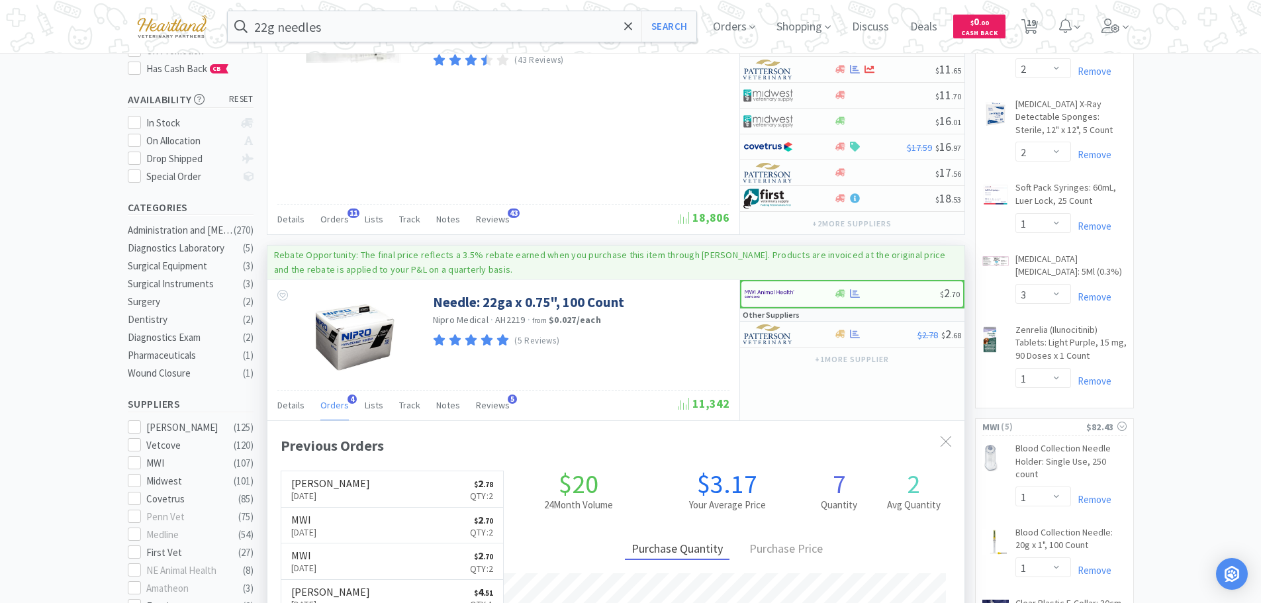
click at [334, 403] on span "Orders" at bounding box center [334, 405] width 28 height 12
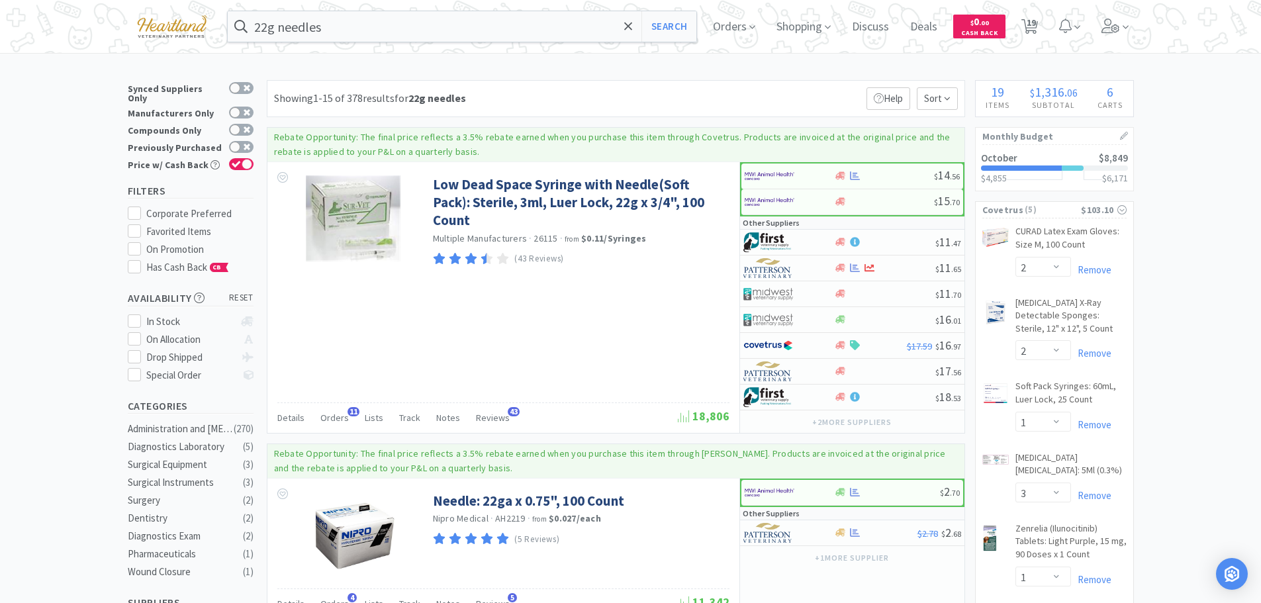
scroll to position [199, 0]
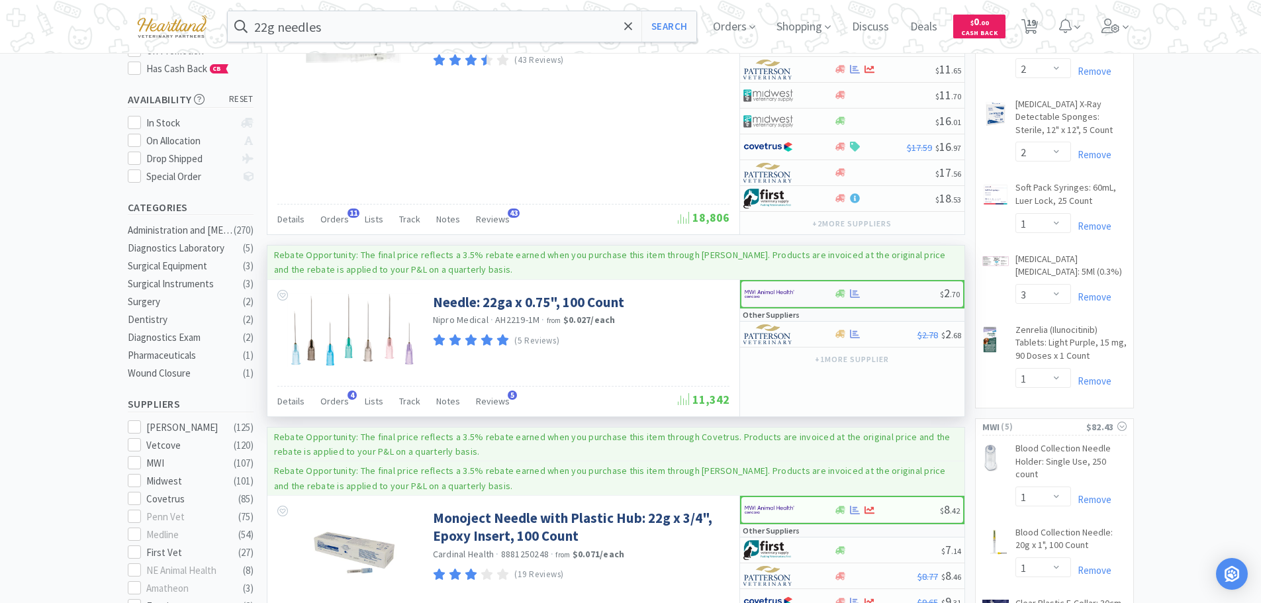
click at [815, 292] on div at bounding box center [781, 294] width 73 height 23
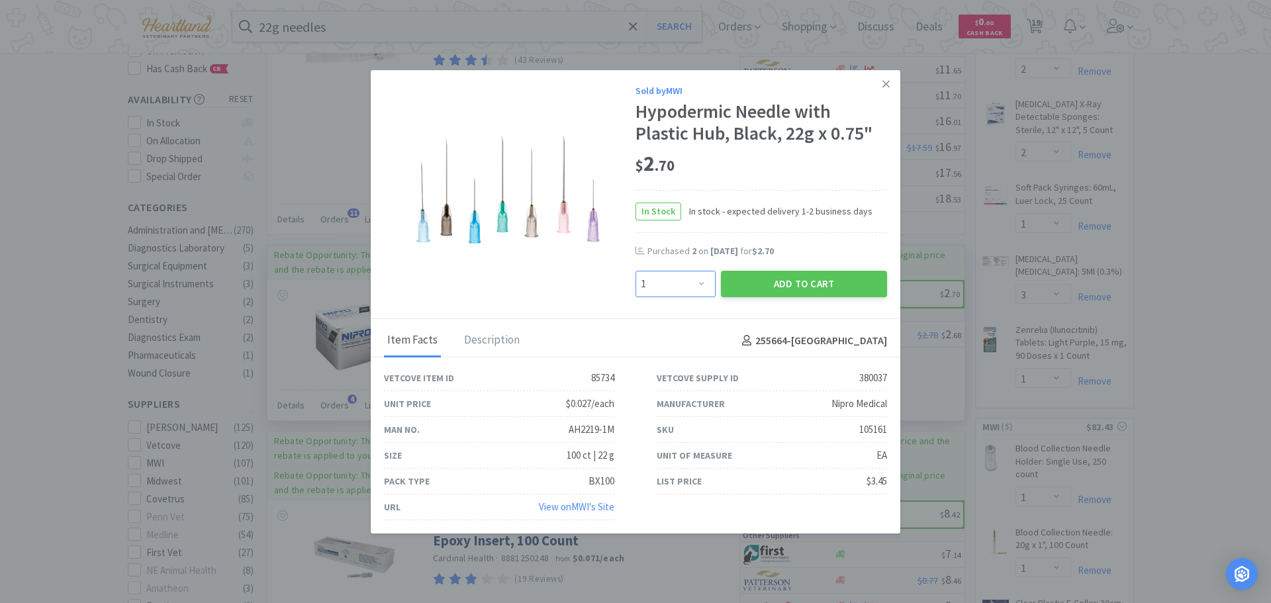
click at [692, 286] on select "Enter Quantity 1 2 3 4 5 6 7 8 9 10 11 12 13 14 15 16 17 18 19 20 Enter Quantity" at bounding box center [675, 284] width 80 height 26
select select "2"
click at [635, 271] on select "Enter Quantity 1 2 3 4 5 6 7 8 9 10 11 12 13 14 15 16 17 18 19 20 Enter Quantity" at bounding box center [675, 284] width 80 height 26
click at [808, 289] on button "Add to Cart" at bounding box center [804, 284] width 166 height 26
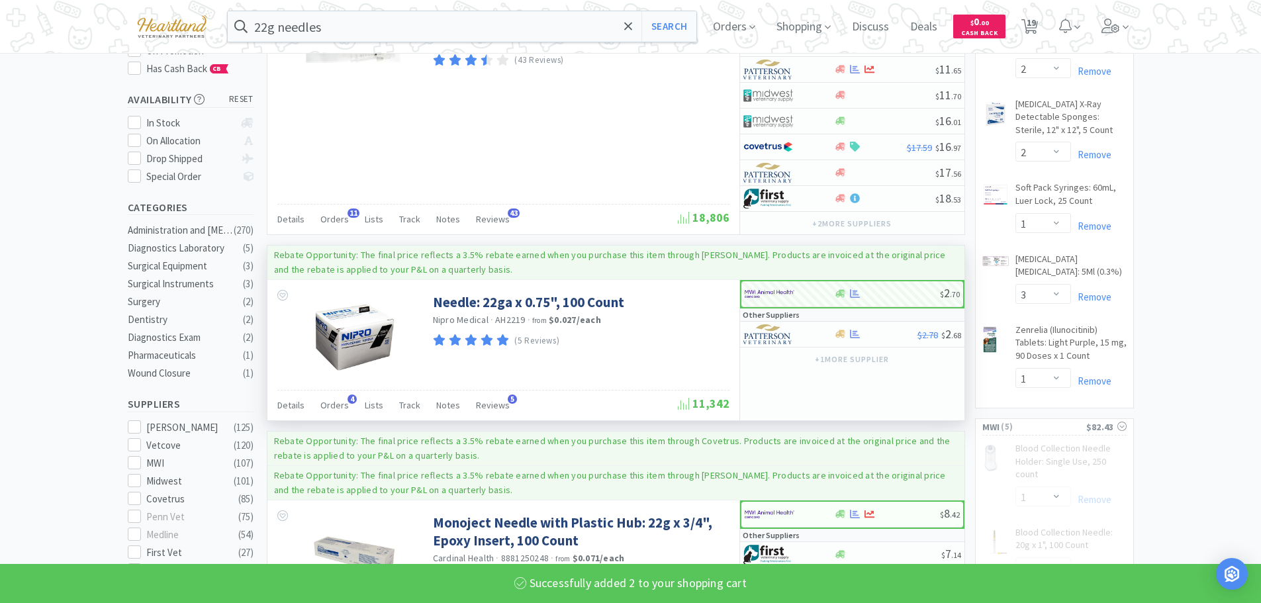
select select "2"
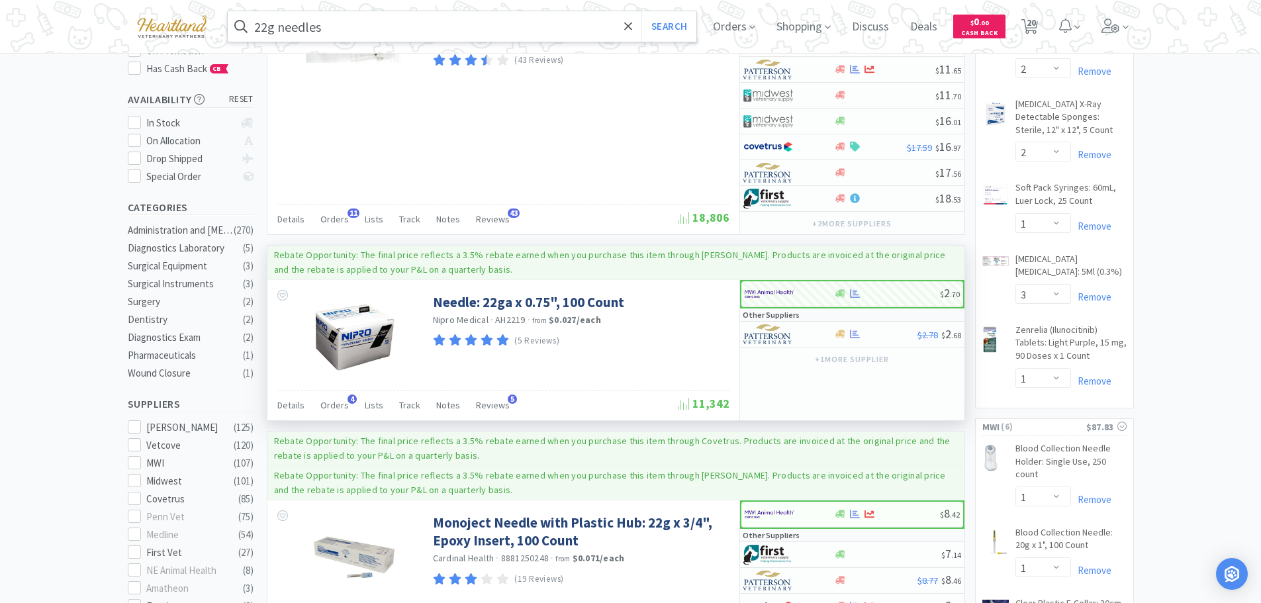
click at [367, 32] on input "22g needles" at bounding box center [462, 26] width 469 height 30
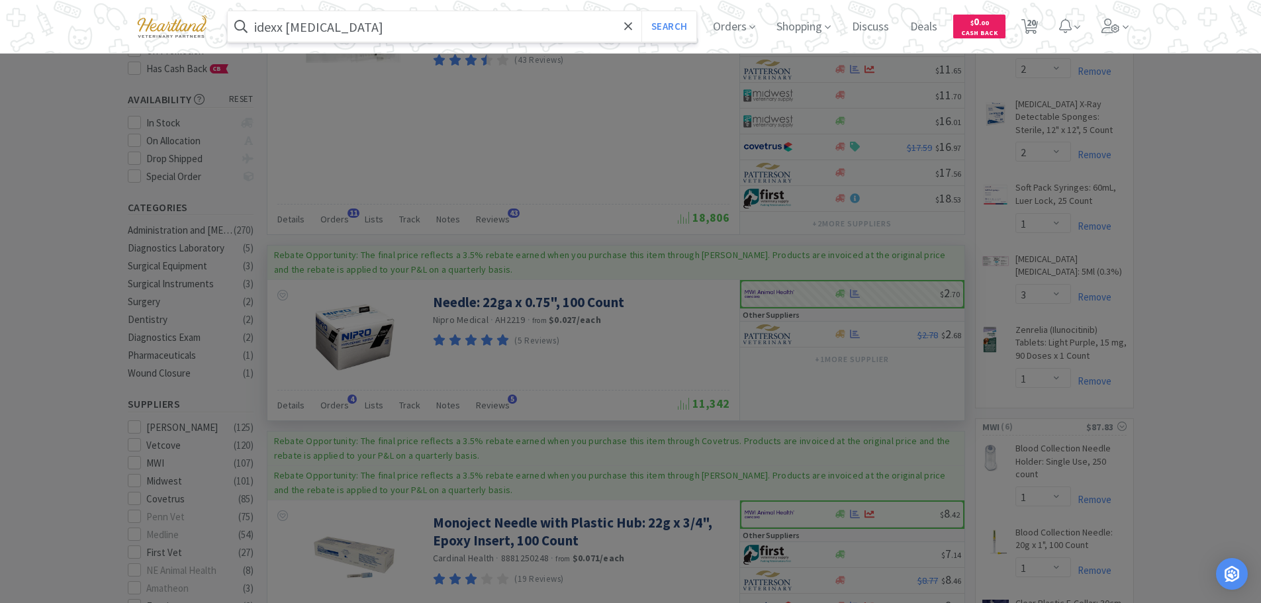
type input "idexx [MEDICAL_DATA]"
click at [641, 11] on button "Search" at bounding box center [668, 26] width 55 height 30
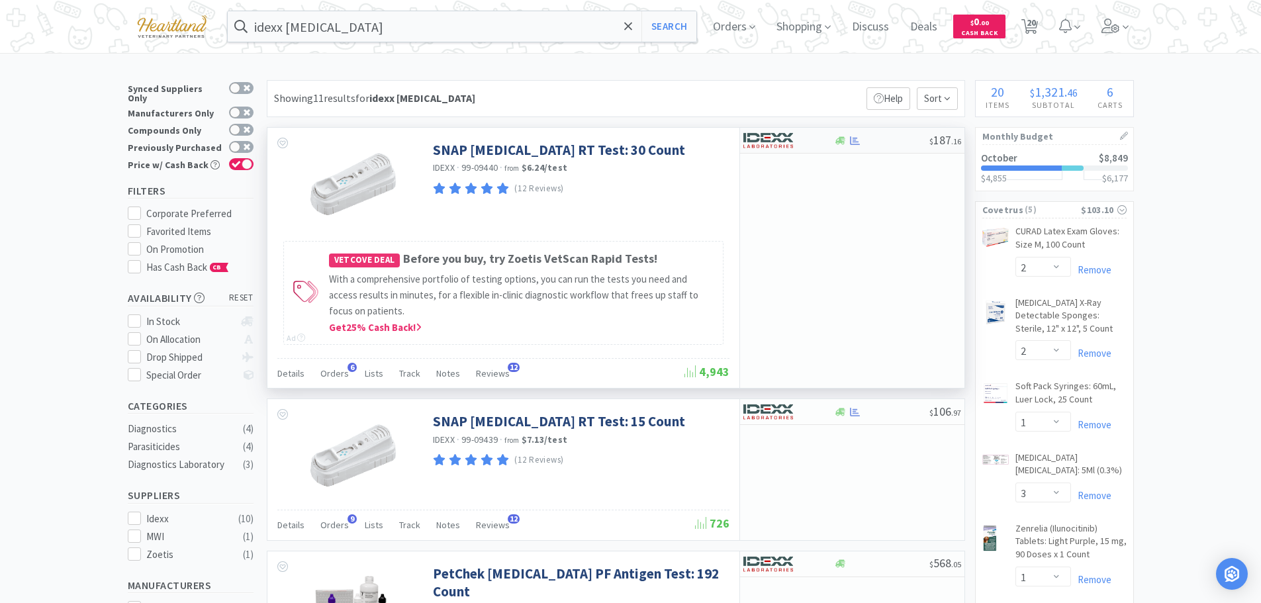
click at [813, 147] on div at bounding box center [779, 140] width 73 height 23
select select "1"
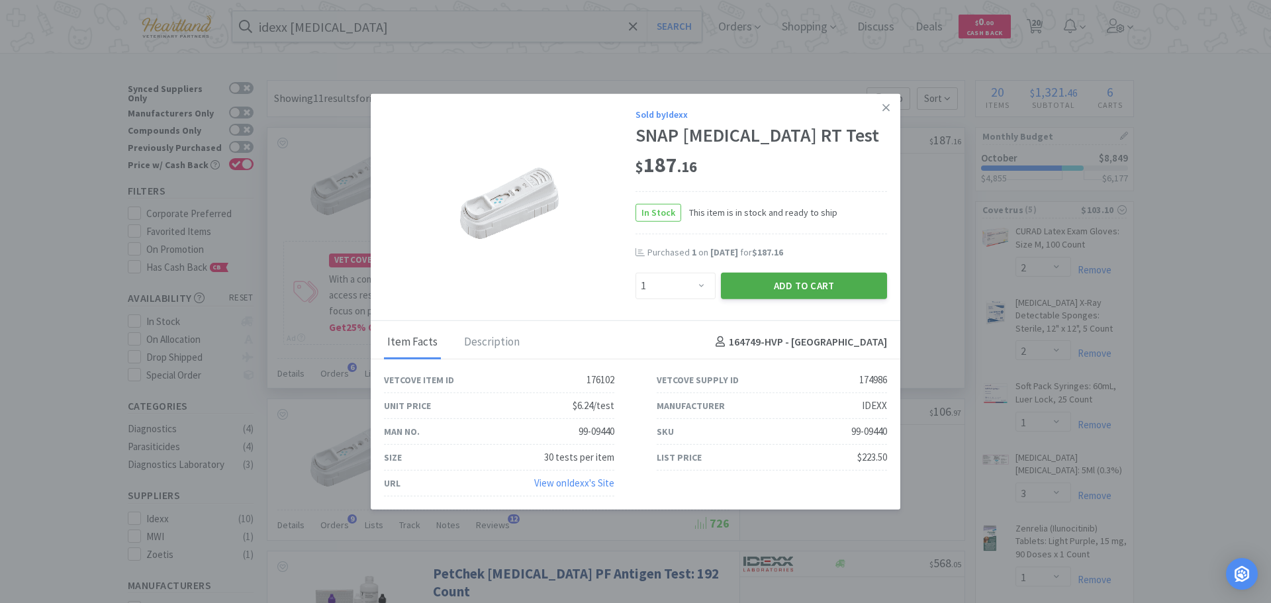
click at [813, 282] on button "Add to Cart" at bounding box center [804, 285] width 166 height 26
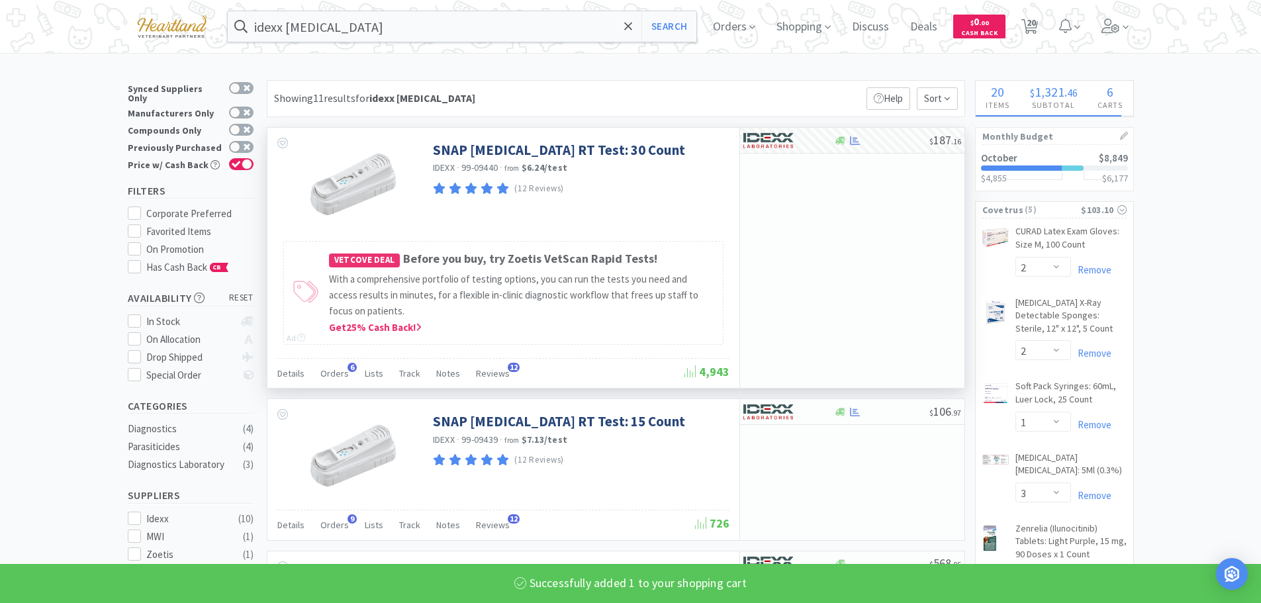
select select "1"
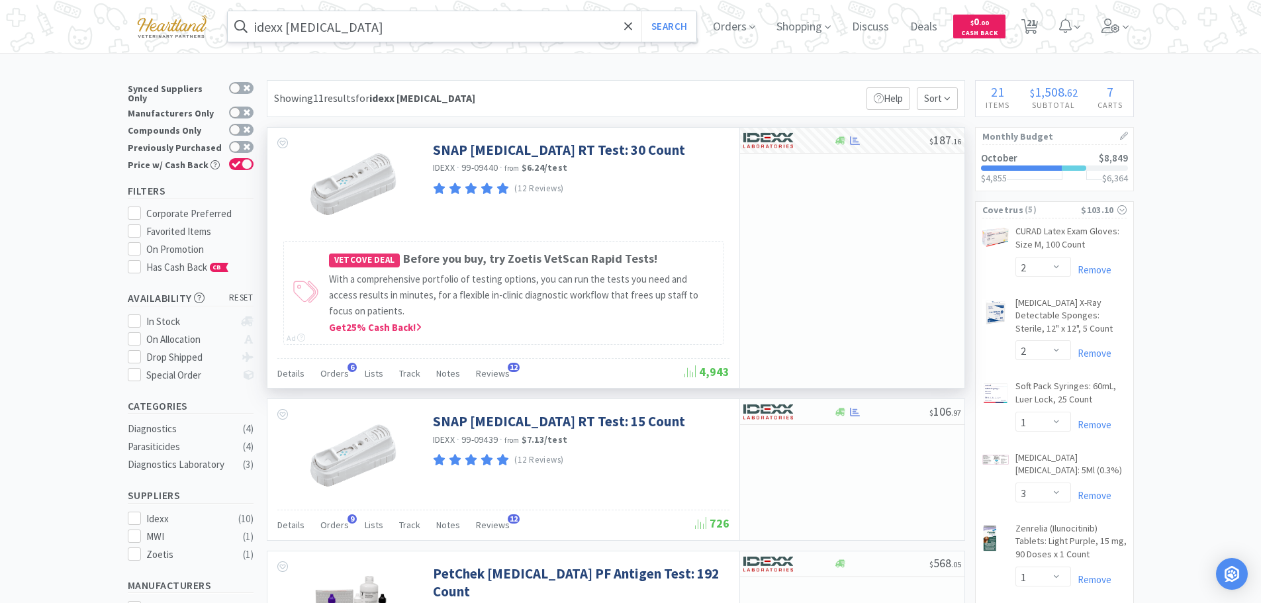
click at [436, 20] on input "idexx [MEDICAL_DATA]" at bounding box center [462, 26] width 469 height 30
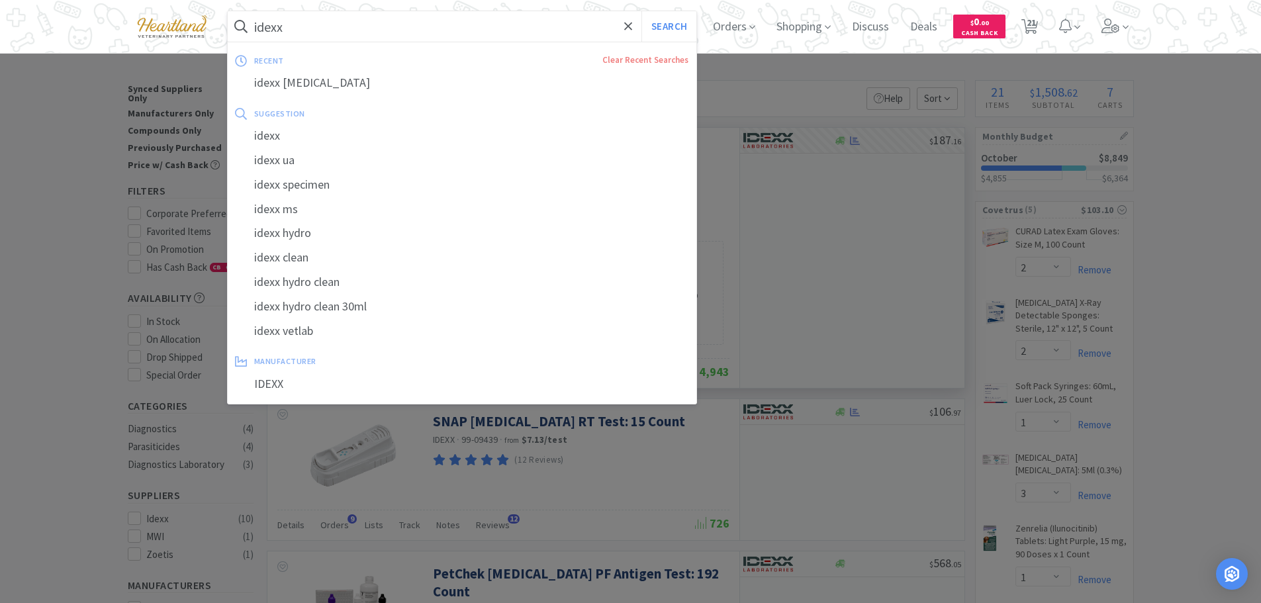
type input "idexx"
click at [641, 11] on button "Search" at bounding box center [668, 26] width 55 height 30
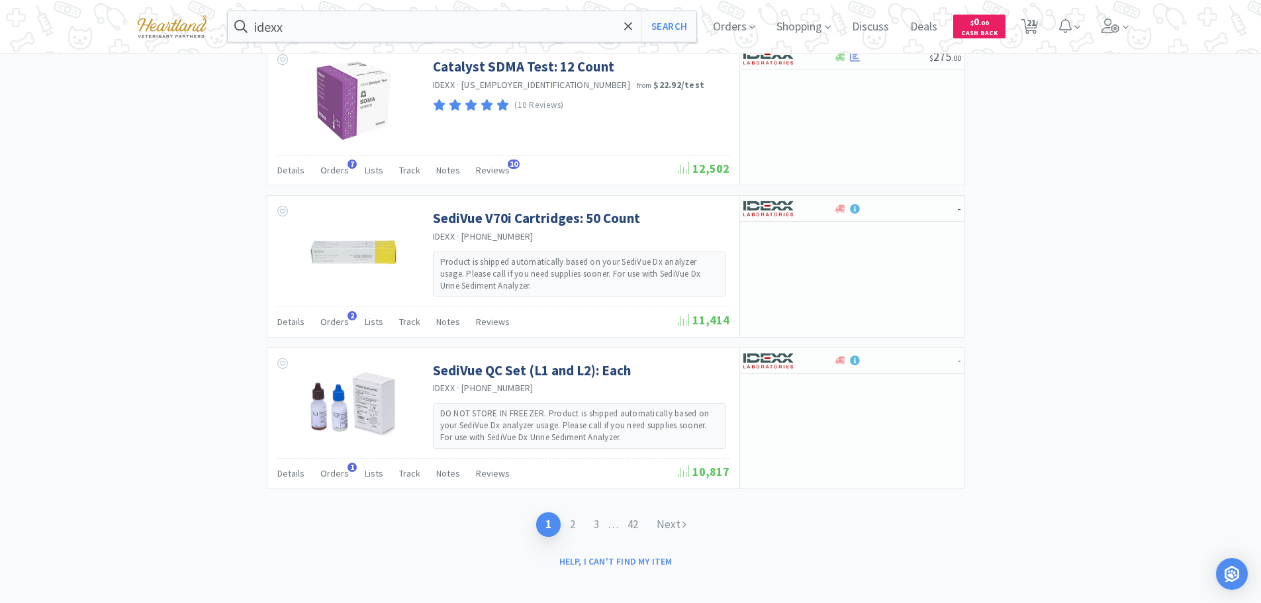
scroll to position [2113, 0]
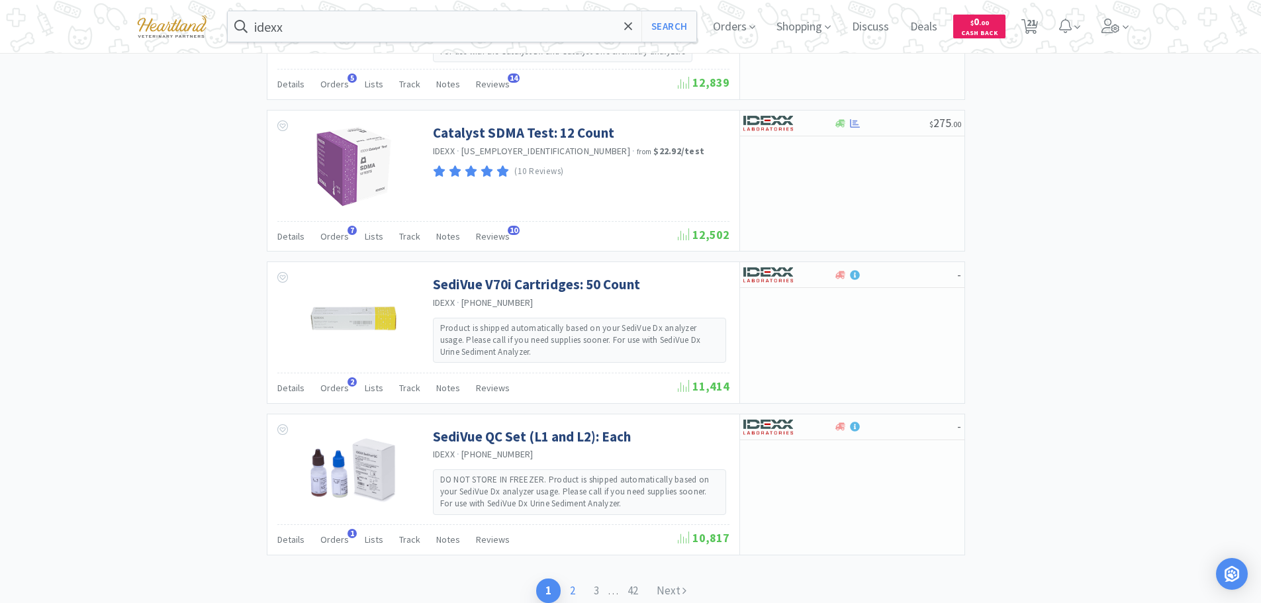
click at [569, 583] on link "2" at bounding box center [573, 591] width 24 height 24
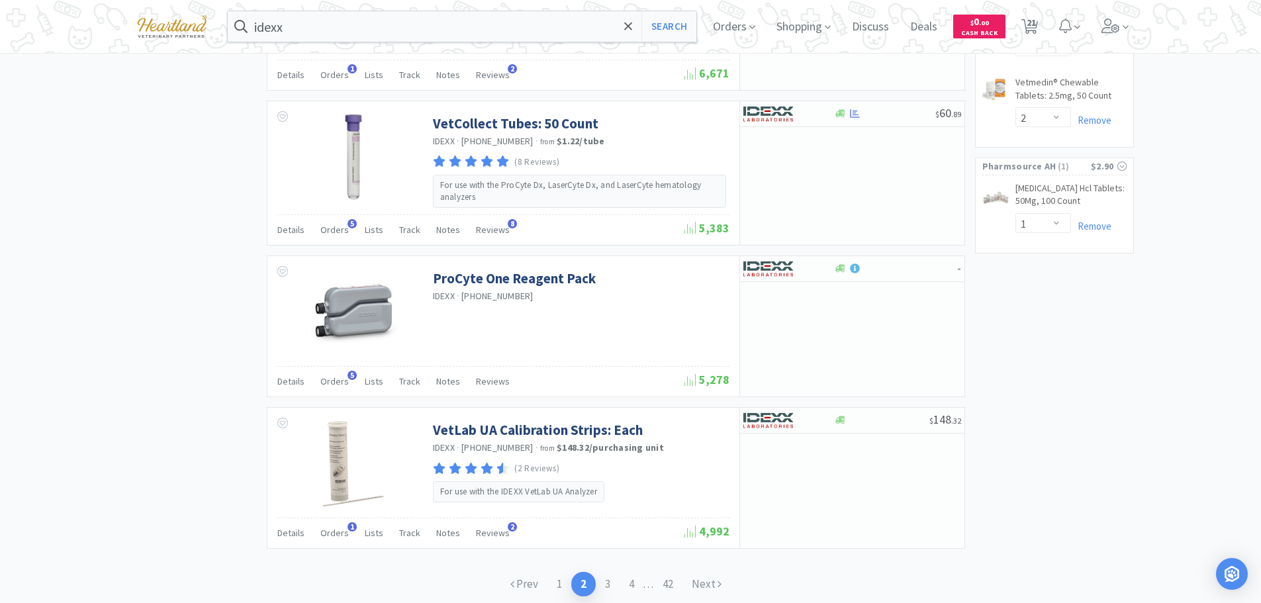
scroll to position [1920, 0]
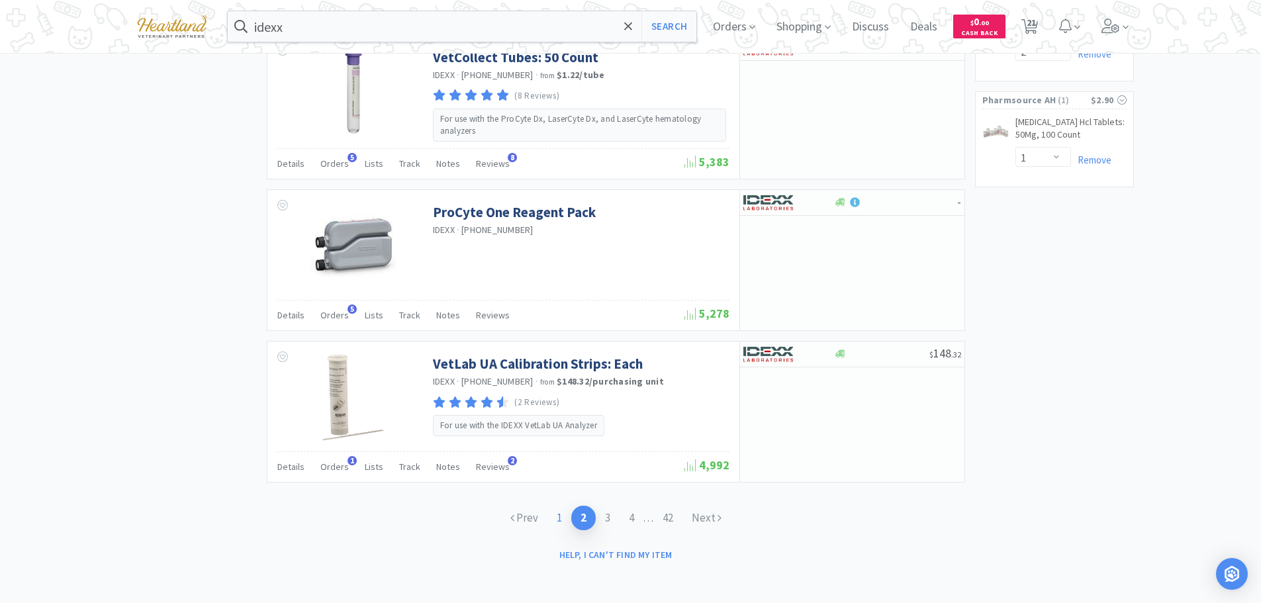
click at [555, 521] on link "1" at bounding box center [559, 518] width 24 height 24
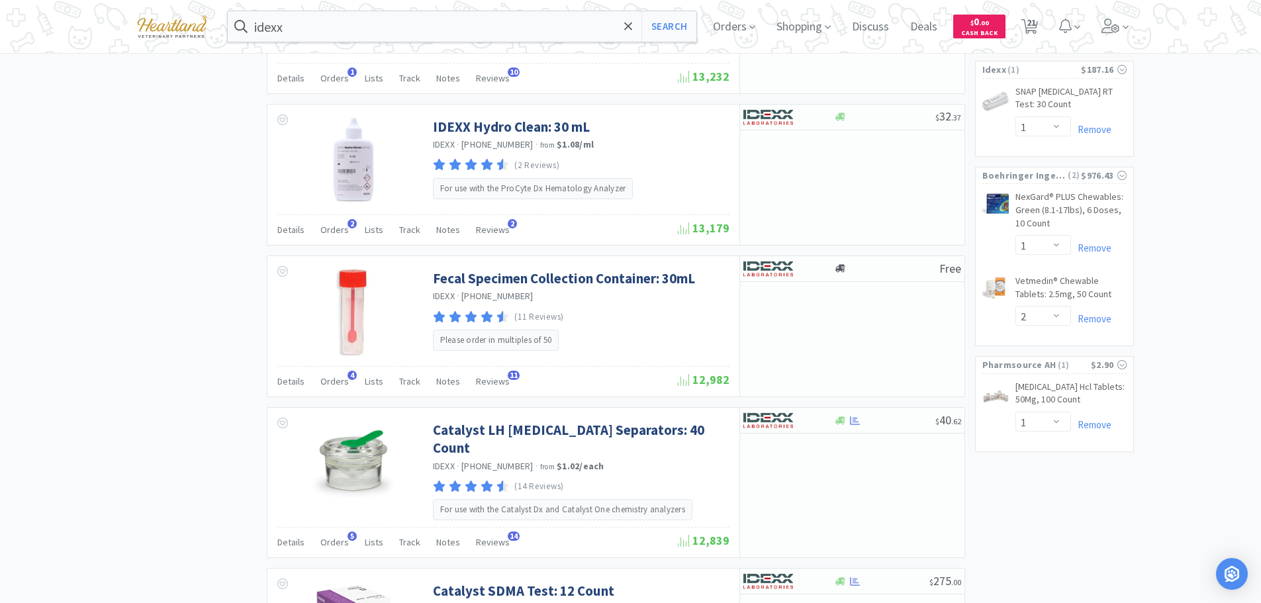
scroll to position [1721, 0]
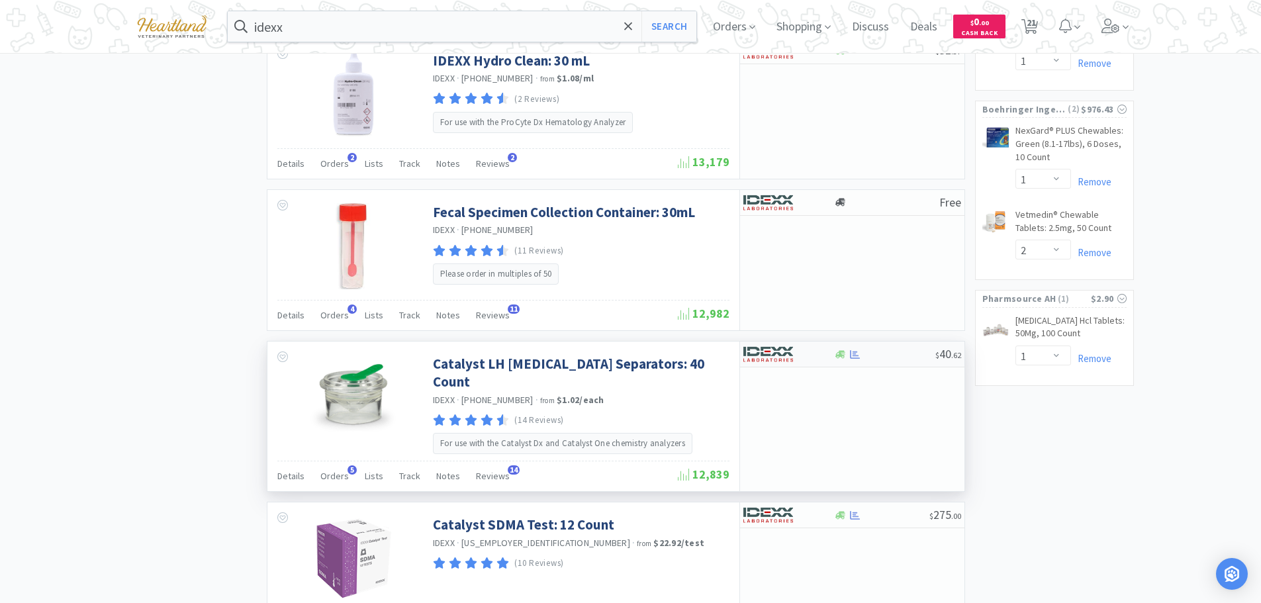
click at [818, 355] on div at bounding box center [788, 354] width 91 height 23
select select "1"
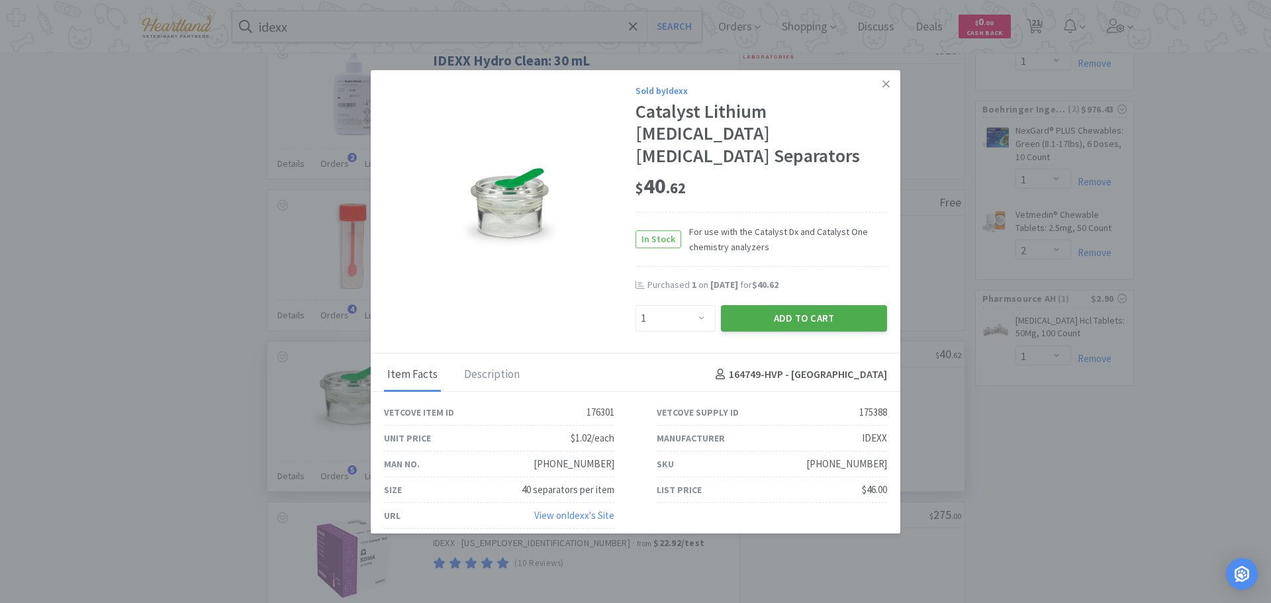
click at [826, 305] on button "Add to Cart" at bounding box center [804, 318] width 166 height 26
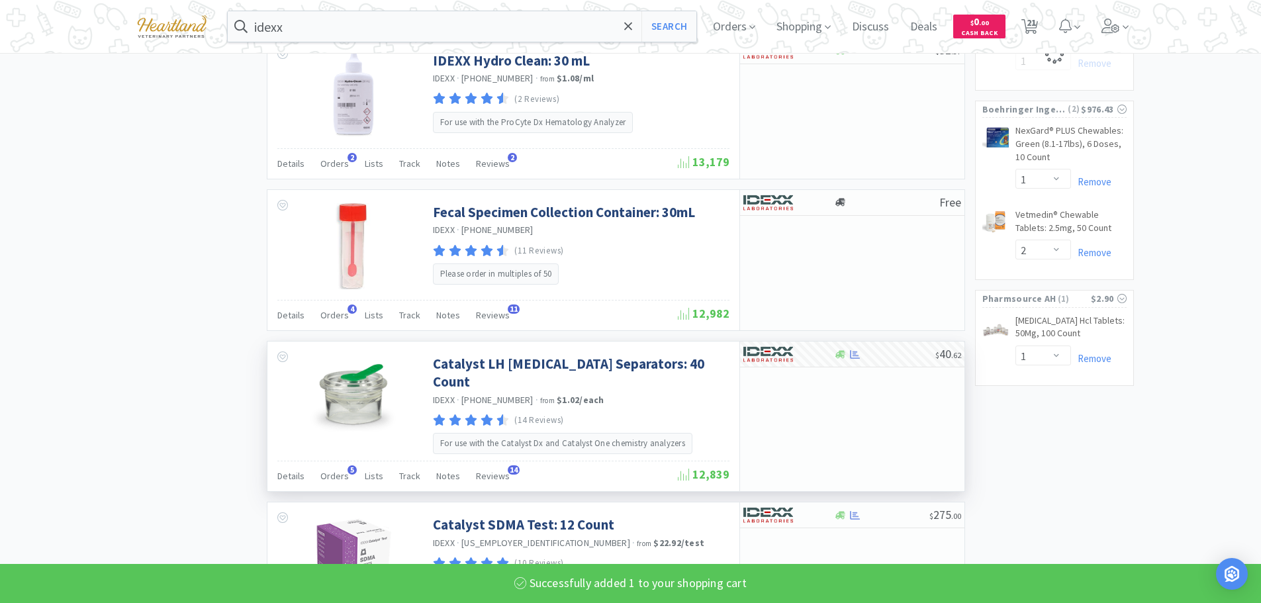
select select "1"
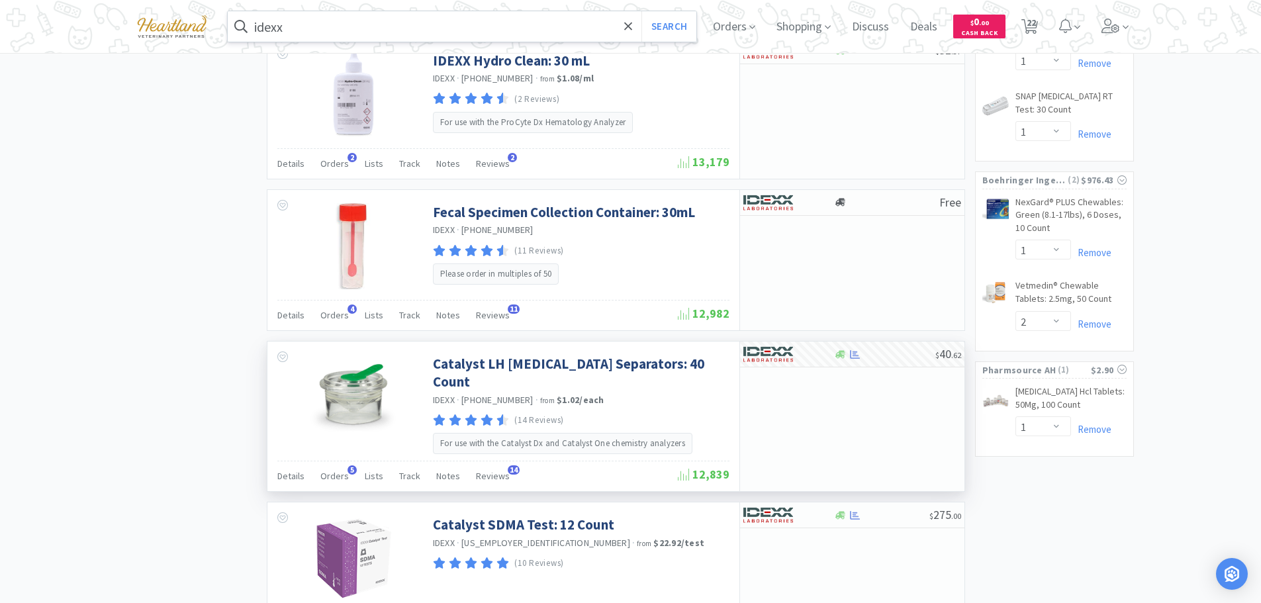
click at [487, 19] on input "idexx" at bounding box center [462, 26] width 469 height 30
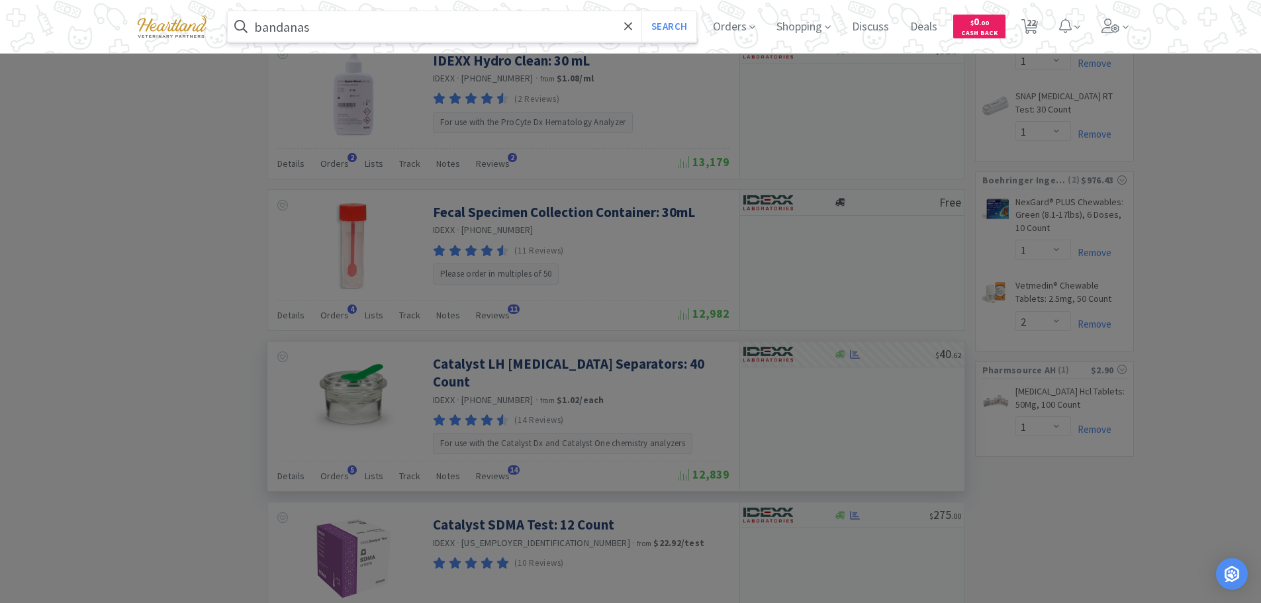
click at [641, 11] on button "Search" at bounding box center [668, 26] width 55 height 30
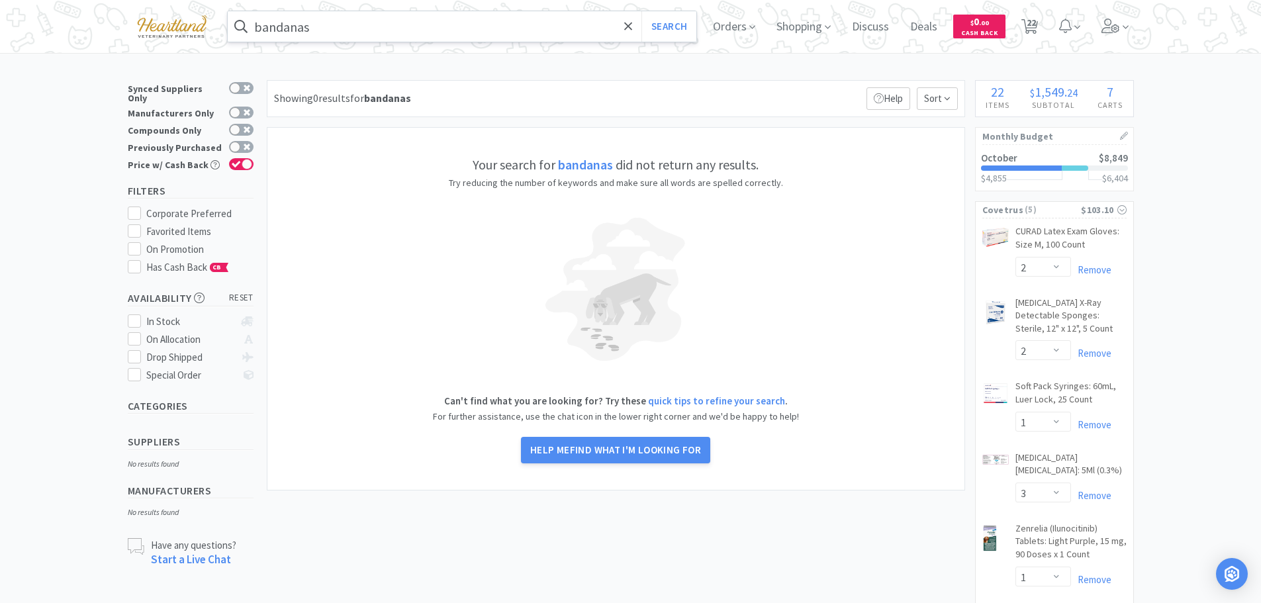
click at [346, 32] on input "bandanas" at bounding box center [462, 26] width 469 height 30
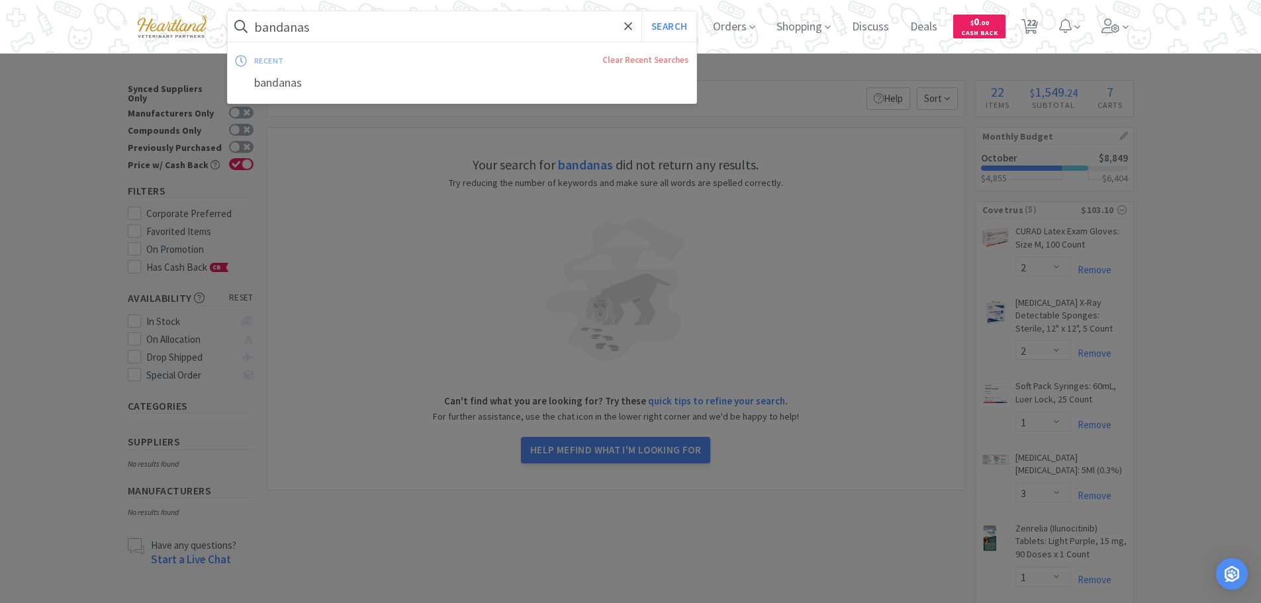
click at [346, 32] on input "bandanas" at bounding box center [462, 26] width 469 height 30
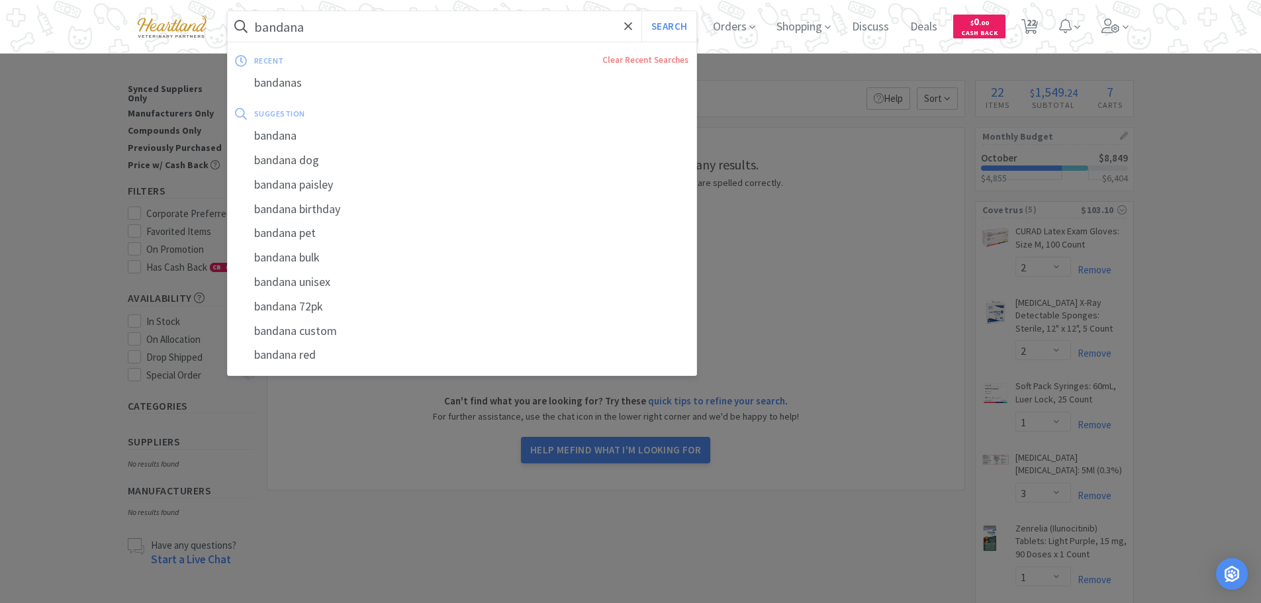
click at [641, 11] on button "Search" at bounding box center [668, 26] width 55 height 30
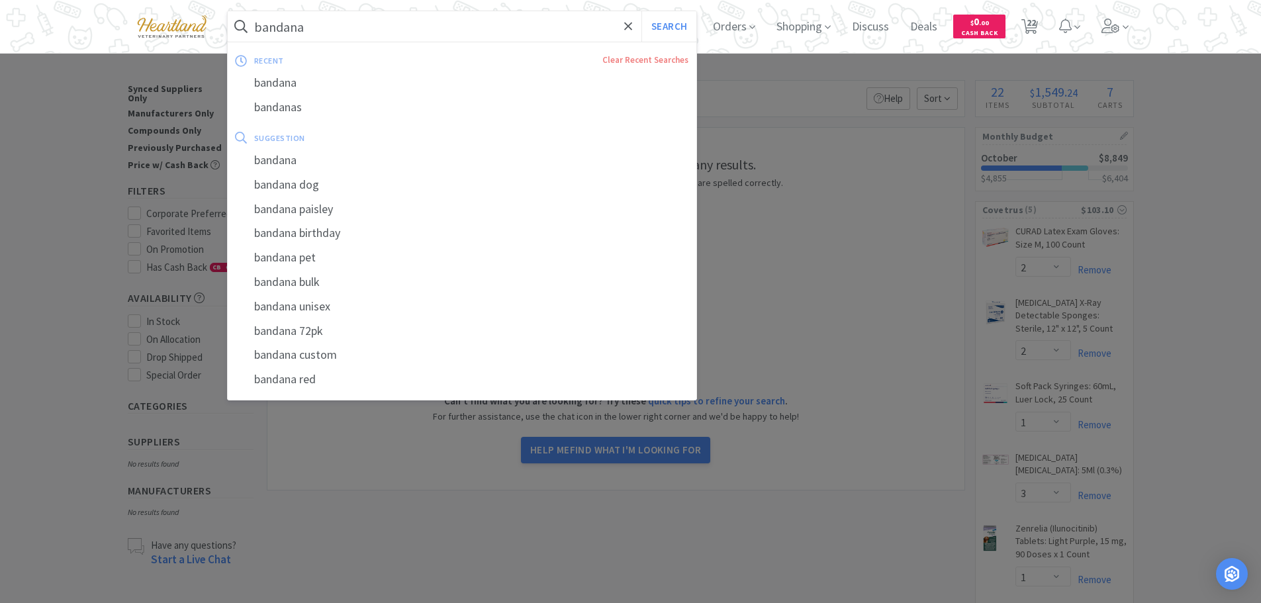
click at [345, 23] on input "bandana" at bounding box center [462, 26] width 469 height 30
click at [314, 179] on div "bandana dog" at bounding box center [462, 185] width 469 height 24
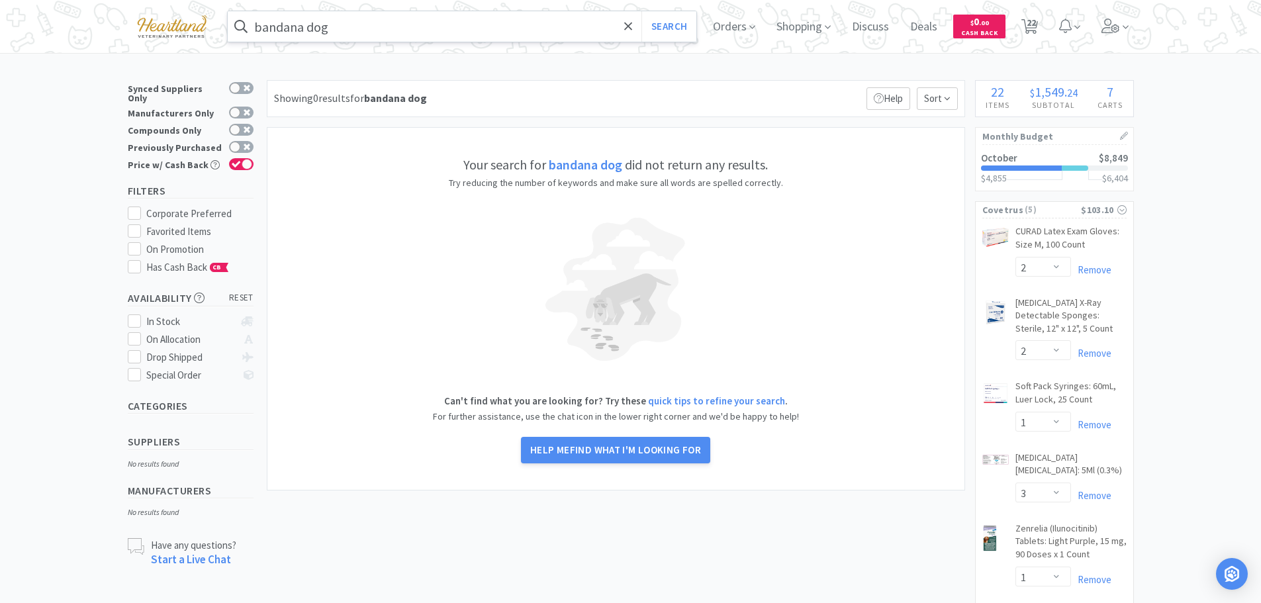
click at [340, 28] on input "bandana dog" at bounding box center [462, 26] width 469 height 30
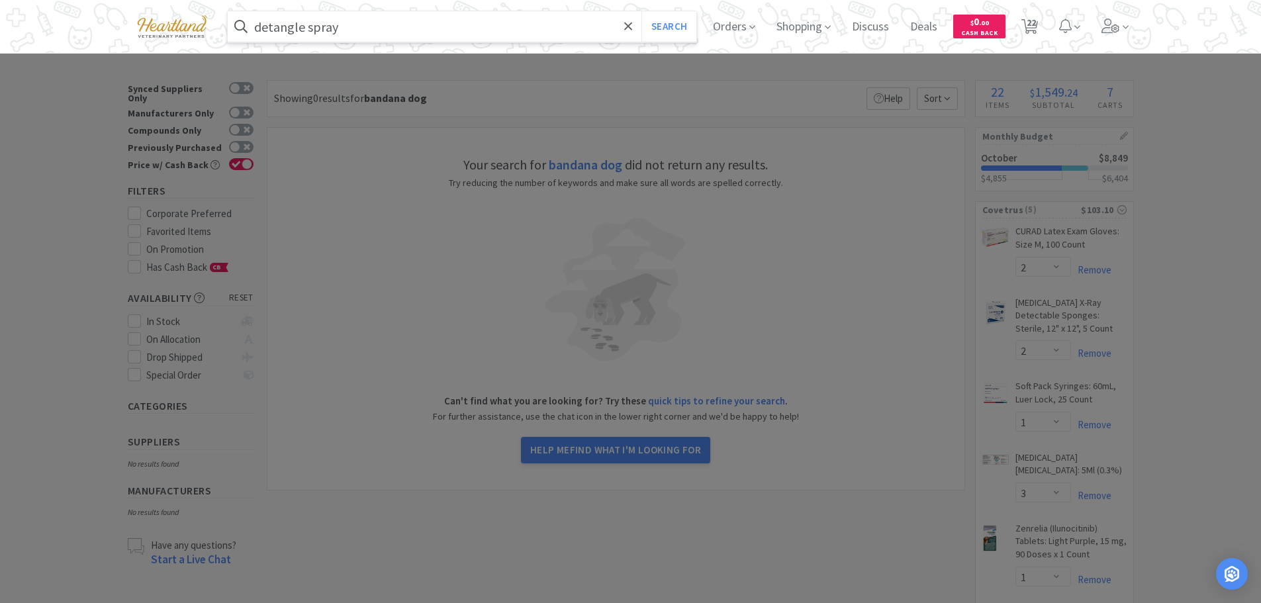
click at [641, 11] on button "Search" at bounding box center [668, 26] width 55 height 30
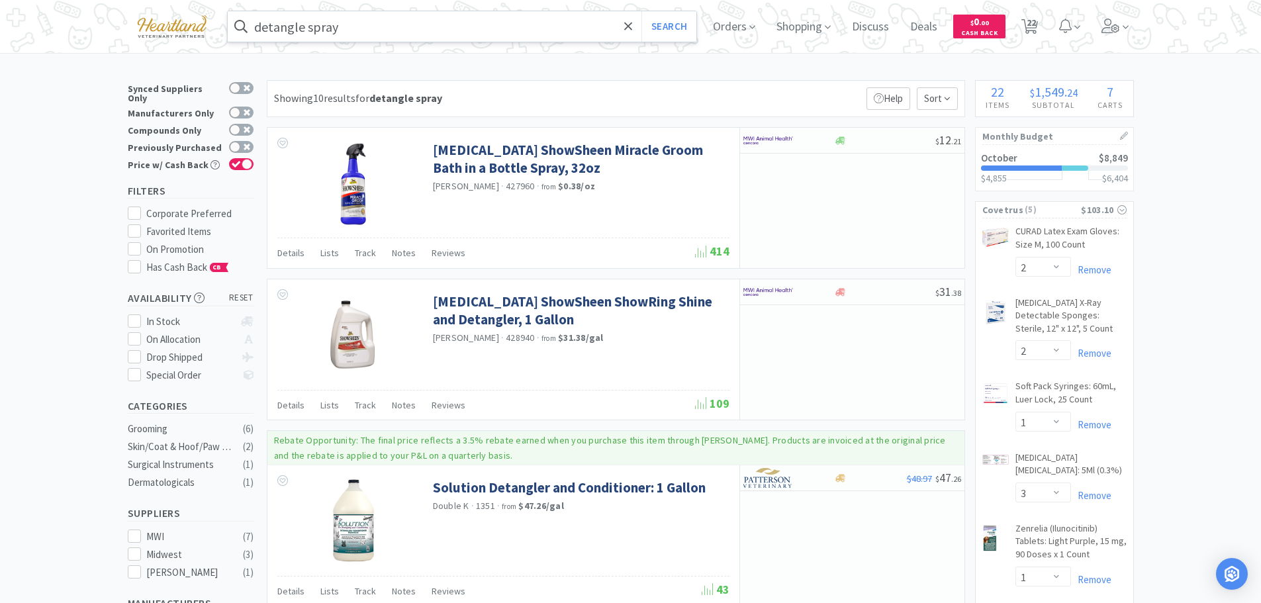
click at [400, 19] on input "detangle spray" at bounding box center [462, 26] width 469 height 30
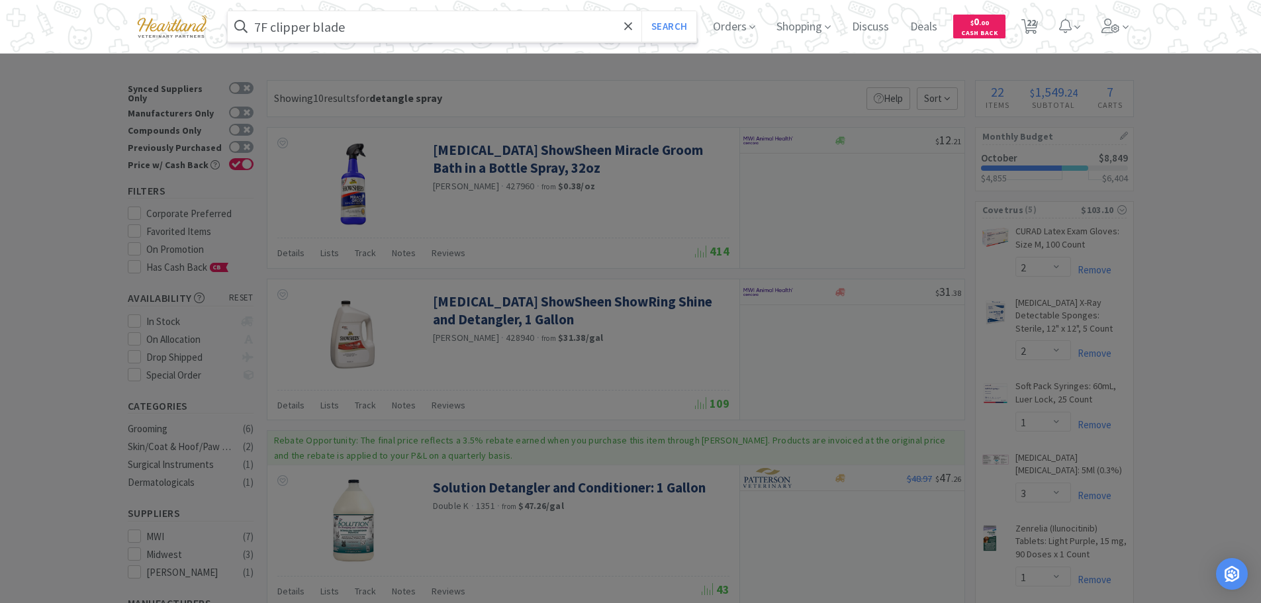
click at [641, 11] on button "Search" at bounding box center [668, 26] width 55 height 30
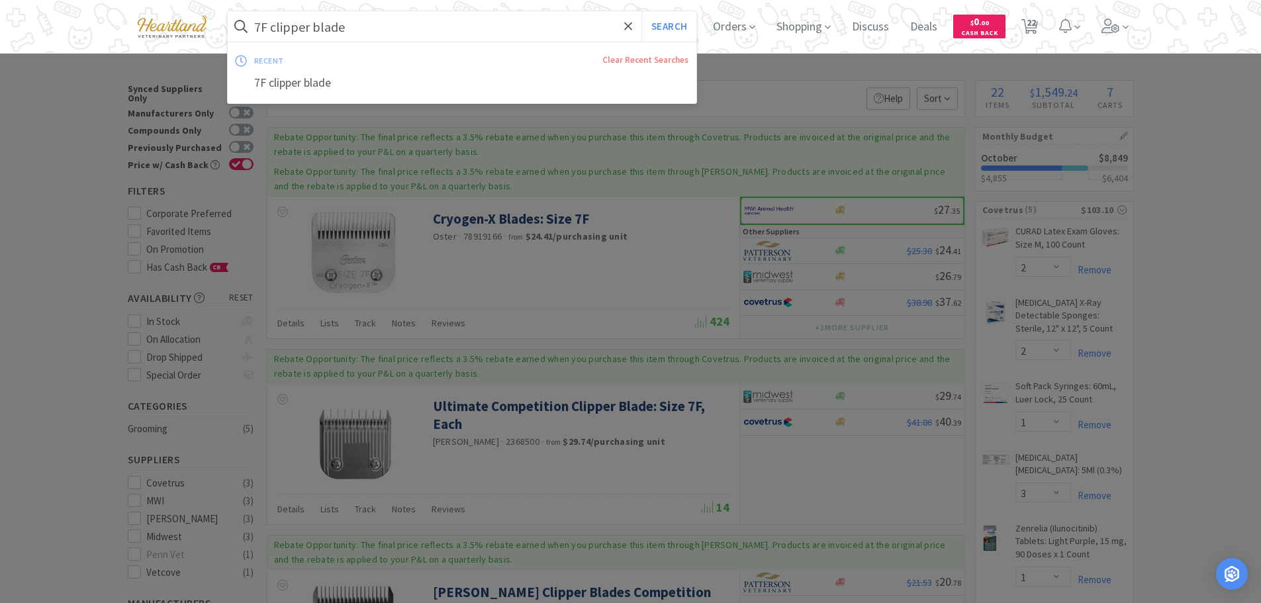
click at [386, 24] on input "7F clipper blade" at bounding box center [462, 26] width 469 height 30
click at [641, 11] on button "Search" at bounding box center [668, 26] width 55 height 30
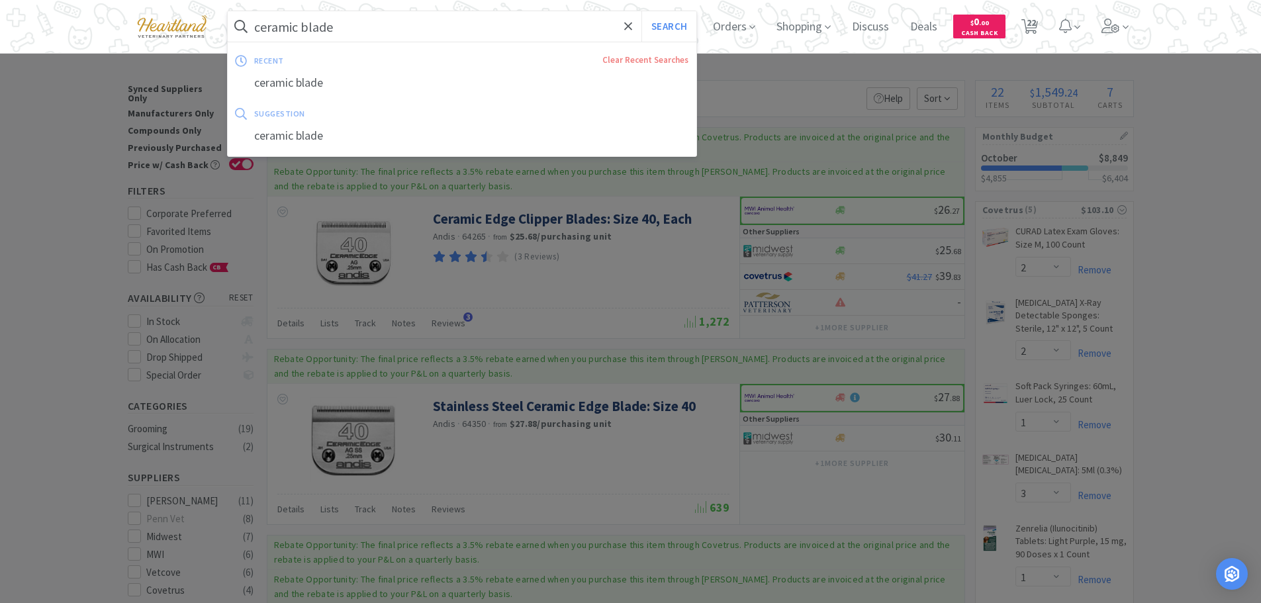
click at [389, 21] on input "ceramic blade" at bounding box center [462, 26] width 469 height 30
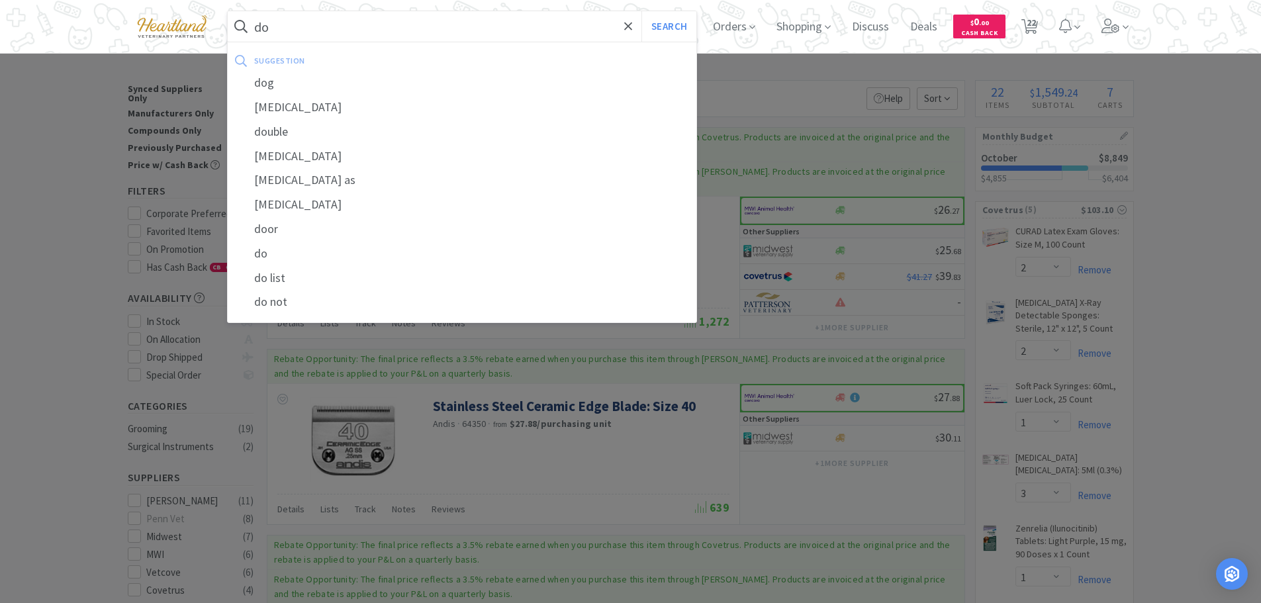
type input "d"
type input "[GEOGRAPHIC_DATA]"
click at [641, 11] on button "Search" at bounding box center [668, 26] width 55 height 30
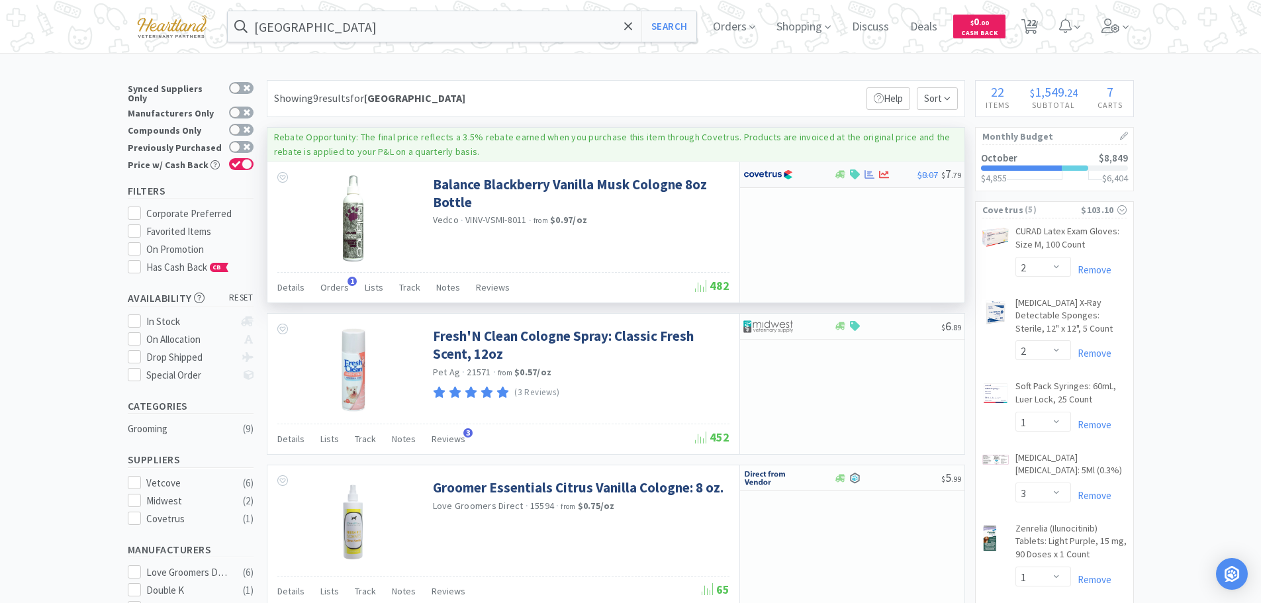
click at [808, 179] on div at bounding box center [779, 174] width 73 height 23
select select "1"
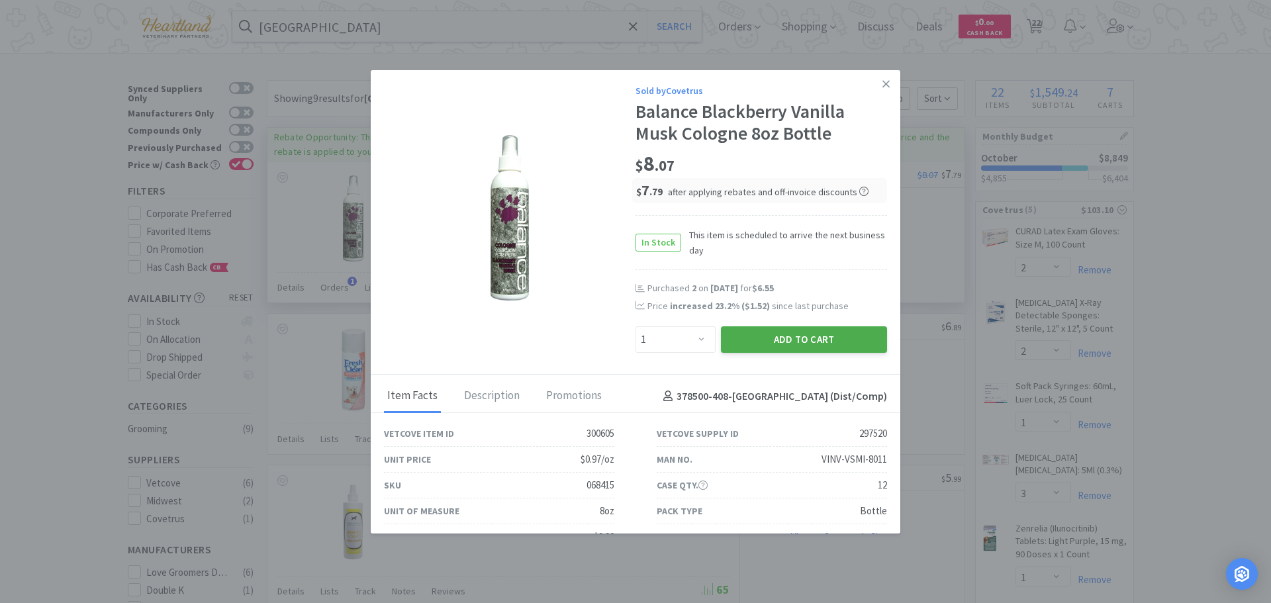
click at [800, 333] on button "Add to Cart" at bounding box center [804, 339] width 166 height 26
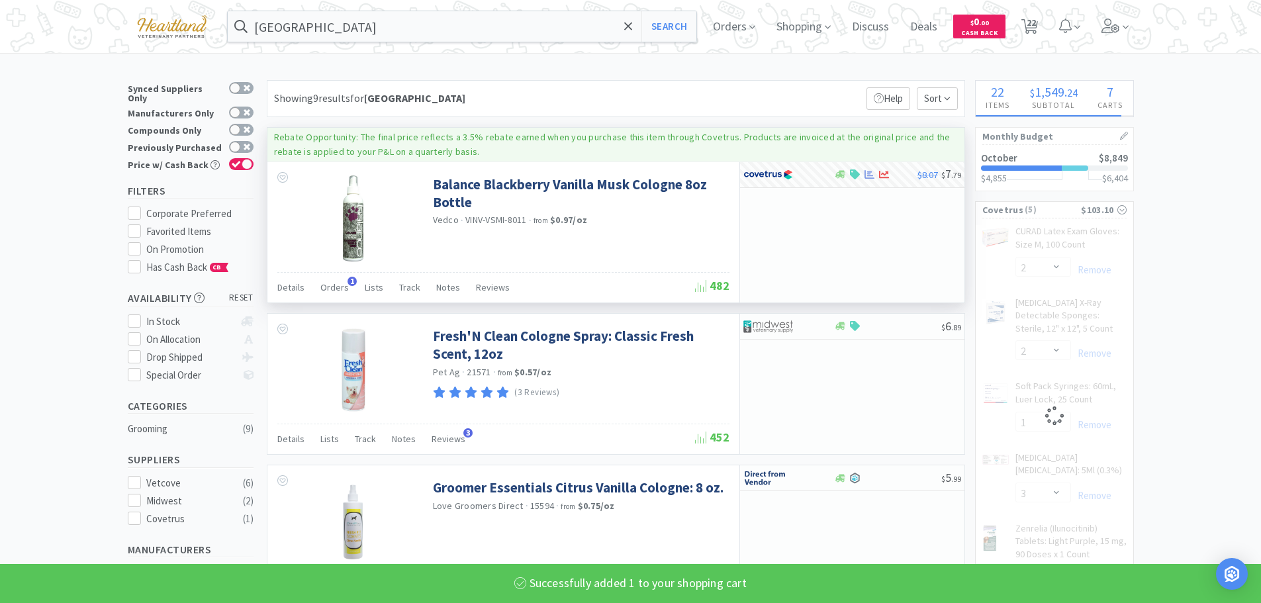
select select "1"
select select "2"
select select "1"
select select "3"
select select "1"
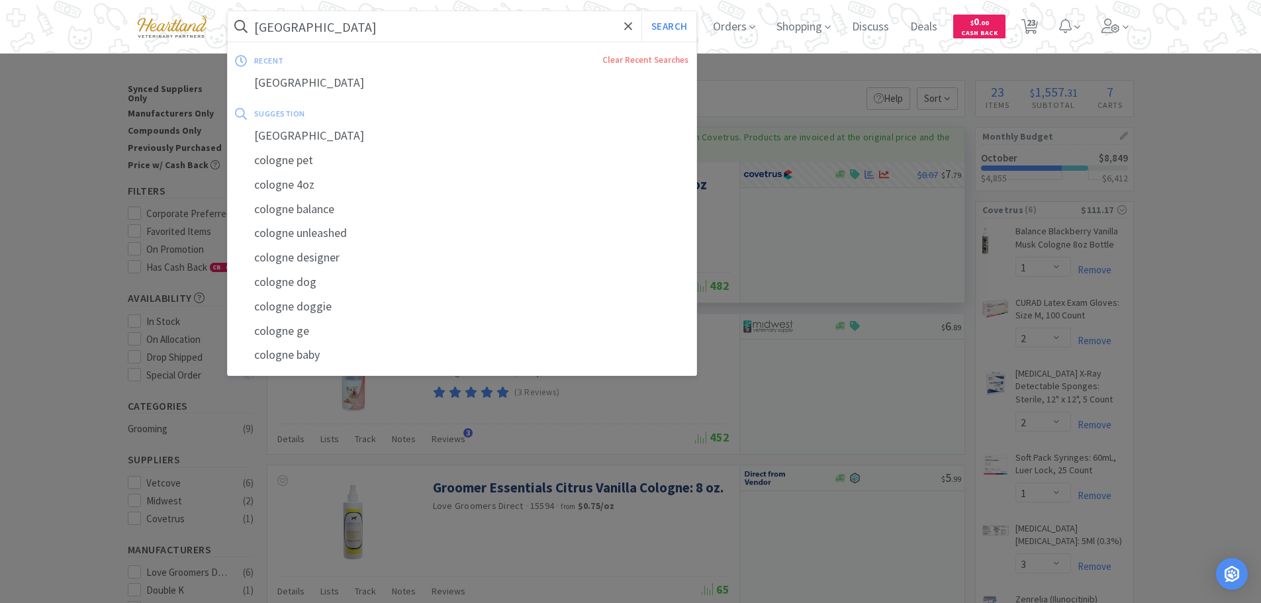
click at [342, 20] on input "[GEOGRAPHIC_DATA]" at bounding box center [462, 26] width 469 height 30
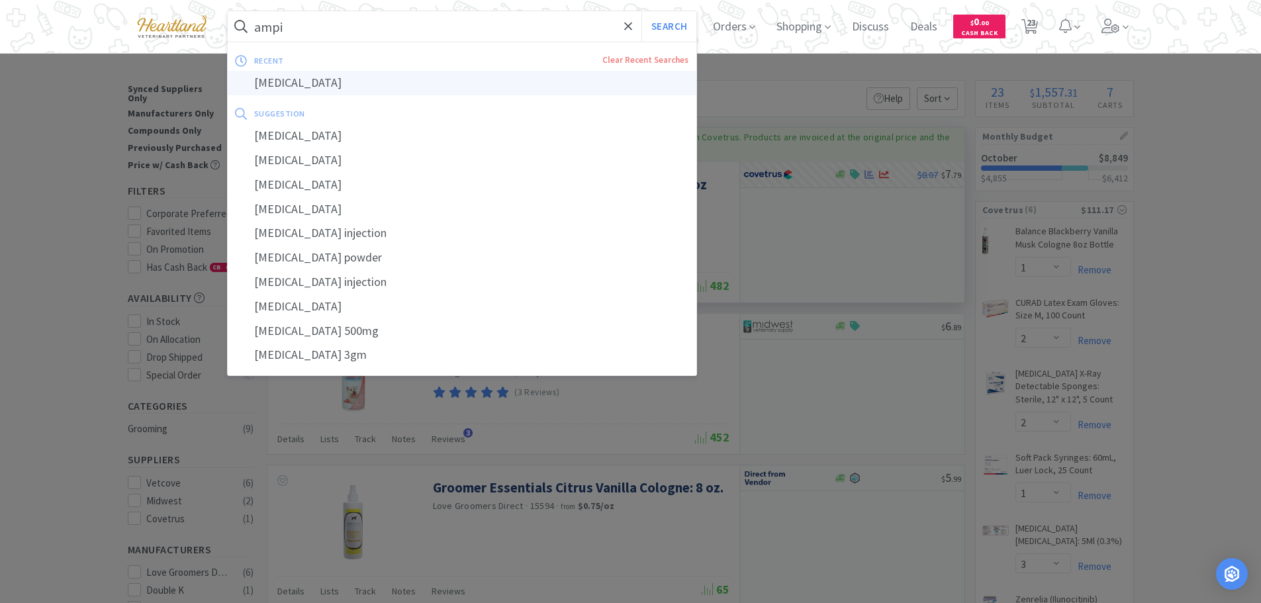
click at [320, 84] on div "[MEDICAL_DATA]" at bounding box center [462, 83] width 469 height 24
type input "[MEDICAL_DATA]"
